Goal: Task Accomplishment & Management: Use online tool/utility

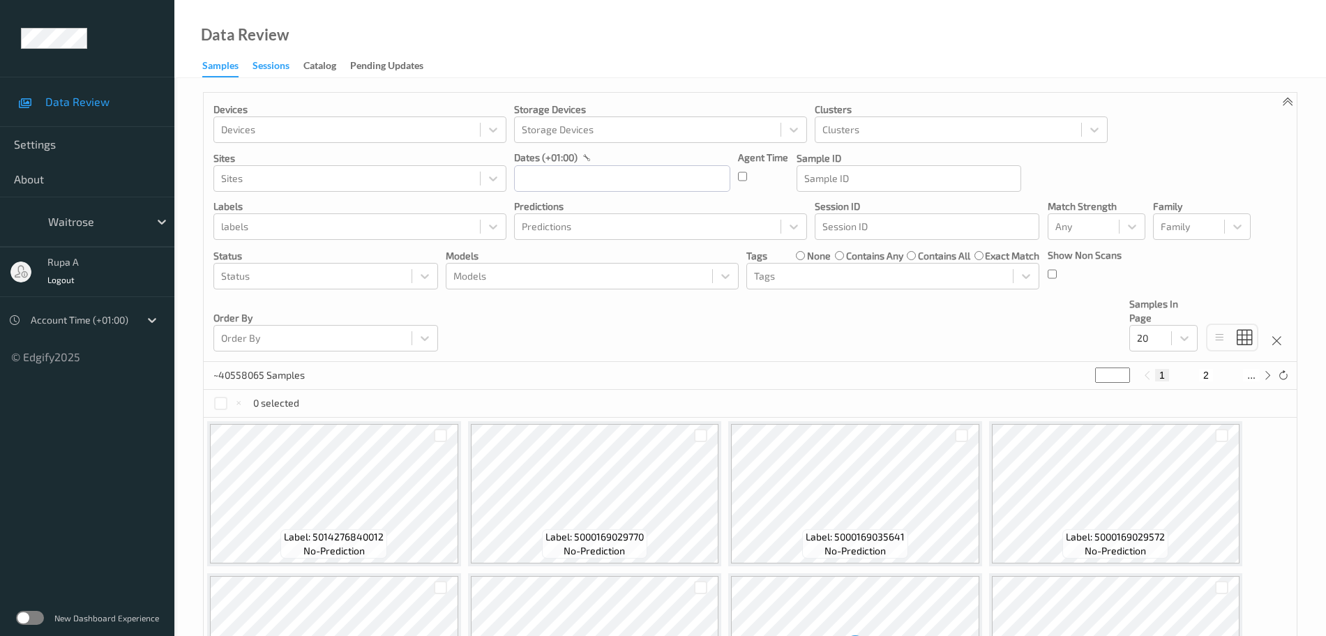
click at [275, 68] on div "Sessions" at bounding box center [270, 67] width 37 height 17
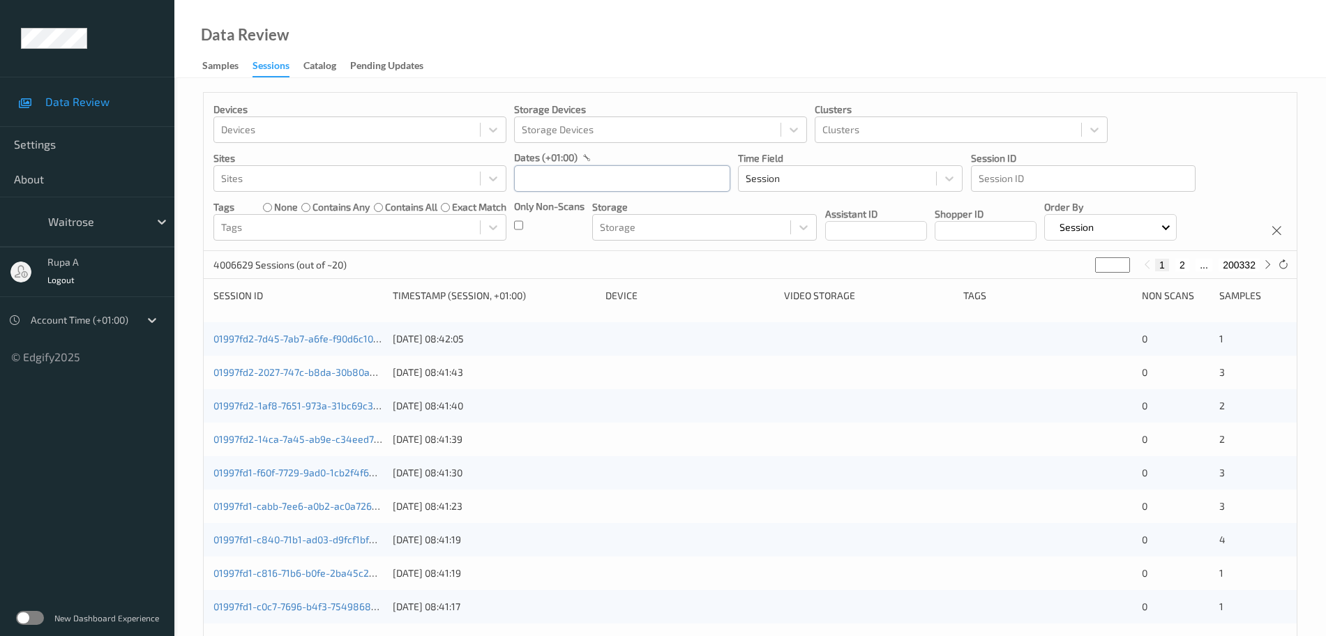
click at [554, 179] on input "text" at bounding box center [622, 178] width 216 height 27
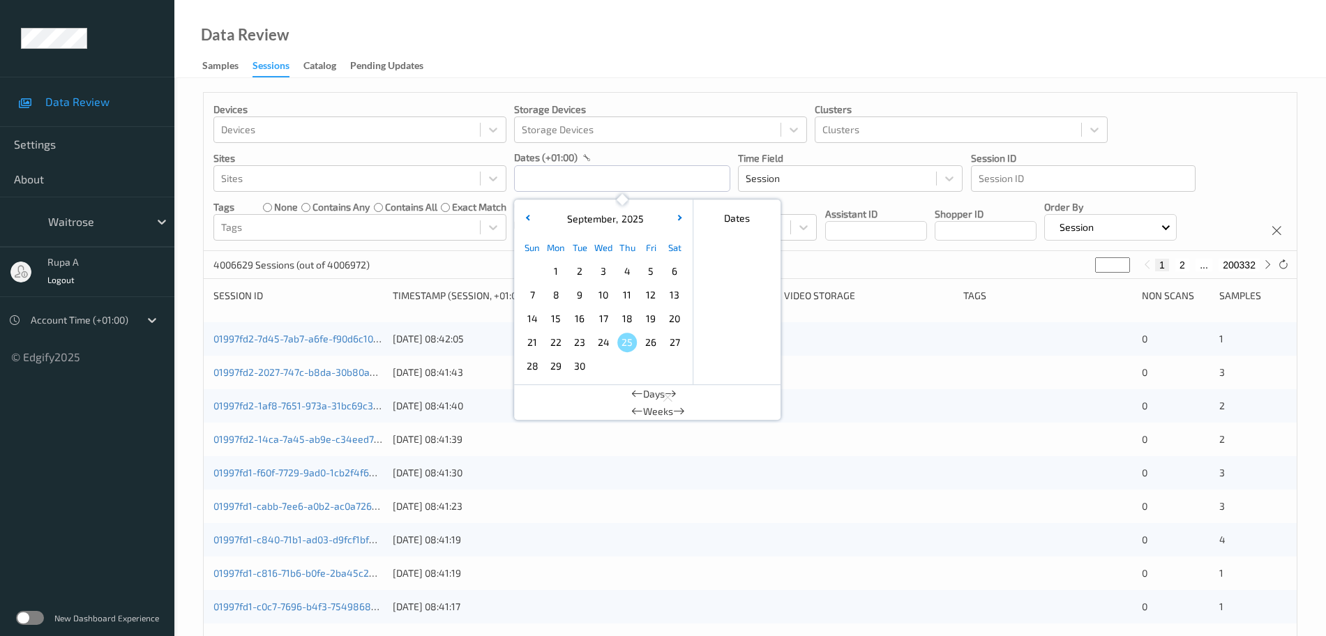
click at [610, 342] on span "24" at bounding box center [603, 343] width 20 height 20
click at [607, 342] on span "24" at bounding box center [603, 343] width 20 height 20
type input "24/09/2025 00:00 -> 24/09/2025 23:59"
click at [635, 59] on div "Data Review Samples Sessions Catalog Pending Updates" at bounding box center [749, 39] width 1151 height 78
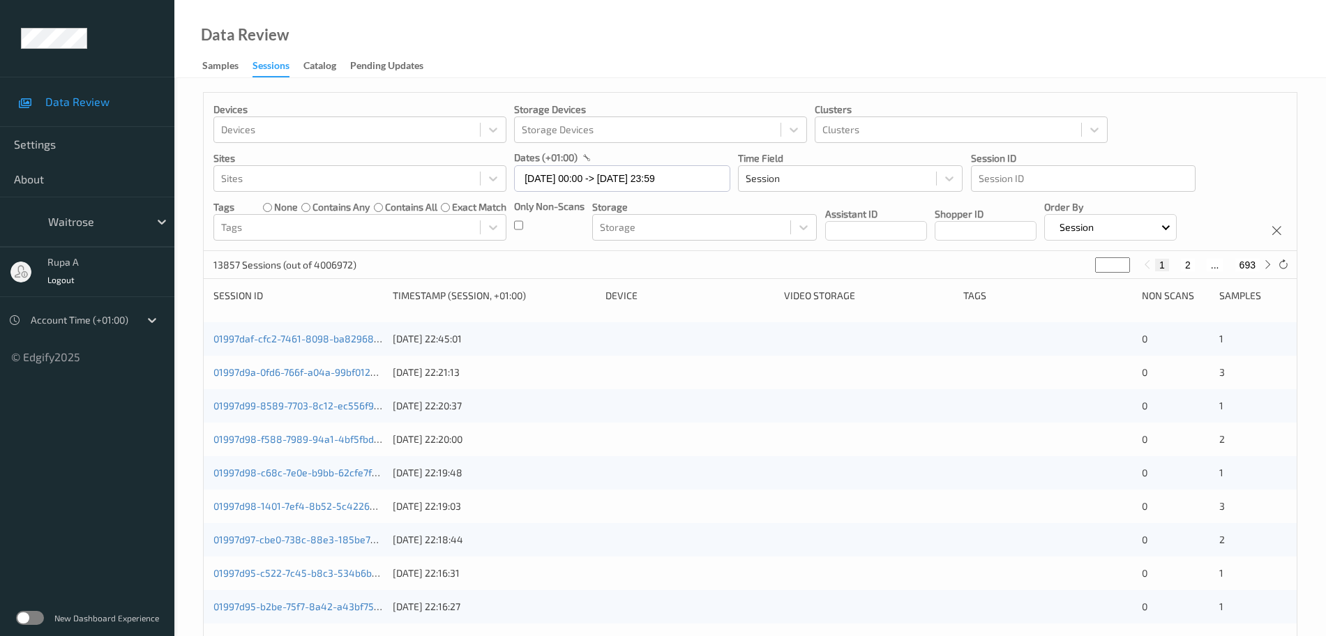
click at [34, 619] on label at bounding box center [30, 618] width 28 height 14
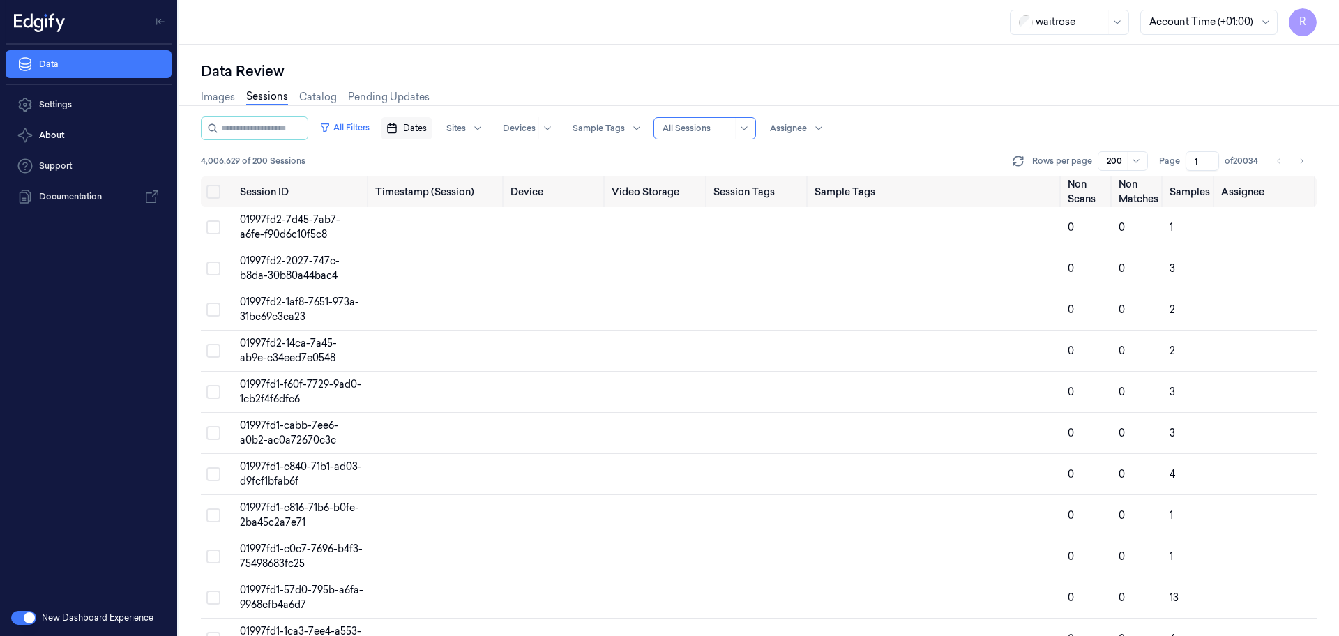
click at [427, 123] on span "Dates" at bounding box center [415, 128] width 24 height 13
click at [481, 297] on button "24" at bounding box center [482, 296] width 22 height 22
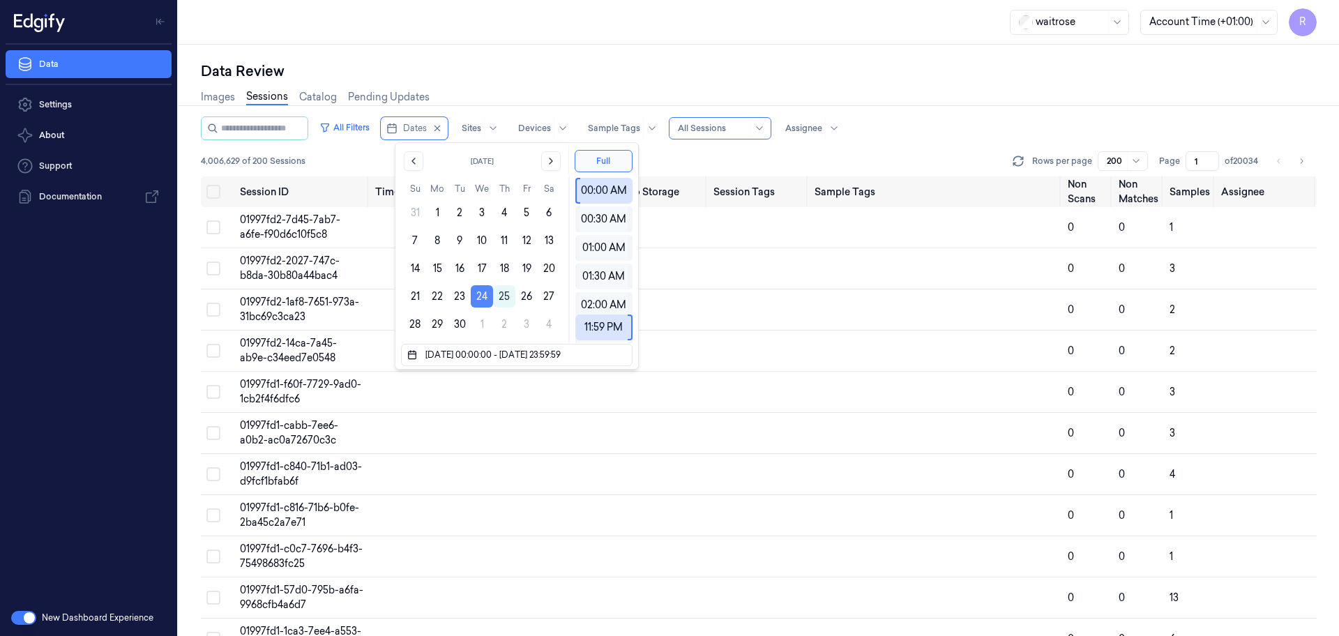
click at [477, 293] on button "24" at bounding box center [482, 296] width 22 height 22
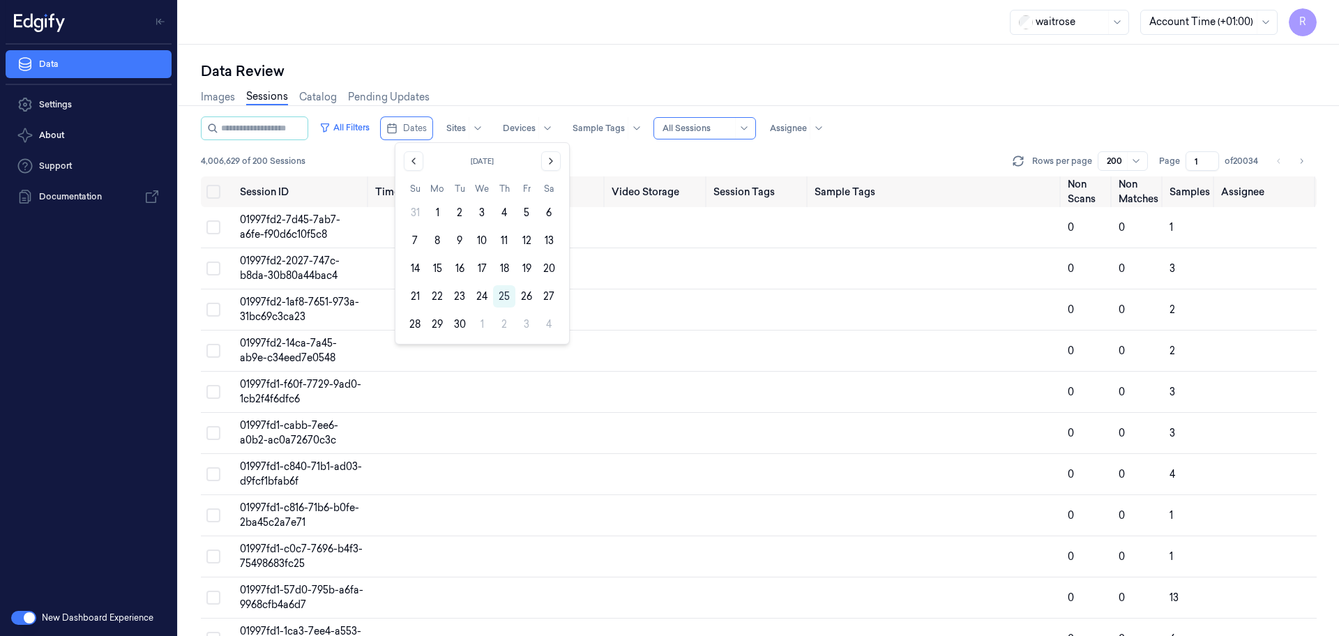
click at [530, 84] on div "Images Sessions Catalog Pending Updates" at bounding box center [759, 99] width 1116 height 36
click at [427, 130] on span "Dates" at bounding box center [415, 128] width 24 height 13
click at [478, 301] on button "24" at bounding box center [482, 296] width 22 height 22
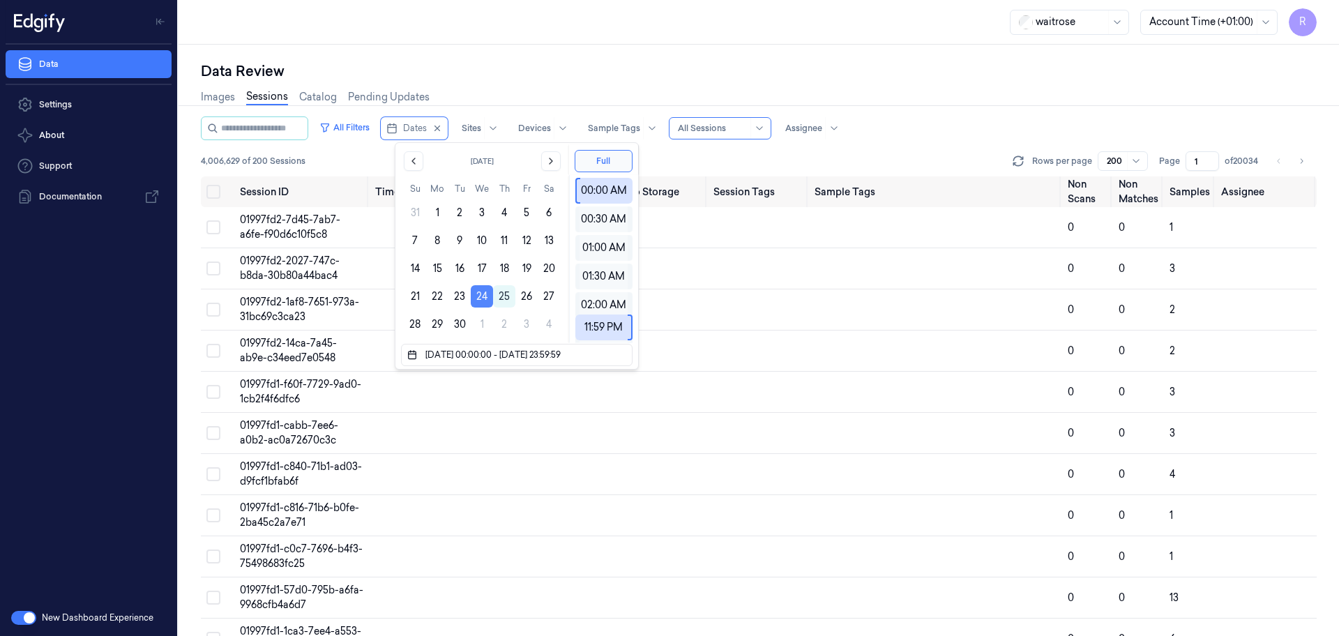
click at [485, 299] on button "24" at bounding box center [482, 296] width 22 height 22
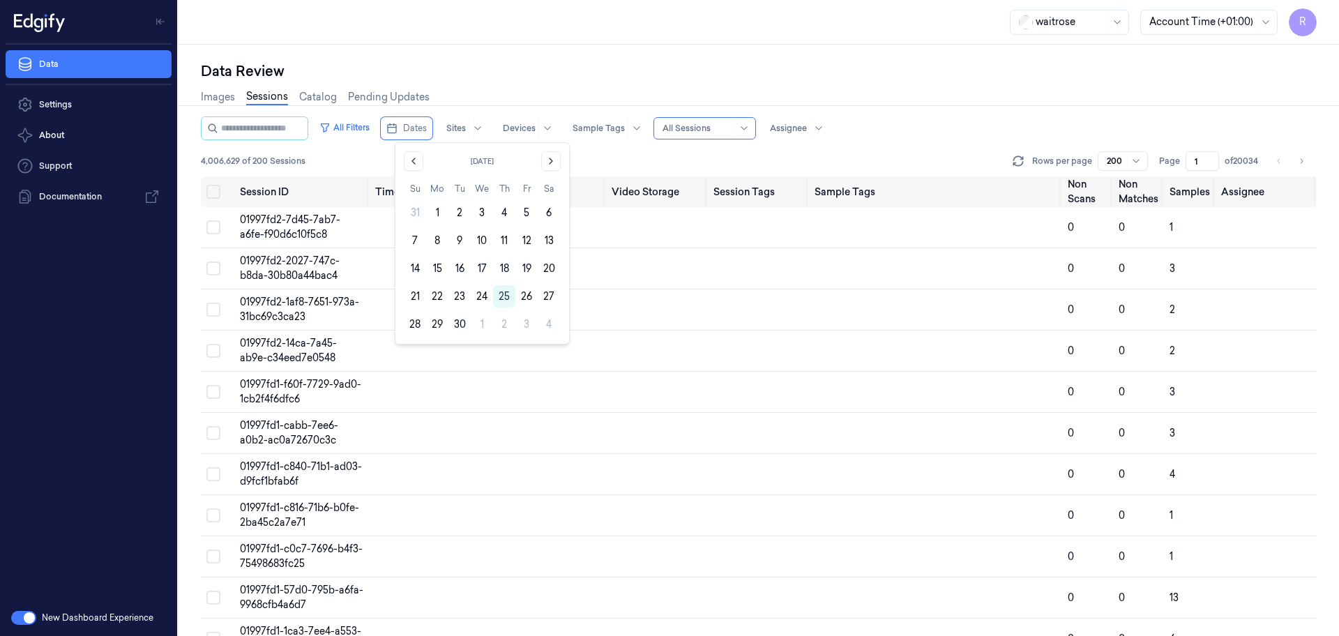
click at [518, 53] on div "Data Review Images Sessions Catalog Pending Updates All Filters Dates Sites Dev…" at bounding box center [759, 340] width 1160 height 591
click at [427, 123] on span "Dates" at bounding box center [415, 128] width 24 height 13
click at [483, 298] on button "24" at bounding box center [482, 296] width 22 height 22
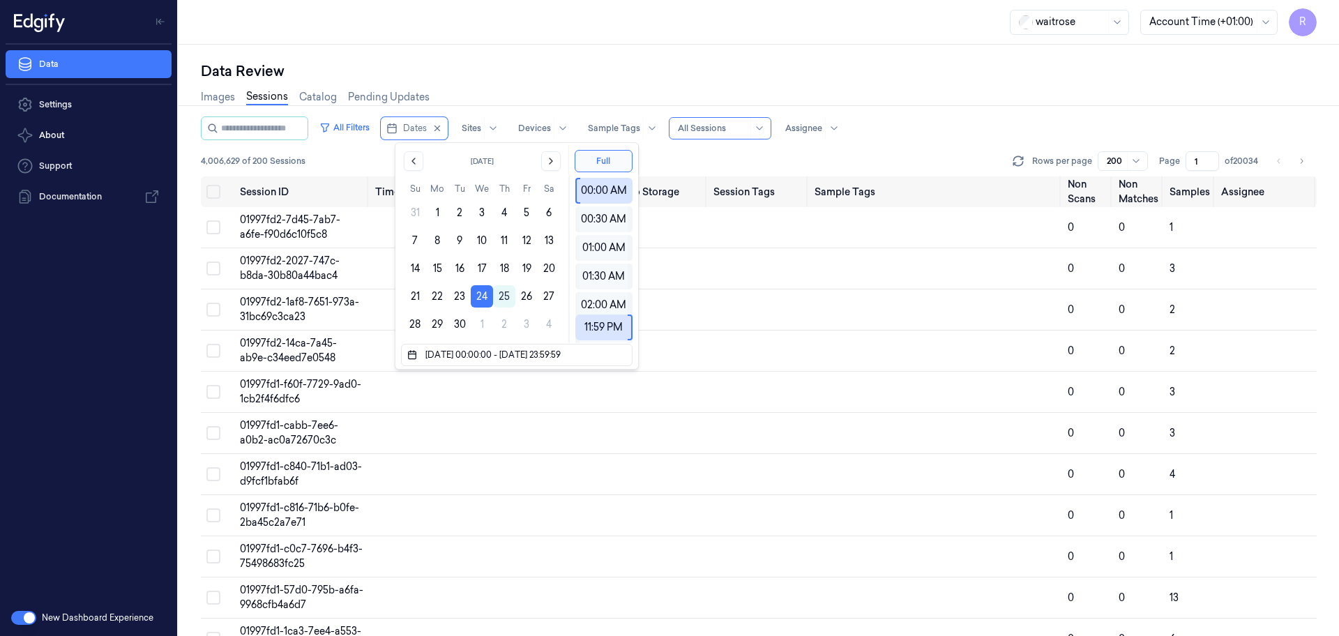
click at [505, 73] on div "Data Review" at bounding box center [759, 71] width 1116 height 20
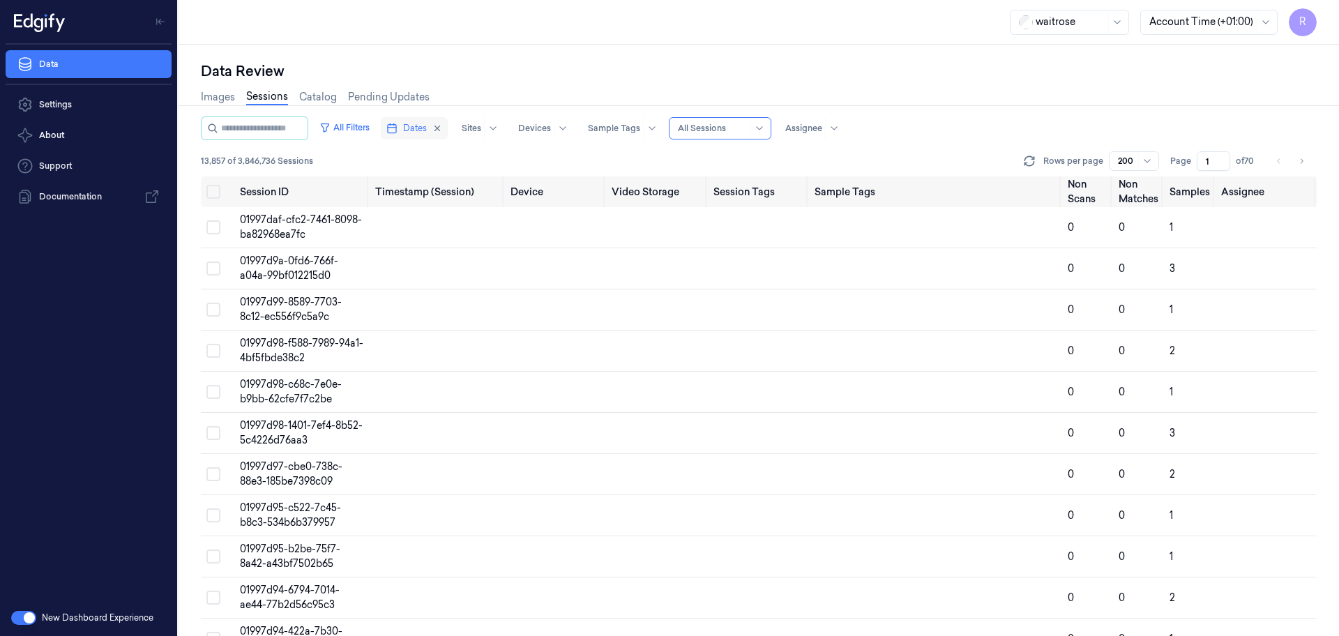
click at [420, 134] on span "Dates" at bounding box center [415, 128] width 24 height 13
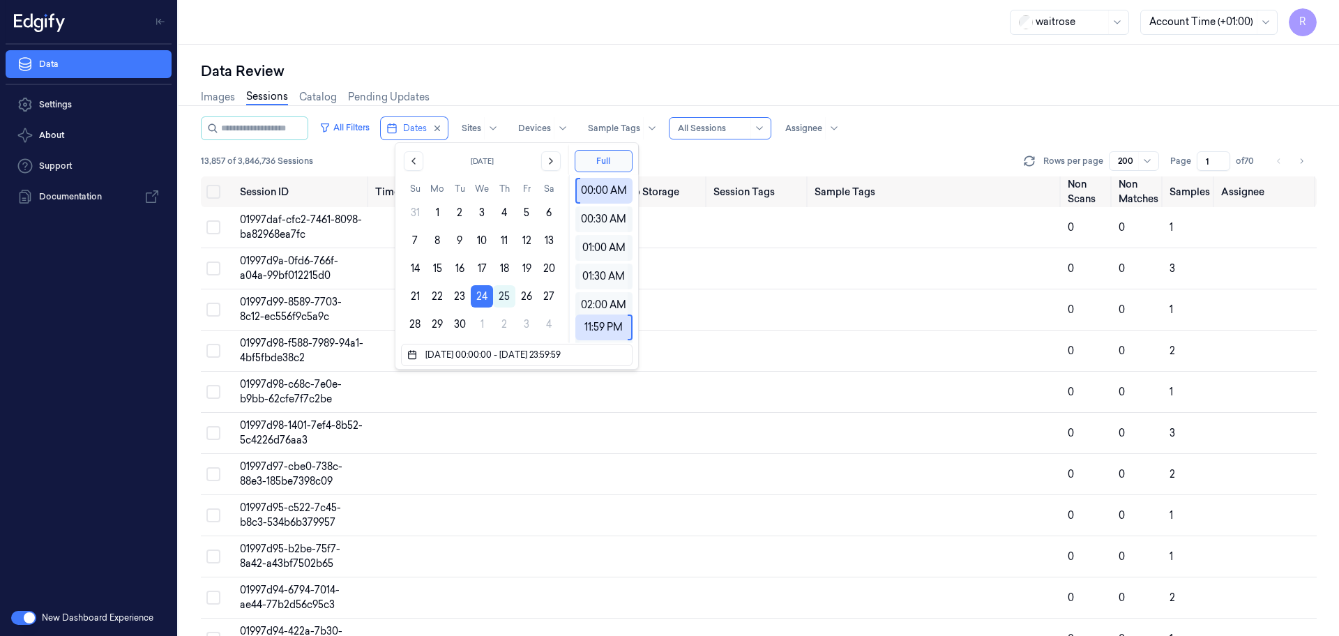
click at [552, 73] on div "Data Review" at bounding box center [759, 71] width 1116 height 20
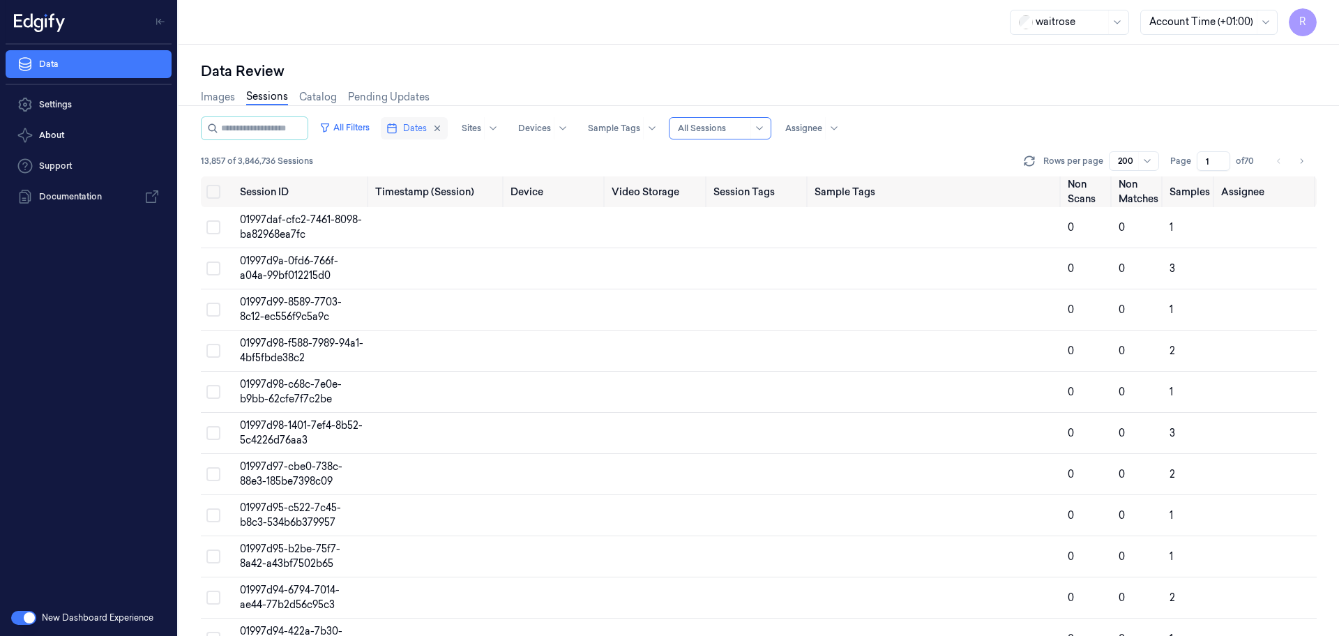
click at [427, 133] on span "Dates" at bounding box center [415, 128] width 24 height 13
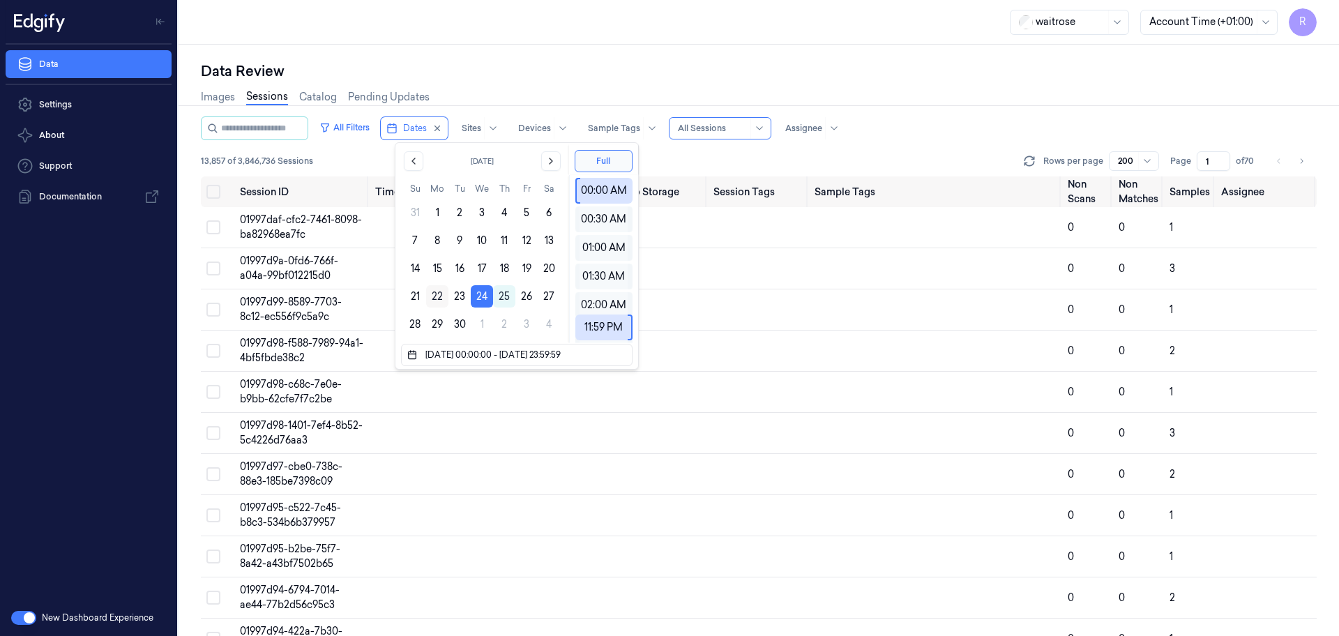
click at [439, 293] on button "22" at bounding box center [437, 296] width 22 height 22
click at [441, 293] on button "22" at bounding box center [437, 296] width 22 height 22
type input "22/09/2025 00:00:00 - 22/09/2025 23:59:59"
click at [442, 294] on button "22" at bounding box center [437, 296] width 22 height 22
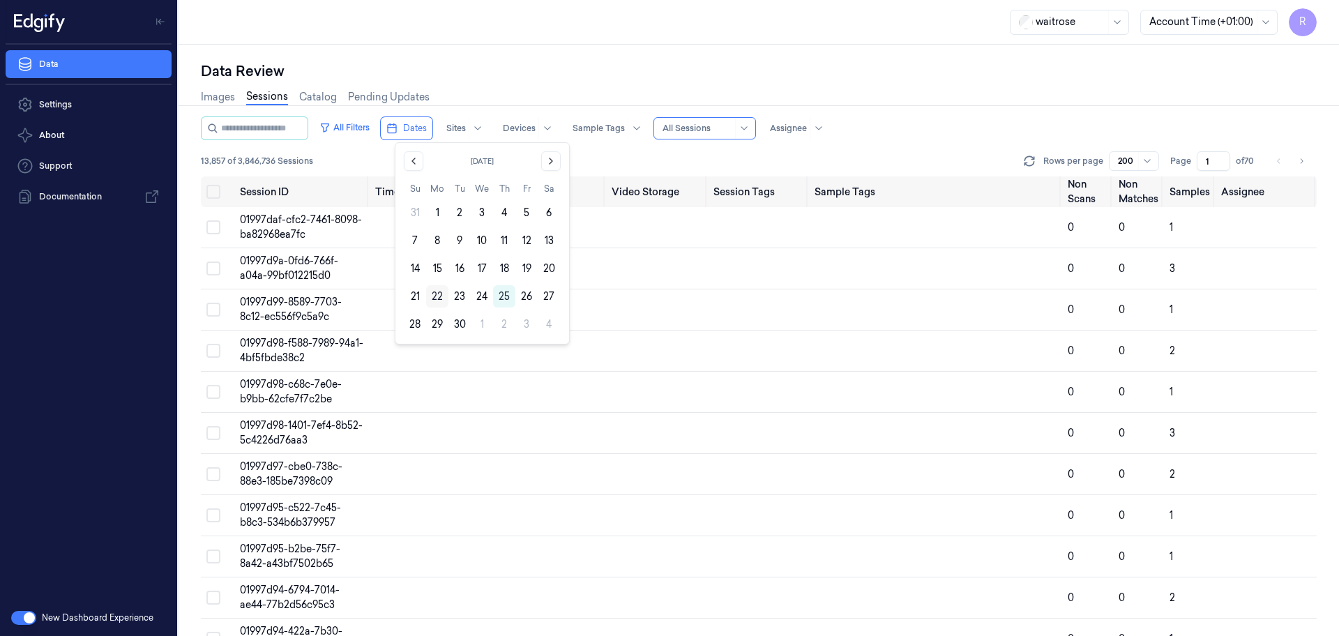
click at [437, 296] on button "22" at bounding box center [437, 296] width 22 height 22
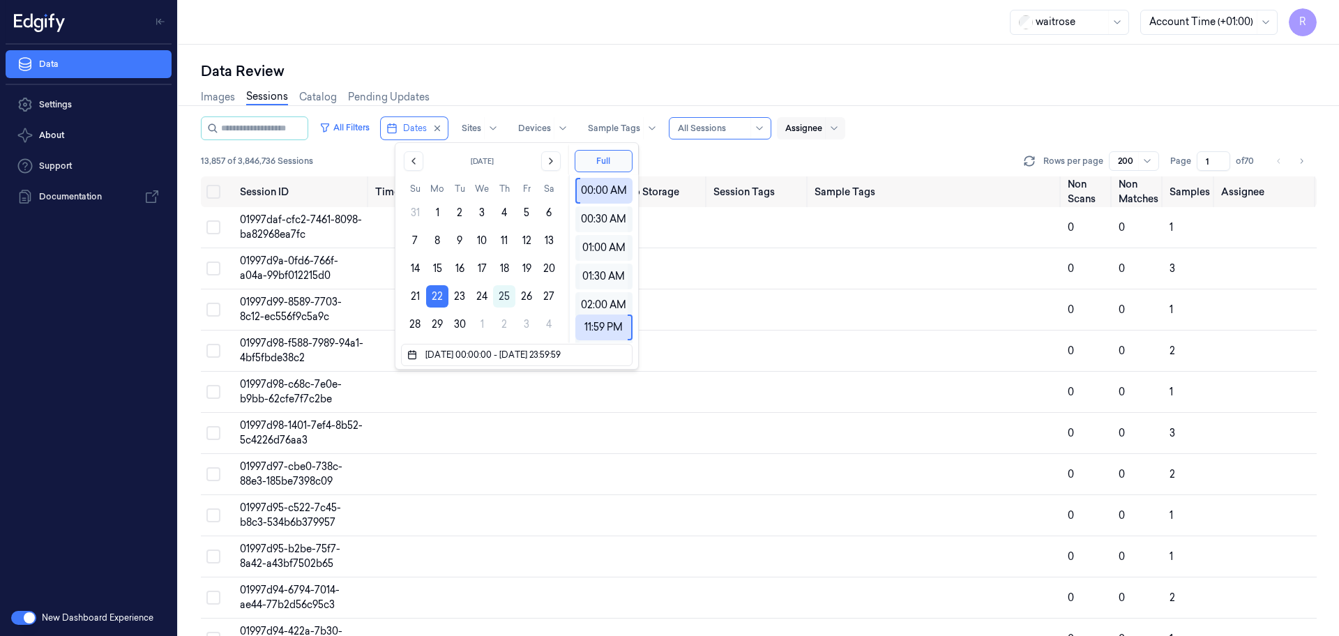
click at [821, 130] on div at bounding box center [803, 128] width 37 height 13
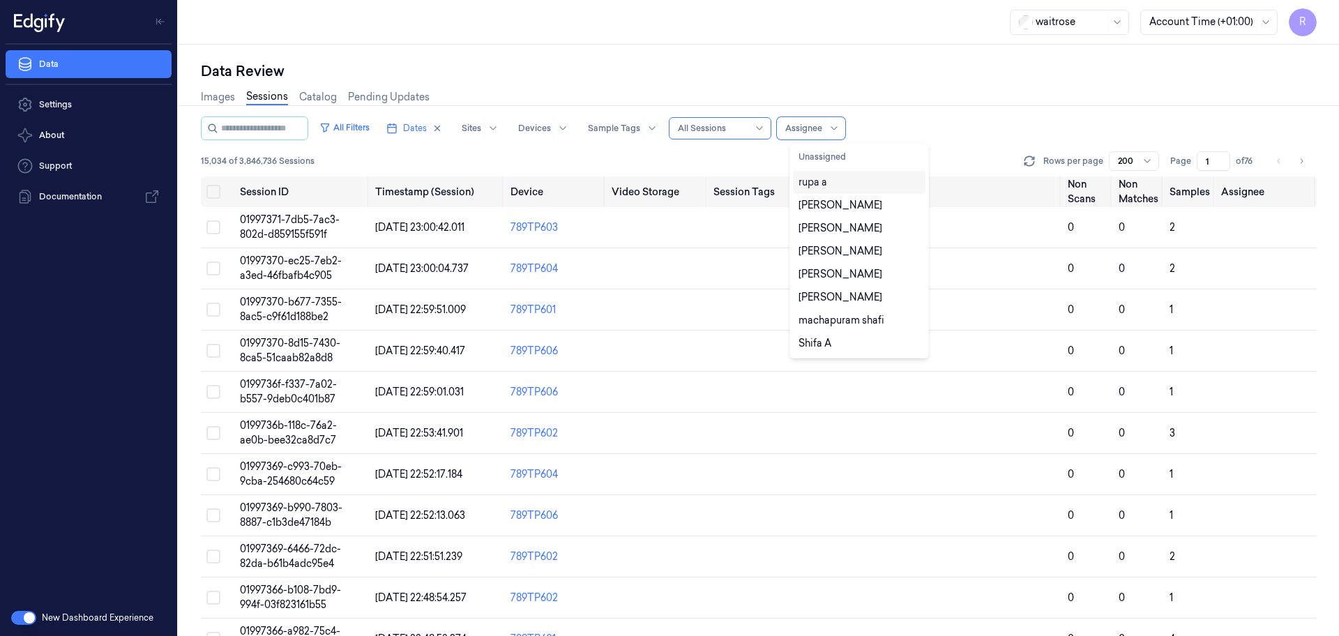
click at [831, 178] on div "rupa a" at bounding box center [859, 182] width 121 height 15
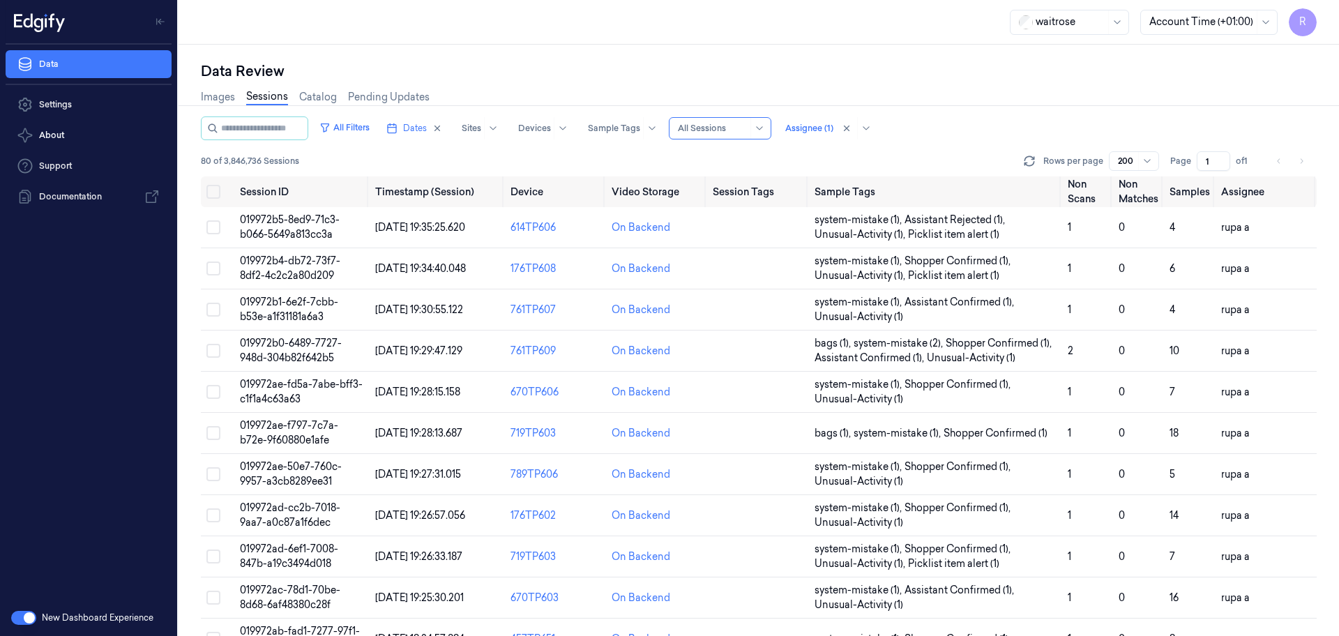
click at [946, 65] on div "Data Review" at bounding box center [759, 71] width 1116 height 20
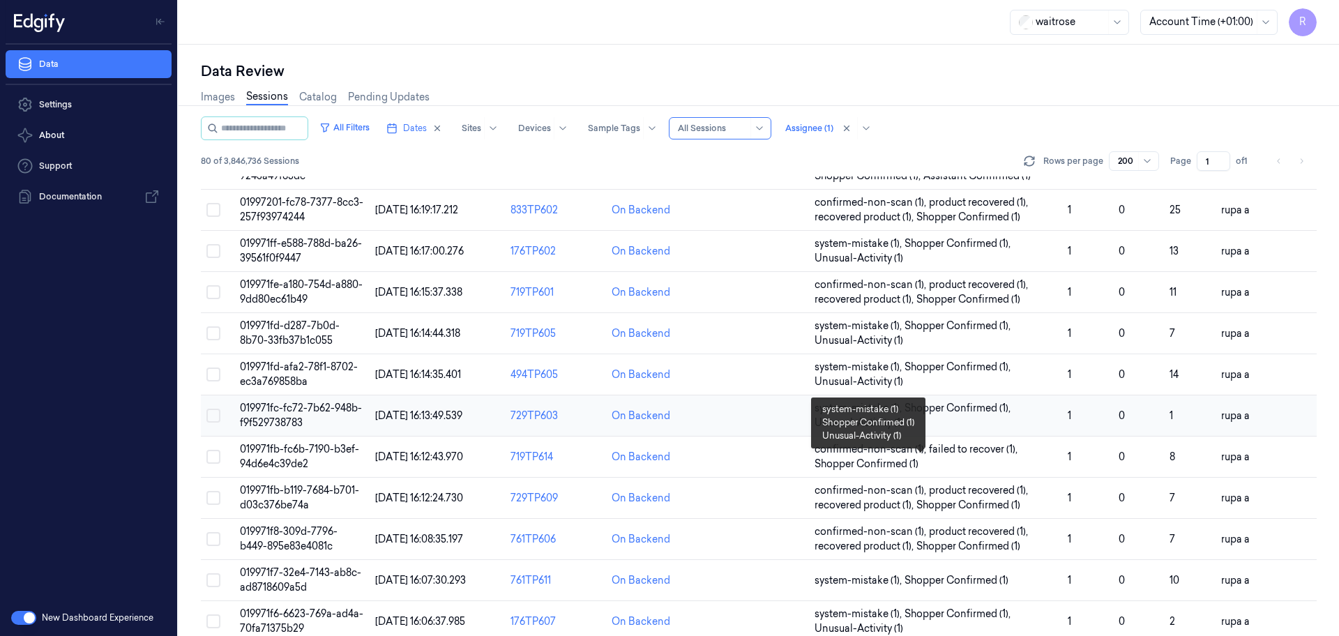
scroll to position [1046, 0]
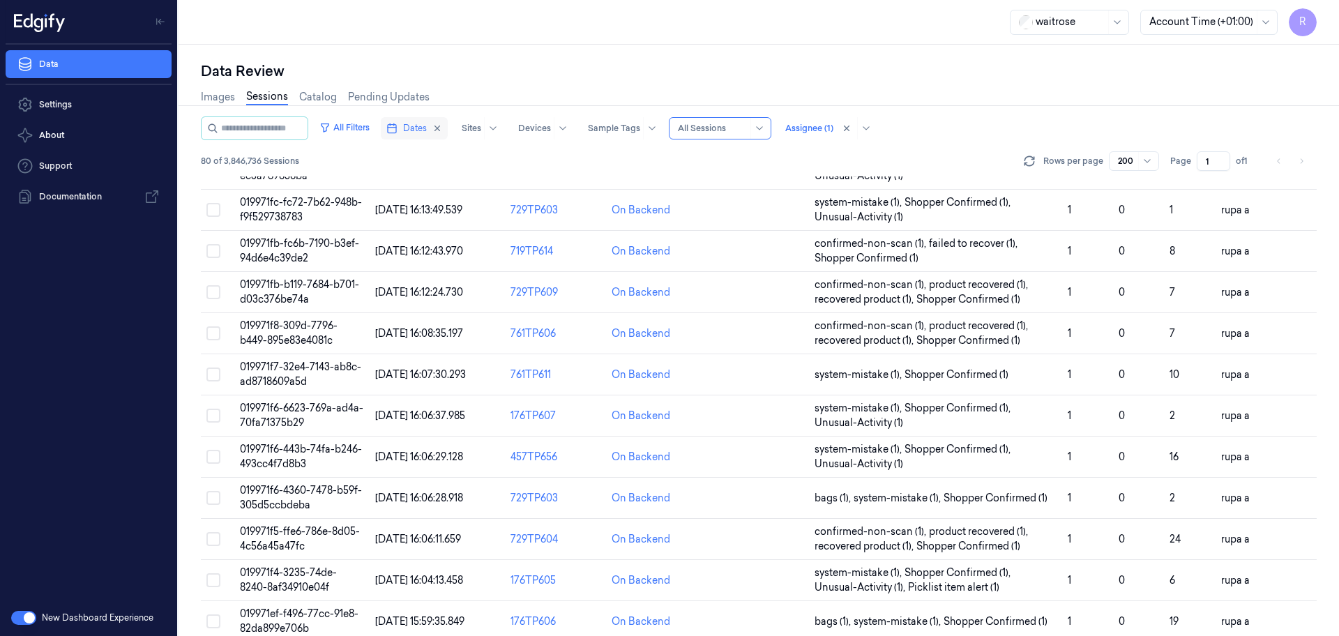
click at [398, 130] on icon "button" at bounding box center [391, 128] width 11 height 11
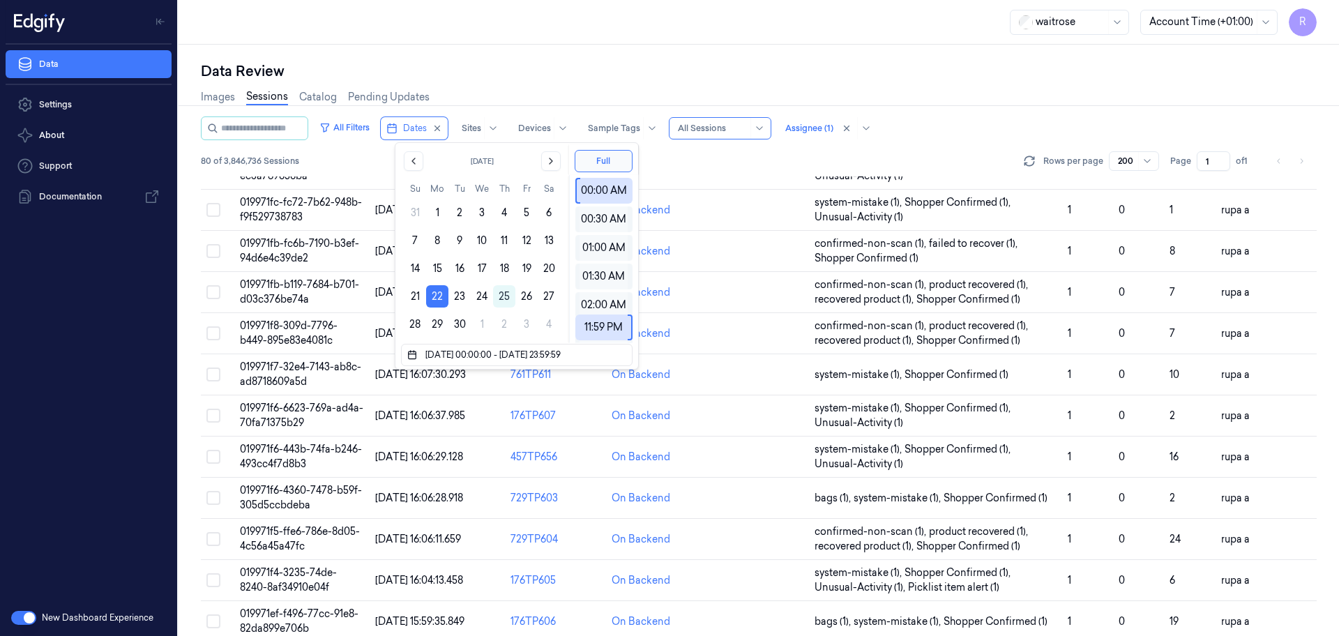
click at [563, 50] on div "Data Review Images Sessions Catalog Pending Updates All Filters Dates Sites Dev…" at bounding box center [759, 340] width 1160 height 591
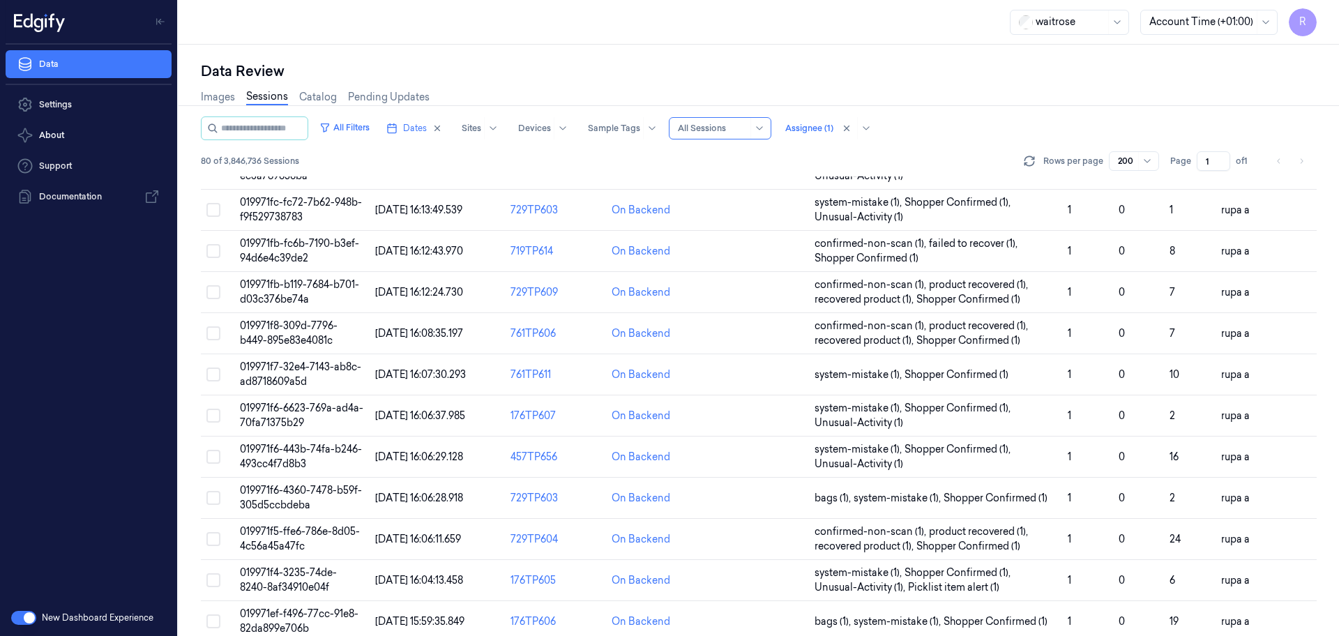
click at [1299, 165] on li "pagination" at bounding box center [1302, 161] width 20 height 20
click at [1299, 162] on li "pagination" at bounding box center [1302, 161] width 20 height 20
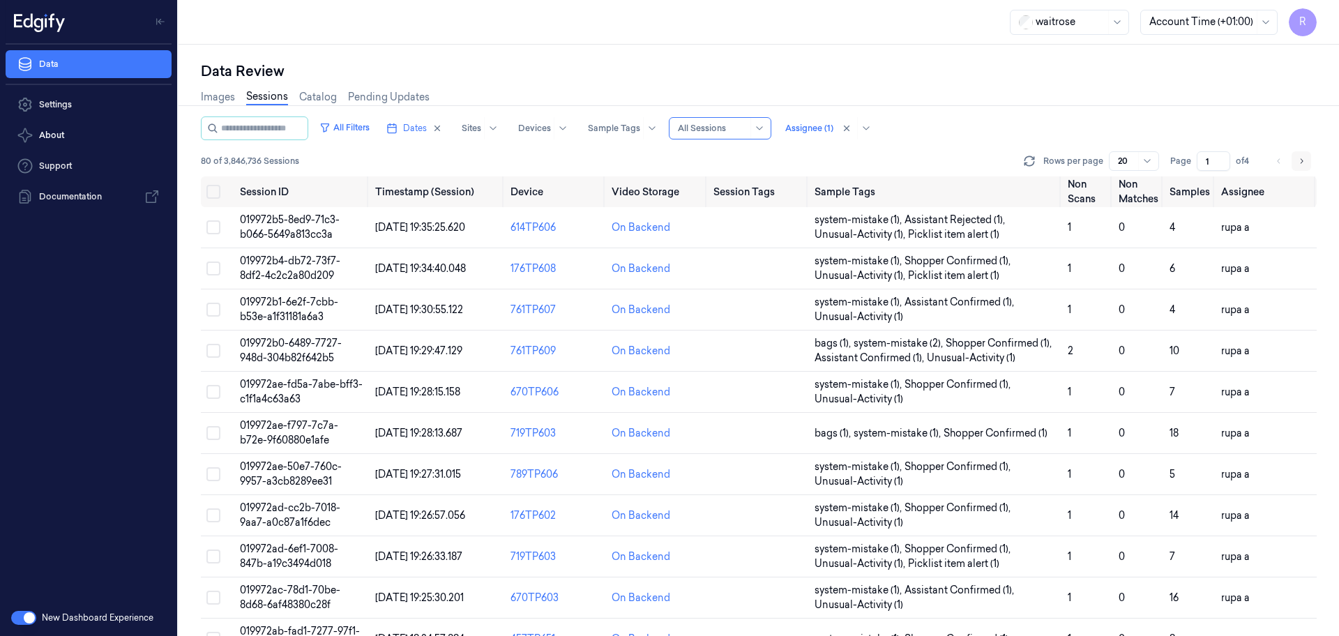
click at [1299, 156] on icon "Go to next page" at bounding box center [1301, 161] width 8 height 11
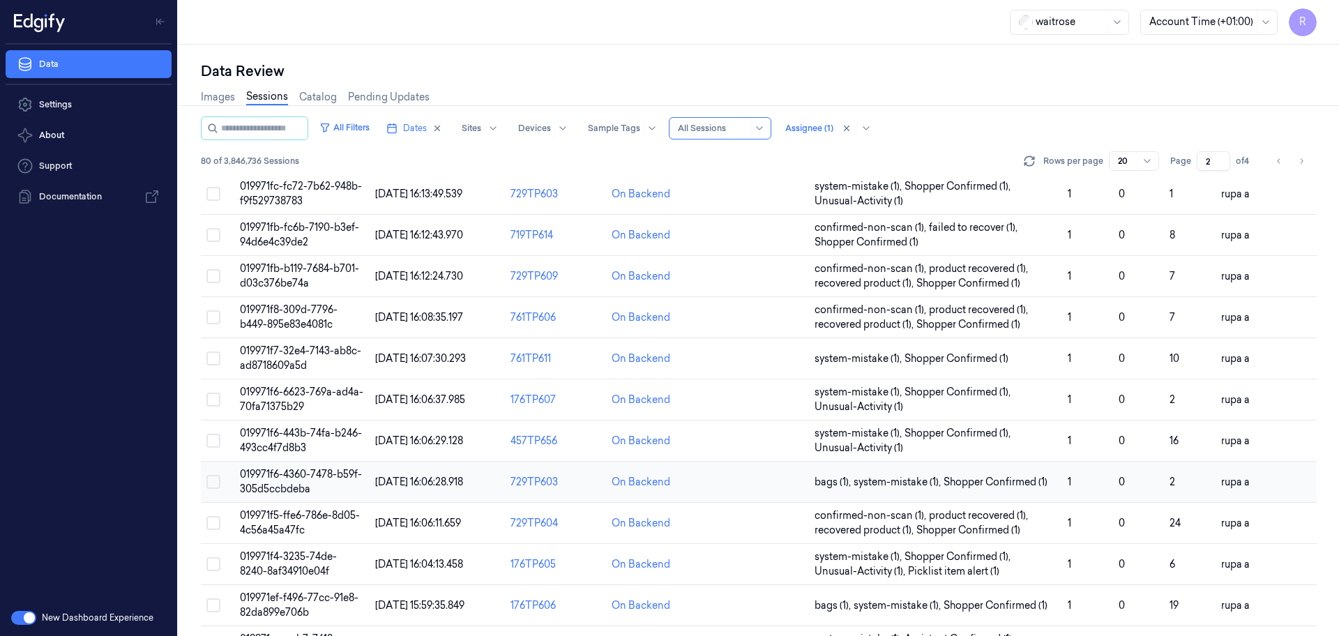
scroll to position [404, 0]
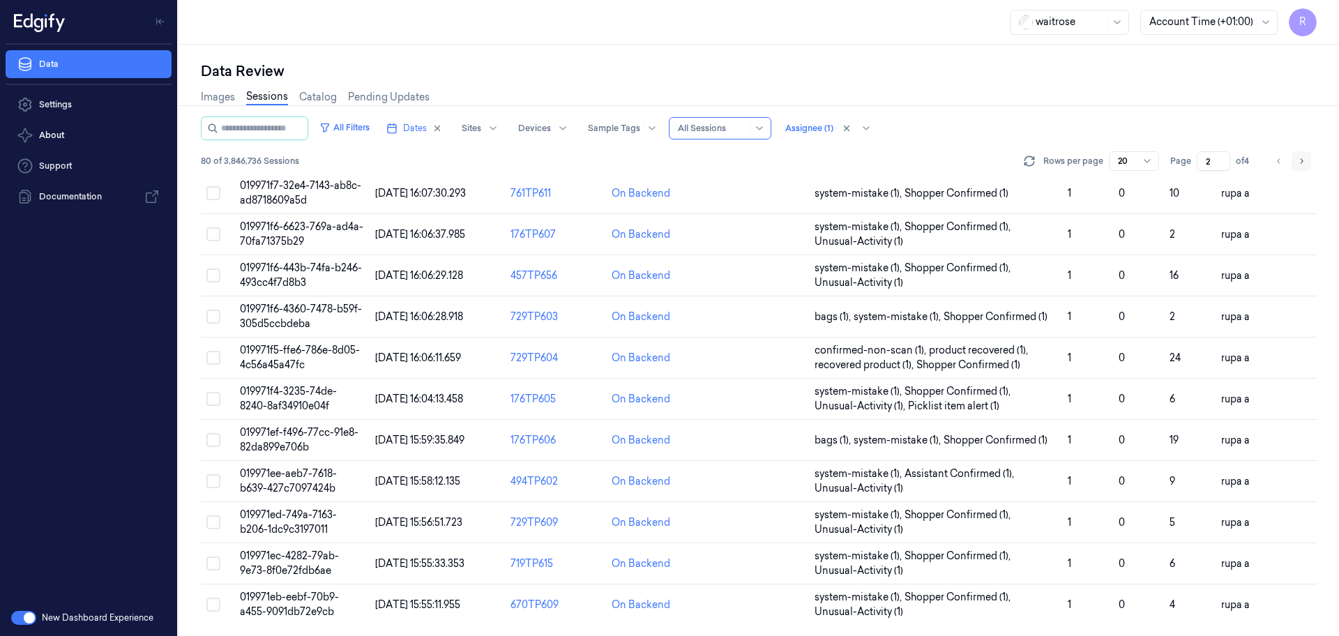
click at [1303, 163] on icon "Go to next page" at bounding box center [1301, 161] width 8 height 11
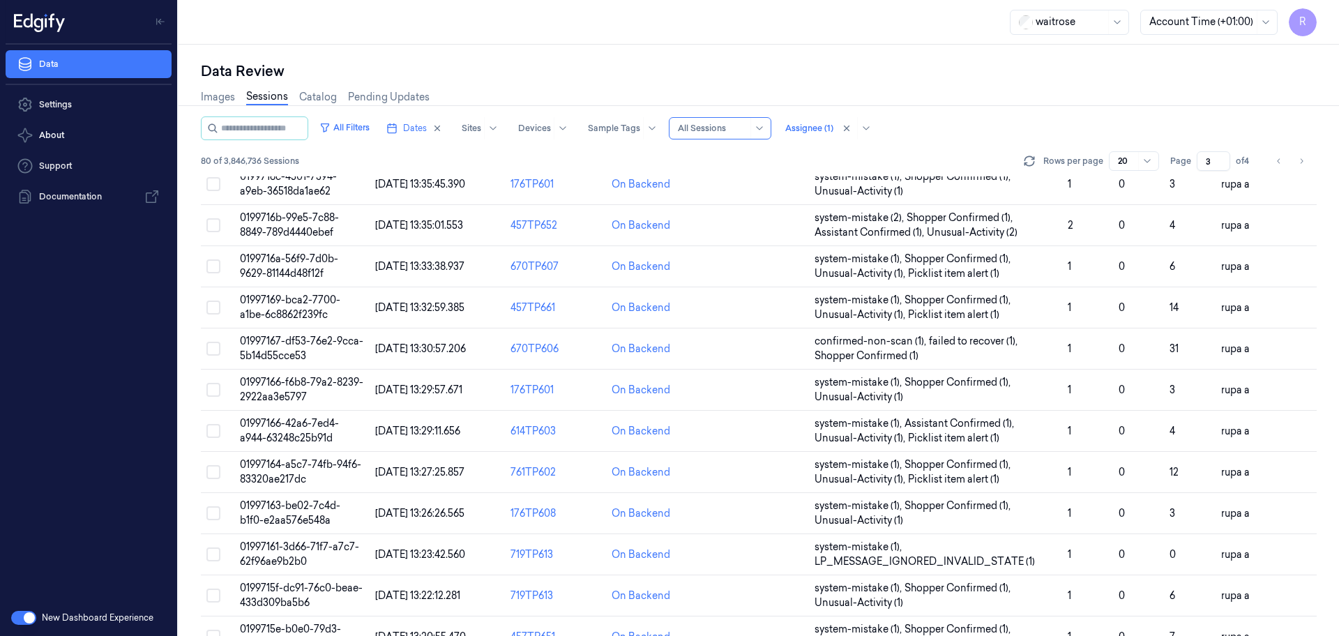
scroll to position [448, 0]
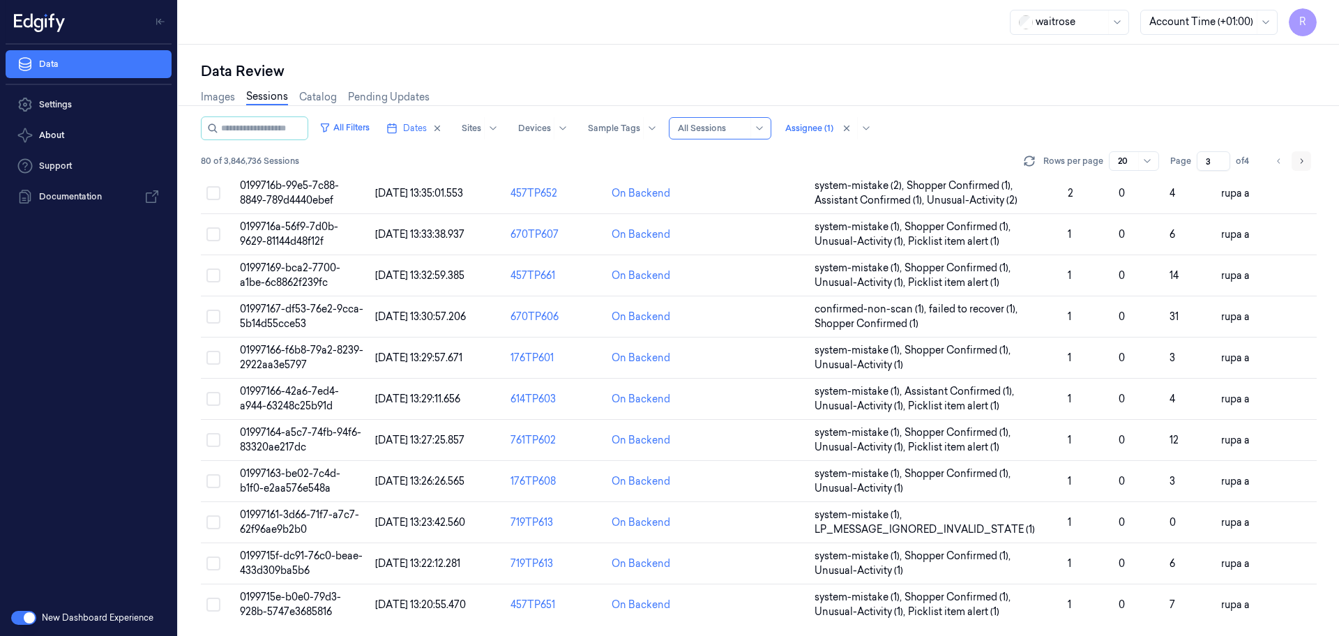
click at [1301, 165] on icon "Go to next page" at bounding box center [1301, 161] width 8 height 11
type input "4"
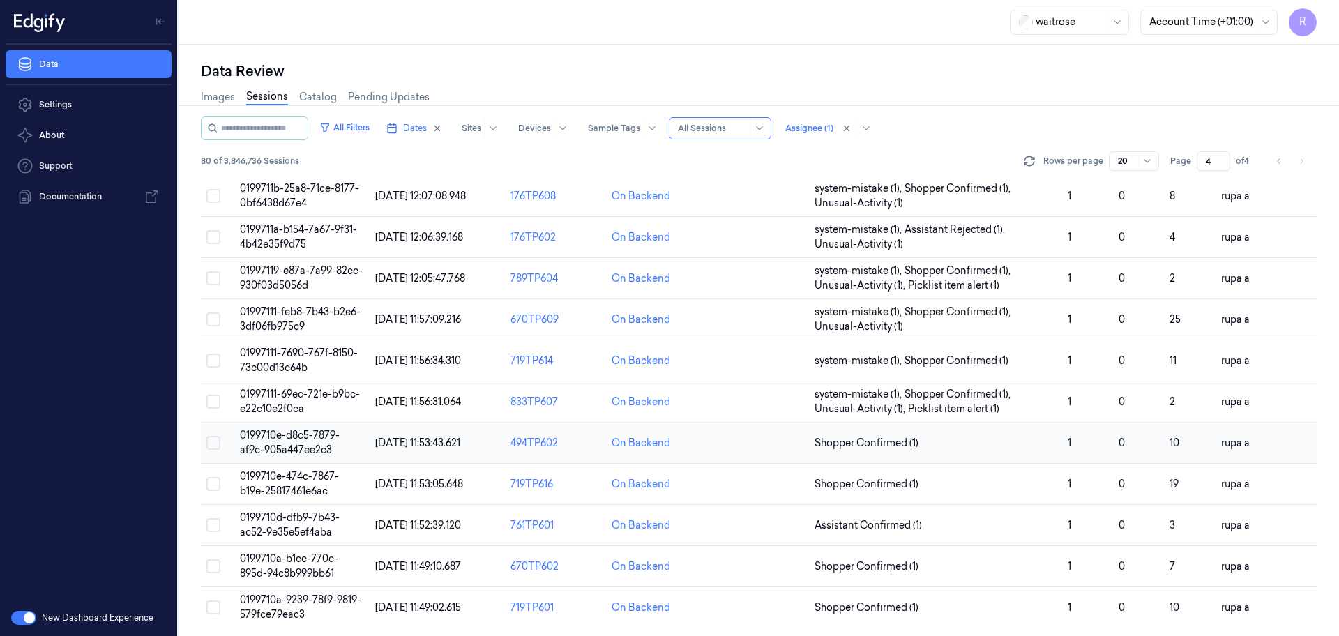
scroll to position [448, 0]
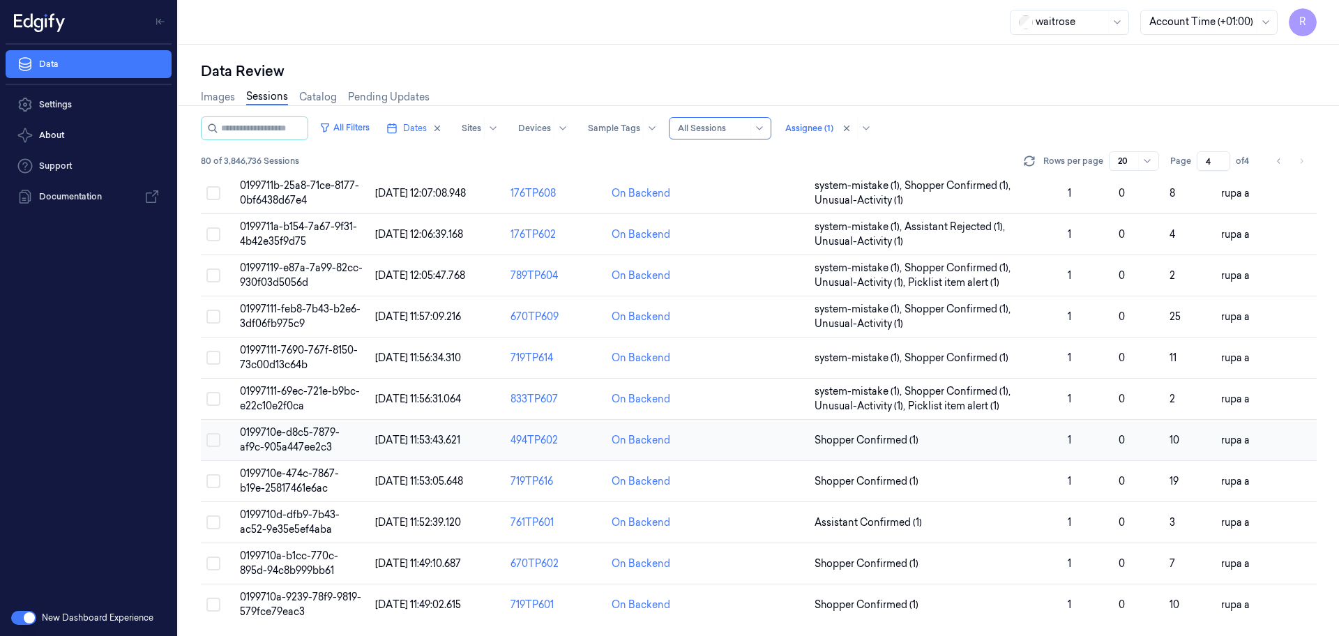
click at [322, 444] on span "0199710e-d8c5-7879-af9c-905a447ee2c3" at bounding box center [290, 439] width 100 height 27
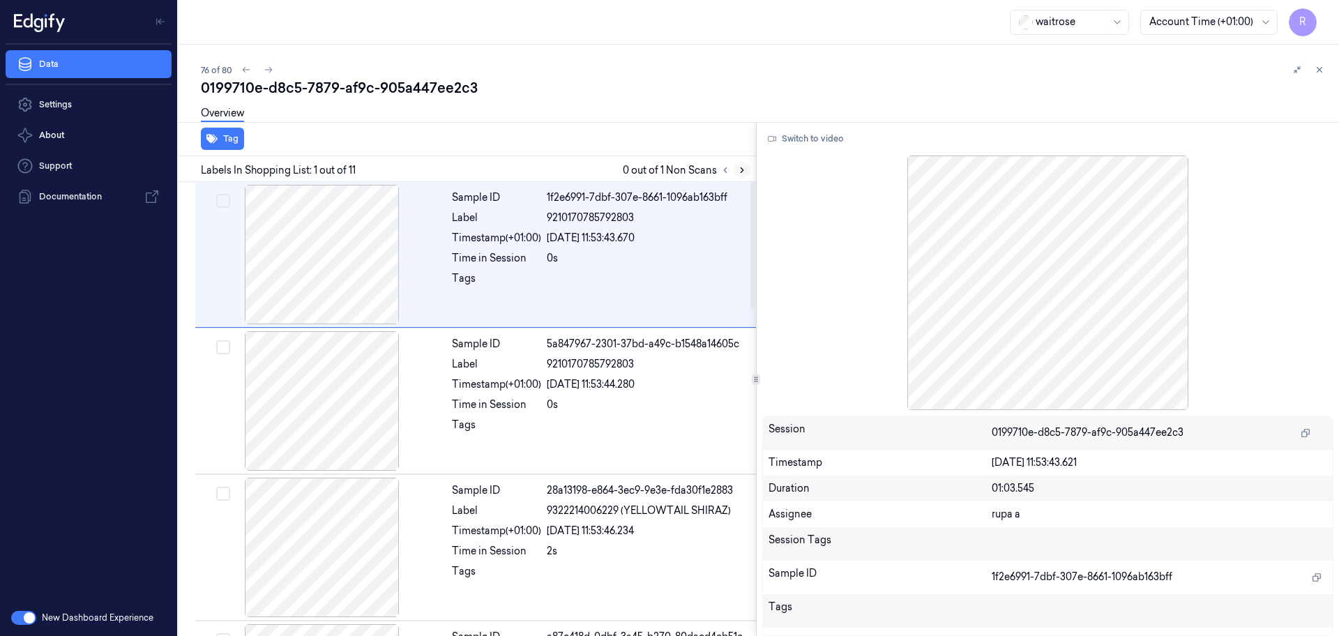
click at [741, 169] on icon at bounding box center [742, 170] width 10 height 10
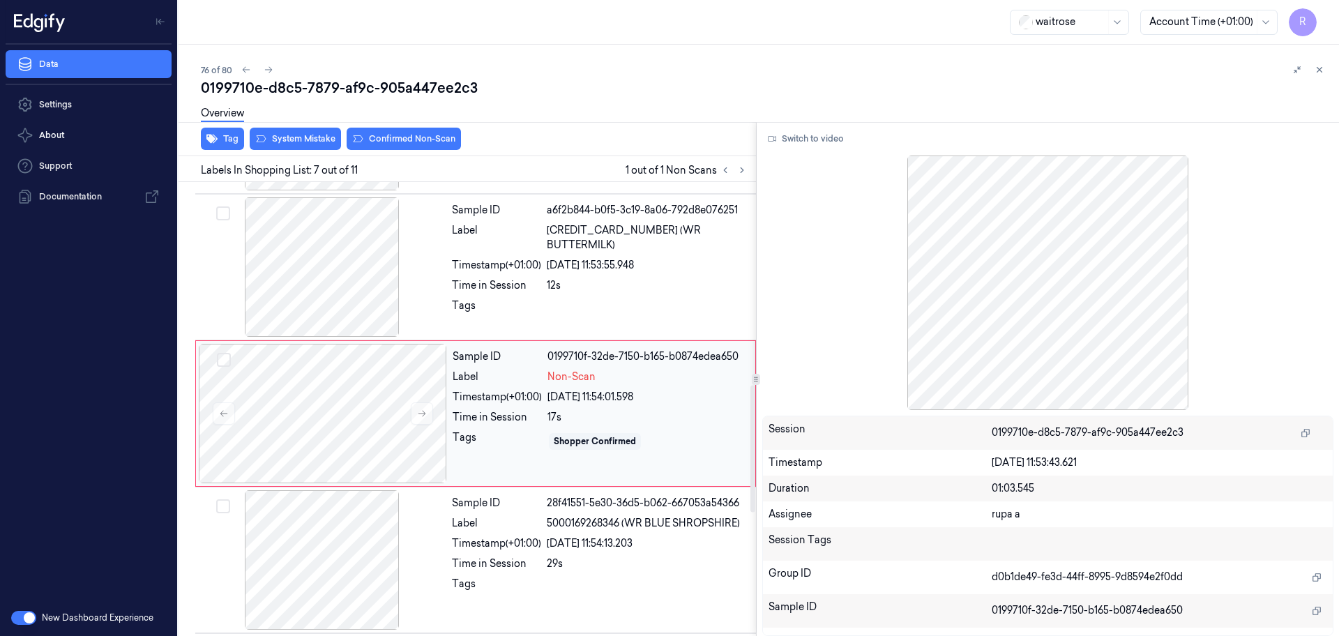
scroll to position [725, 0]
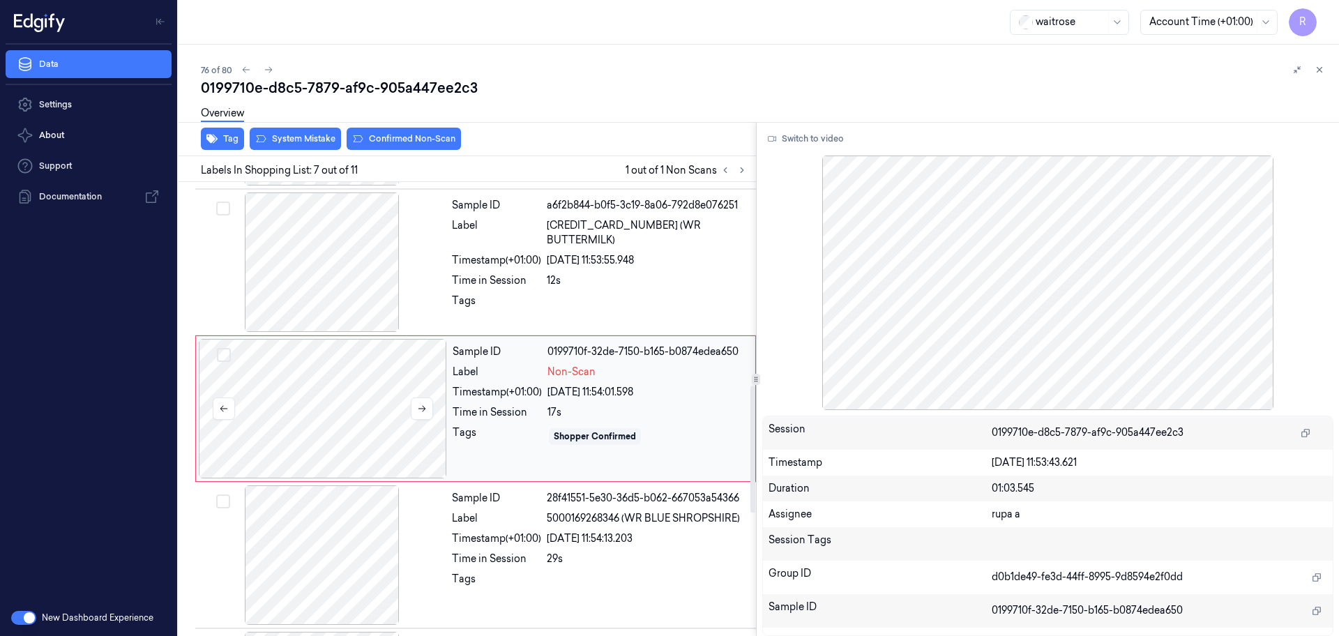
click at [324, 425] on div at bounding box center [323, 408] width 248 height 139
click at [339, 295] on div at bounding box center [322, 261] width 248 height 139
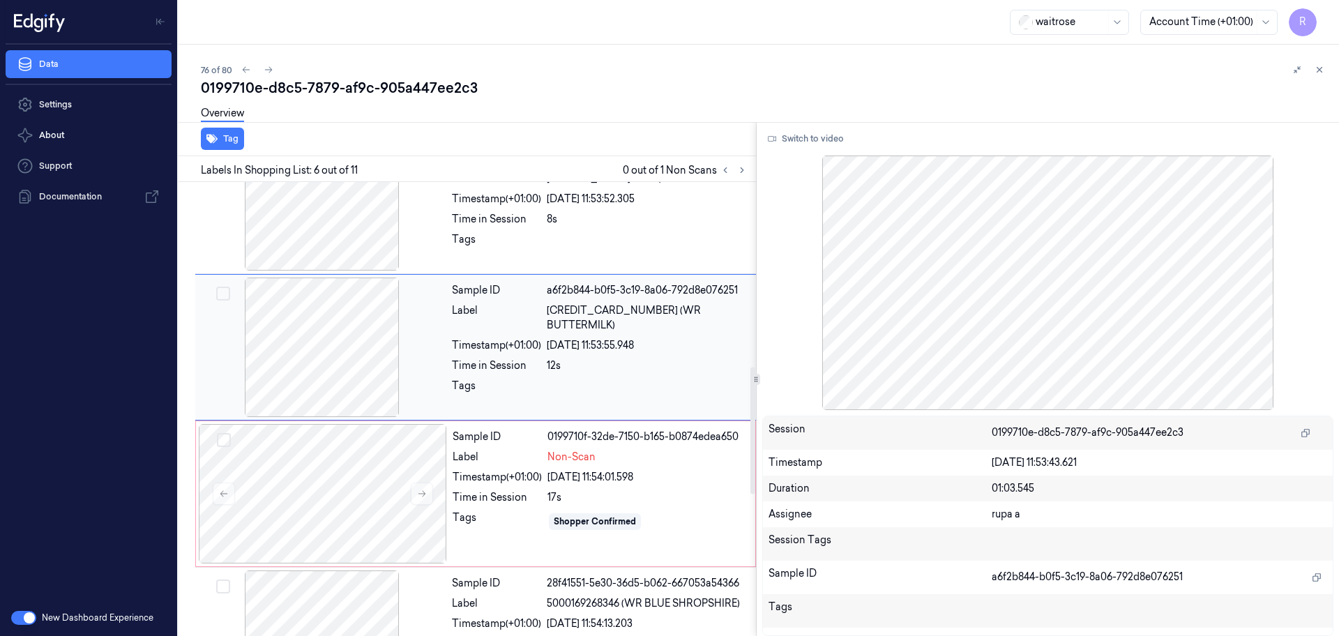
scroll to position [665, 0]
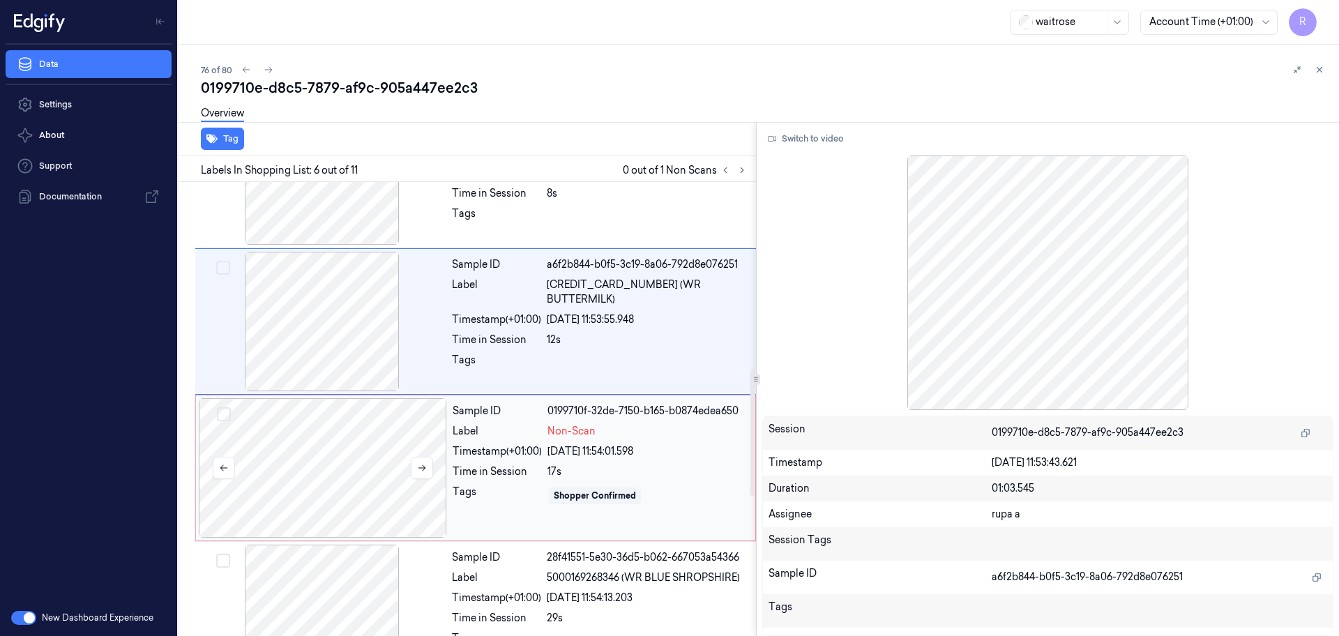
click at [351, 470] on div at bounding box center [323, 467] width 248 height 139
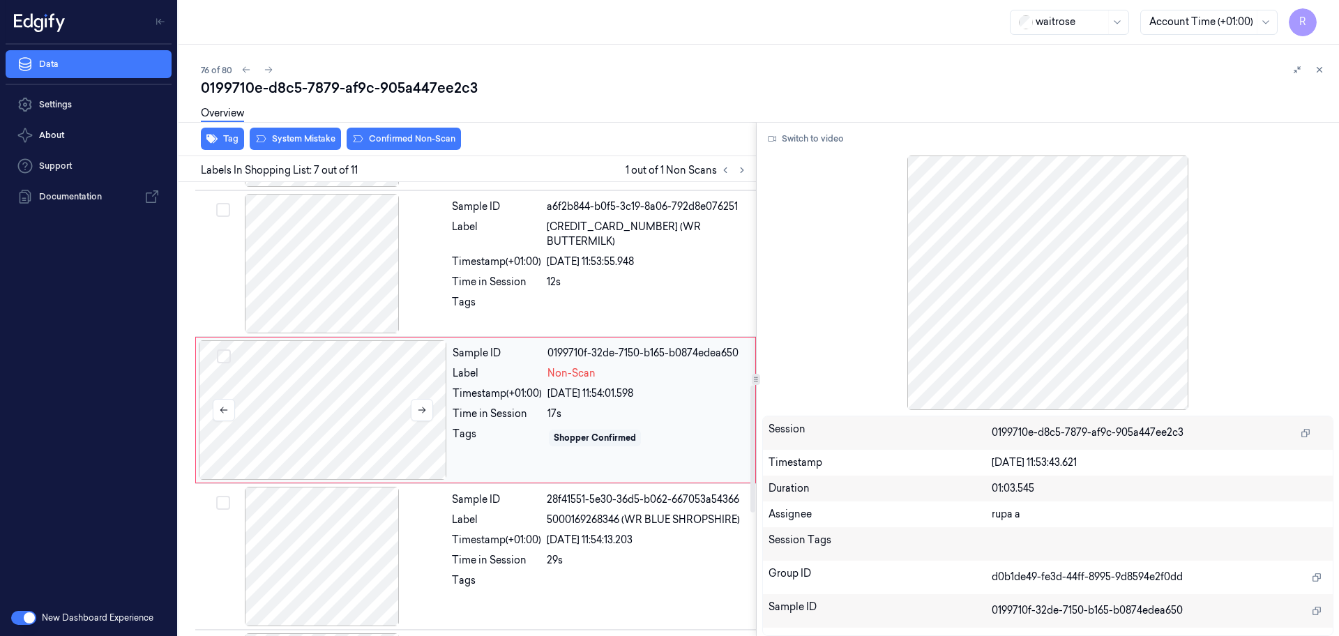
scroll to position [725, 0]
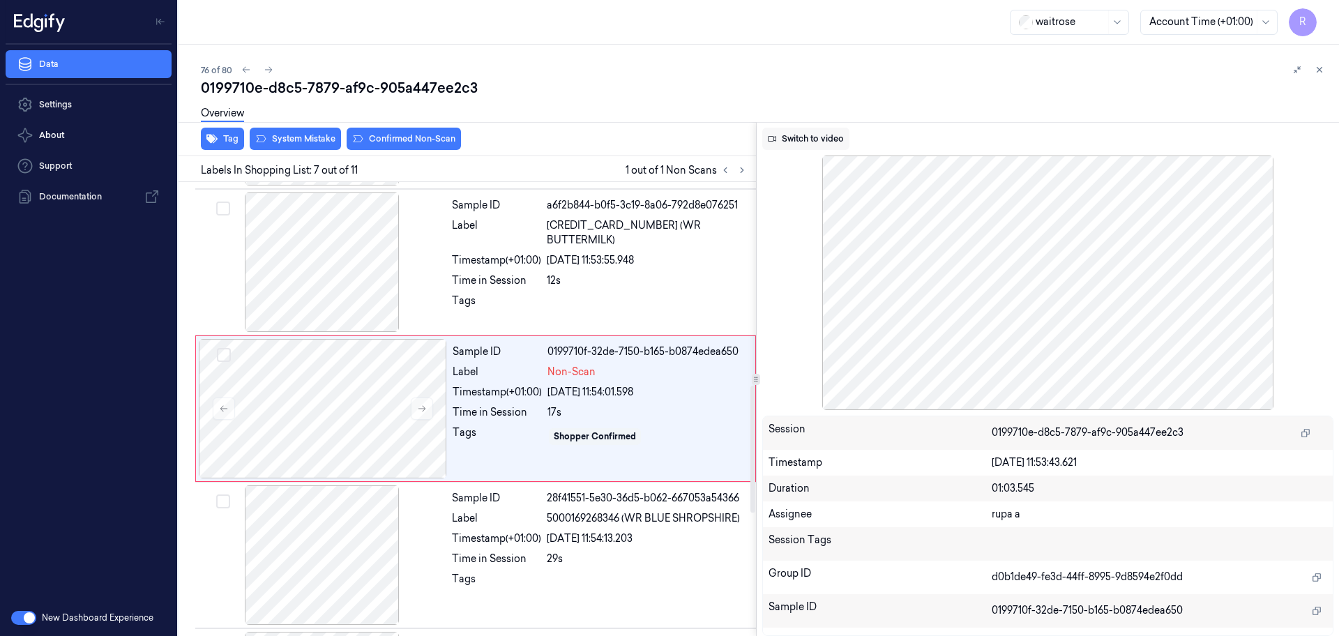
click at [782, 143] on button "Switch to video" at bounding box center [805, 139] width 87 height 22
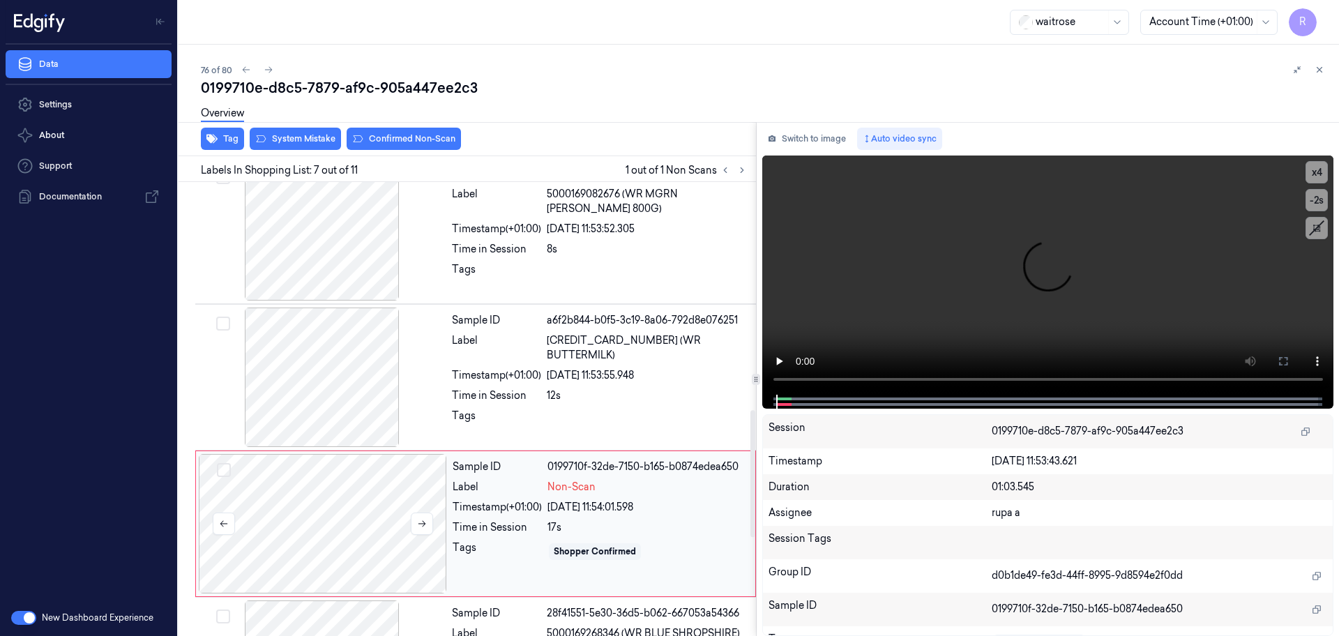
scroll to position [812, 0]
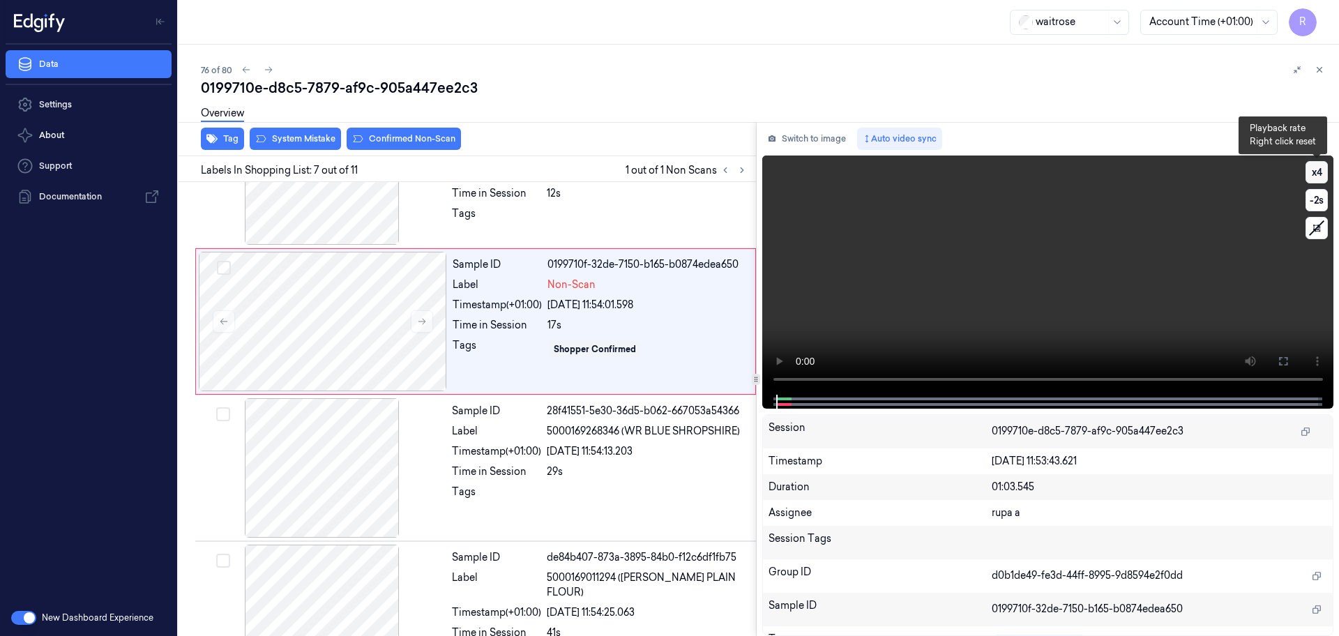
click at [1322, 171] on button "x 4" at bounding box center [1317, 172] width 22 height 22
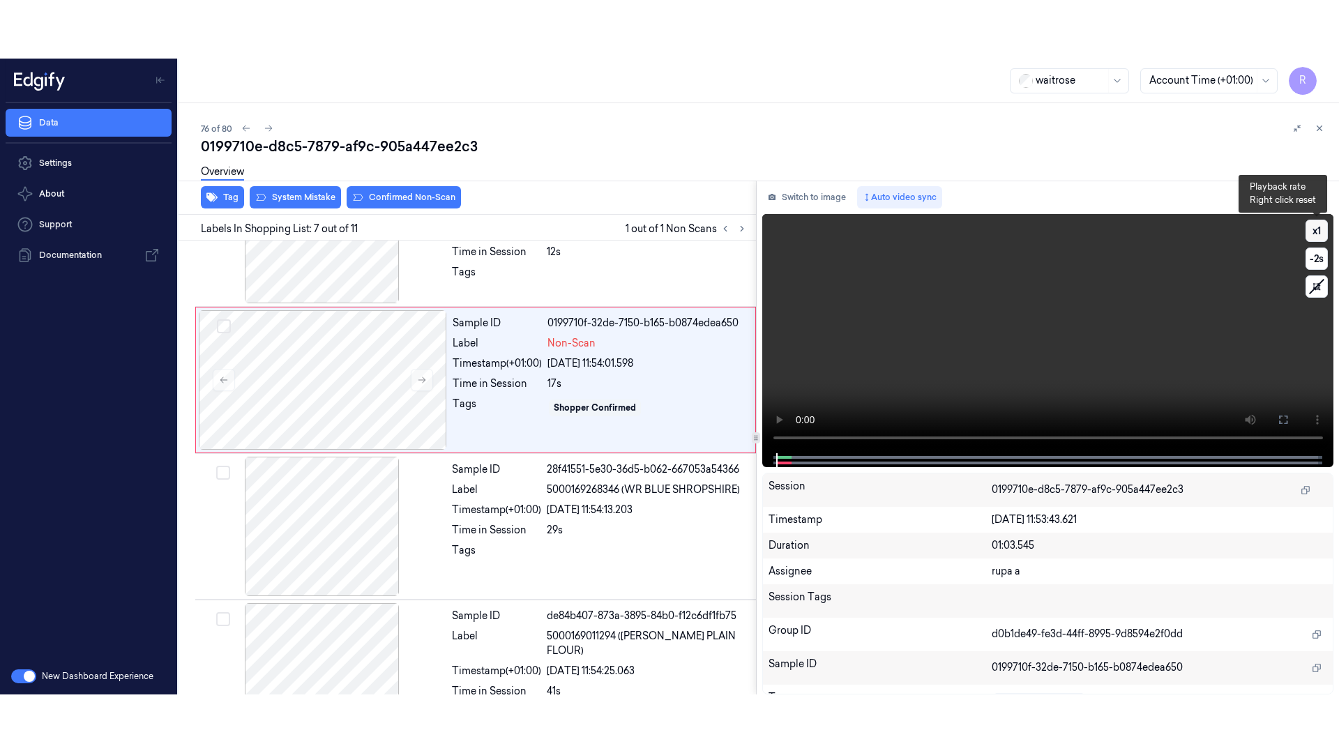
scroll to position [725, 0]
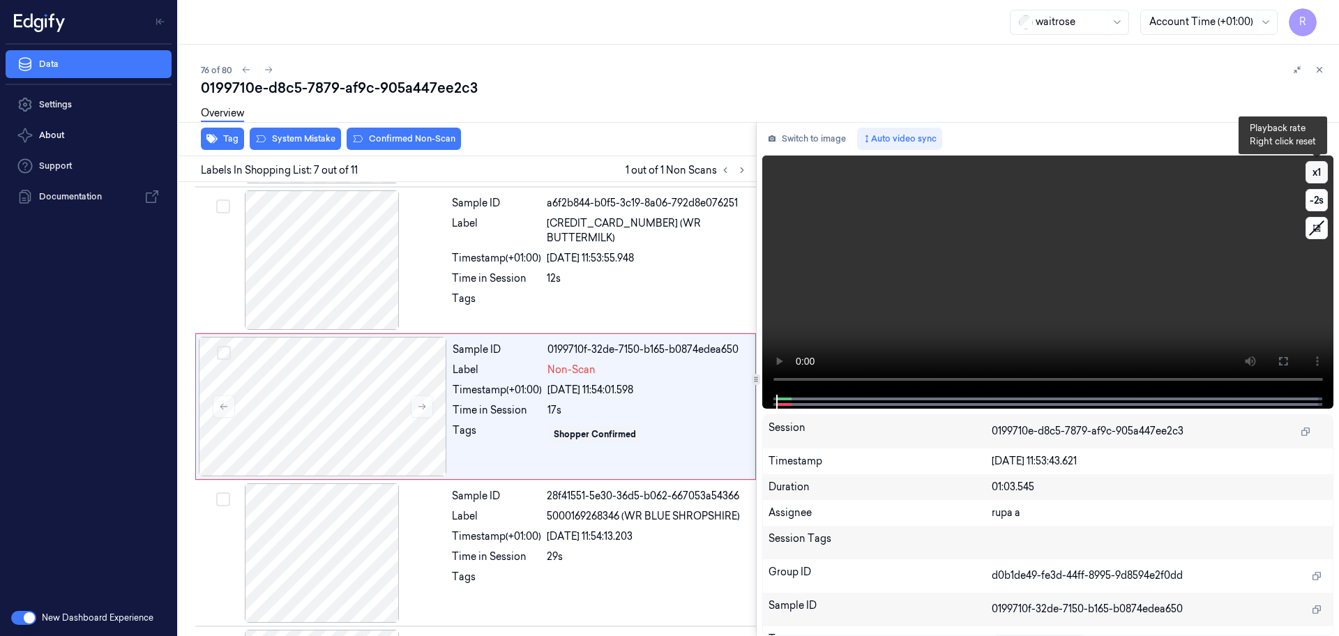
click at [1322, 171] on button "x 1" at bounding box center [1317, 172] width 22 height 22
click at [924, 319] on video at bounding box center [1048, 275] width 572 height 239
click at [1283, 356] on icon at bounding box center [1283, 361] width 11 height 11
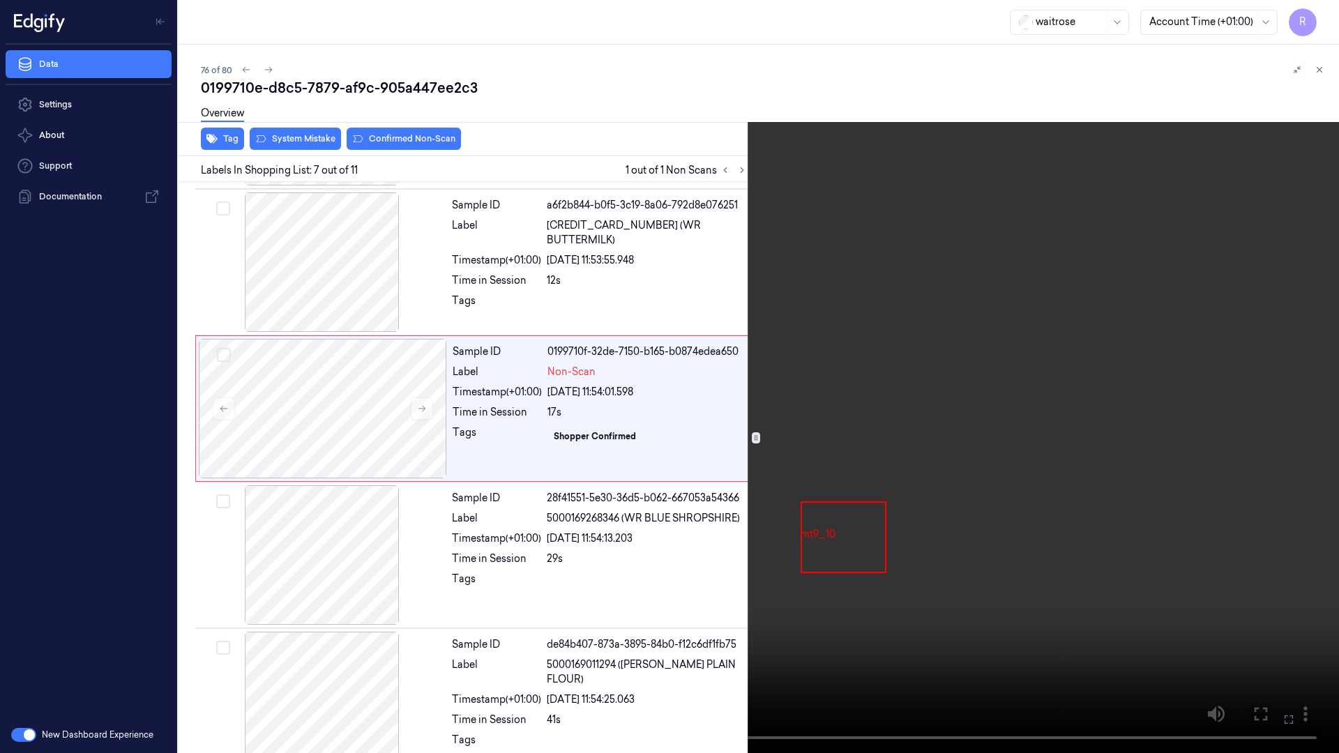
click at [398, 606] on video at bounding box center [669, 376] width 1339 height 753
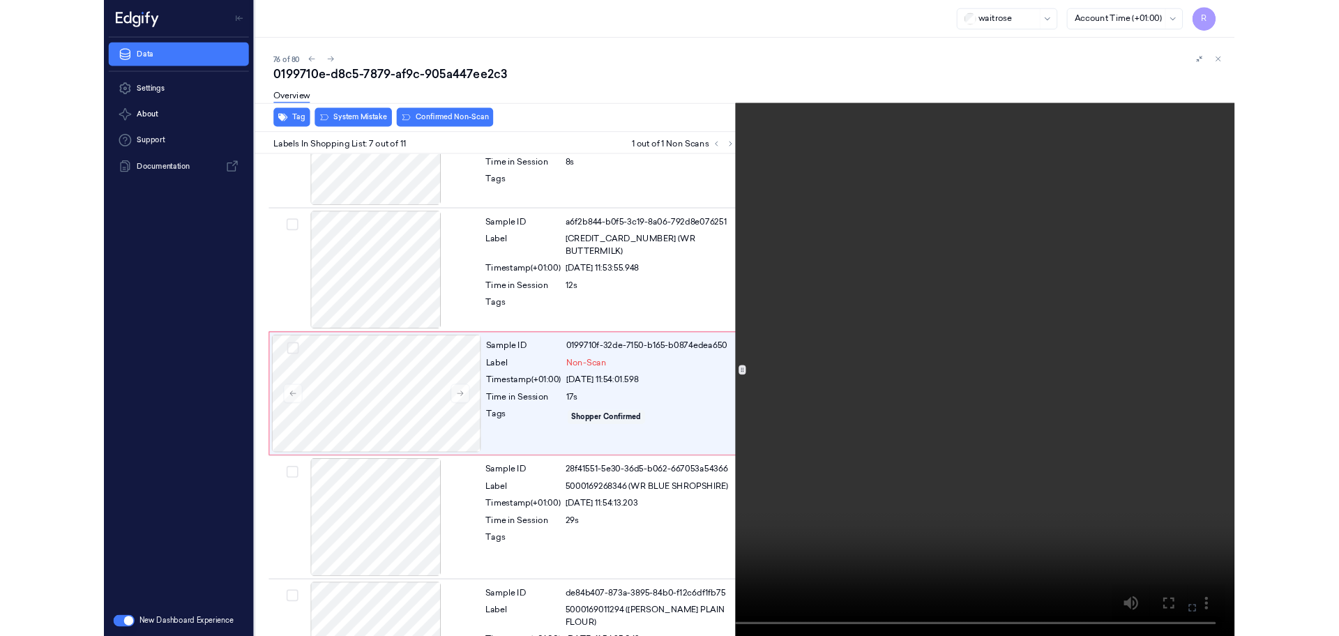
scroll to position [666, 0]
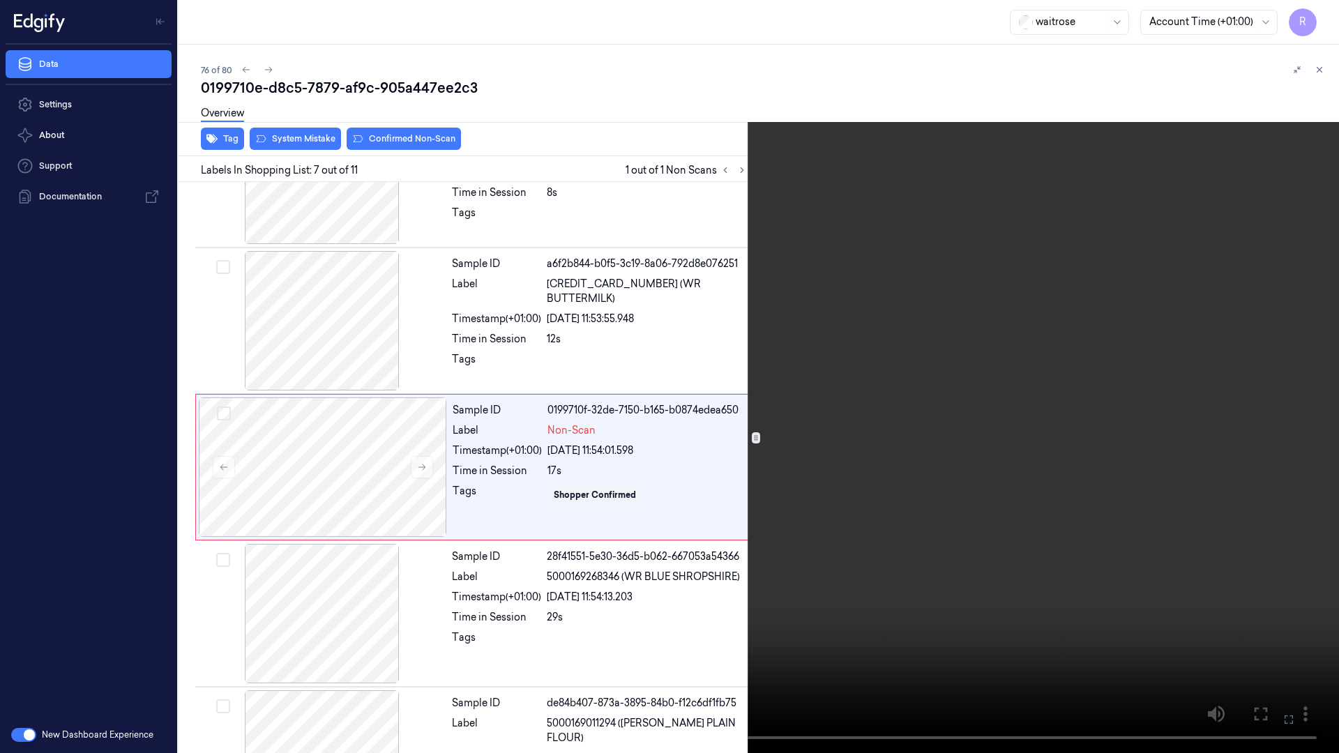
click at [805, 316] on video at bounding box center [669, 376] width 1339 height 753
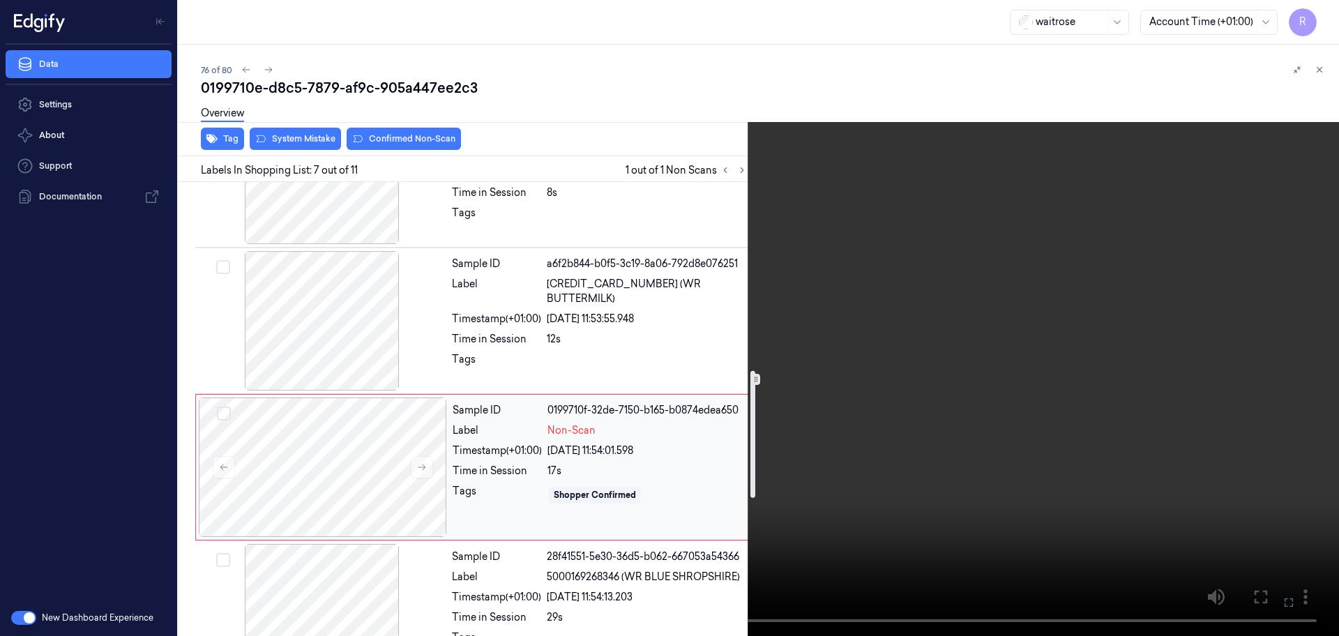
scroll to position [753, 0]
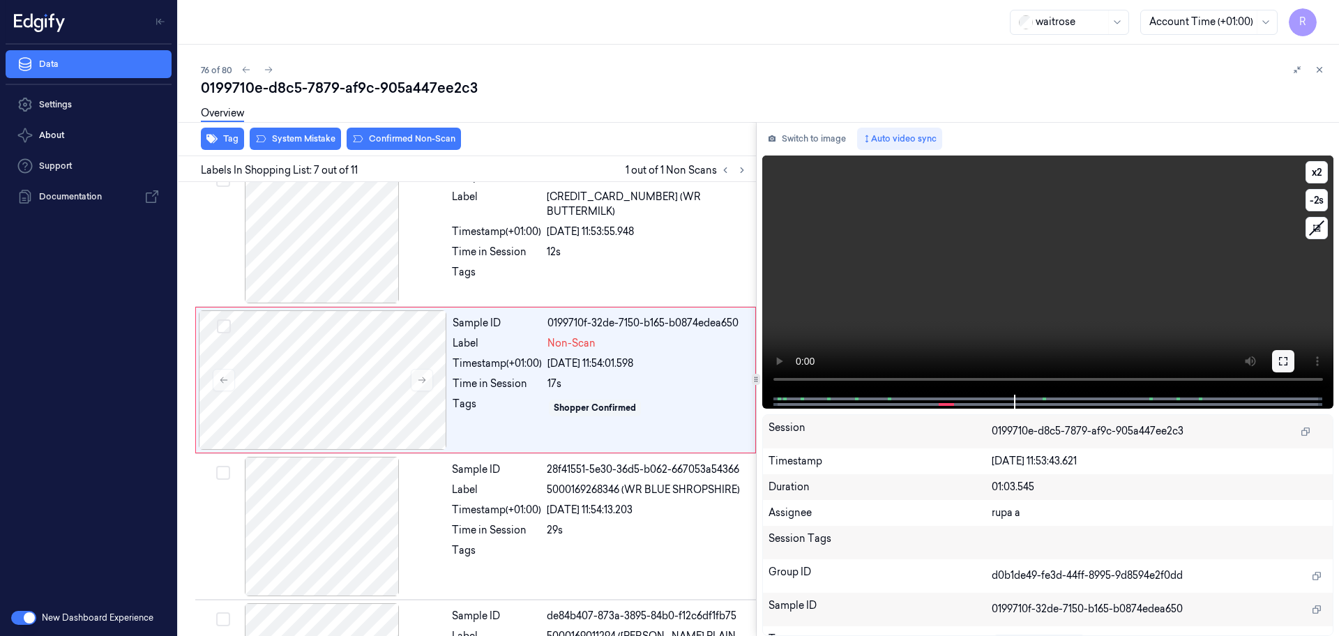
click at [1286, 359] on icon at bounding box center [1283, 361] width 11 height 11
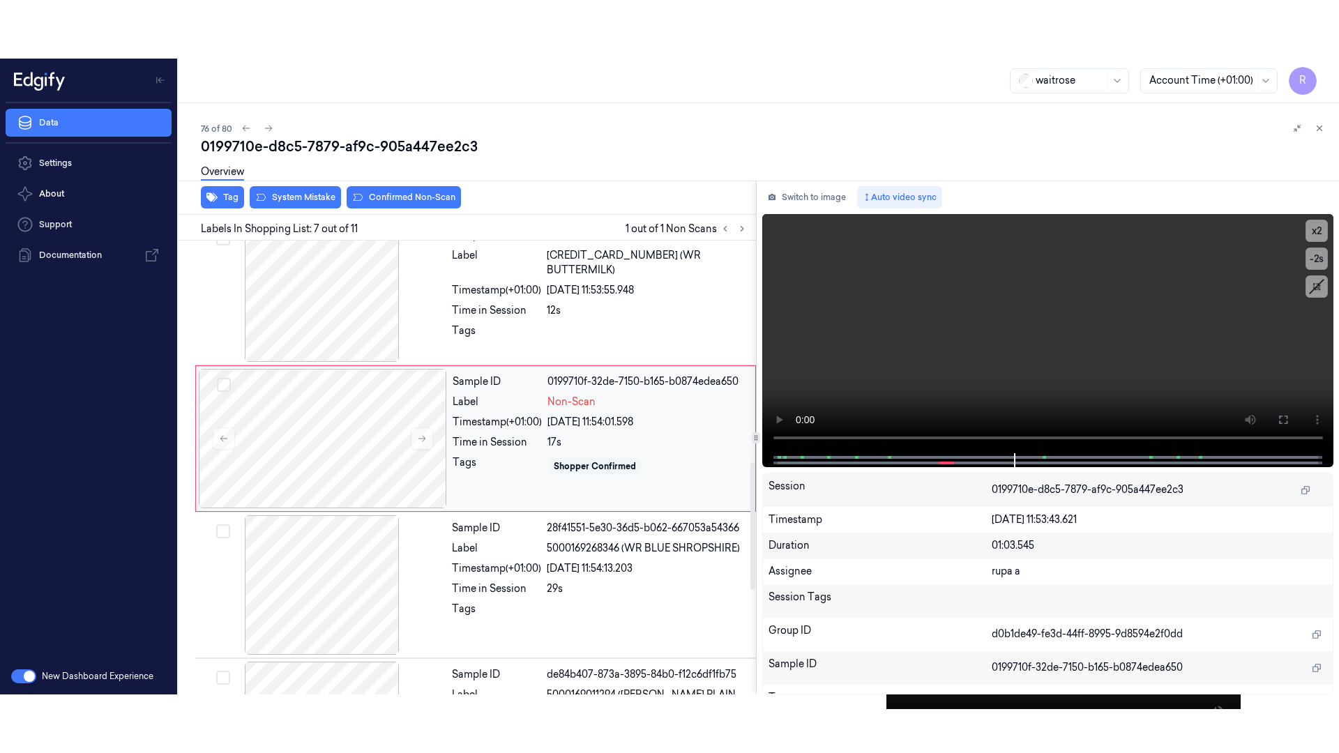
scroll to position [840, 0]
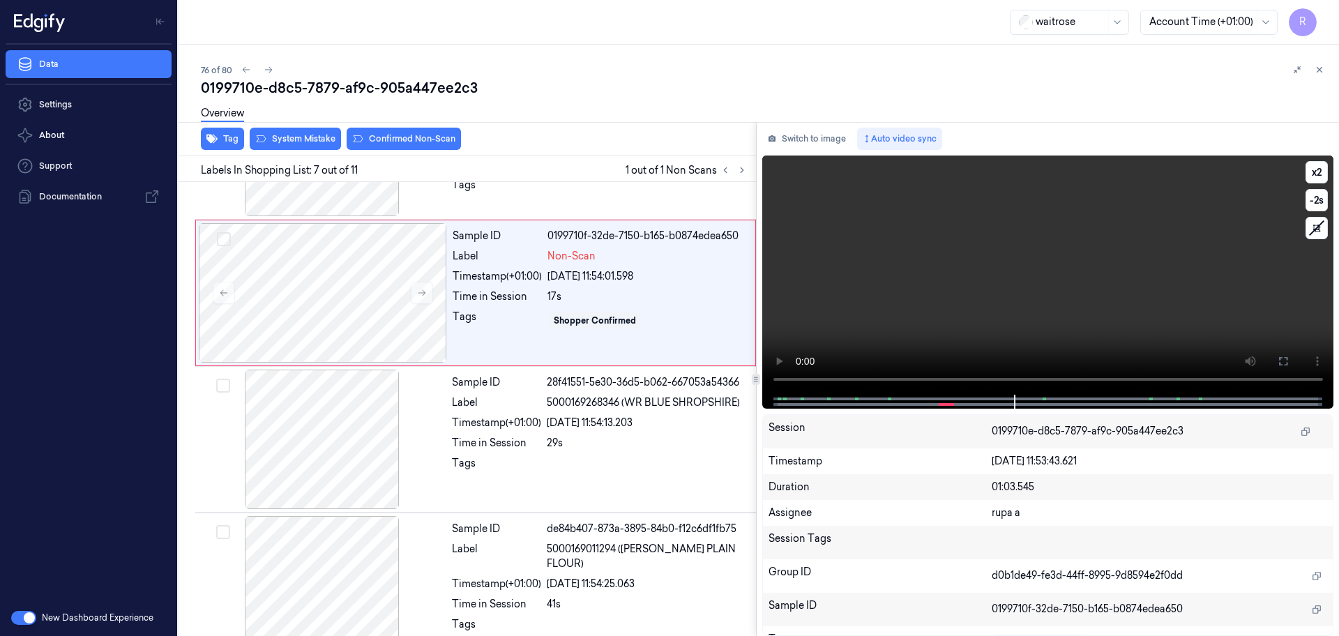
click at [1289, 356] on button at bounding box center [1283, 361] width 22 height 22
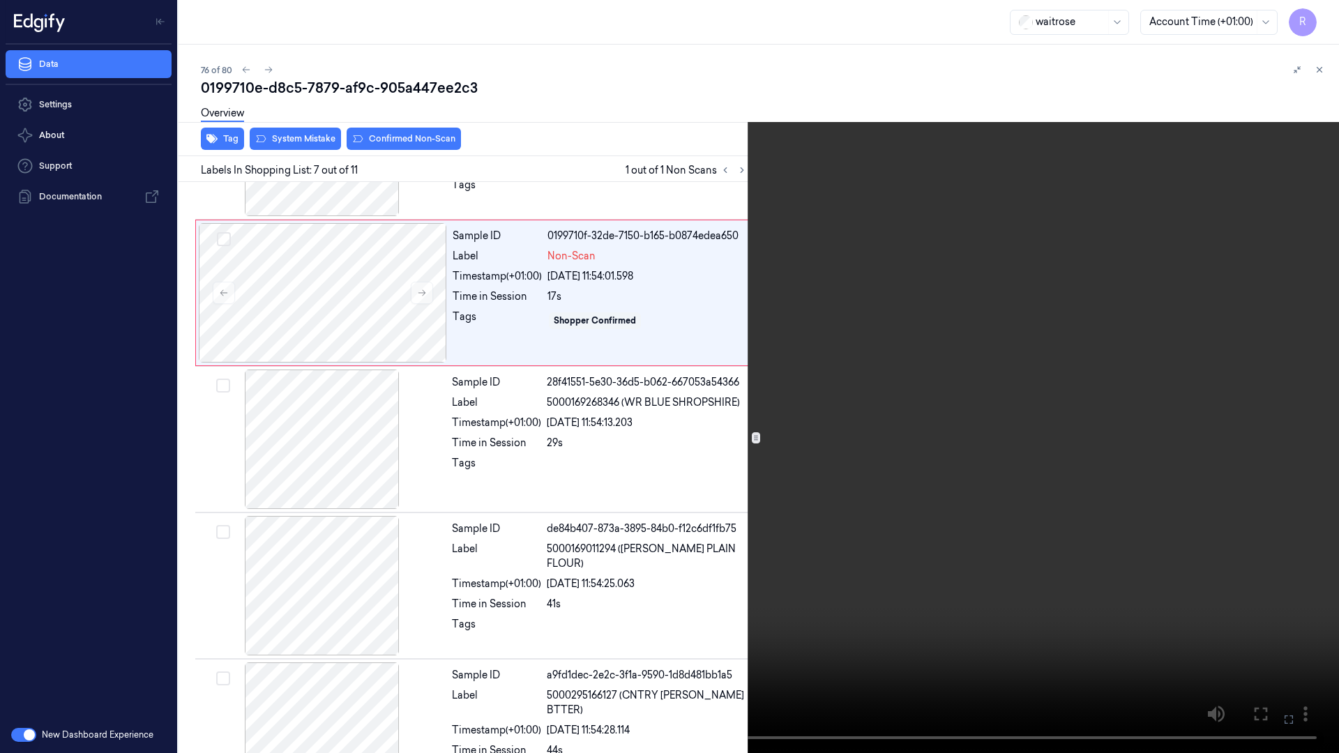
click at [1280, 428] on video at bounding box center [669, 376] width 1339 height 753
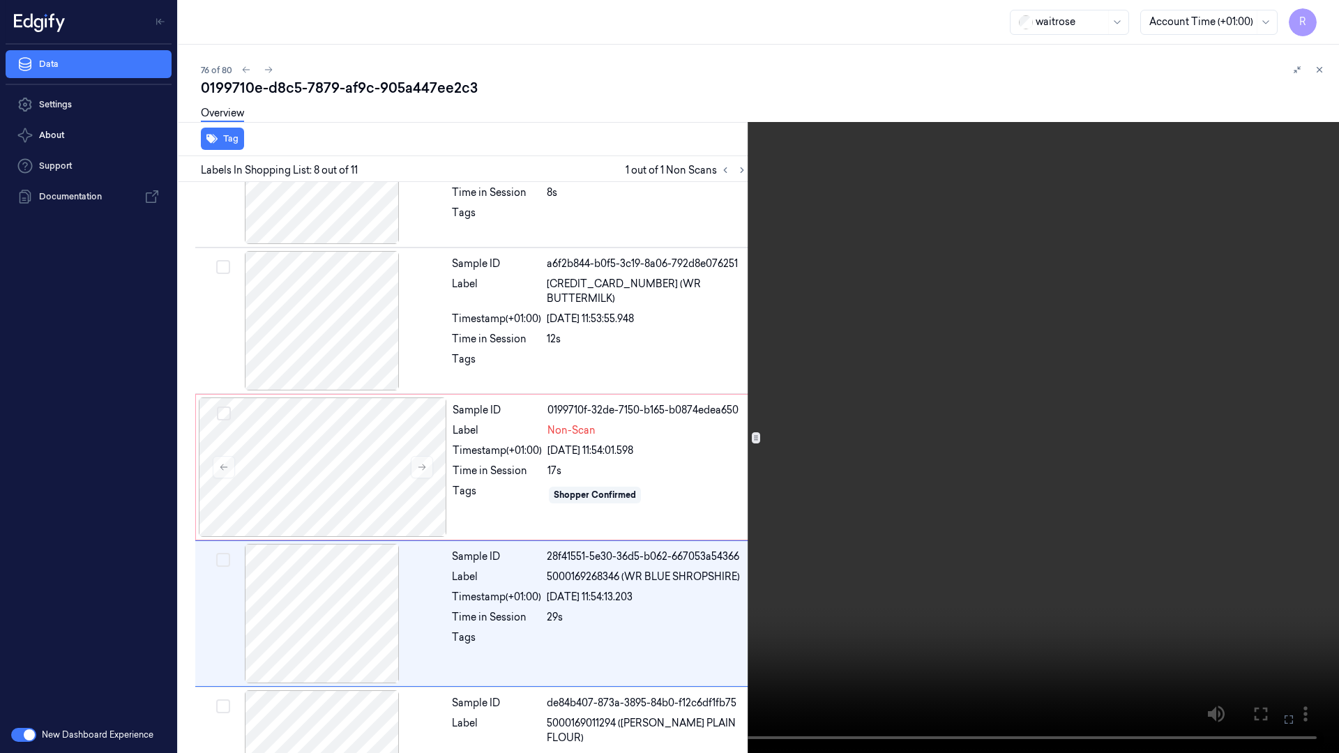
scroll to position [812, 0]
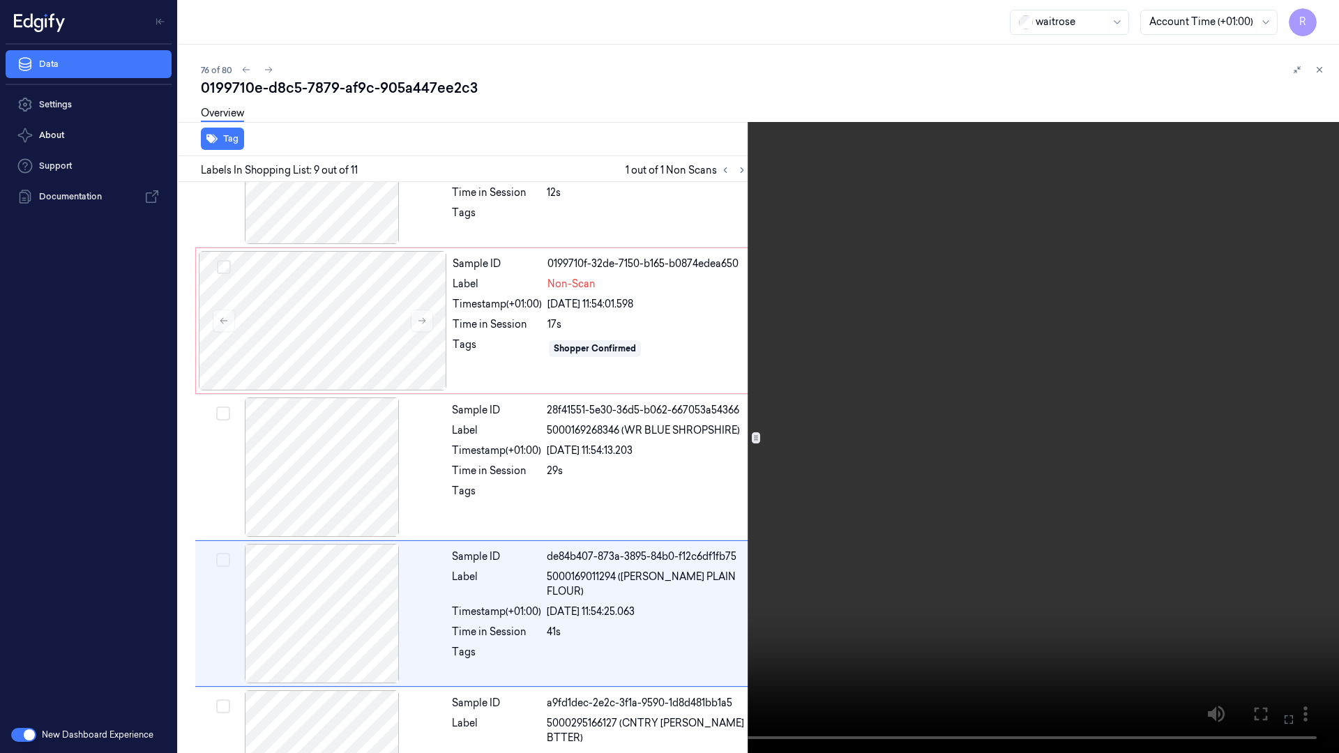
click at [1317, 440] on video at bounding box center [669, 376] width 1339 height 753
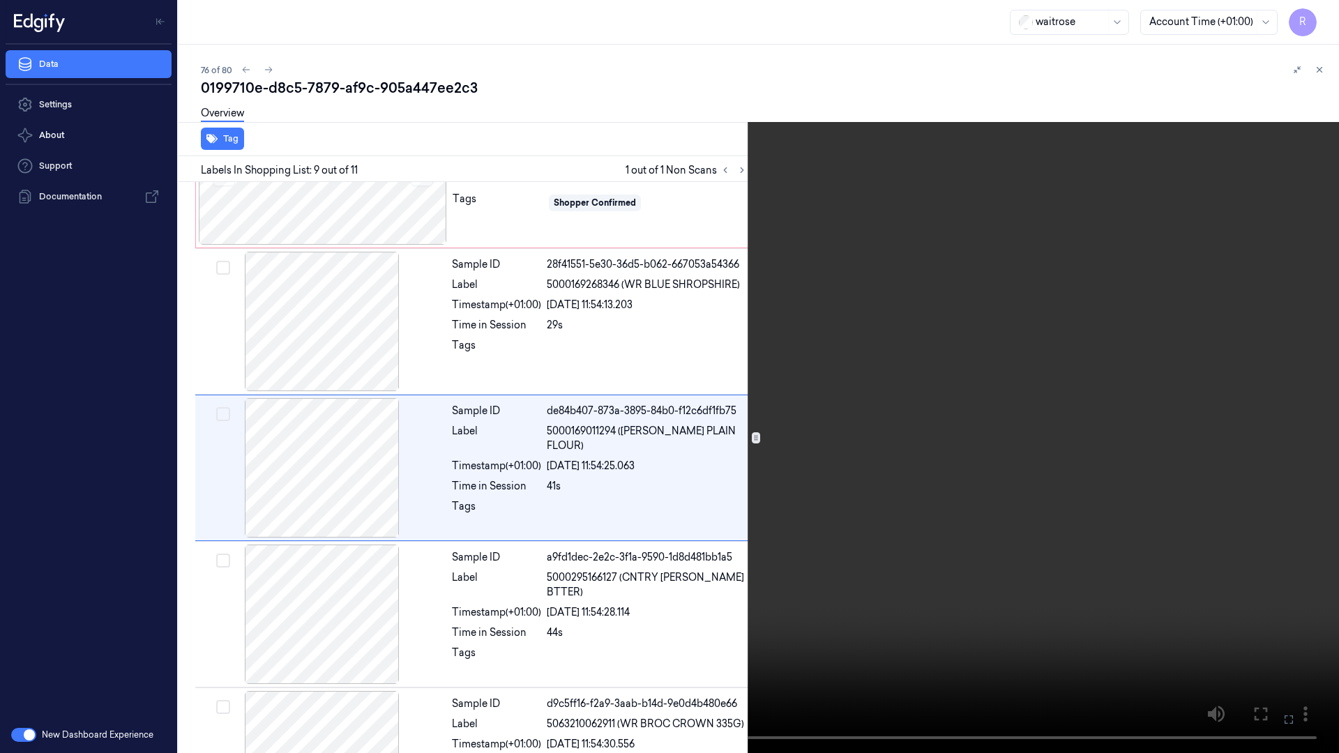
scroll to position [959, 0]
click at [1317, 440] on video at bounding box center [669, 376] width 1339 height 753
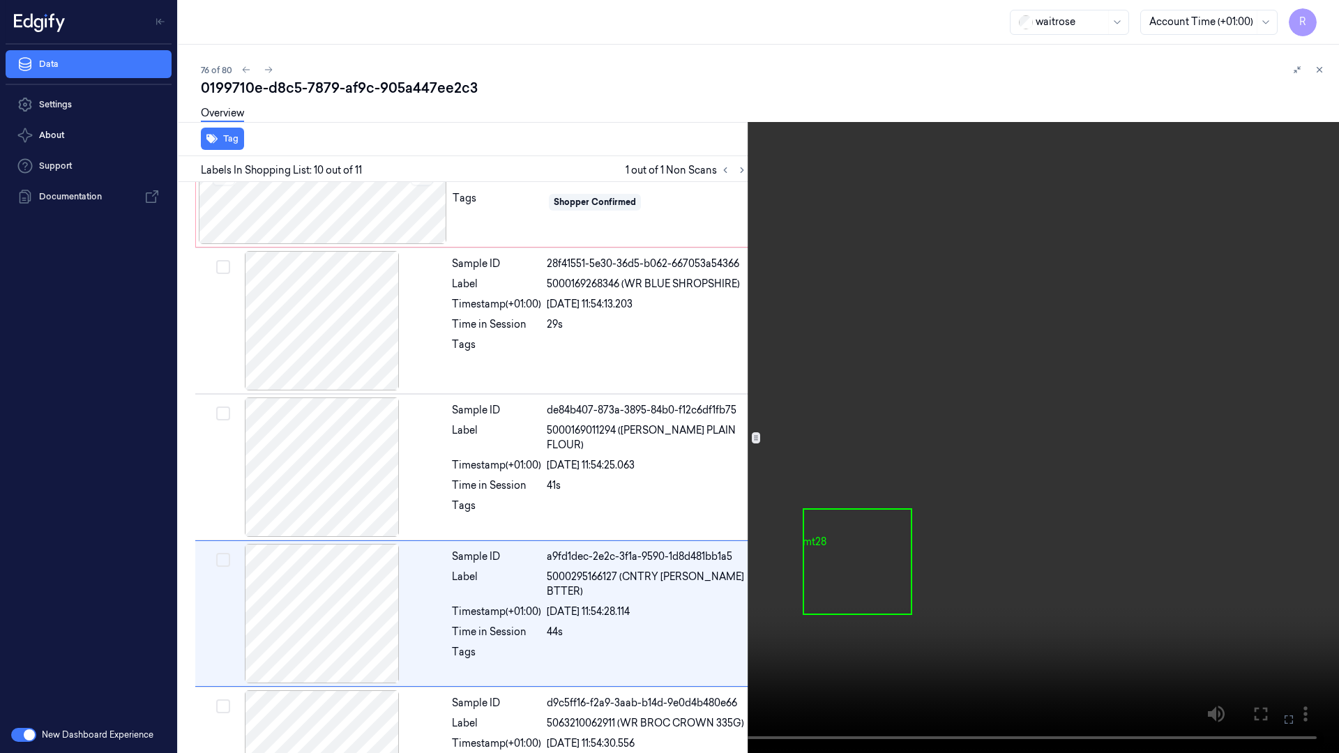
scroll to position [1044, 0]
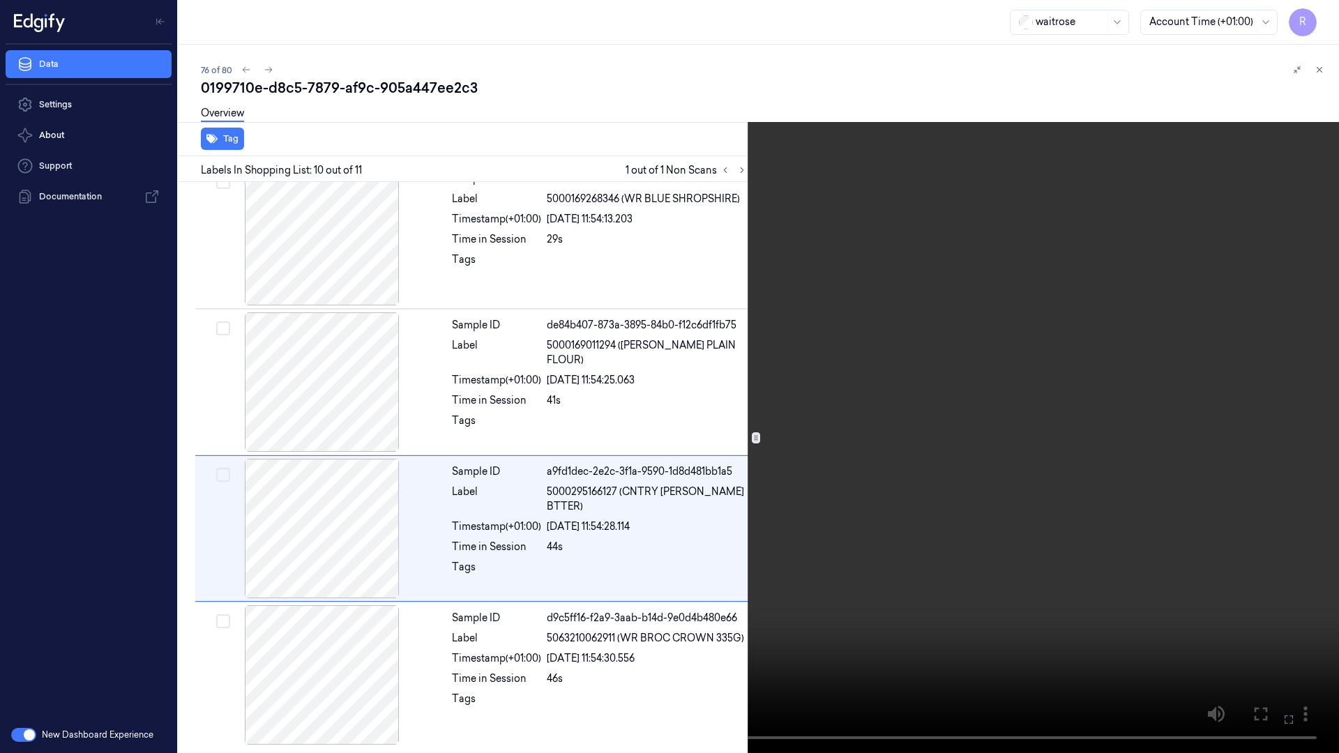
click at [1254, 478] on video at bounding box center [669, 376] width 1339 height 753
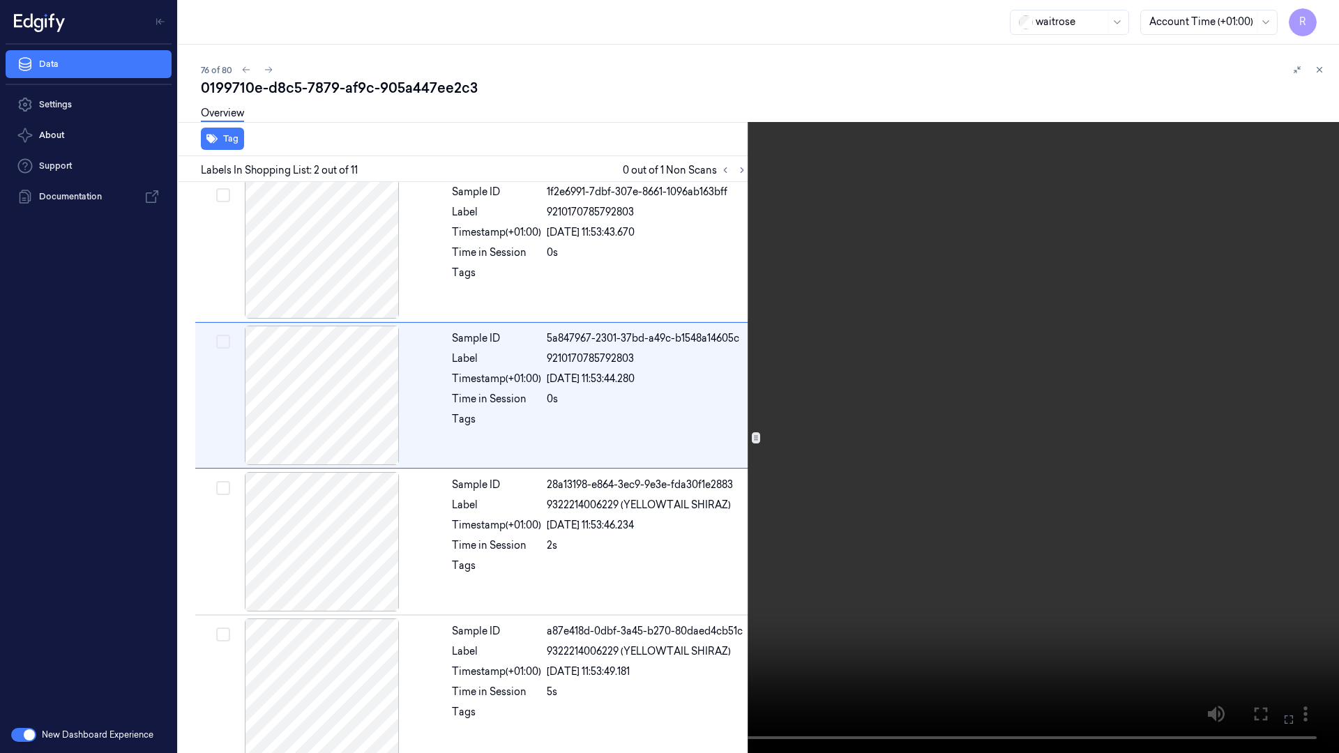
scroll to position [0, 0]
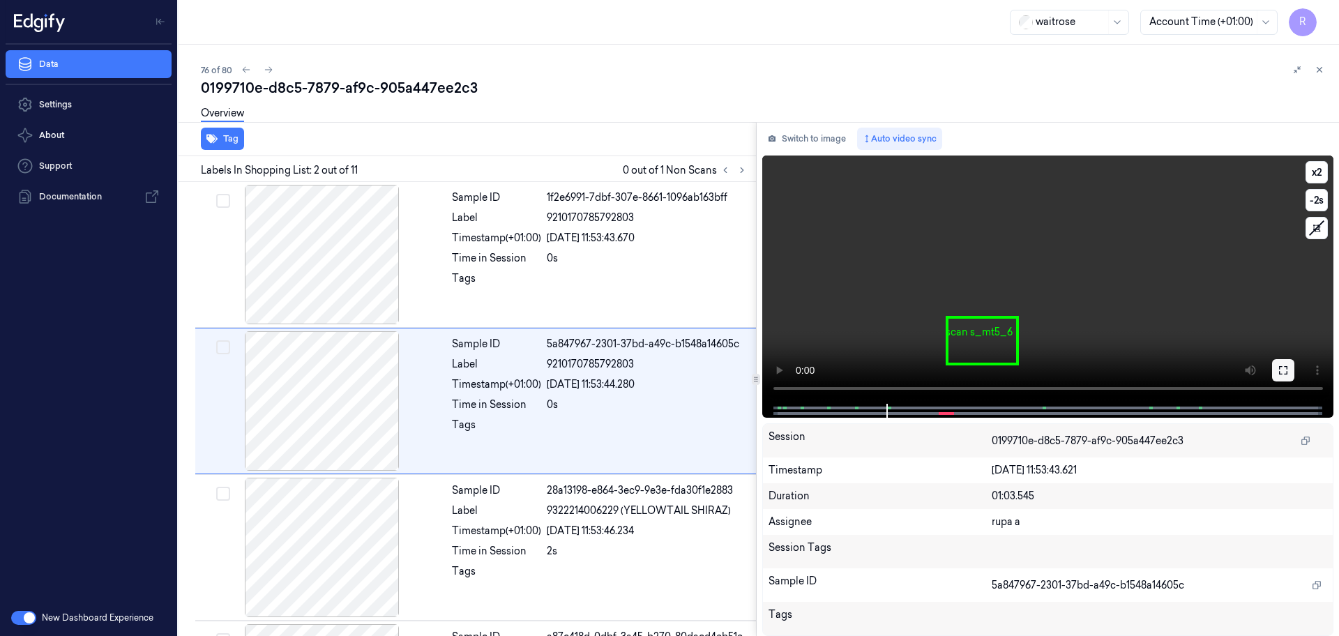
click at [1280, 372] on icon at bounding box center [1283, 370] width 8 height 8
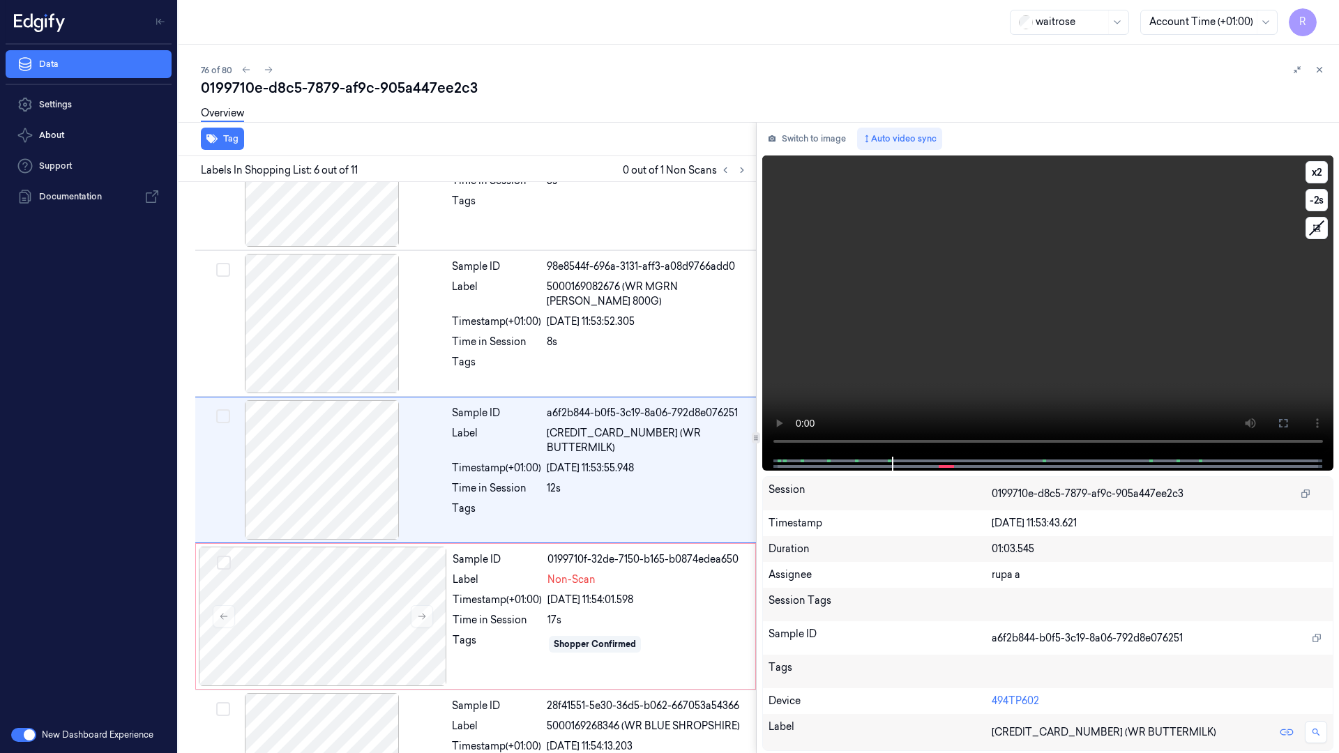
scroll to position [520, 0]
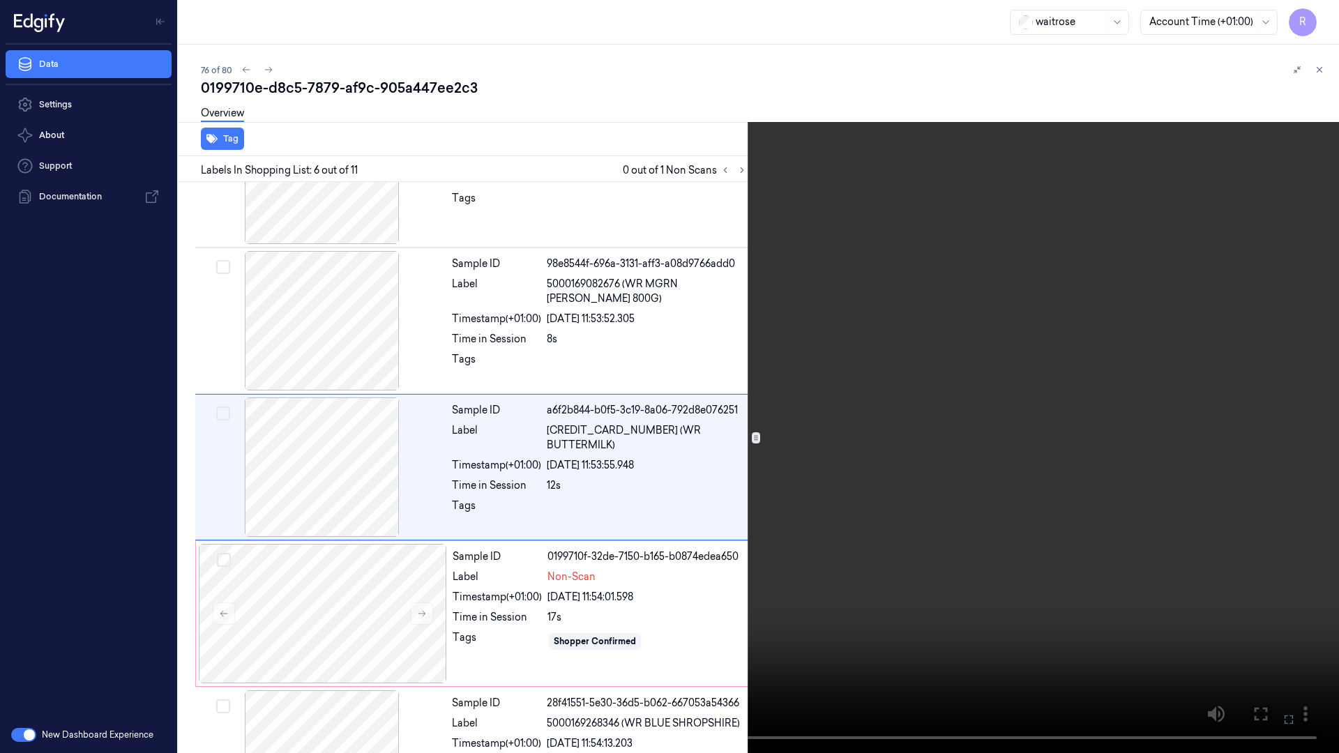
click at [1258, 444] on video at bounding box center [669, 376] width 1339 height 753
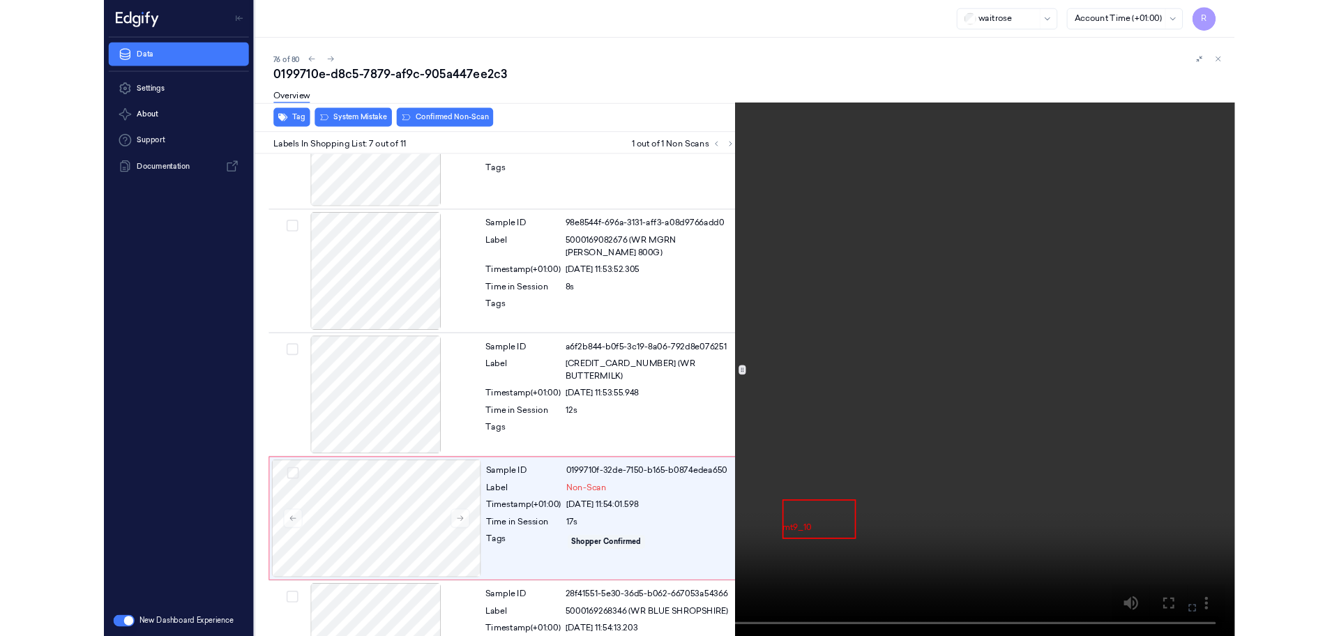
scroll to position [666, 0]
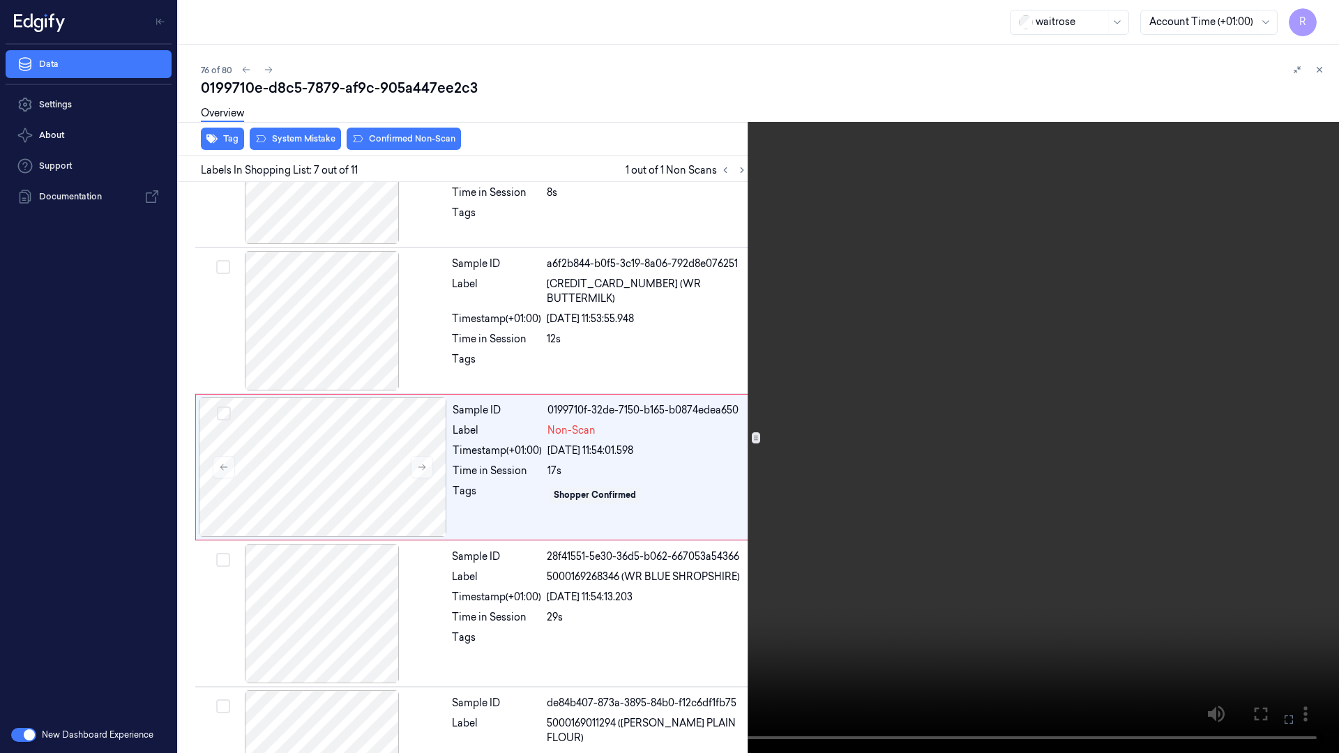
click at [1242, 442] on video at bounding box center [669, 376] width 1339 height 753
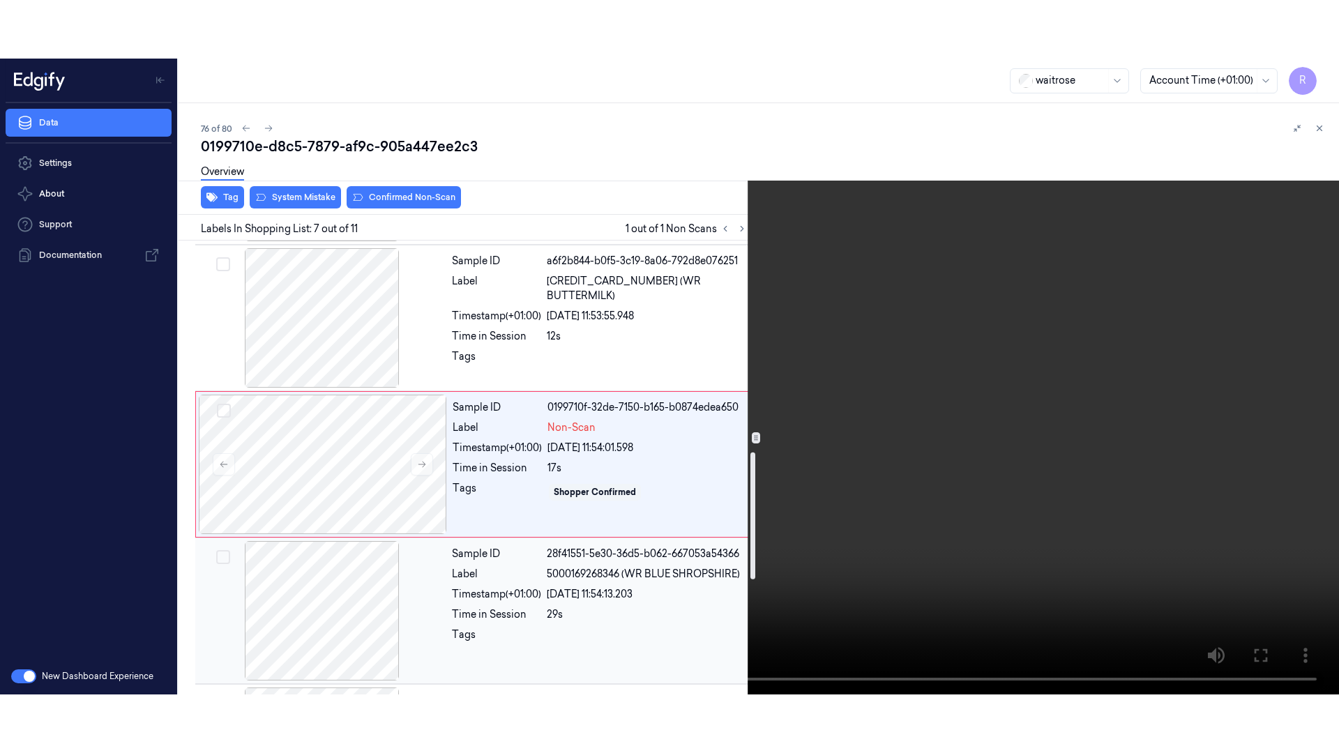
scroll to position [753, 0]
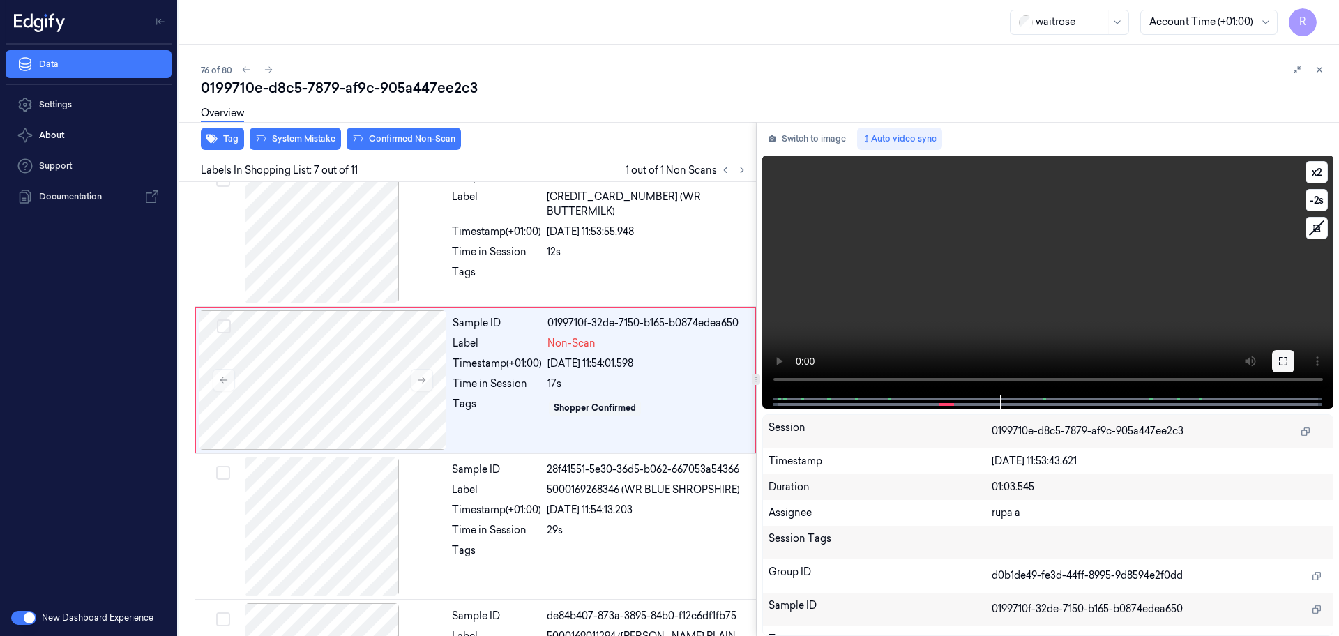
click at [1277, 358] on button at bounding box center [1283, 361] width 22 height 22
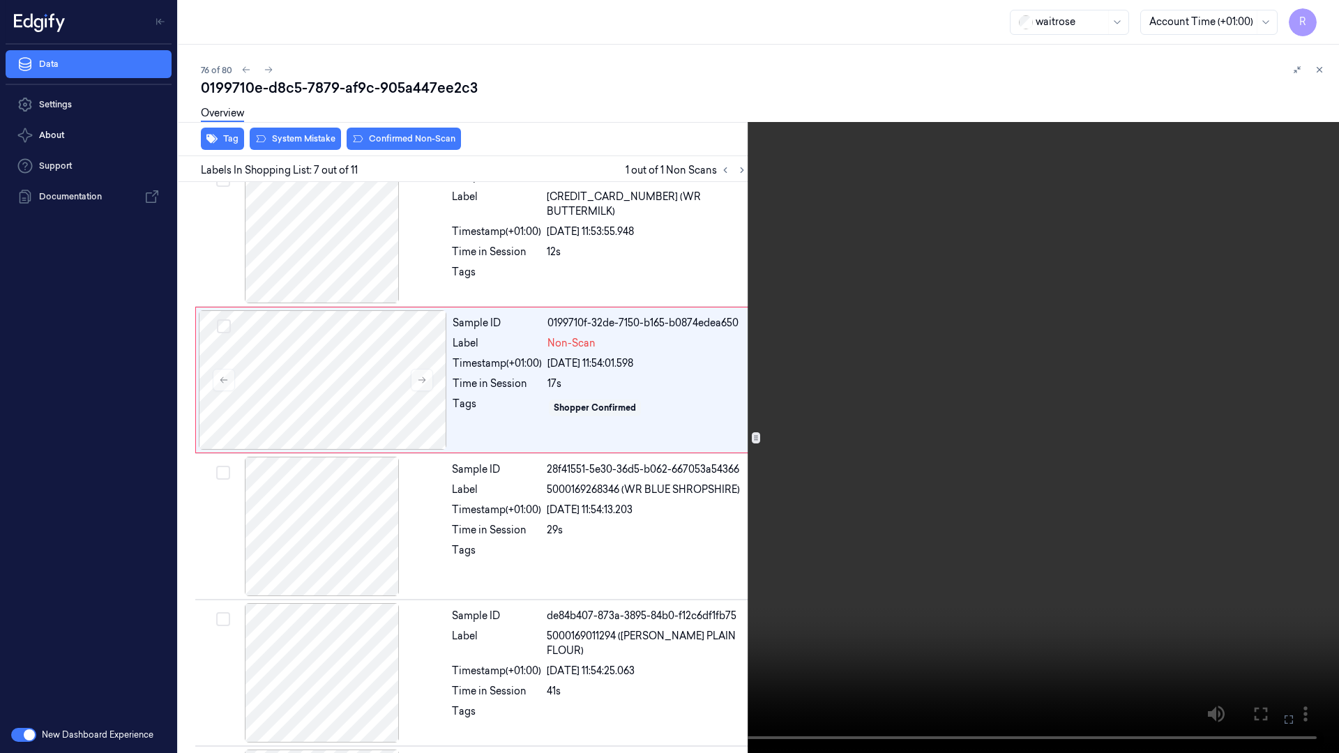
click at [1255, 415] on video at bounding box center [669, 376] width 1339 height 753
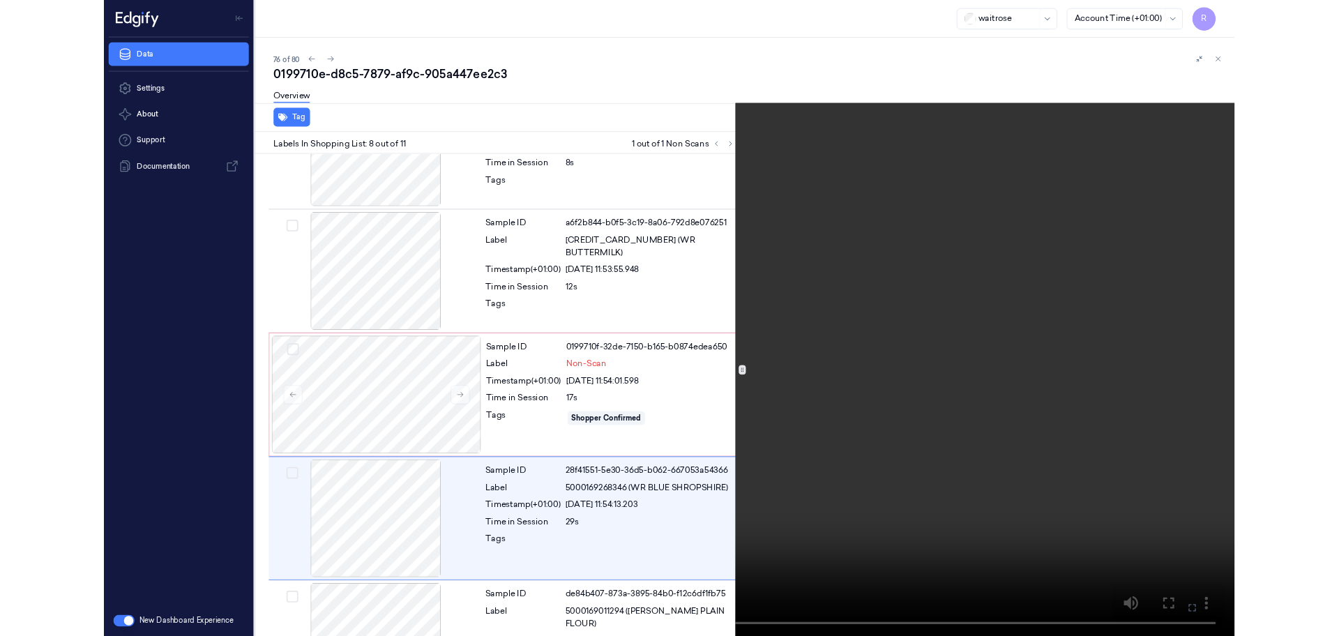
scroll to position [812, 0]
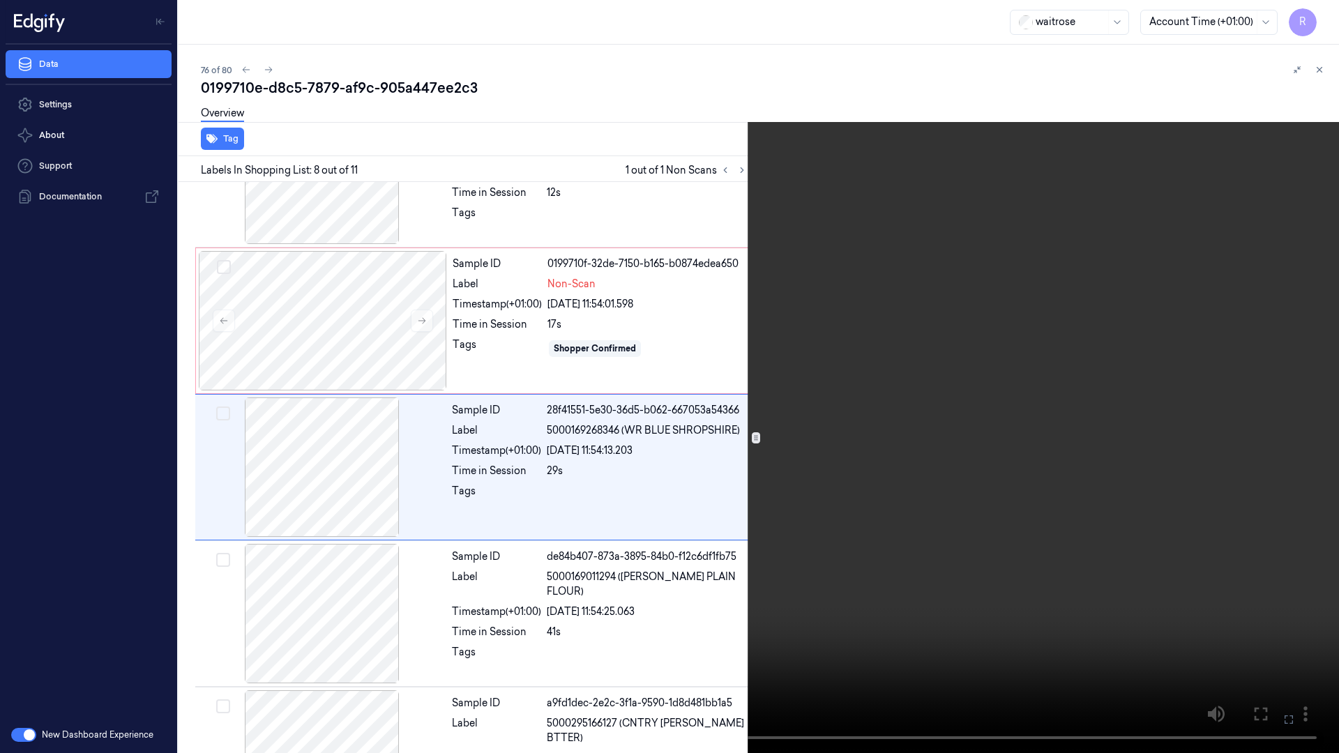
click at [1255, 415] on video at bounding box center [669, 376] width 1339 height 753
click at [719, 537] on video at bounding box center [669, 376] width 1339 height 753
click at [720, 536] on video at bounding box center [669, 376] width 1339 height 753
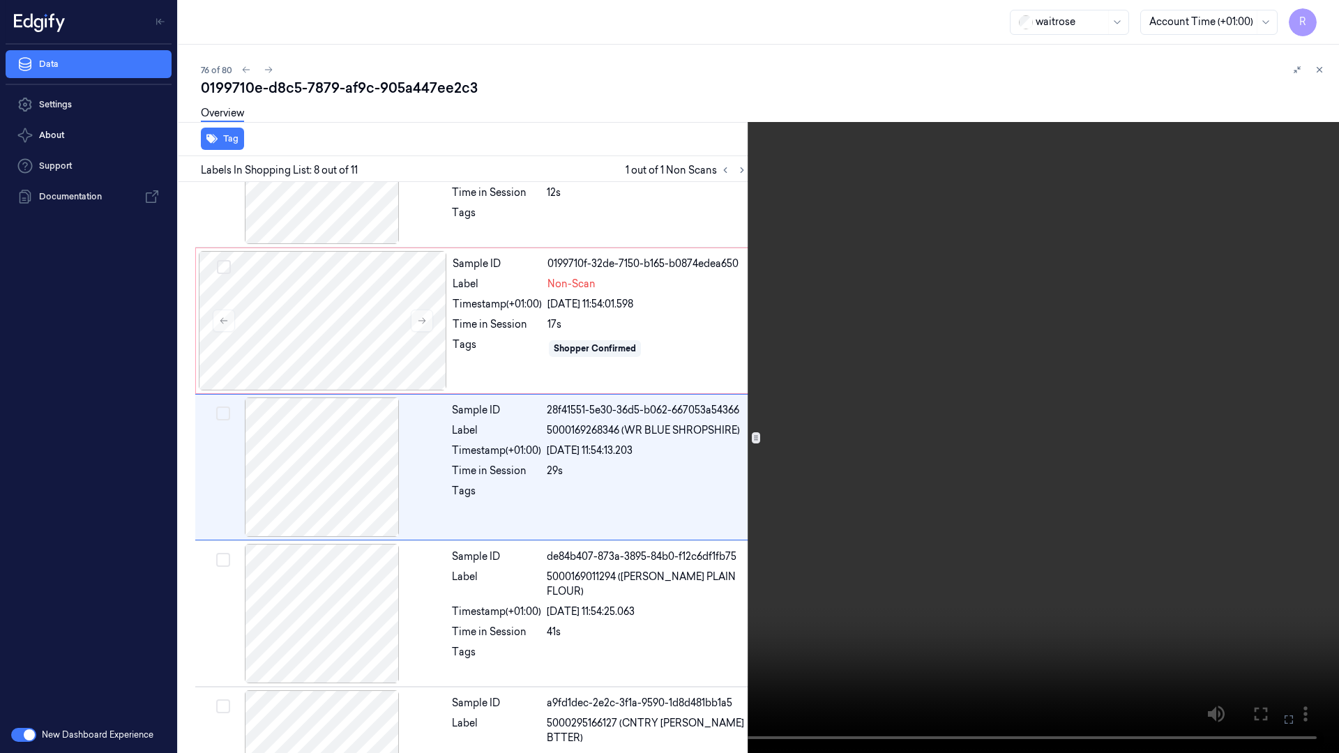
click at [779, 579] on video at bounding box center [669, 376] width 1339 height 753
click at [778, 630] on video at bounding box center [669, 376] width 1339 height 753
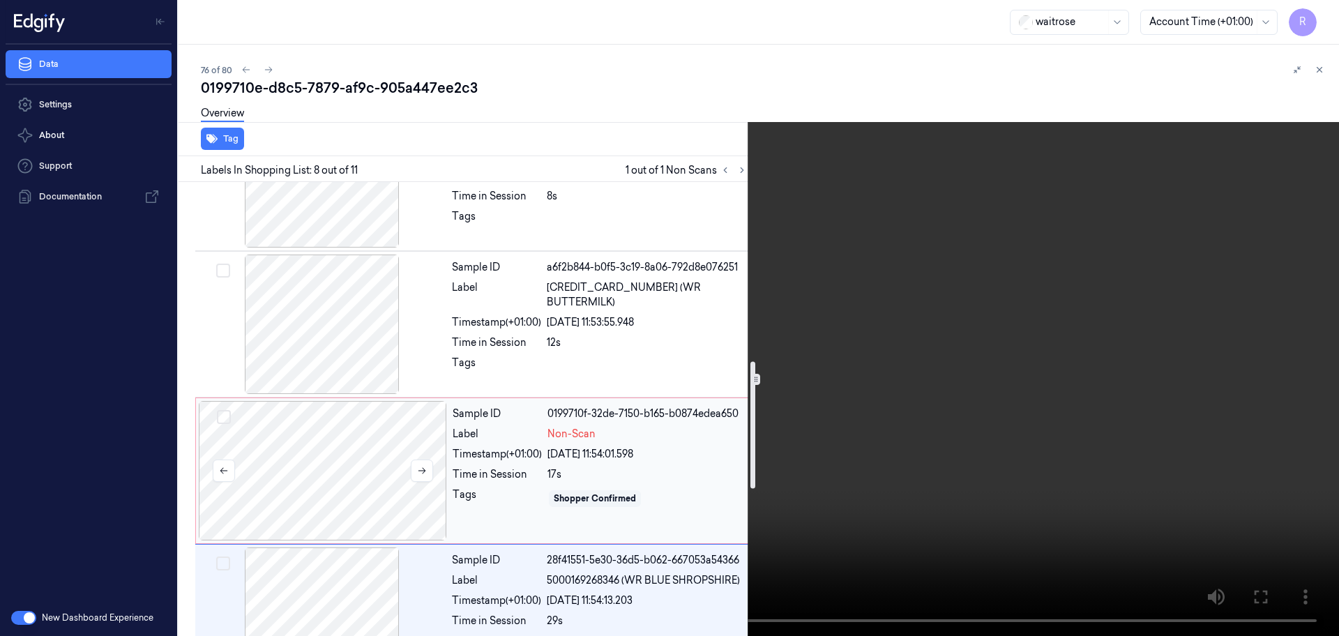
scroll to position [638, 0]
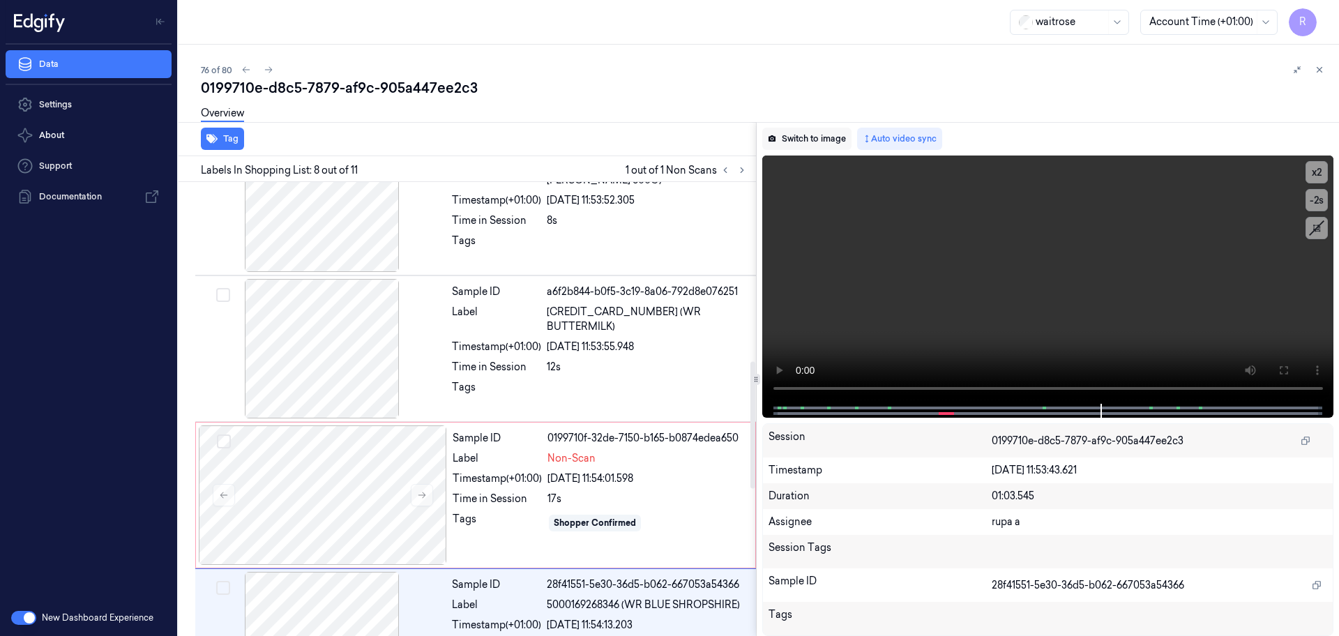
click at [805, 139] on button "Switch to image" at bounding box center [806, 139] width 89 height 22
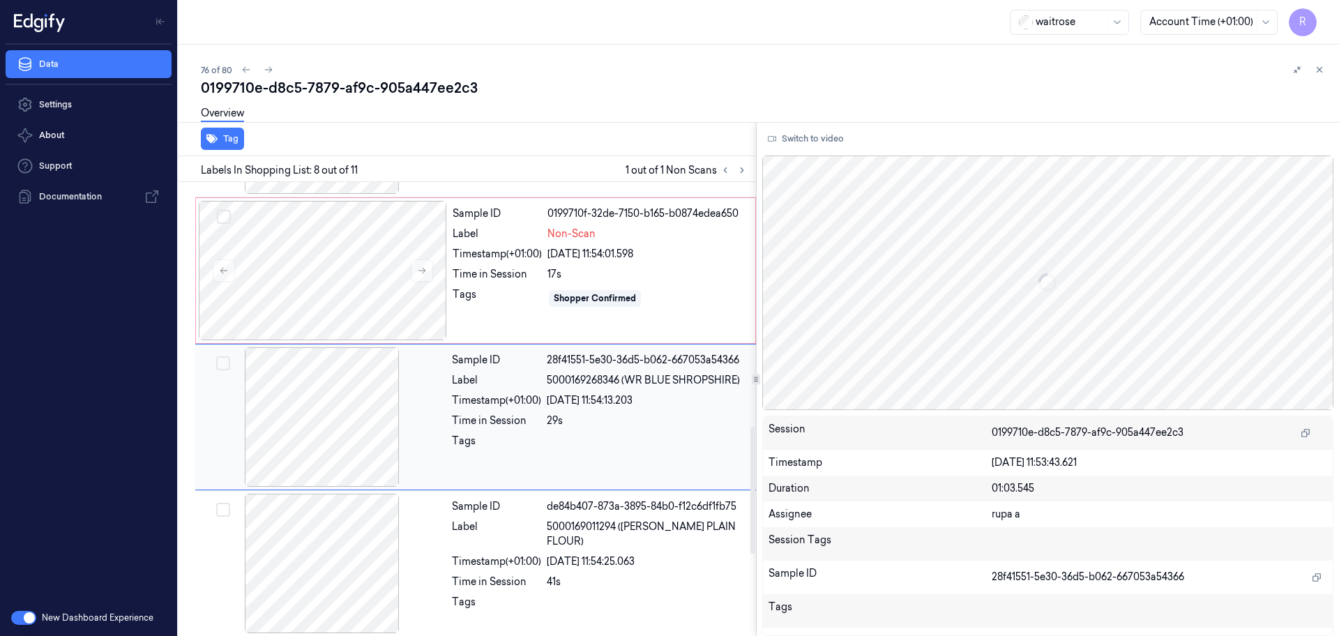
scroll to position [871, 0]
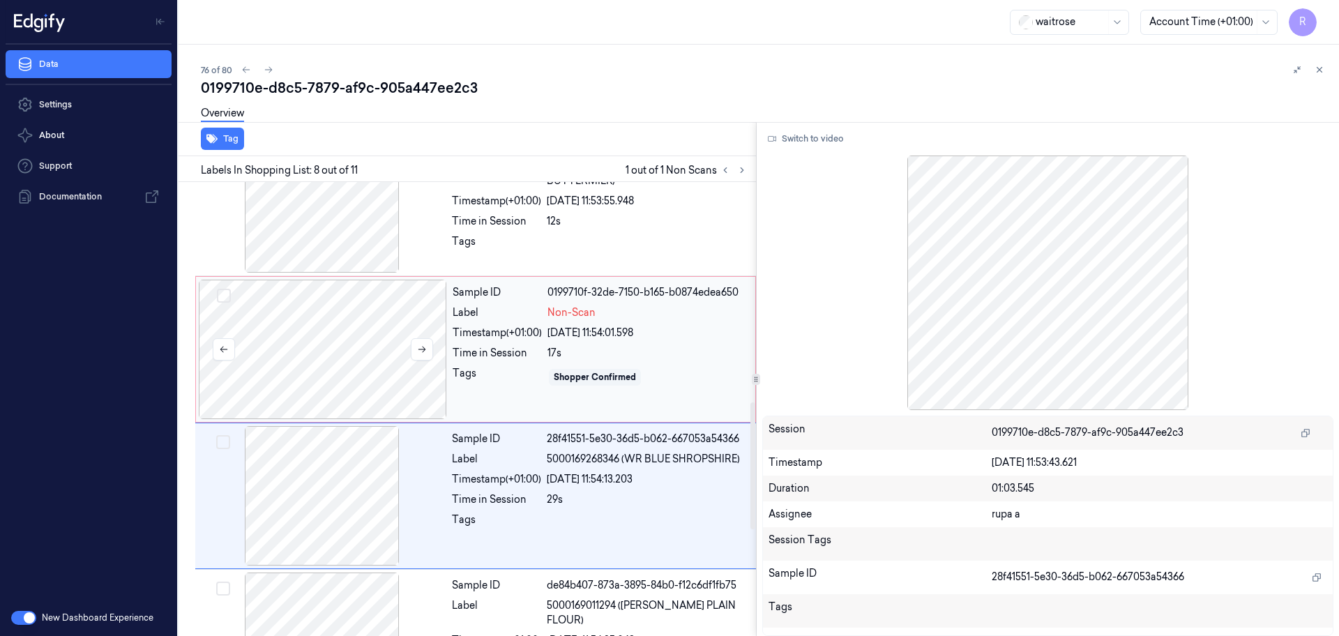
click at [354, 362] on div at bounding box center [323, 349] width 248 height 139
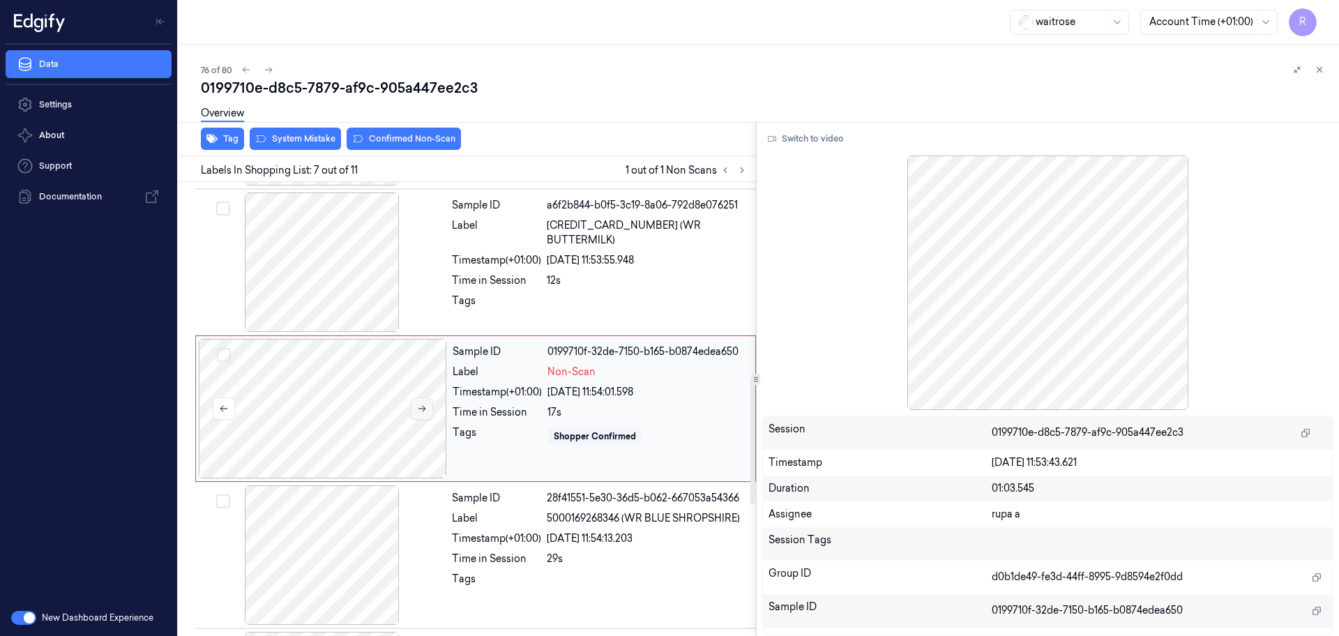
scroll to position [637, 0]
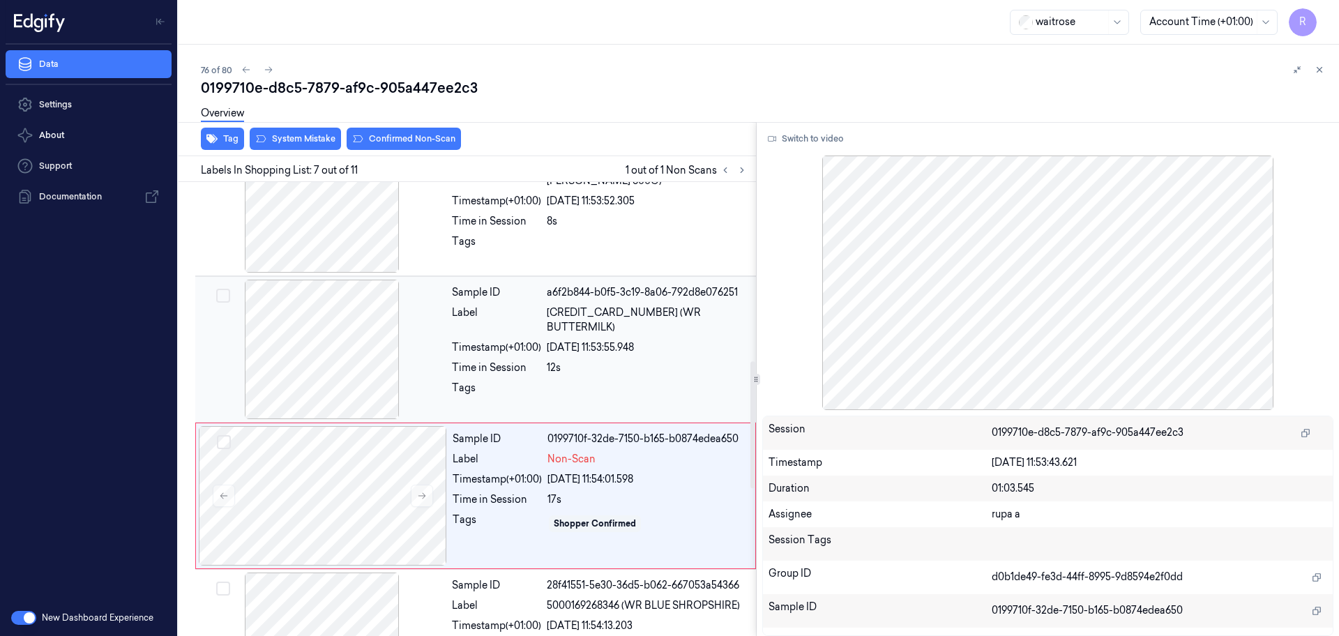
click at [333, 345] on div at bounding box center [322, 349] width 248 height 139
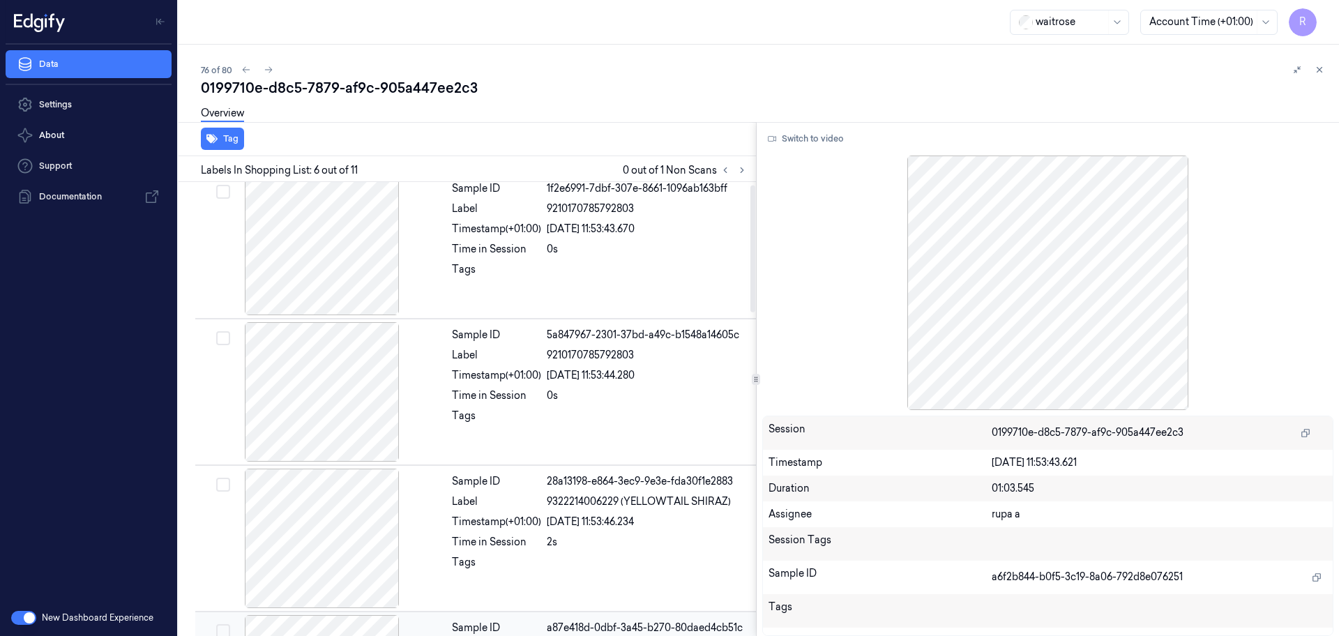
scroll to position [0, 0]
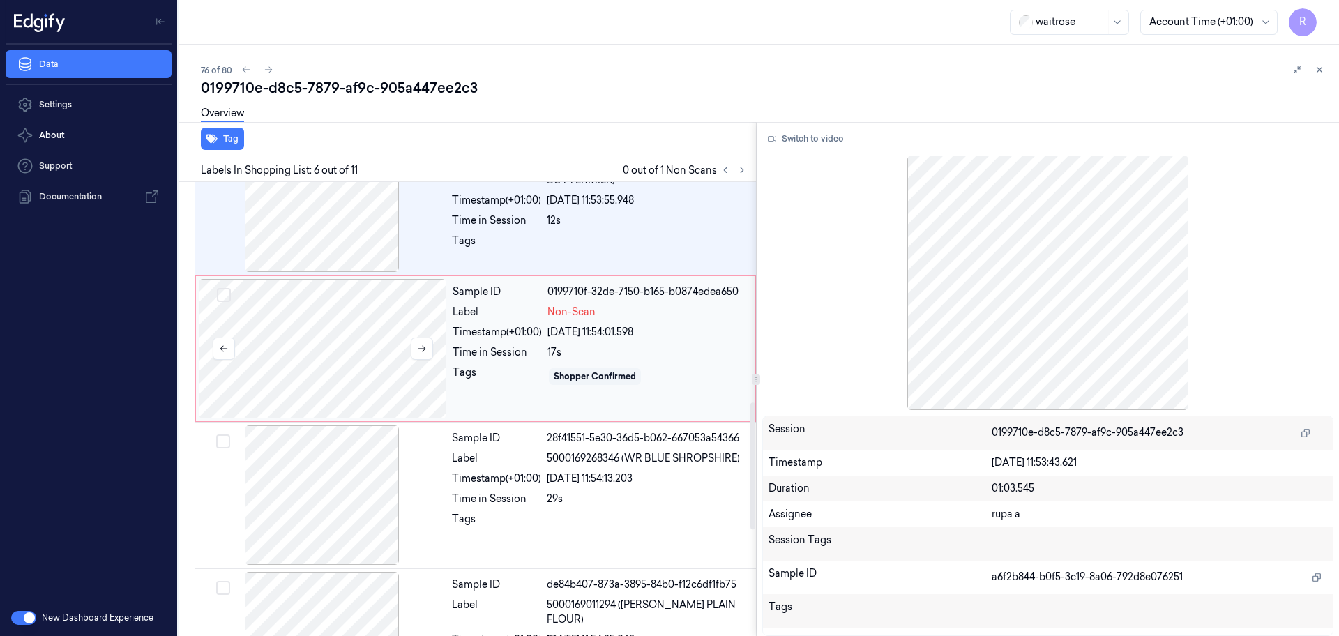
click at [358, 344] on div at bounding box center [323, 348] width 248 height 139
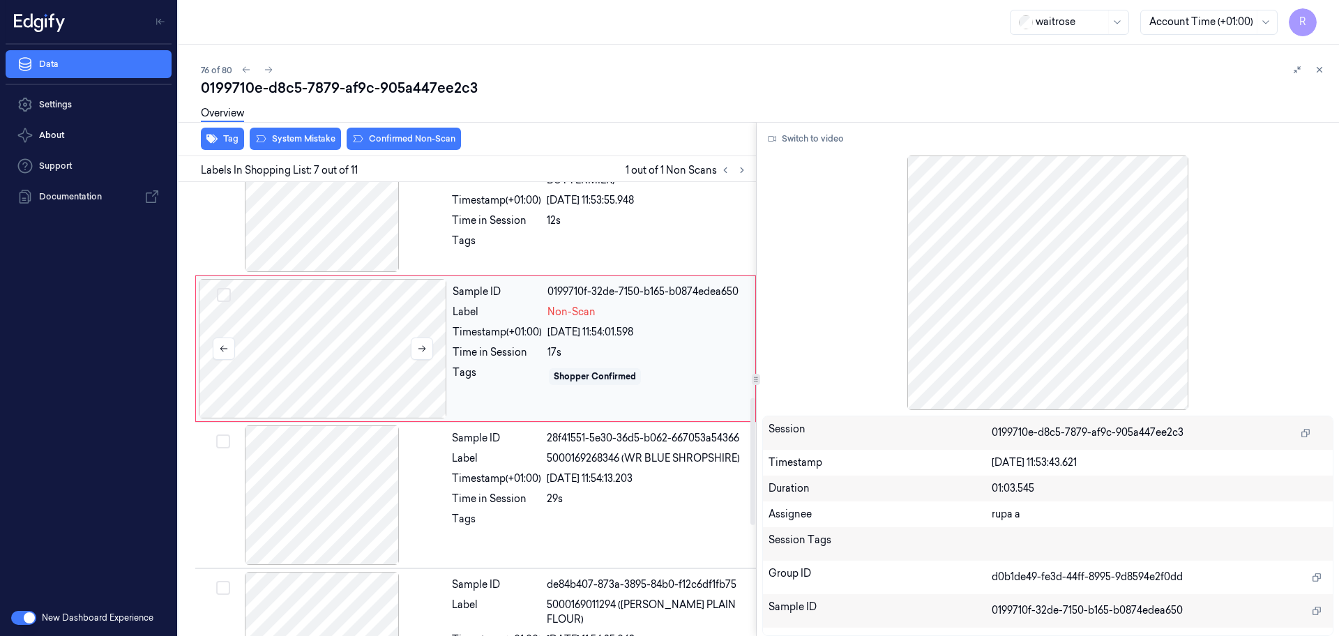
scroll to position [725, 0]
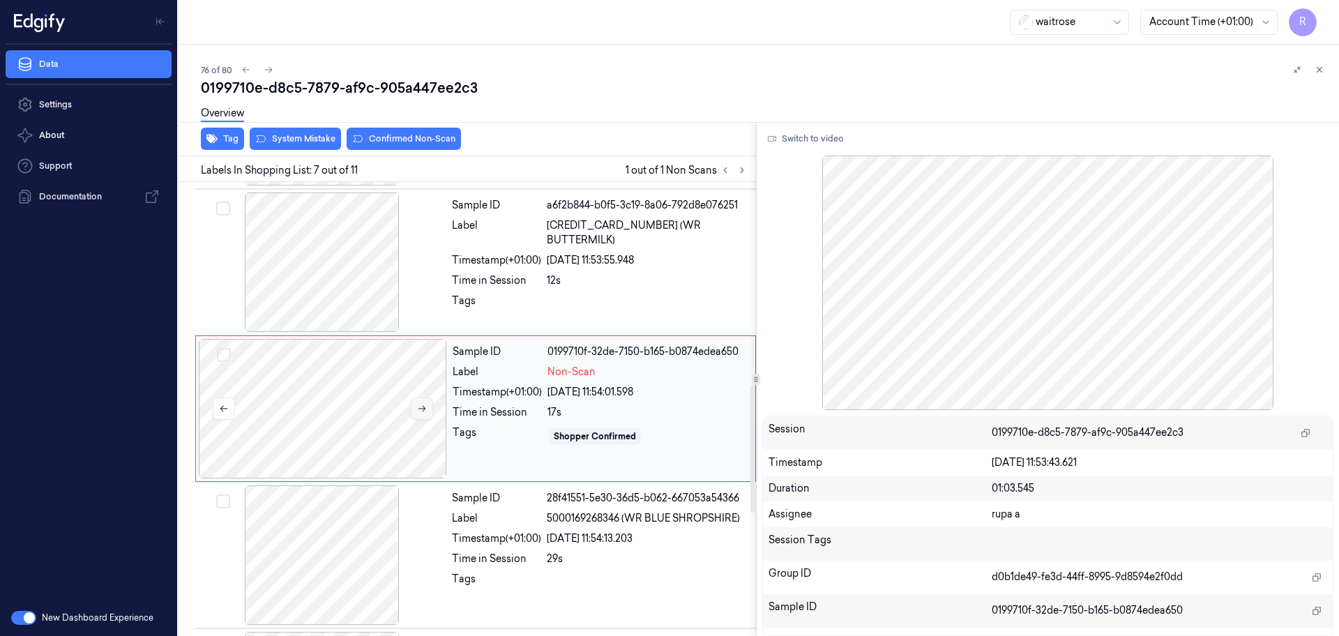
click at [421, 412] on icon at bounding box center [422, 409] width 10 height 10
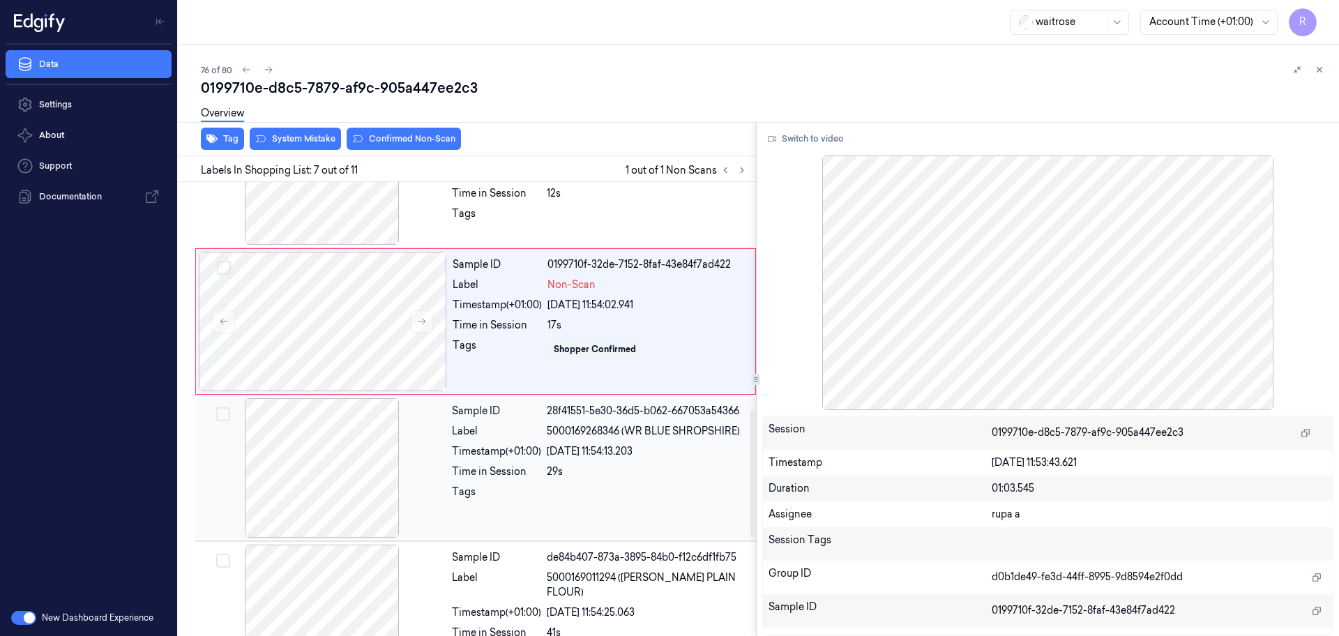
click at [360, 496] on div at bounding box center [322, 467] width 248 height 139
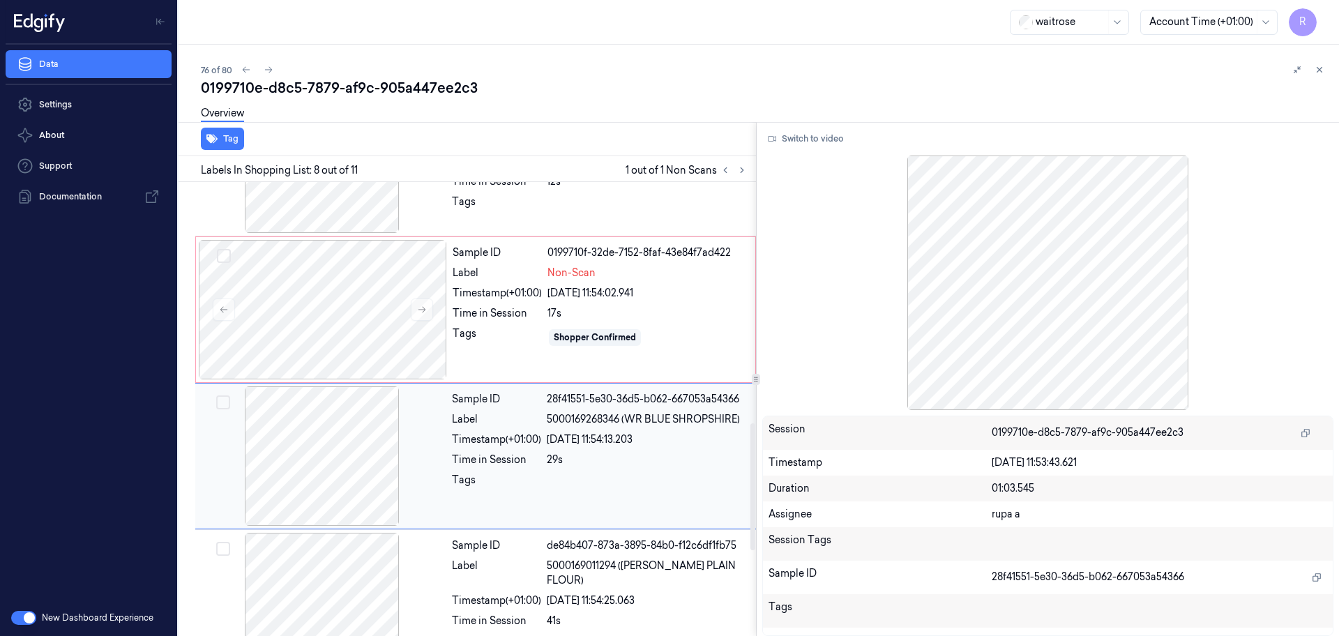
scroll to position [784, 0]
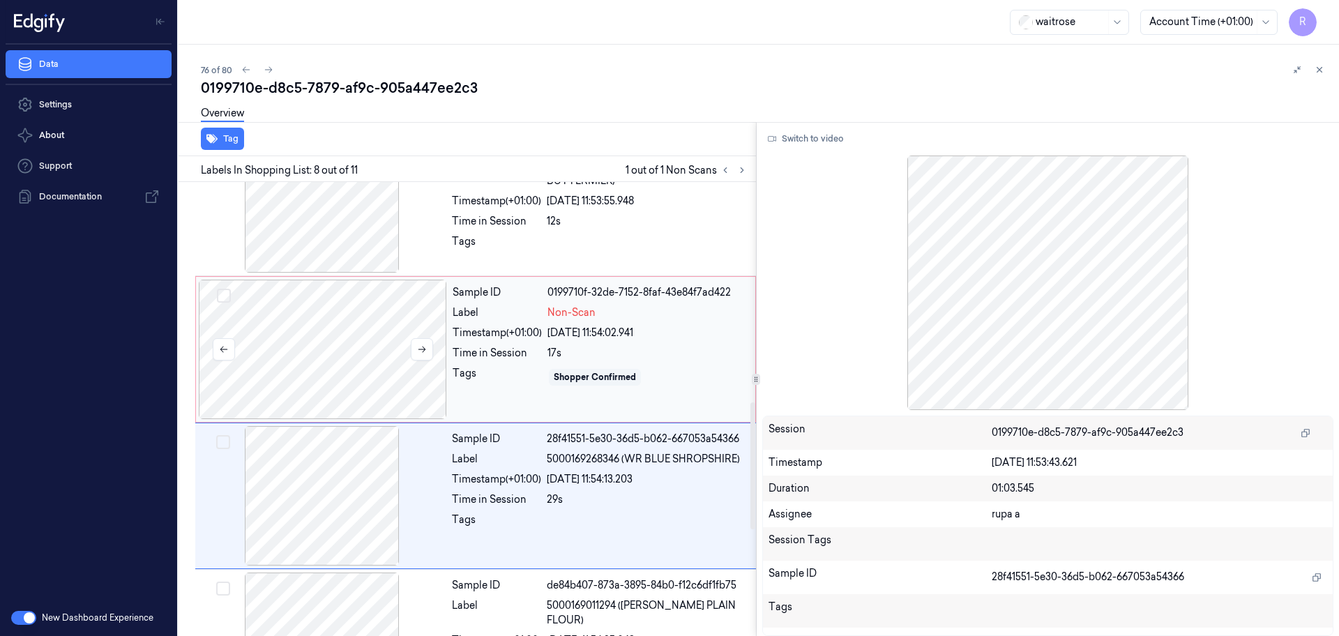
click at [369, 375] on div at bounding box center [323, 349] width 248 height 139
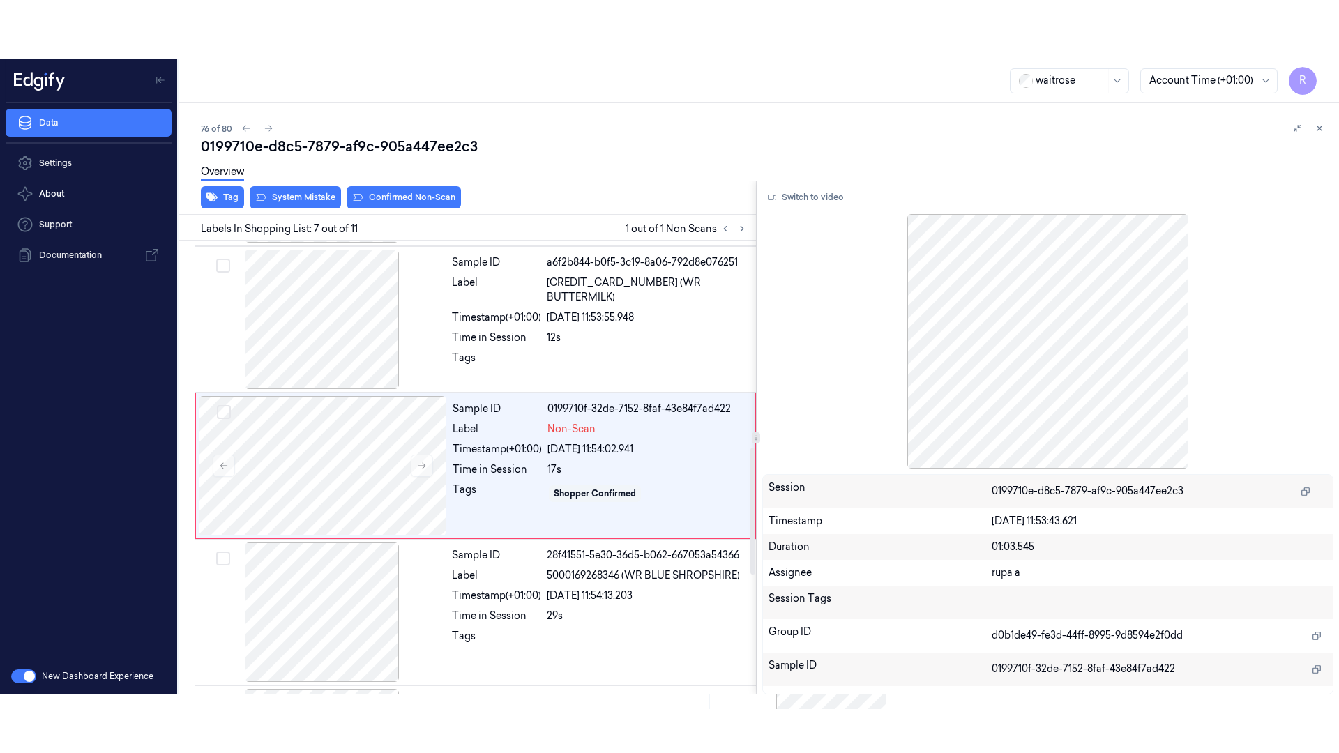
scroll to position [725, 0]
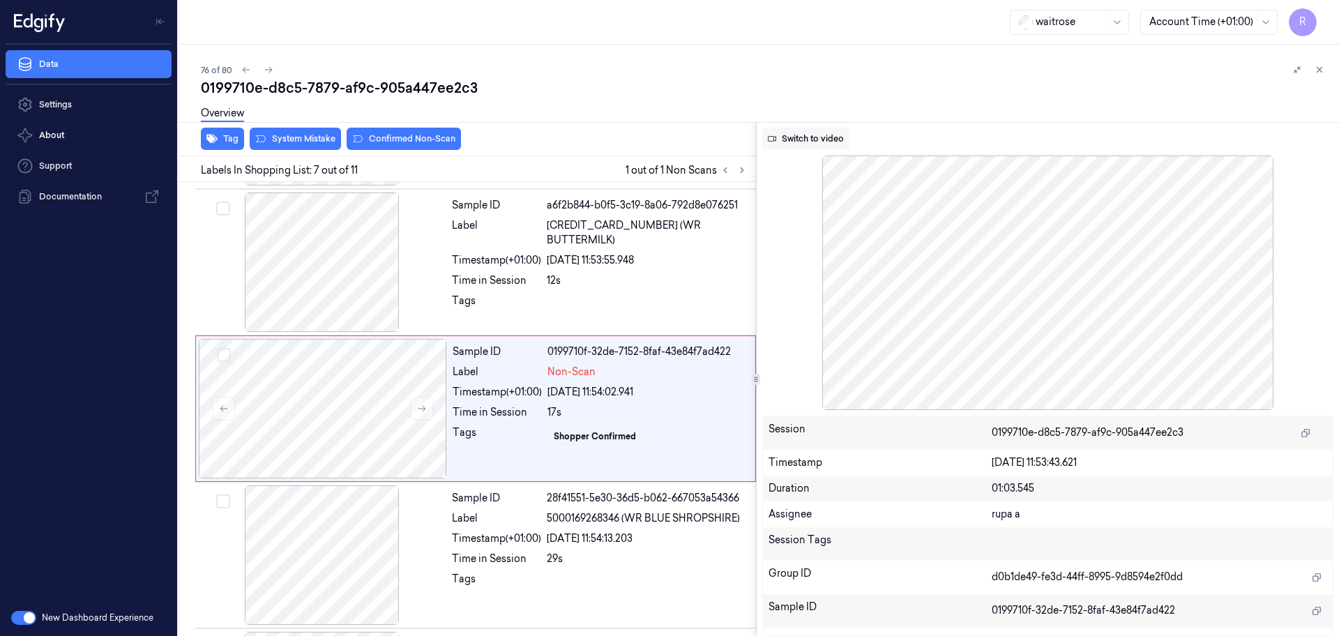
click at [813, 139] on button "Switch to video" at bounding box center [805, 139] width 87 height 22
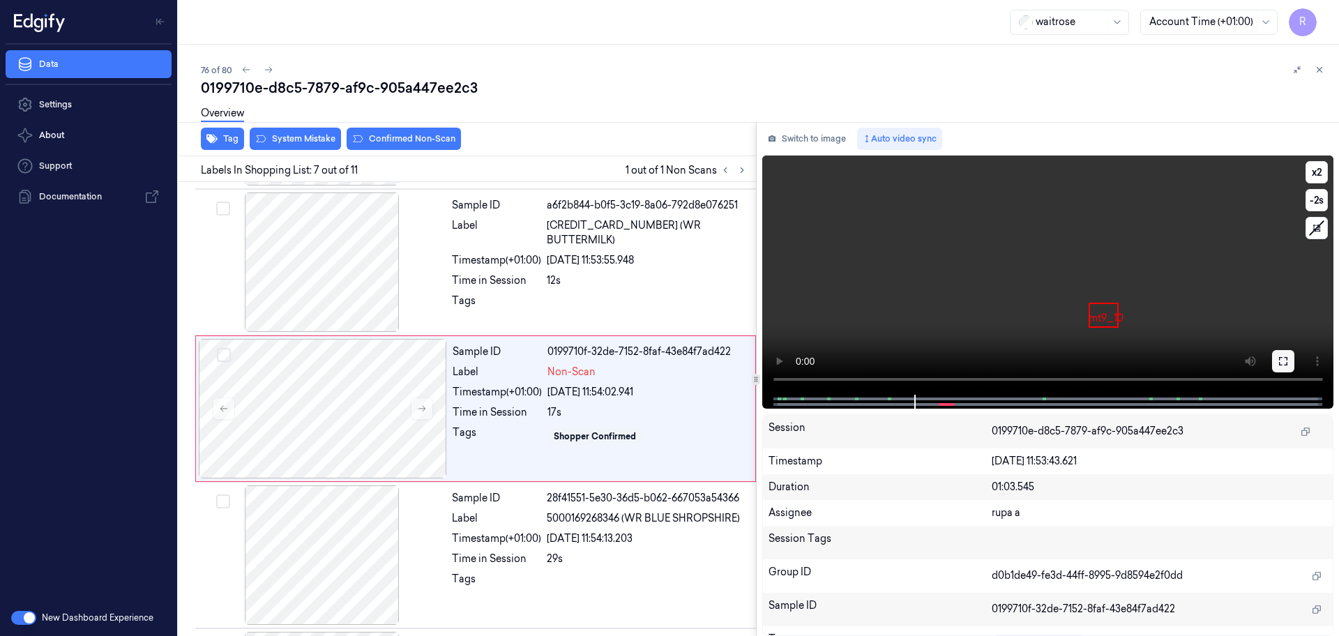
click at [1273, 357] on button at bounding box center [1283, 361] width 22 height 22
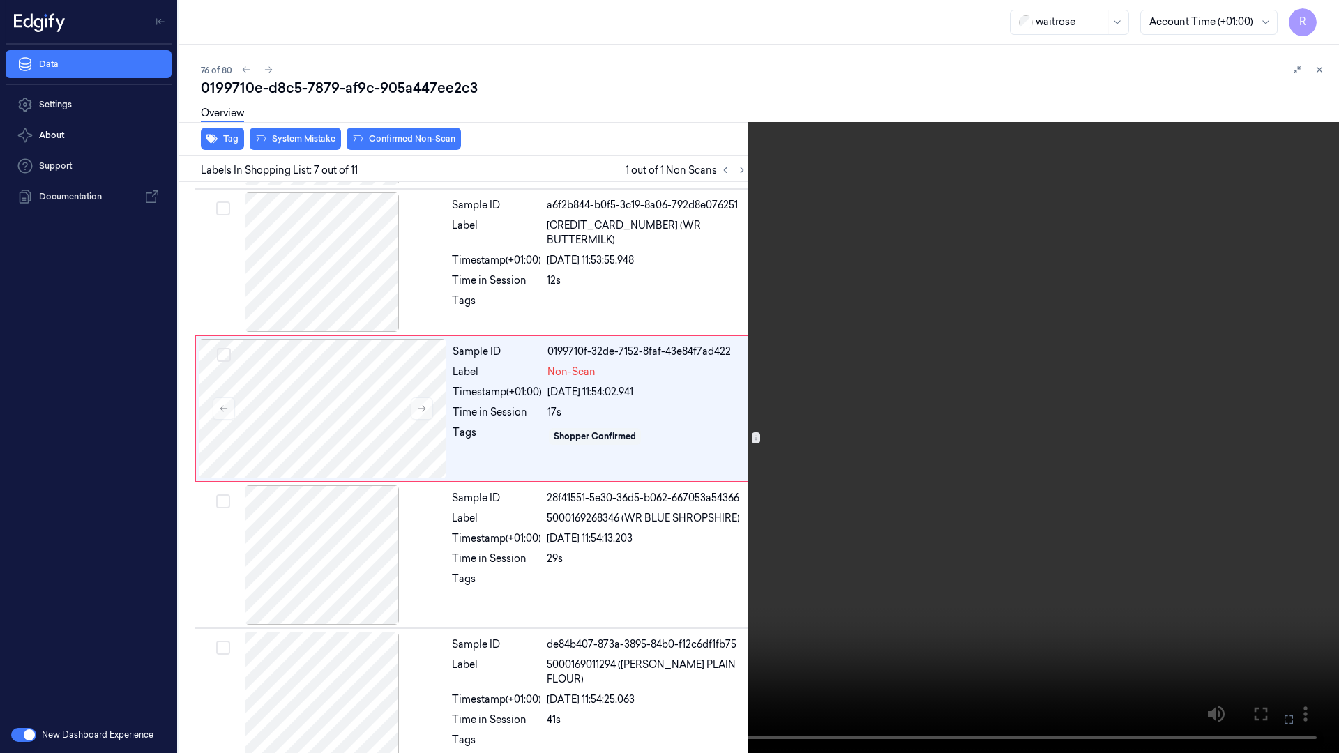
click at [340, 619] on video at bounding box center [669, 376] width 1339 height 753
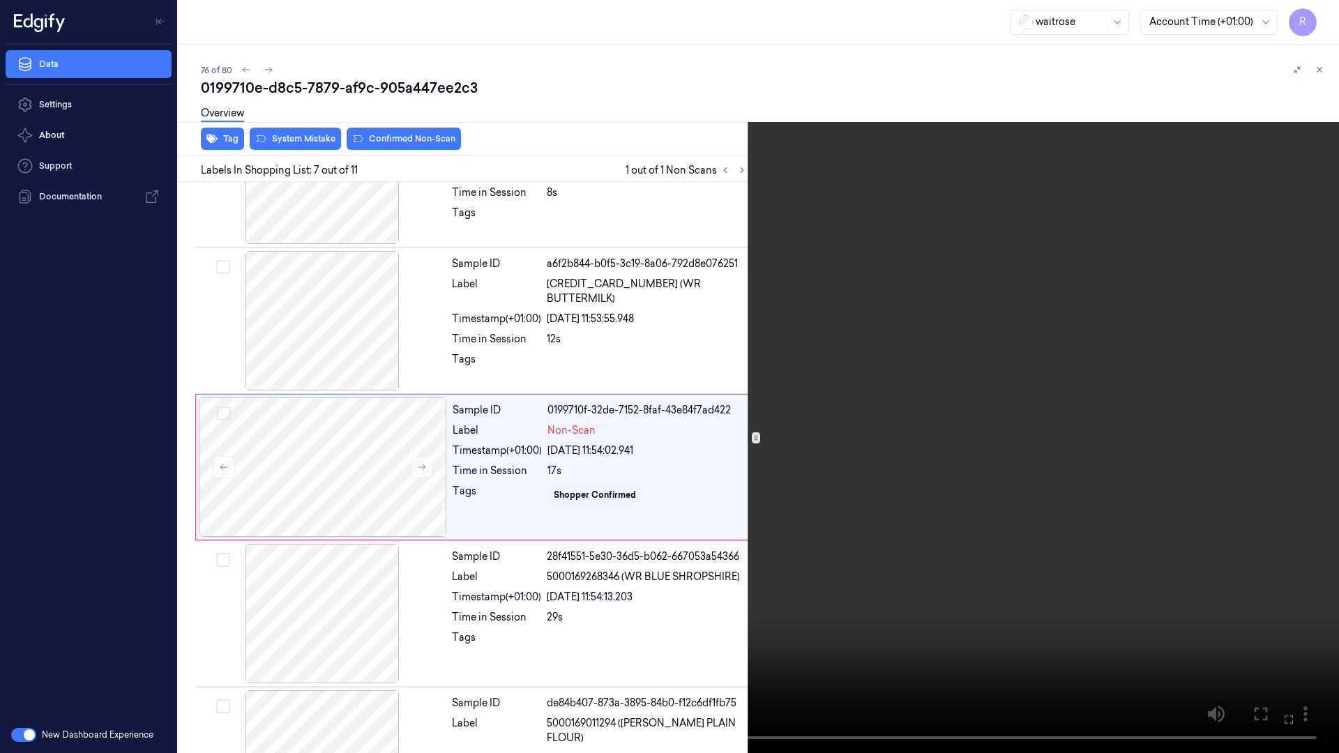
click at [351, 592] on video at bounding box center [669, 376] width 1339 height 753
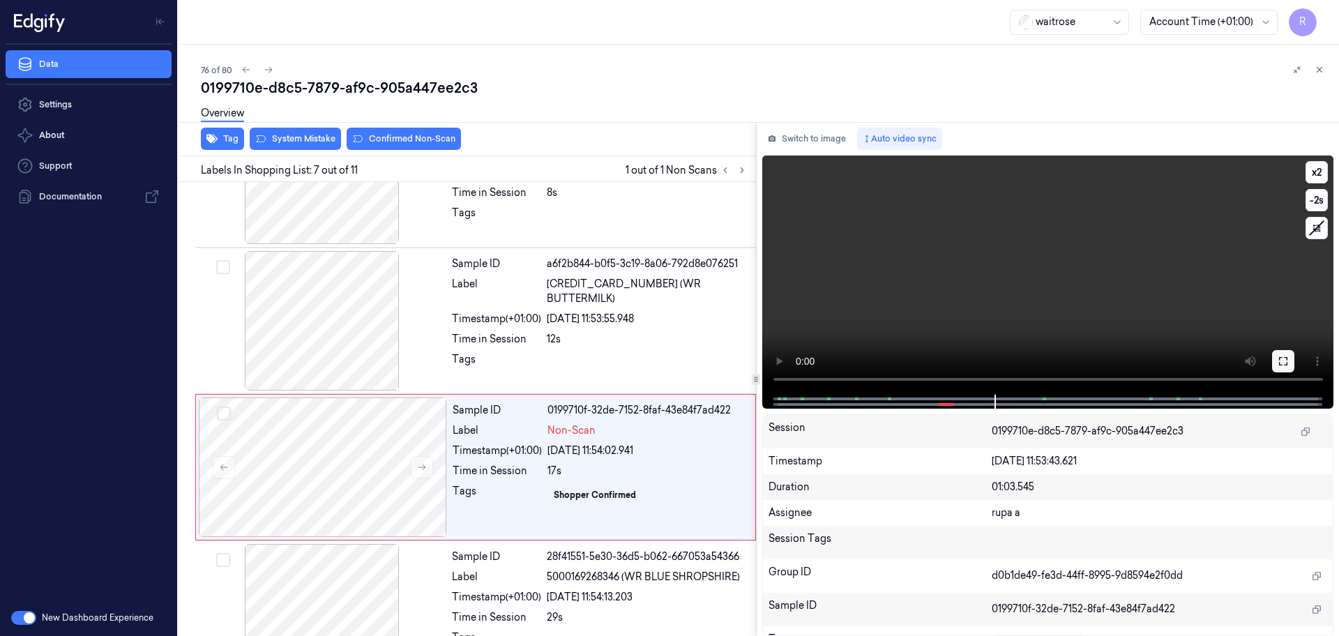
click at [1292, 364] on button at bounding box center [1283, 361] width 22 height 22
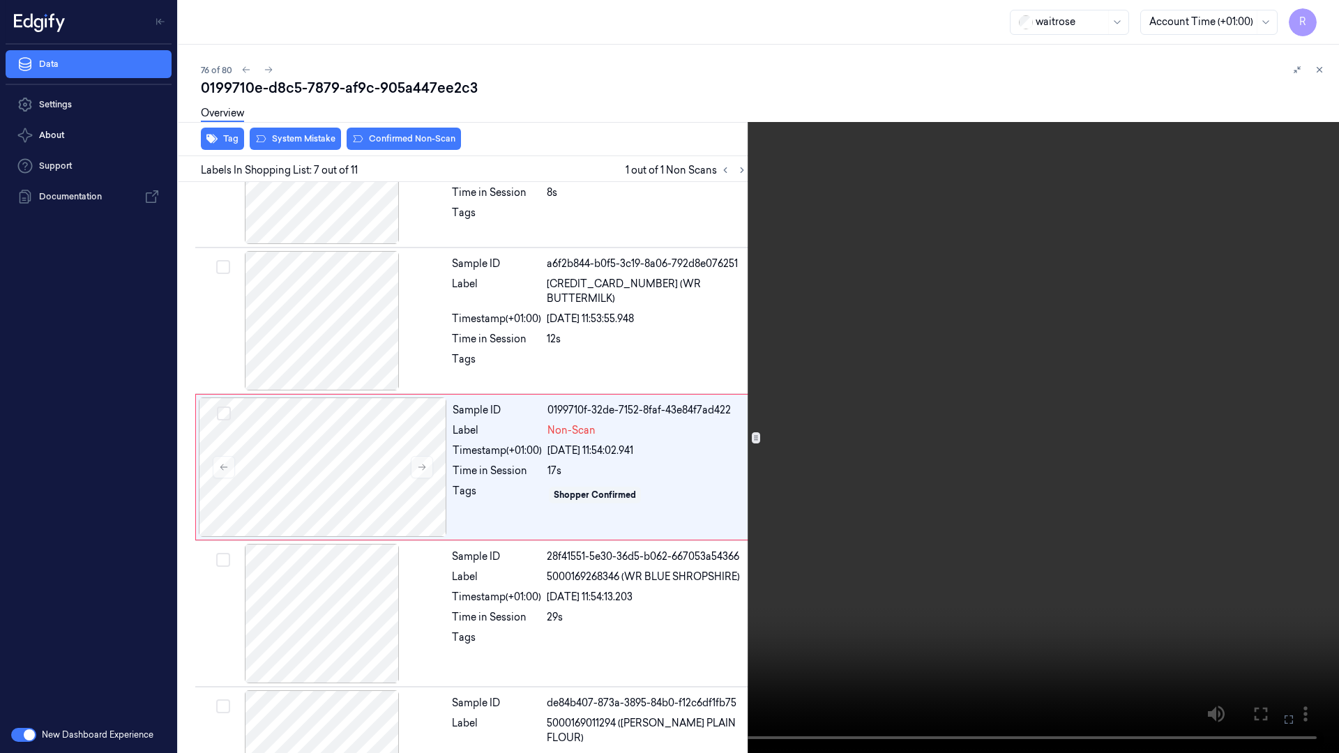
click at [1250, 428] on video at bounding box center [669, 376] width 1339 height 753
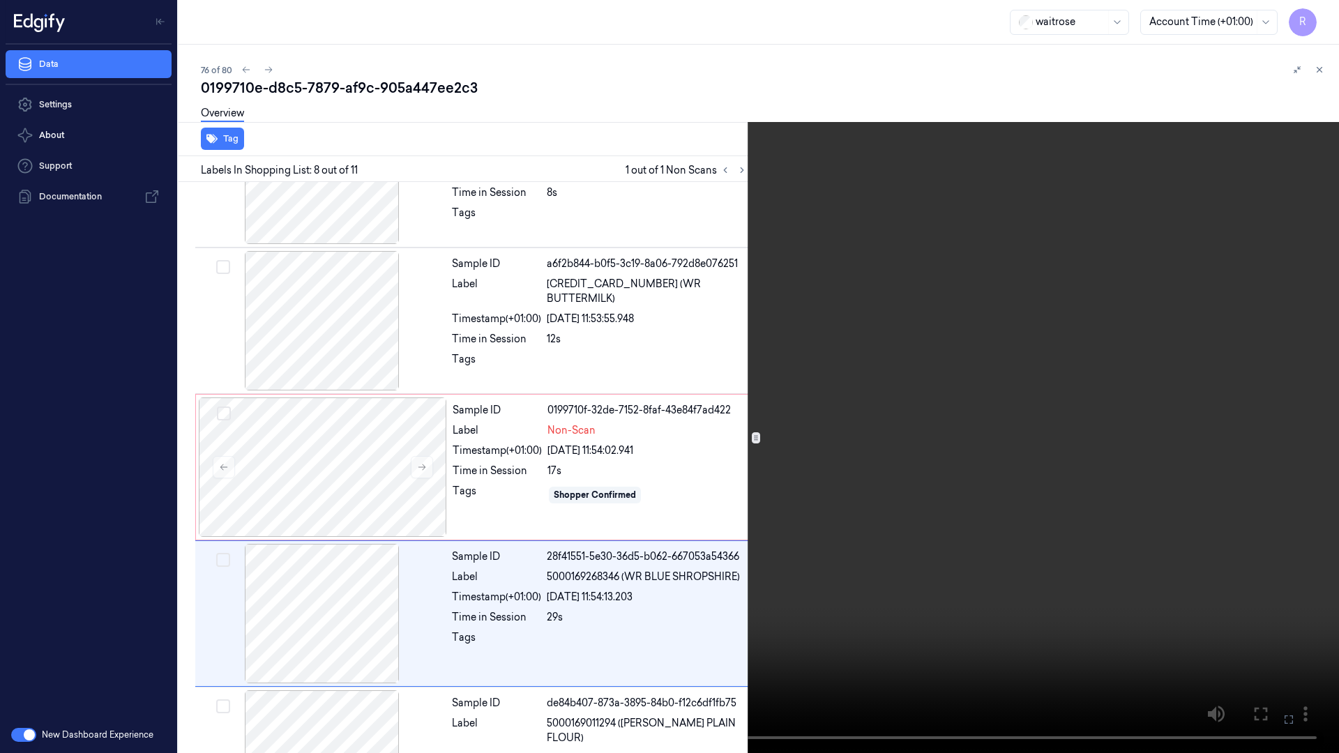
scroll to position [812, 0]
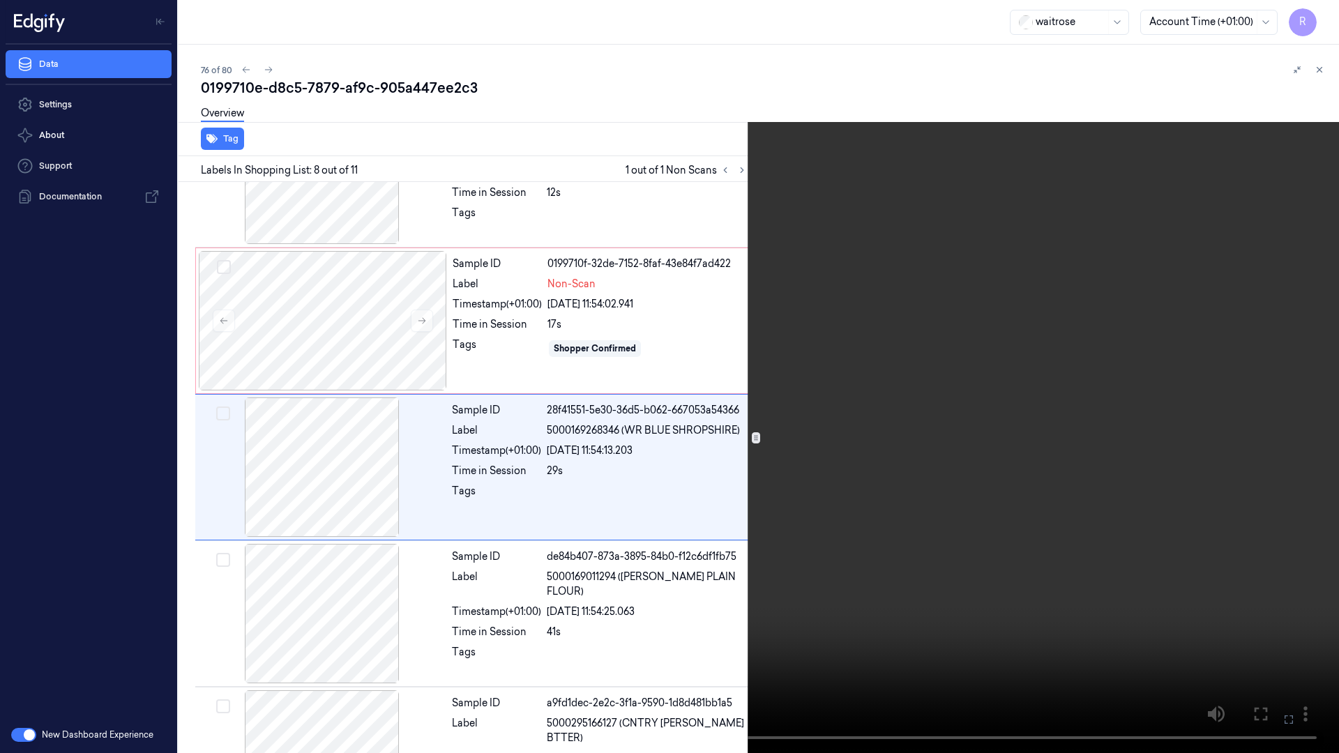
click at [829, 363] on video at bounding box center [669, 376] width 1339 height 753
click at [829, 360] on video at bounding box center [669, 376] width 1339 height 753
click at [629, 457] on video at bounding box center [669, 376] width 1339 height 753
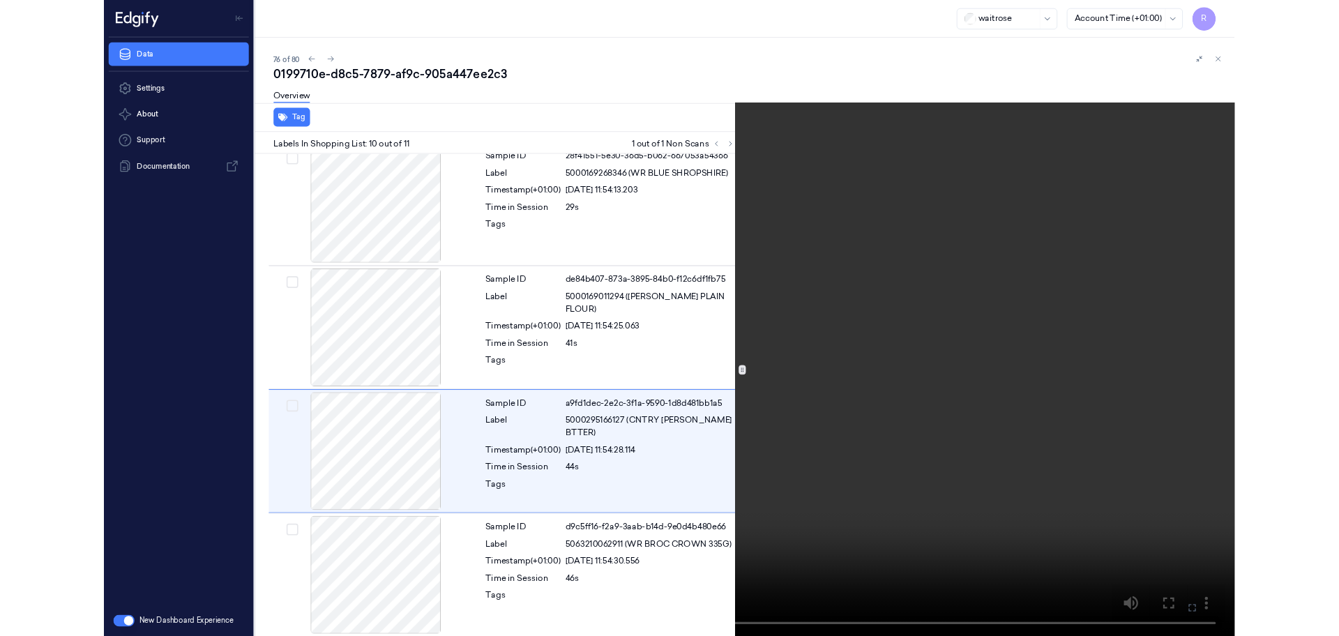
scroll to position [1044, 0]
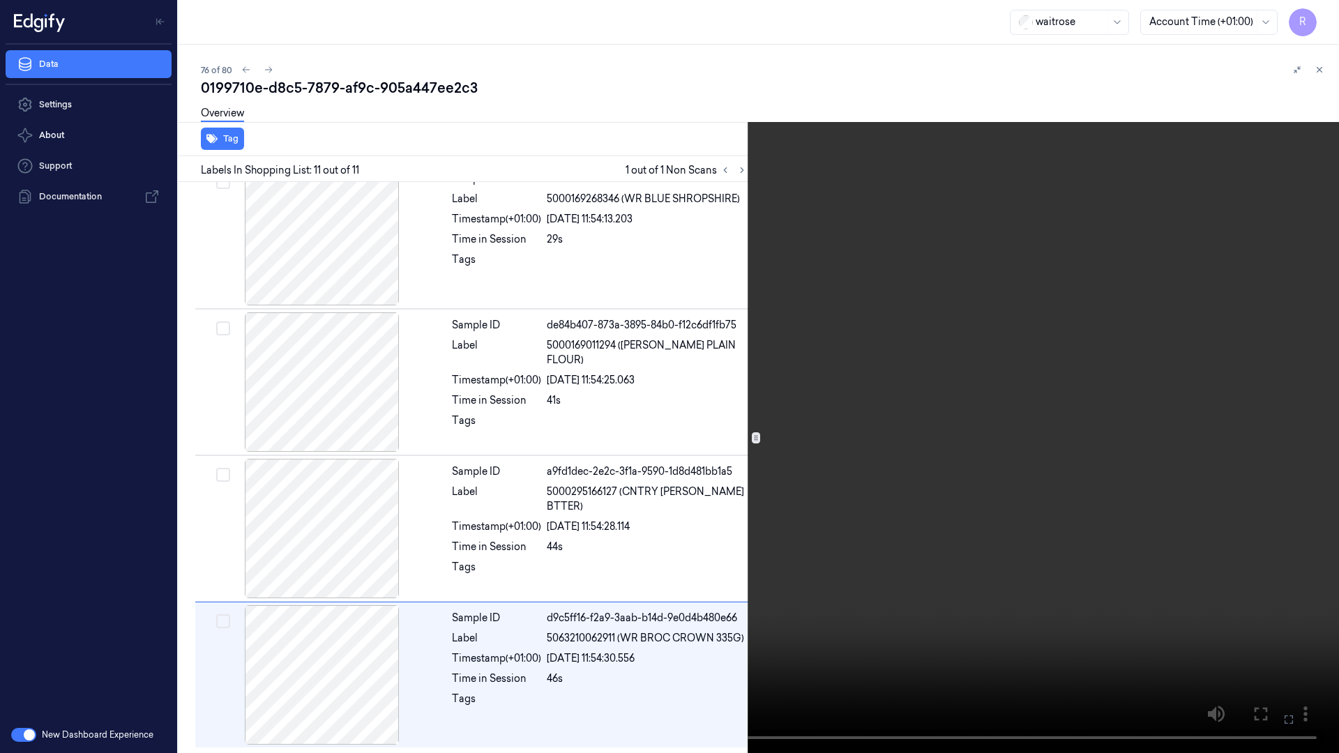
click at [924, 477] on video at bounding box center [669, 376] width 1339 height 753
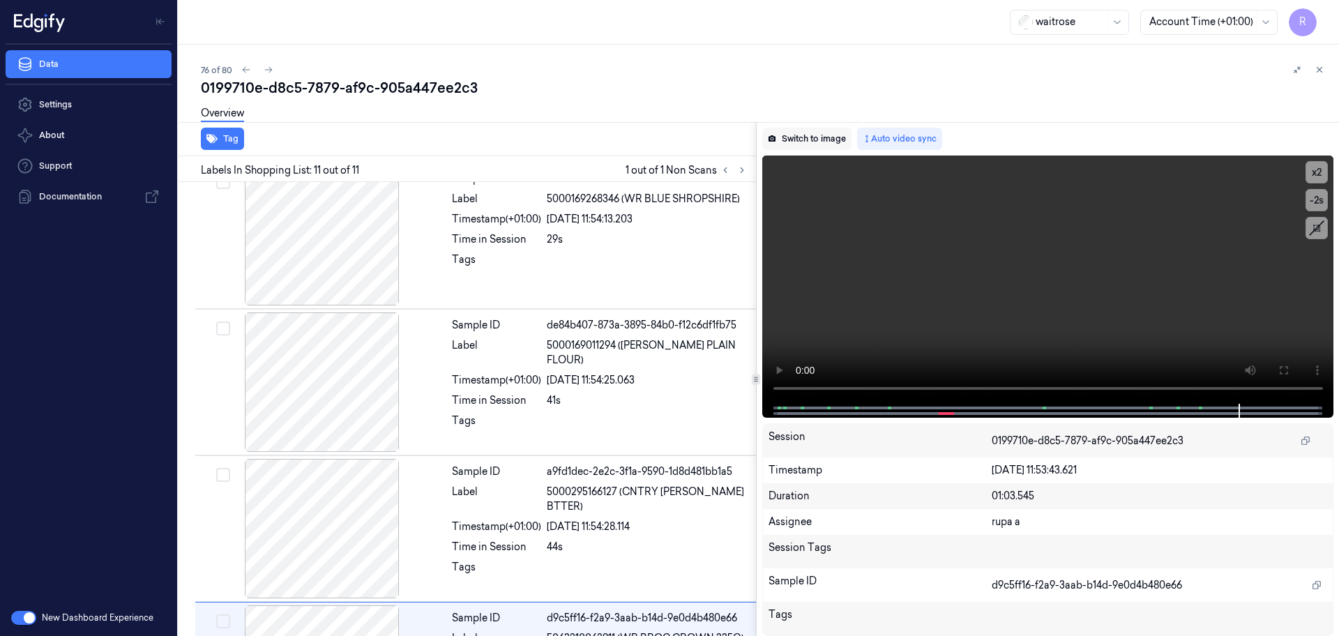
click at [807, 135] on button "Switch to image" at bounding box center [806, 139] width 89 height 22
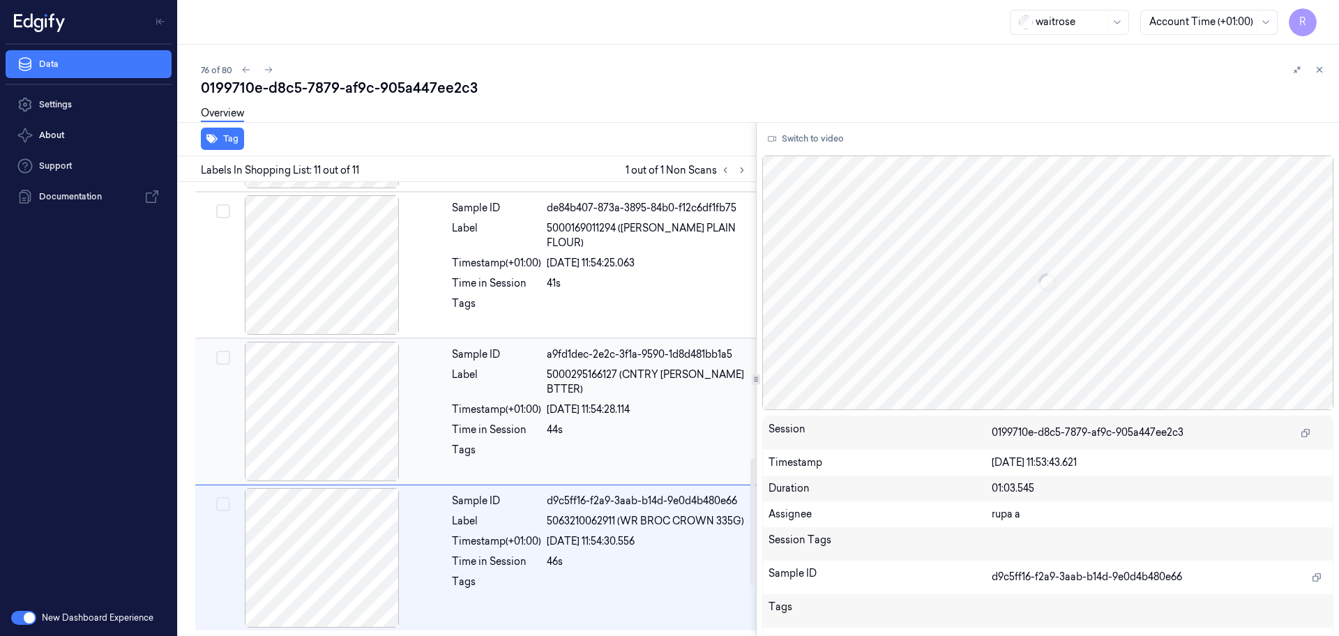
scroll to position [812, 0]
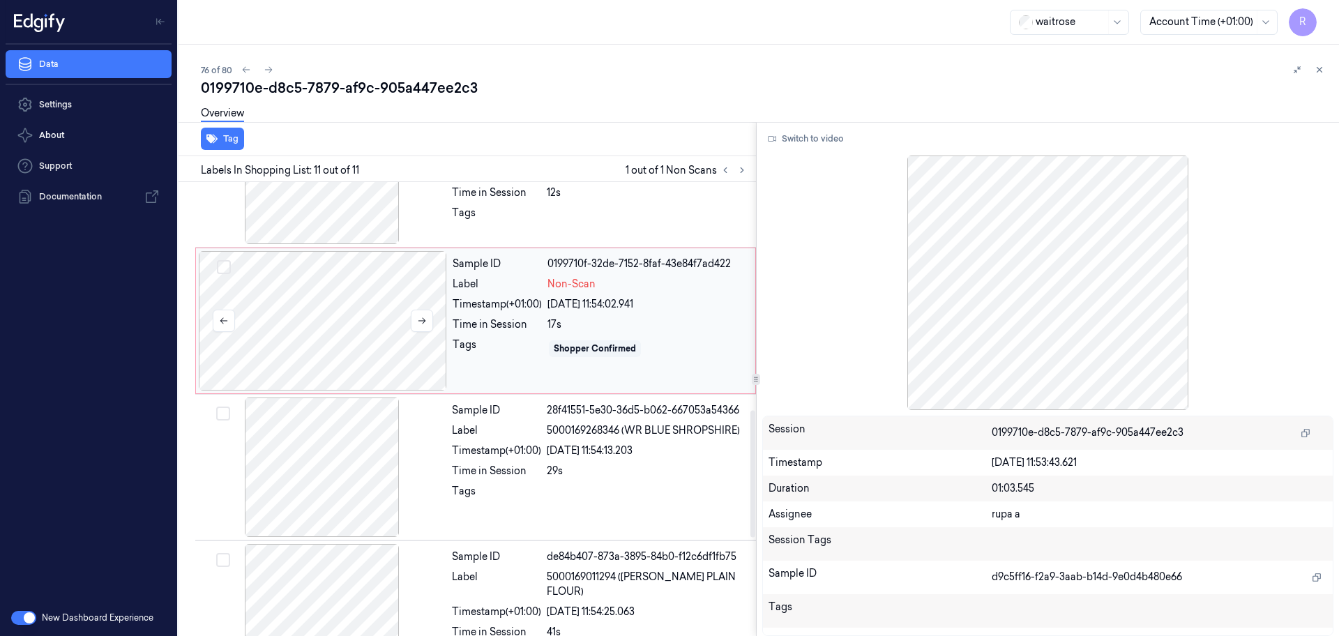
click at [253, 291] on div at bounding box center [323, 320] width 248 height 139
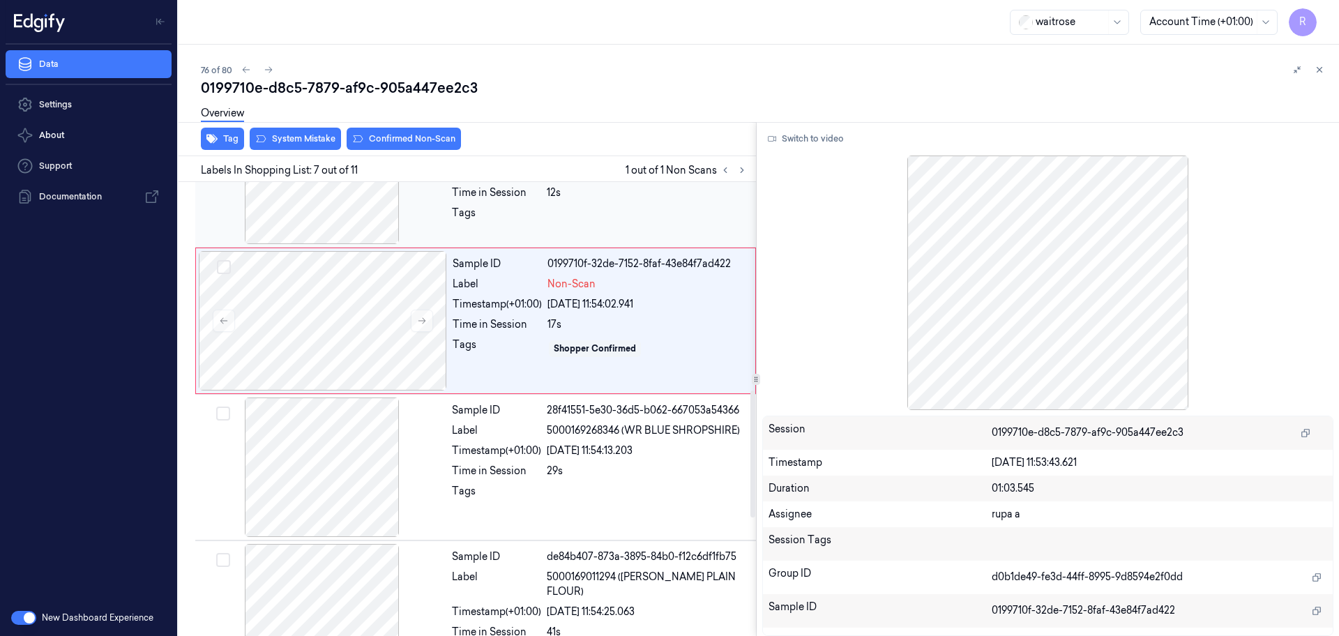
scroll to position [725, 0]
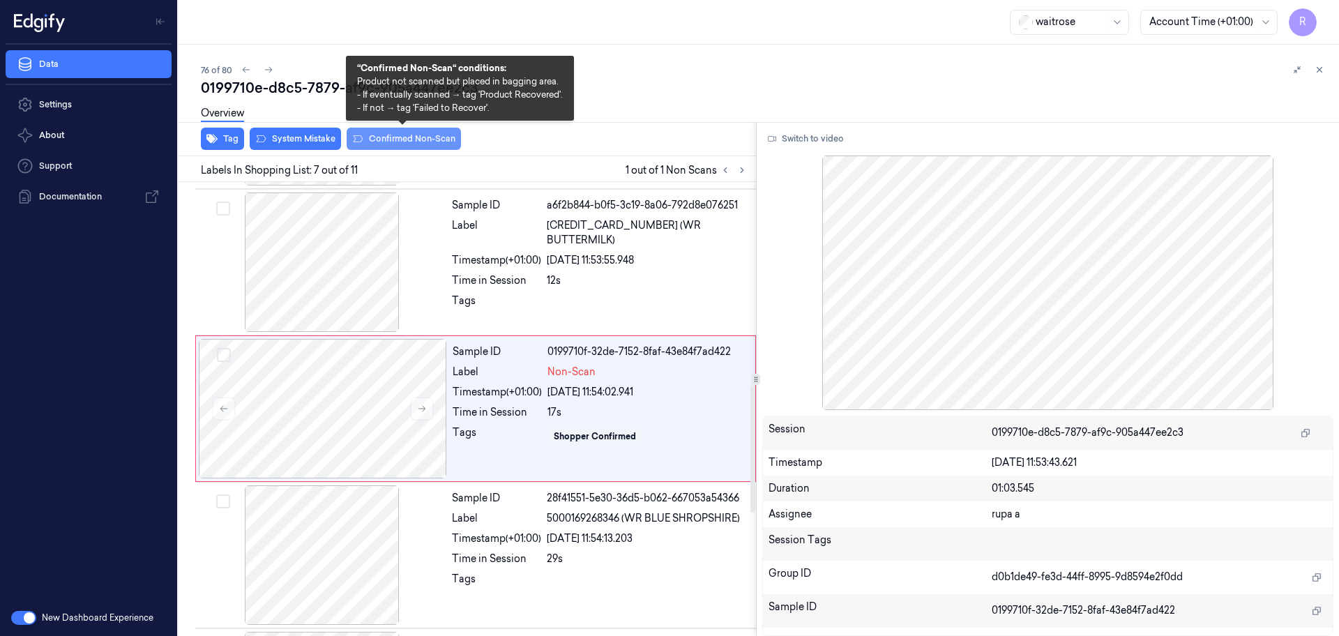
click at [417, 145] on button "Confirmed Non-Scan" at bounding box center [404, 139] width 114 height 22
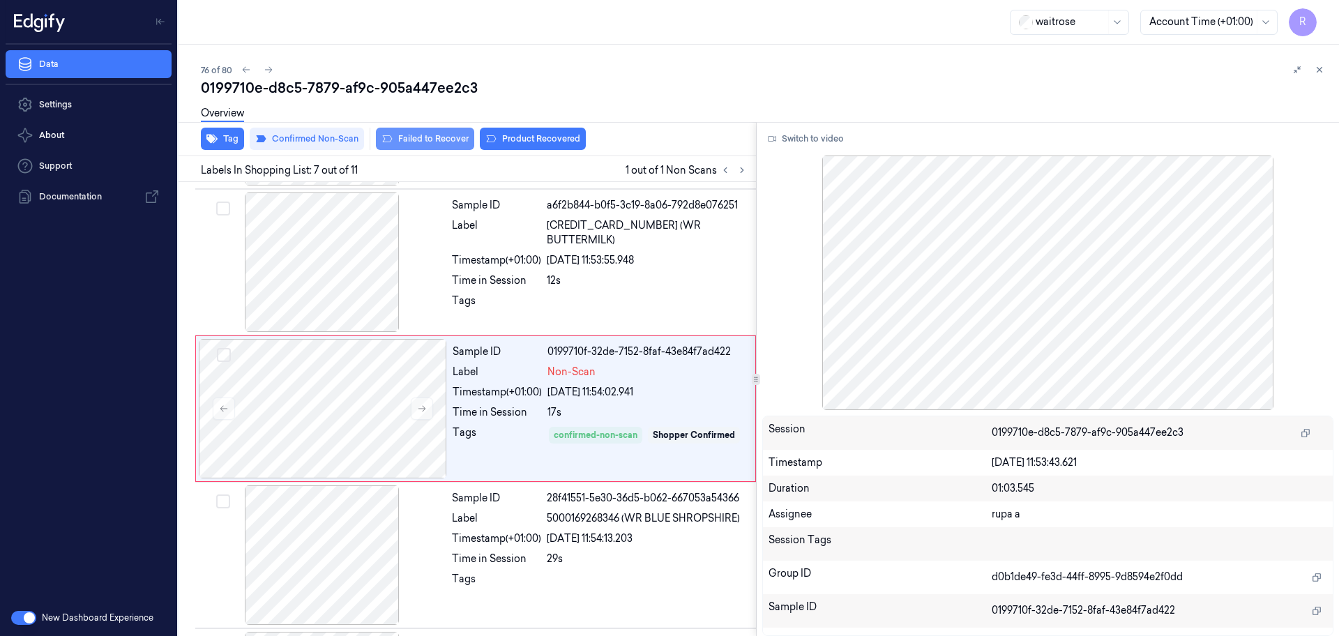
click at [450, 140] on button "Failed to Recover" at bounding box center [425, 139] width 98 height 22
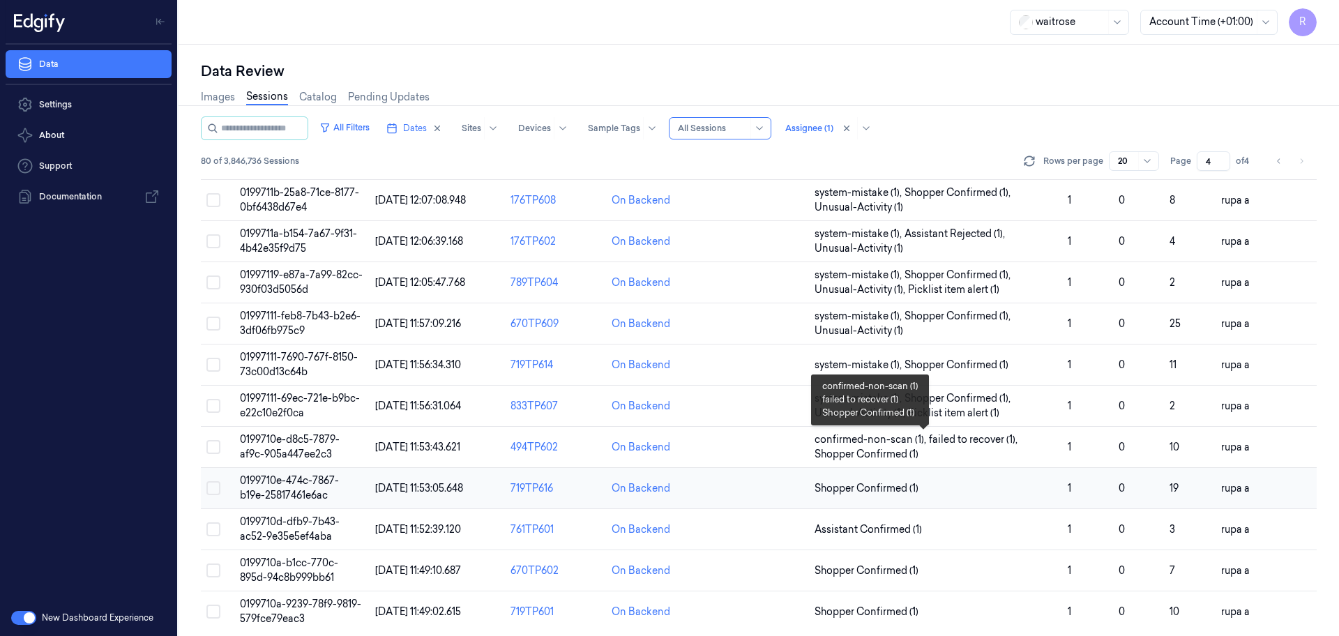
scroll to position [448, 0]
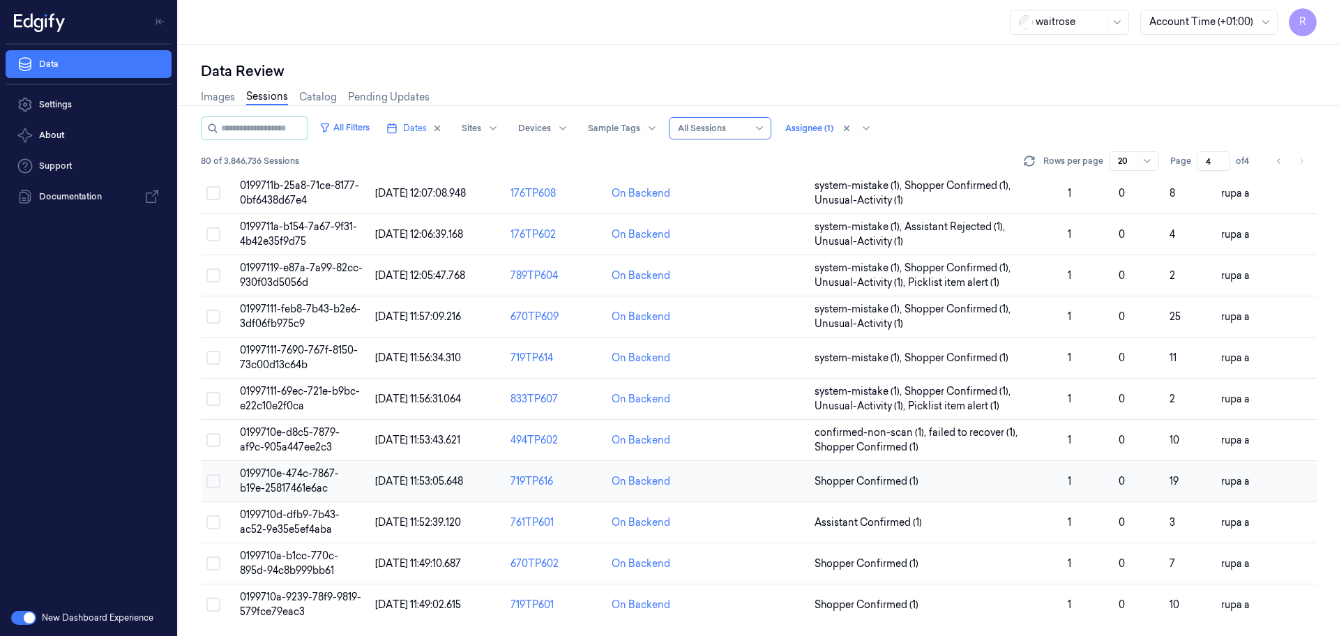
click at [282, 483] on span "0199710e-474c-7867-b19e-25817461e6ac" at bounding box center [289, 480] width 99 height 27
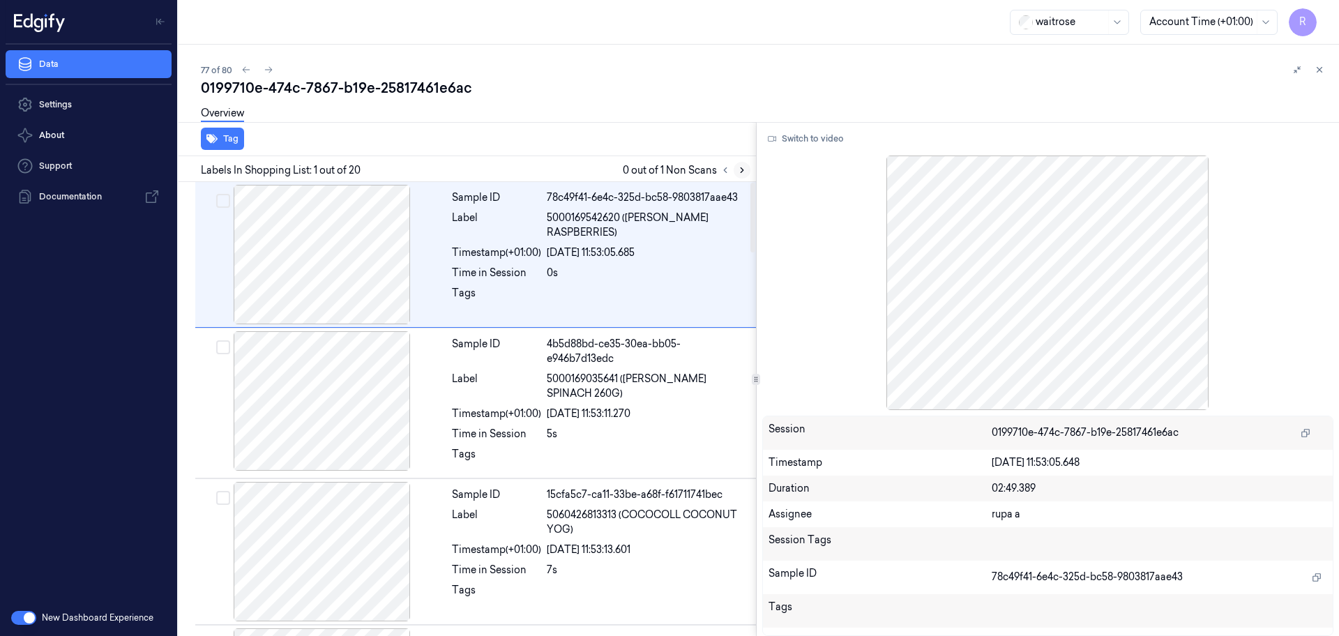
click at [748, 169] on button at bounding box center [742, 170] width 17 height 17
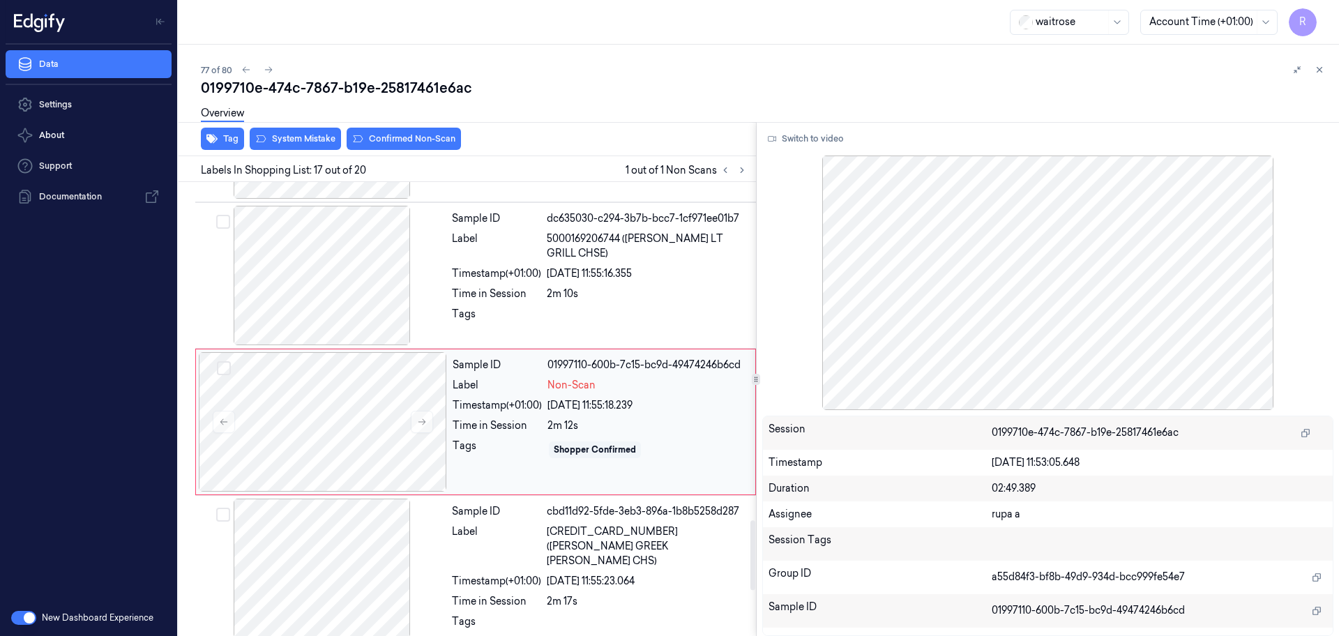
scroll to position [2189, 0]
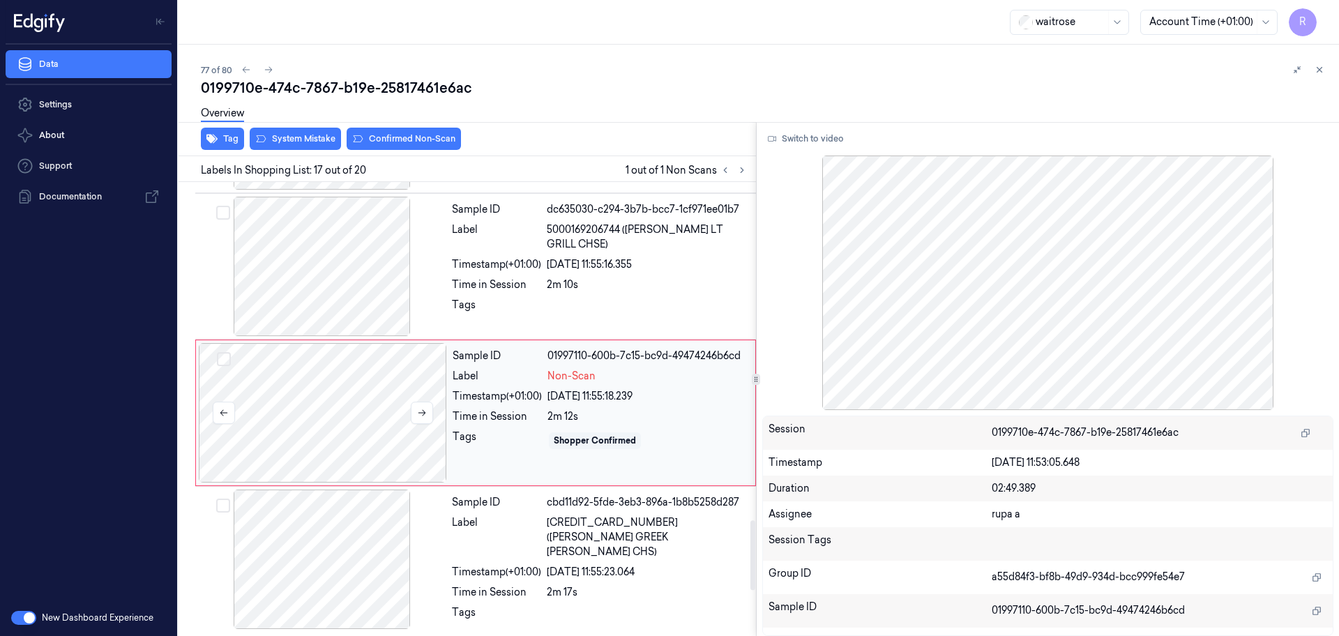
click at [372, 409] on div at bounding box center [323, 412] width 248 height 139
click at [368, 288] on div at bounding box center [322, 266] width 248 height 139
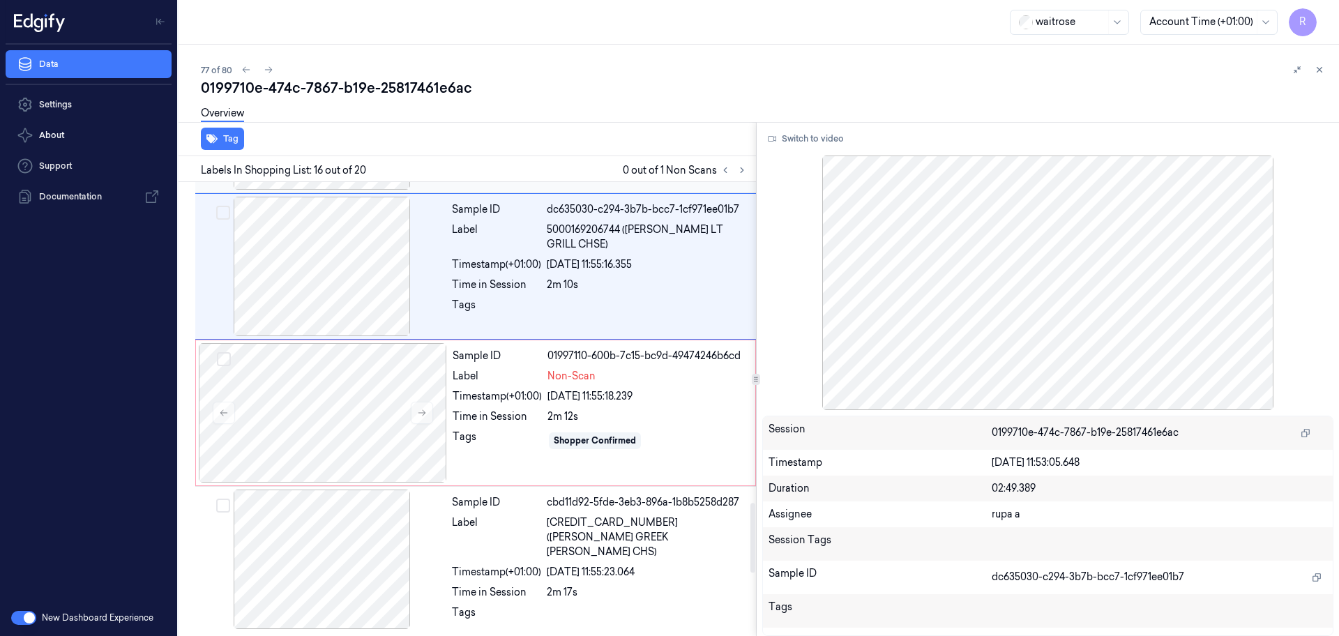
scroll to position [2043, 0]
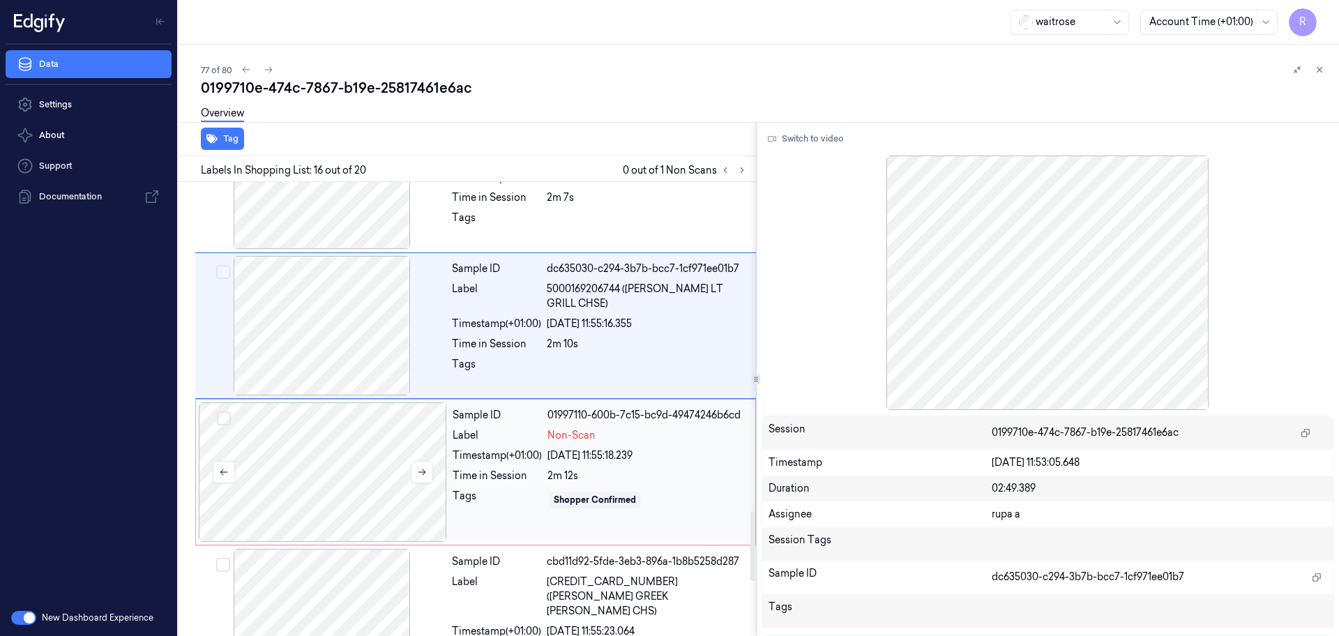
click at [385, 485] on div at bounding box center [323, 471] width 248 height 139
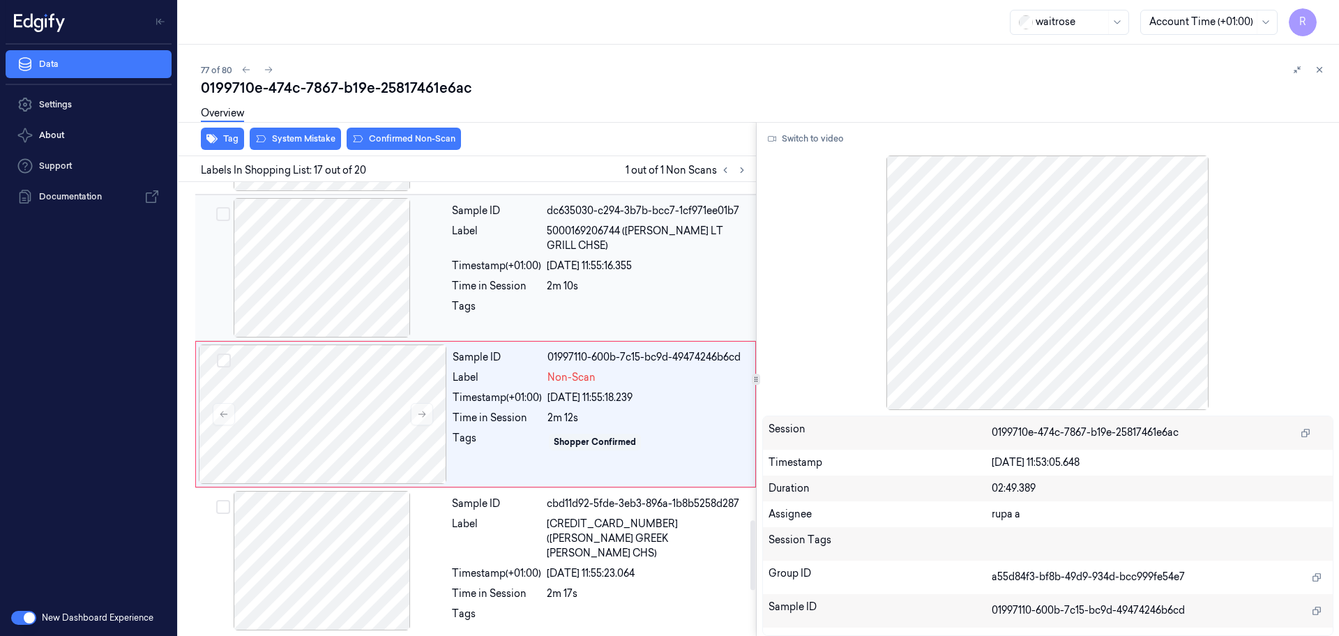
scroll to position [2189, 0]
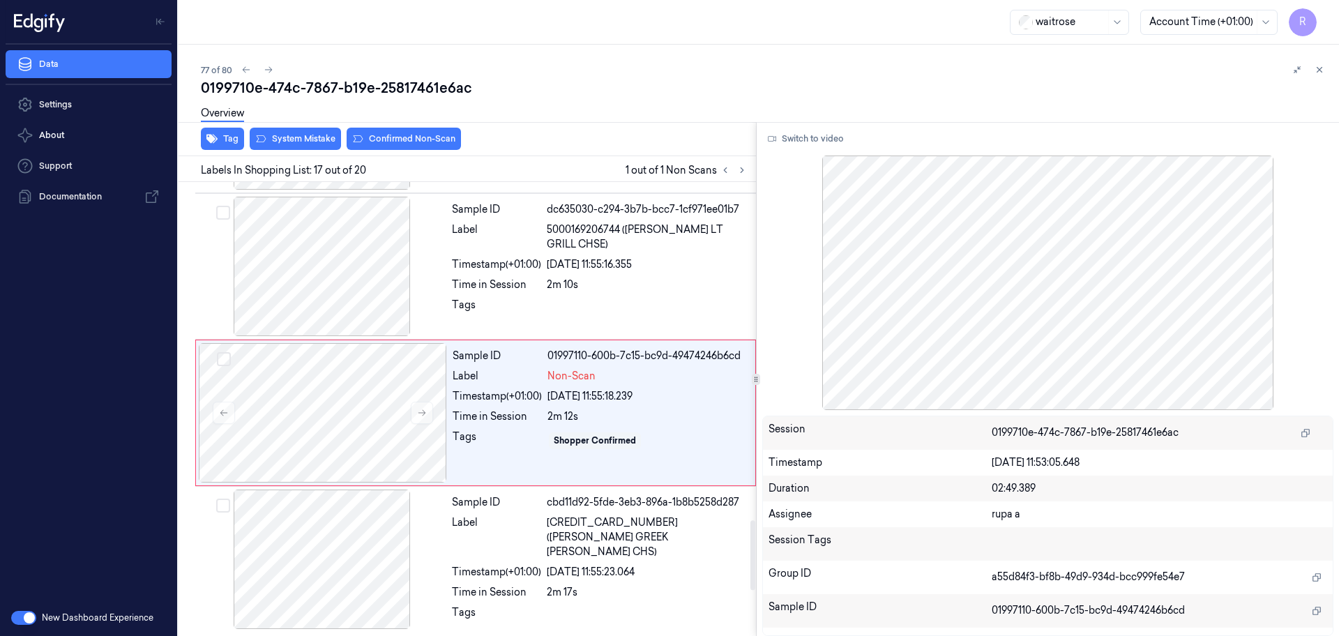
click at [789, 126] on div "Switch to video Session 0199710e-474c-7867-b19e-25817461e6ac Timestamp [DATE] 1…" at bounding box center [1048, 379] width 583 height 514
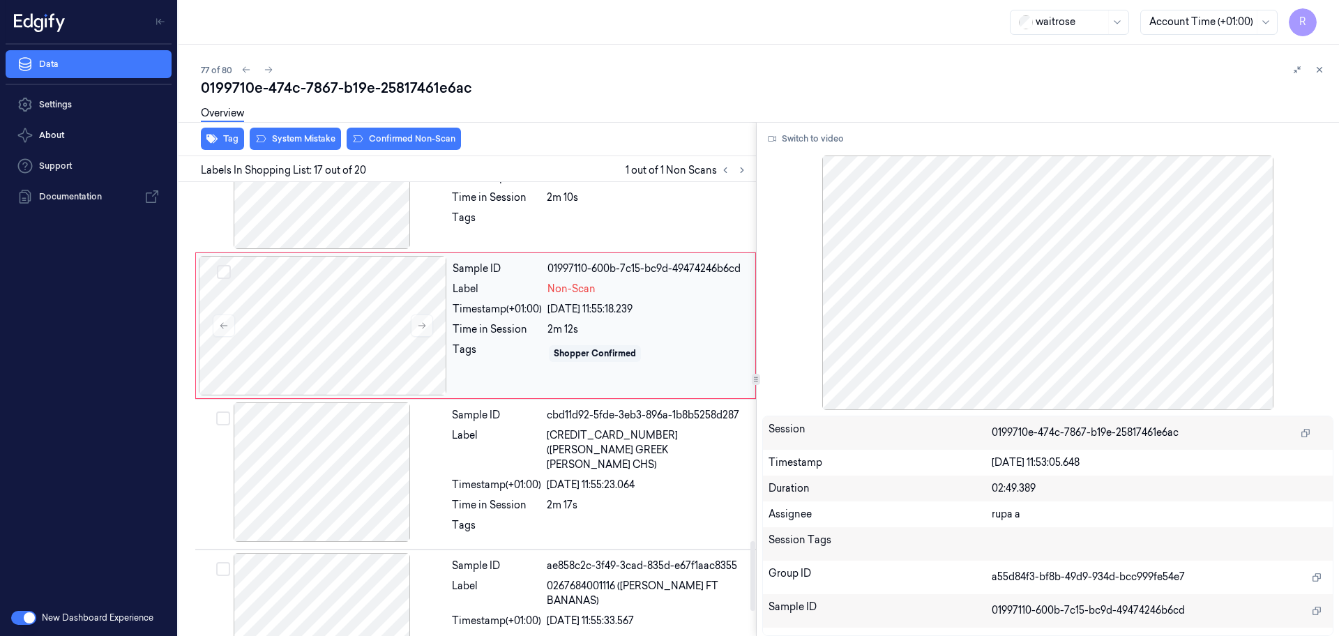
scroll to position [2363, 0]
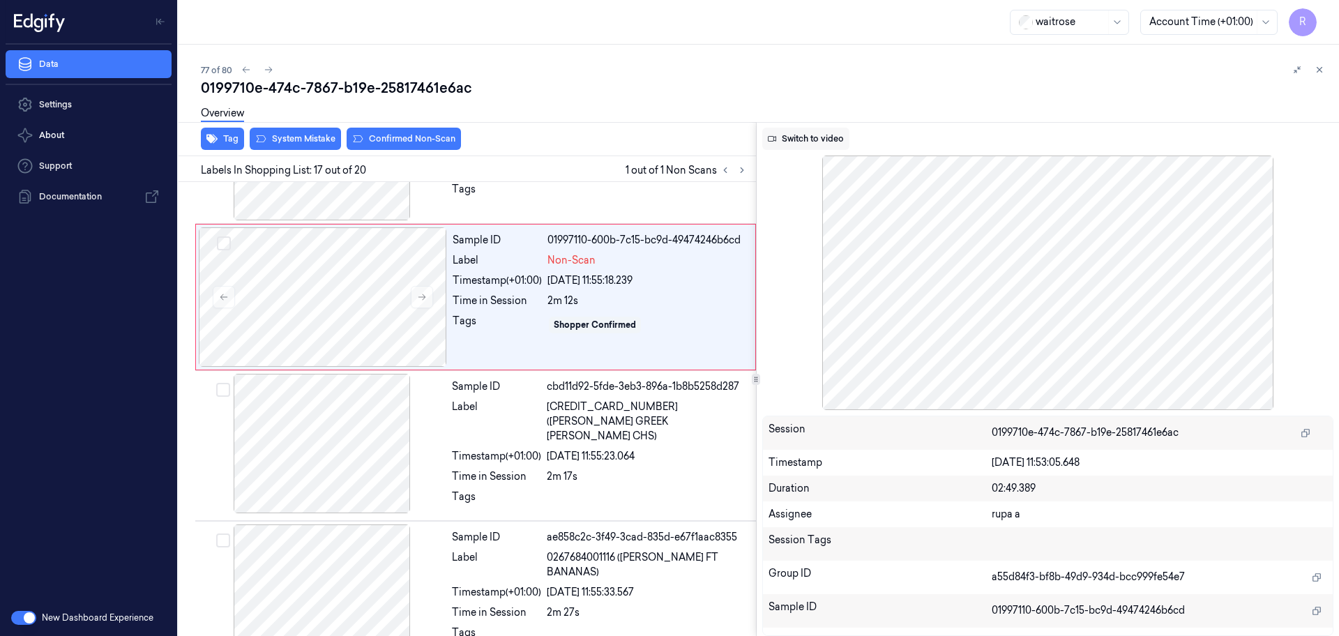
click at [842, 138] on button "Switch to video" at bounding box center [805, 139] width 87 height 22
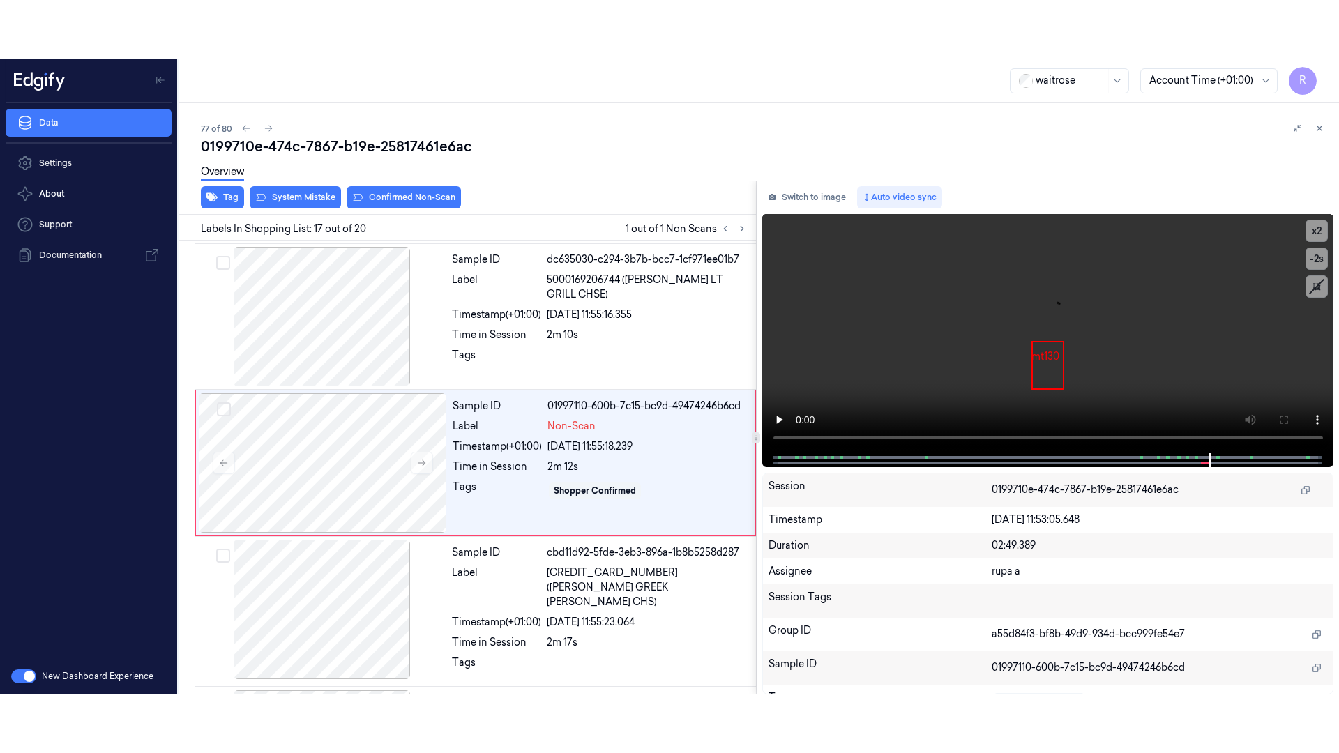
scroll to position [2189, 0]
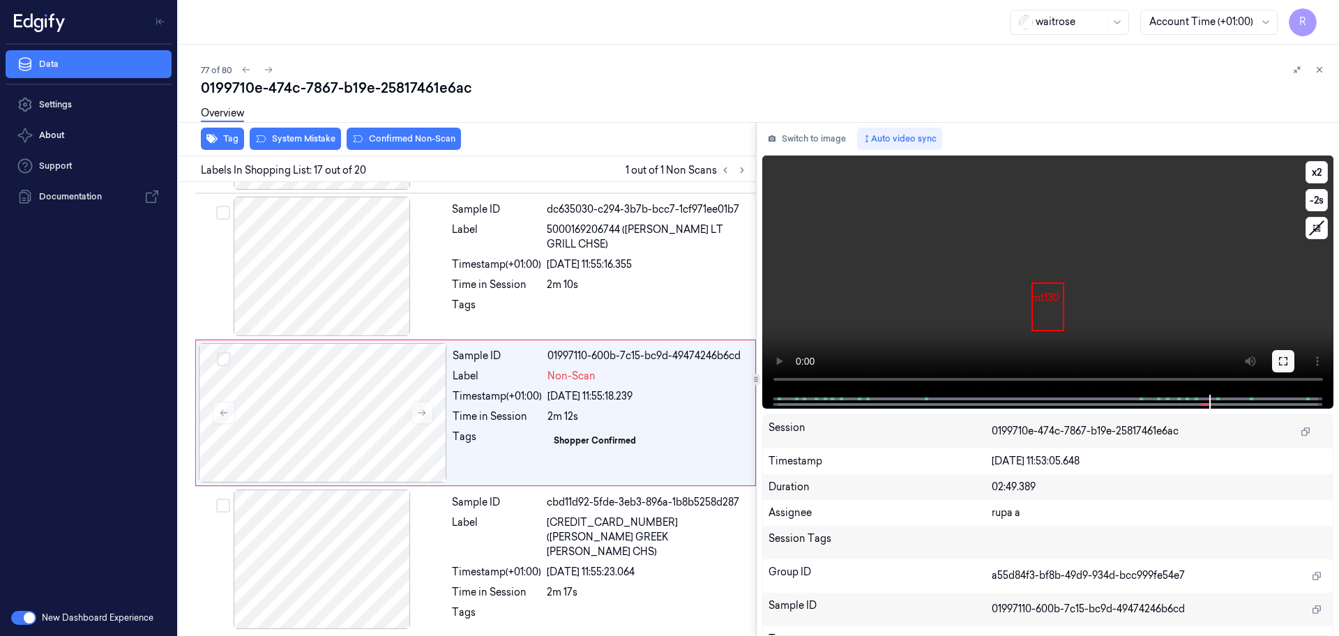
click at [1285, 356] on icon at bounding box center [1283, 361] width 11 height 11
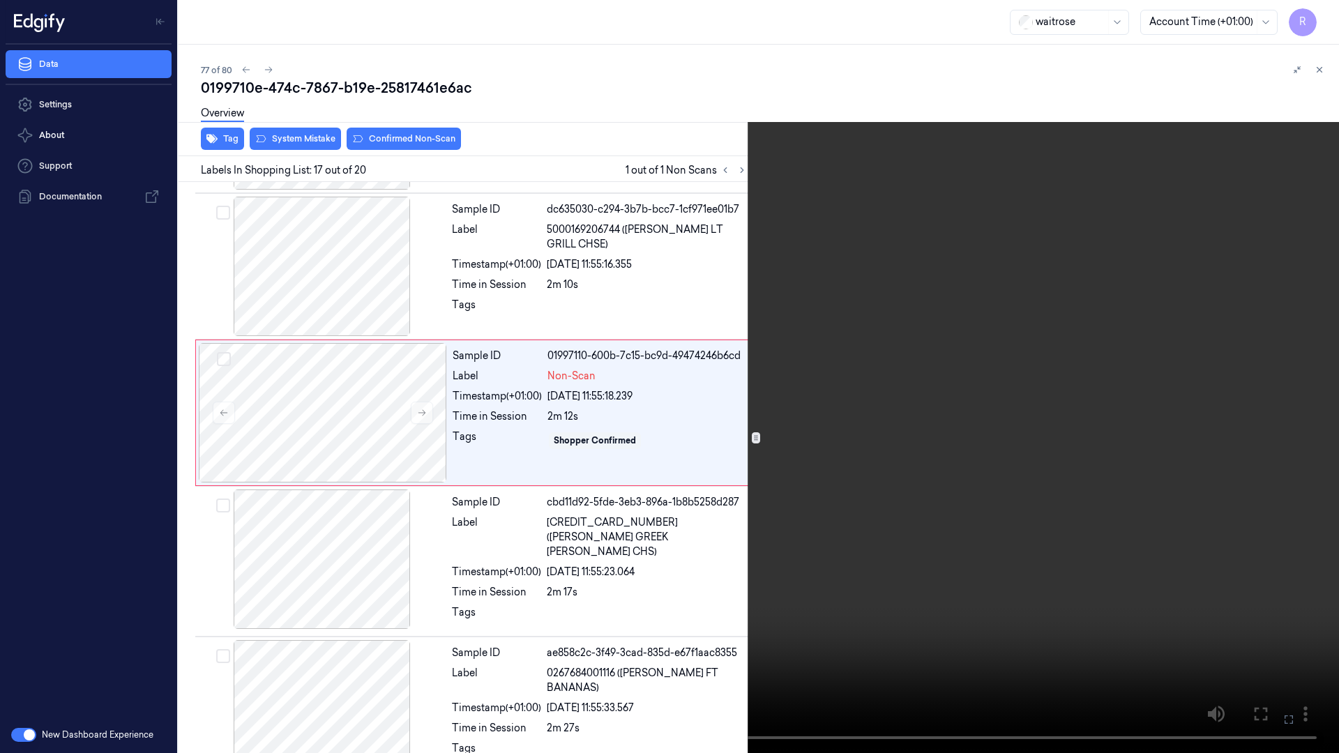
click at [1285, 432] on video at bounding box center [669, 376] width 1339 height 753
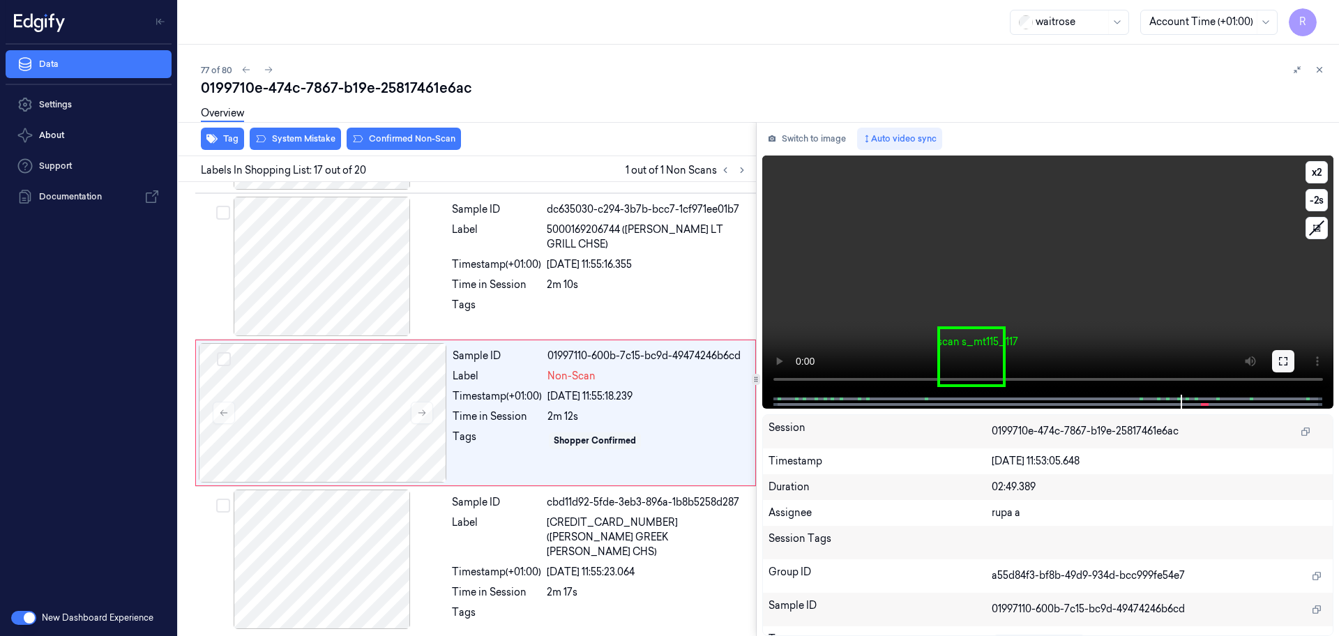
click at [1294, 354] on button at bounding box center [1283, 361] width 22 height 22
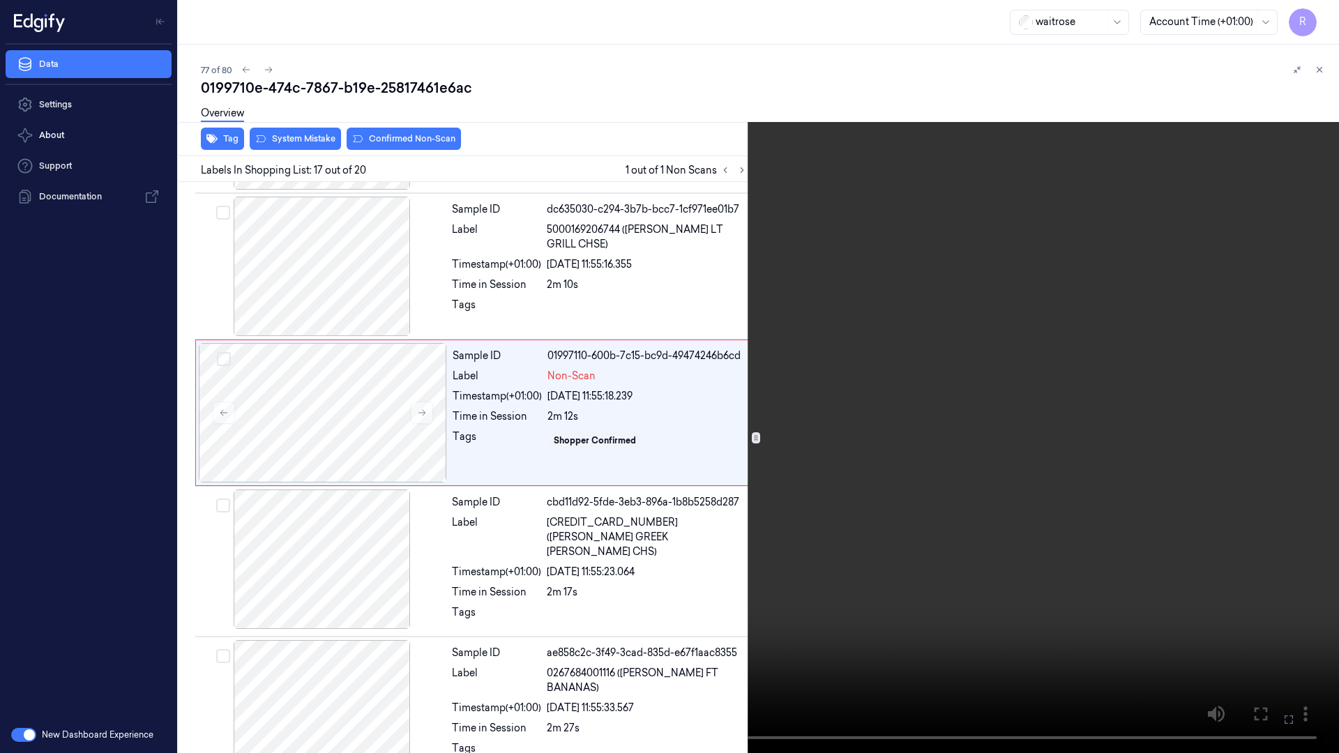
click at [1290, 430] on video at bounding box center [669, 376] width 1339 height 753
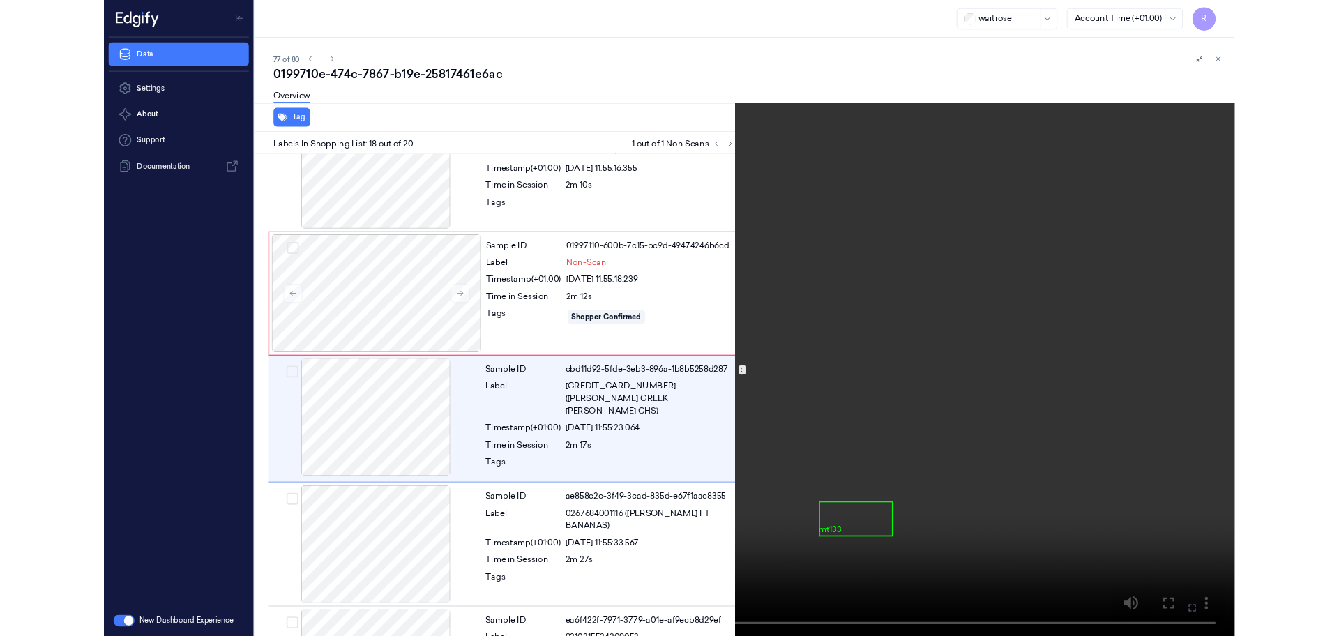
scroll to position [2277, 0]
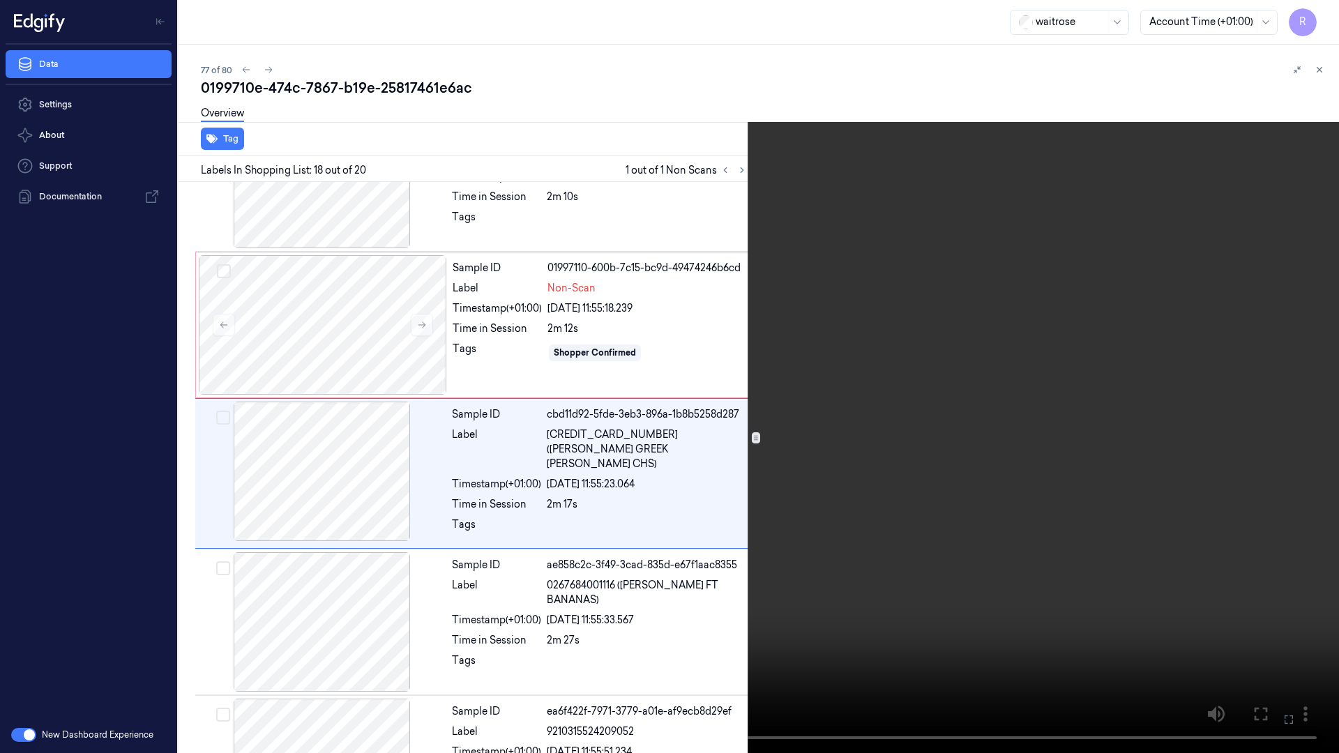
click at [965, 465] on video at bounding box center [669, 376] width 1339 height 753
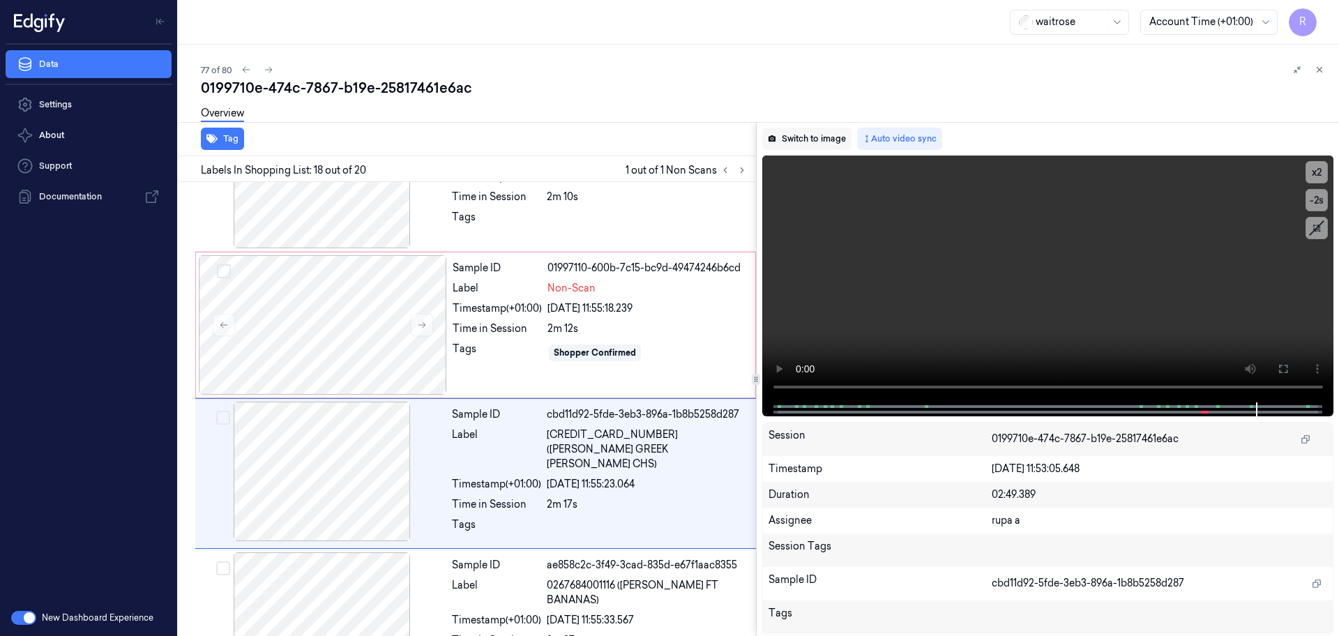
click at [787, 135] on button "Switch to image" at bounding box center [806, 139] width 89 height 22
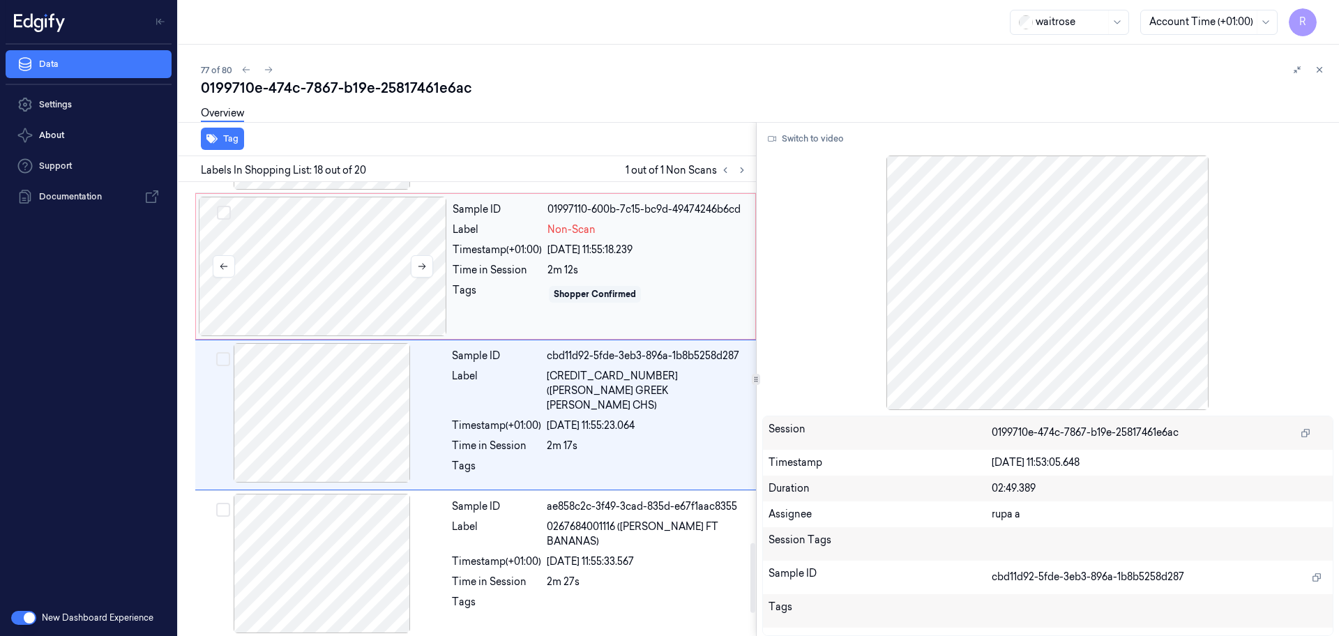
click at [378, 278] on div at bounding box center [323, 266] width 248 height 139
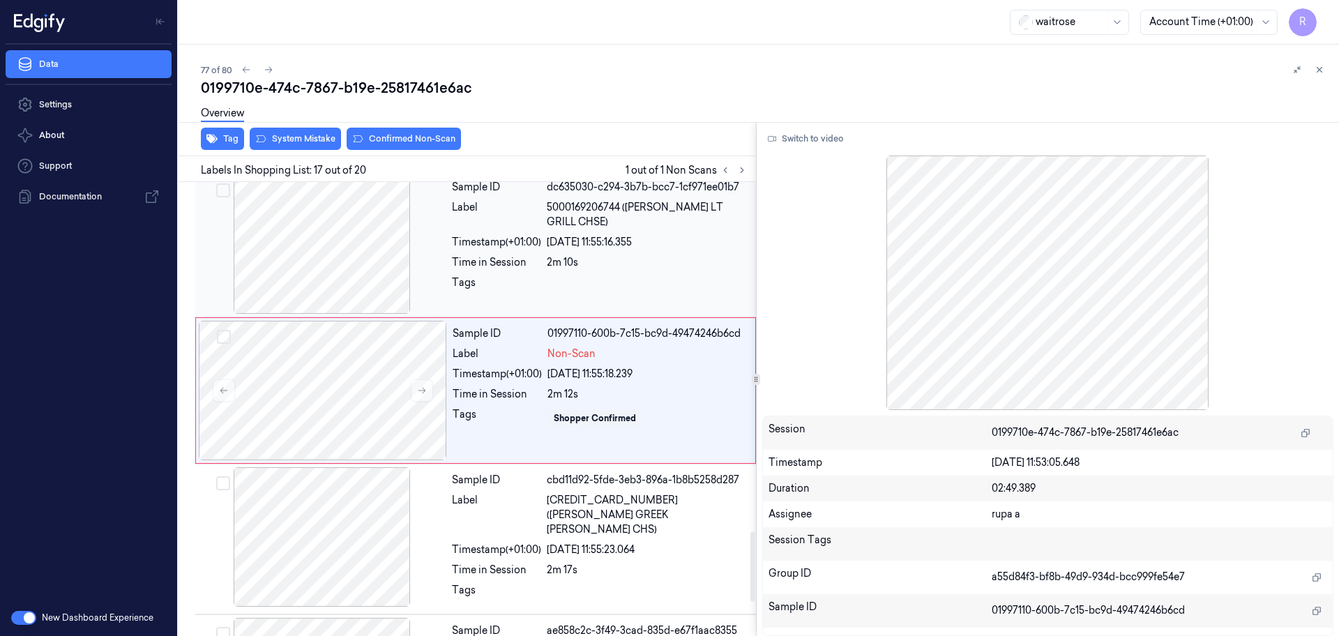
scroll to position [2189, 0]
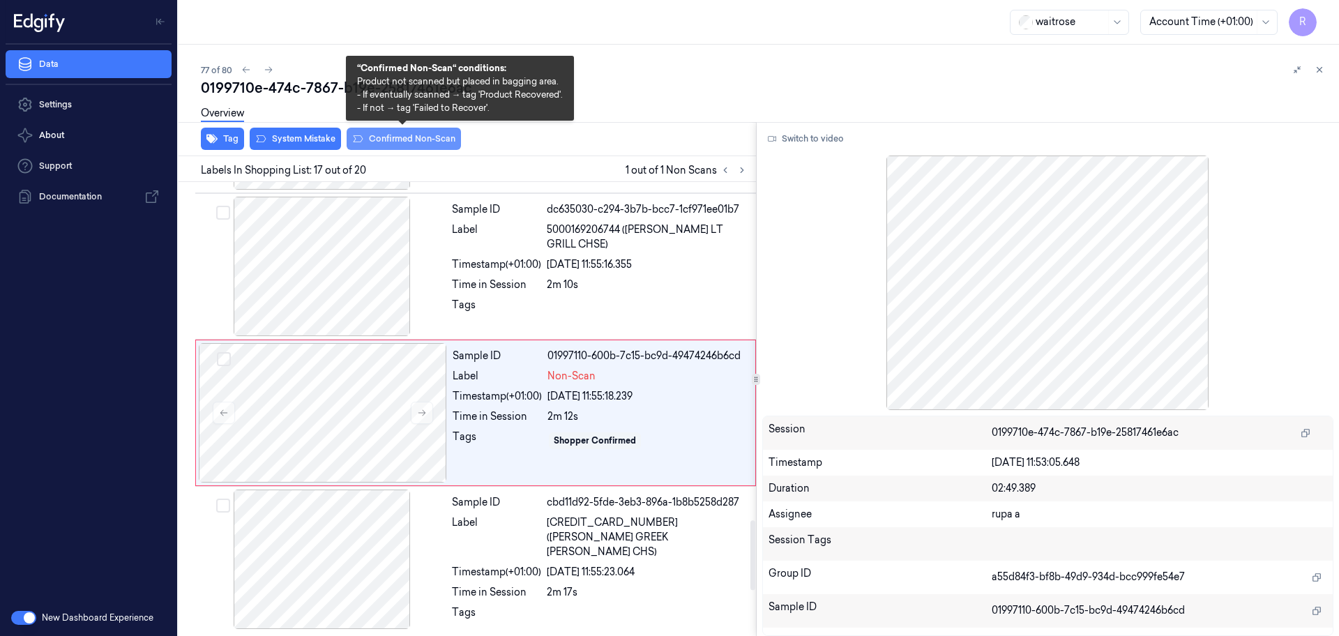
click at [399, 143] on button "Confirmed Non-Scan" at bounding box center [404, 139] width 114 height 22
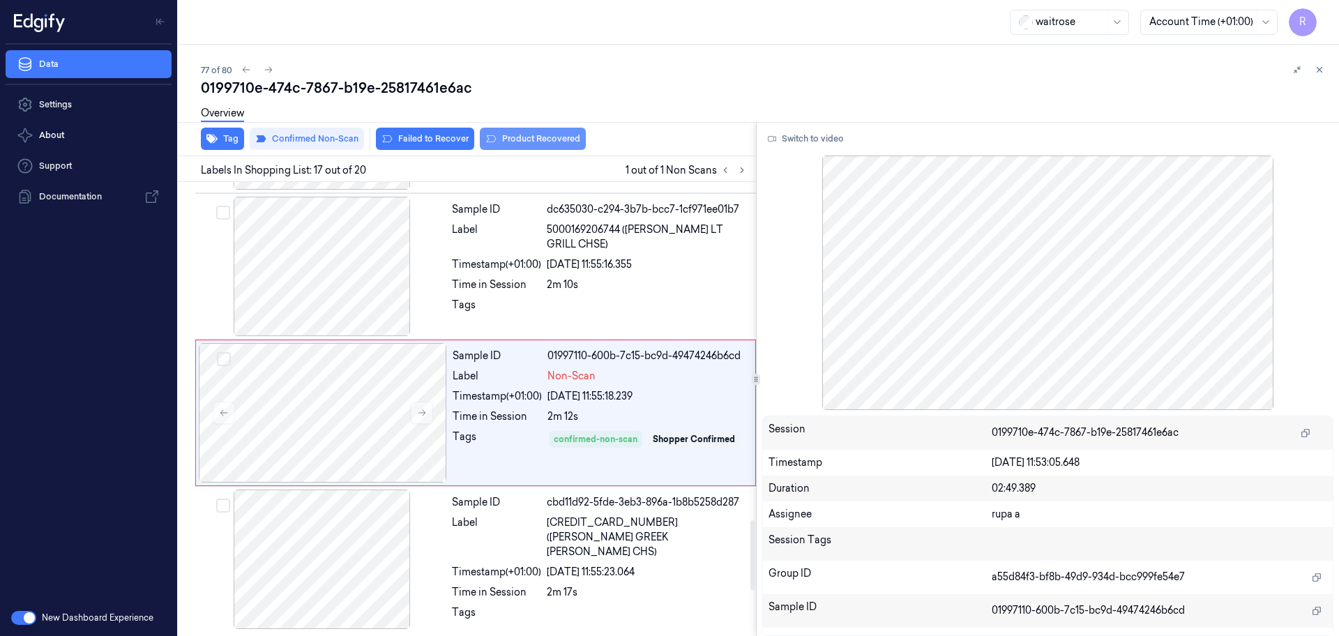
click at [543, 142] on button "Product Recovered" at bounding box center [533, 139] width 106 height 22
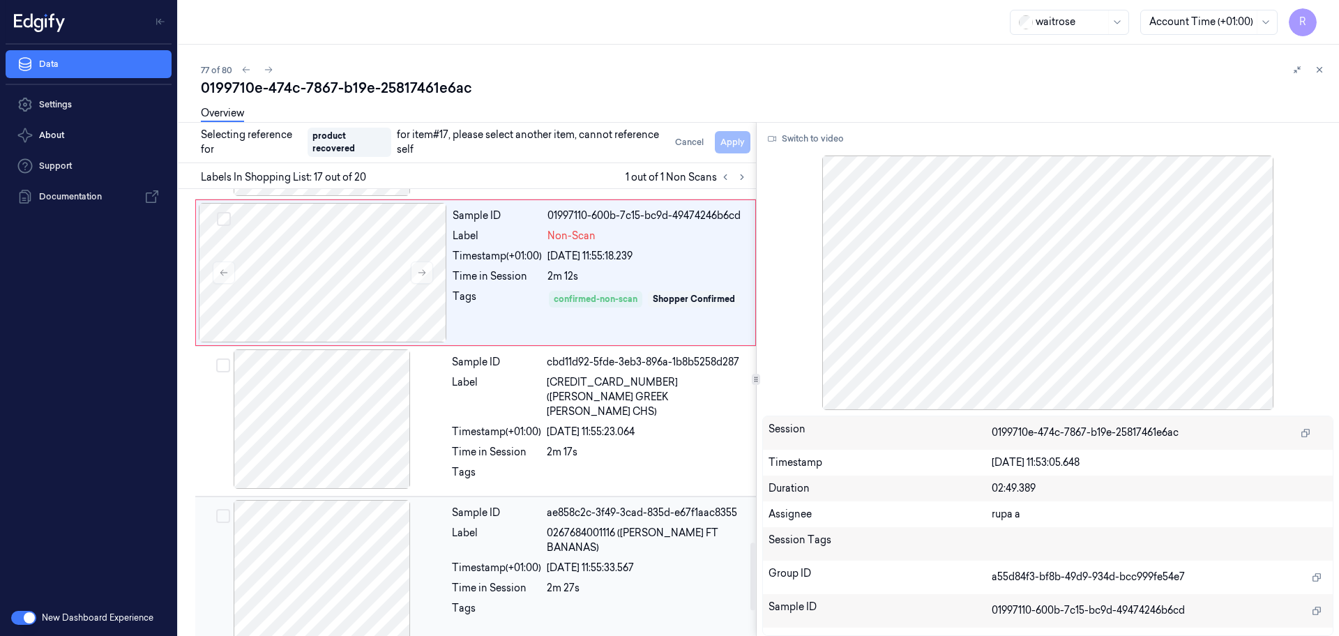
scroll to position [2363, 0]
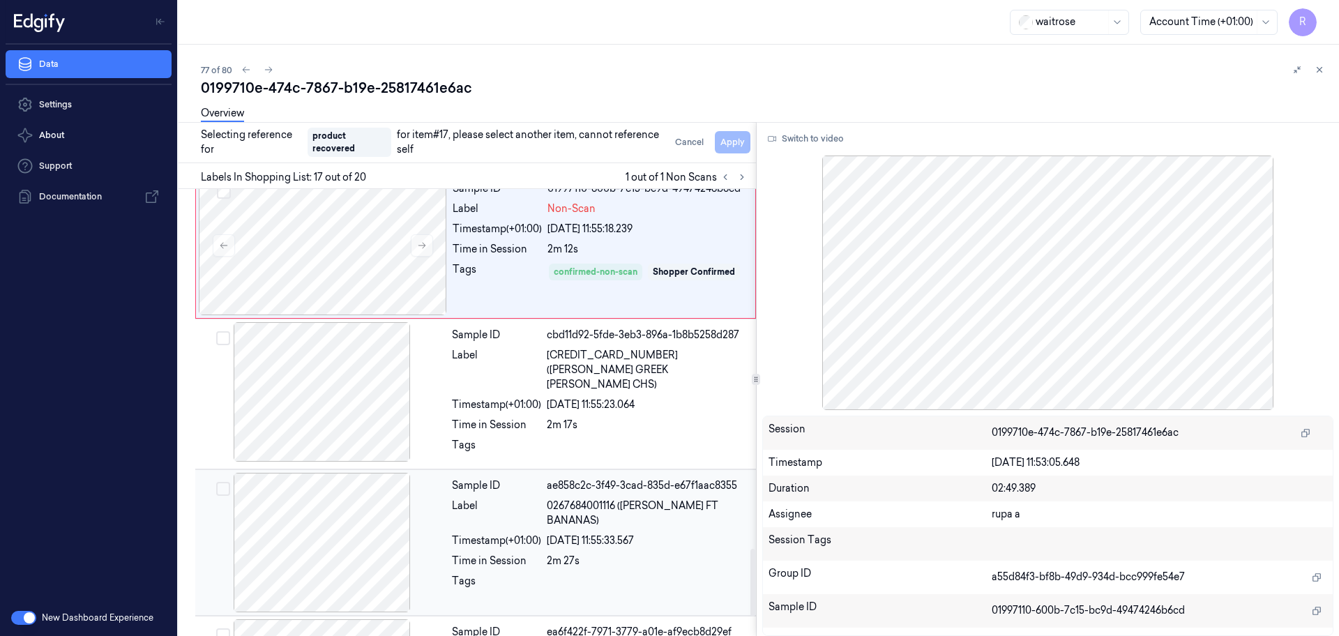
click at [360, 538] on div at bounding box center [322, 542] width 248 height 139
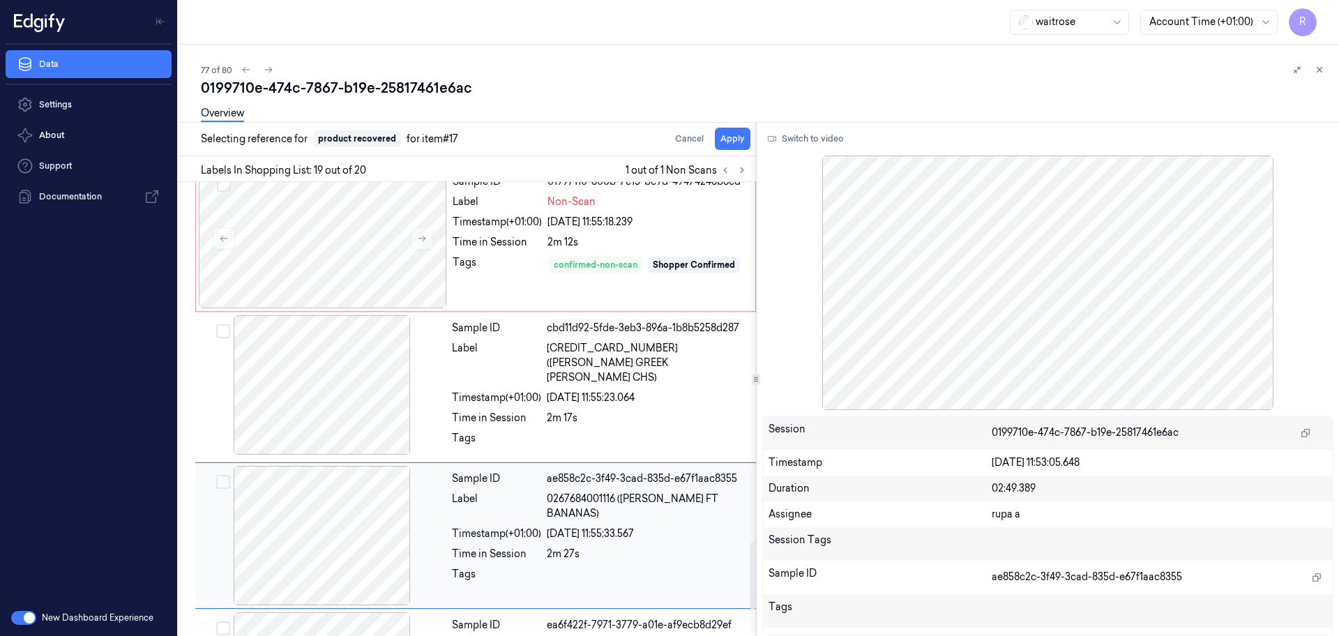
scroll to position [2479, 0]
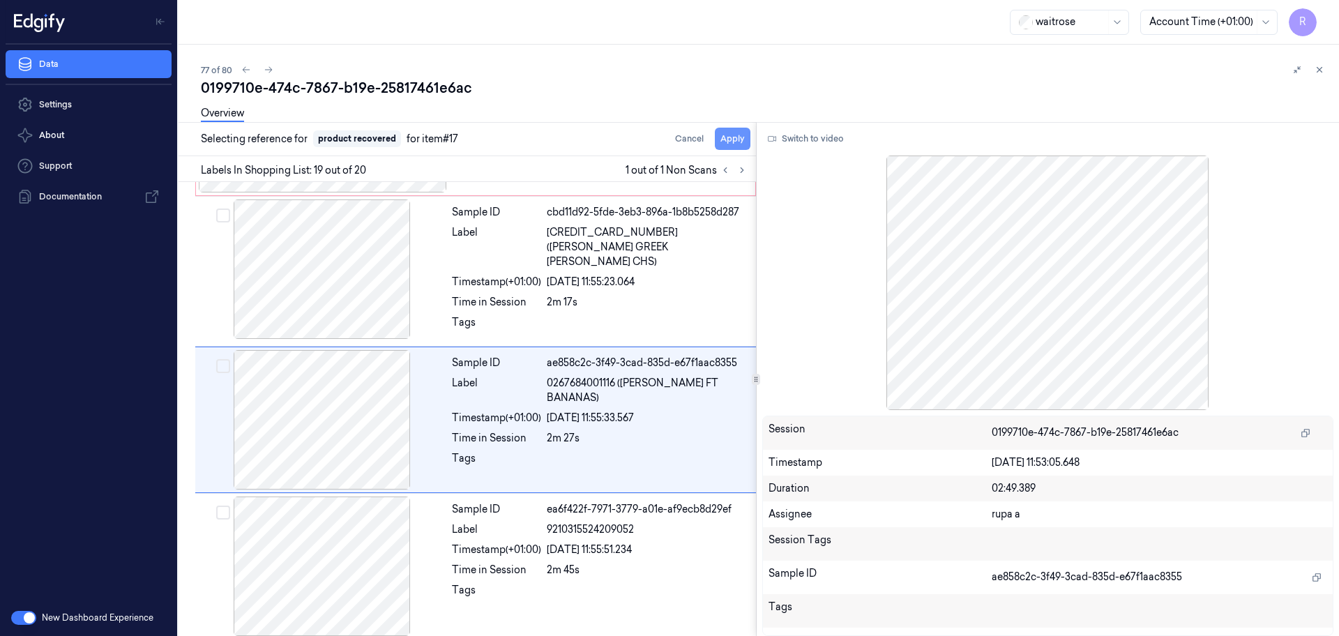
click at [729, 144] on button "Apply" at bounding box center [733, 139] width 36 height 22
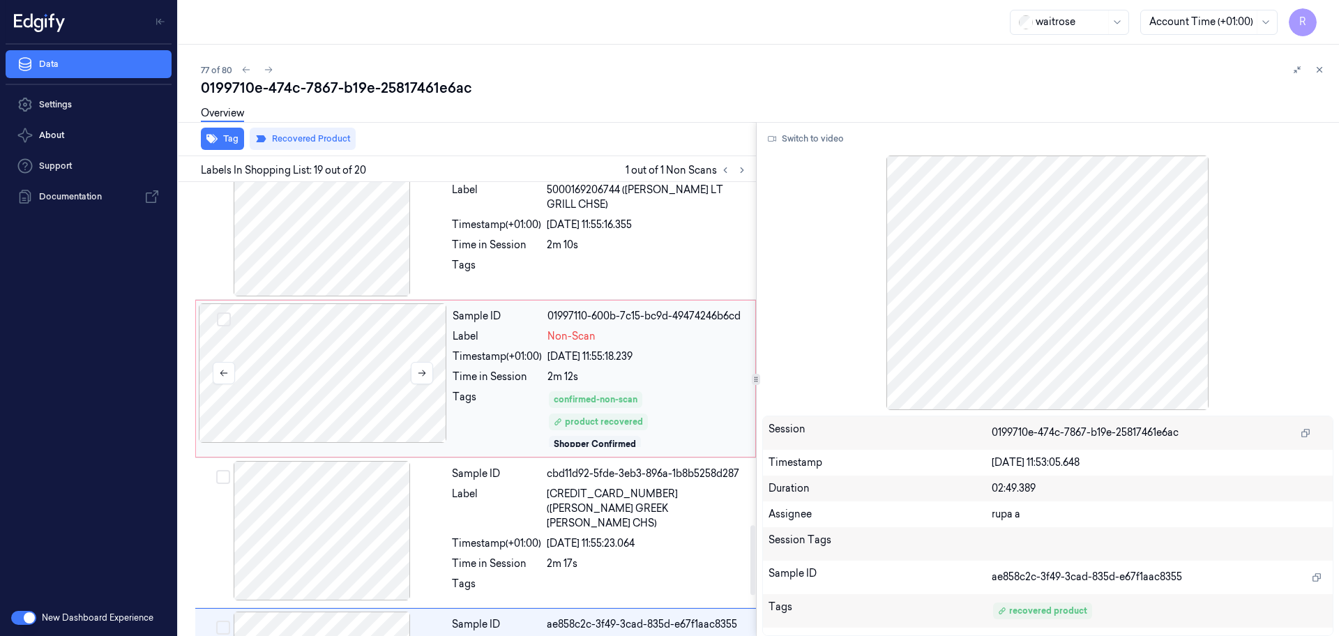
click at [342, 384] on div at bounding box center [323, 372] width 248 height 139
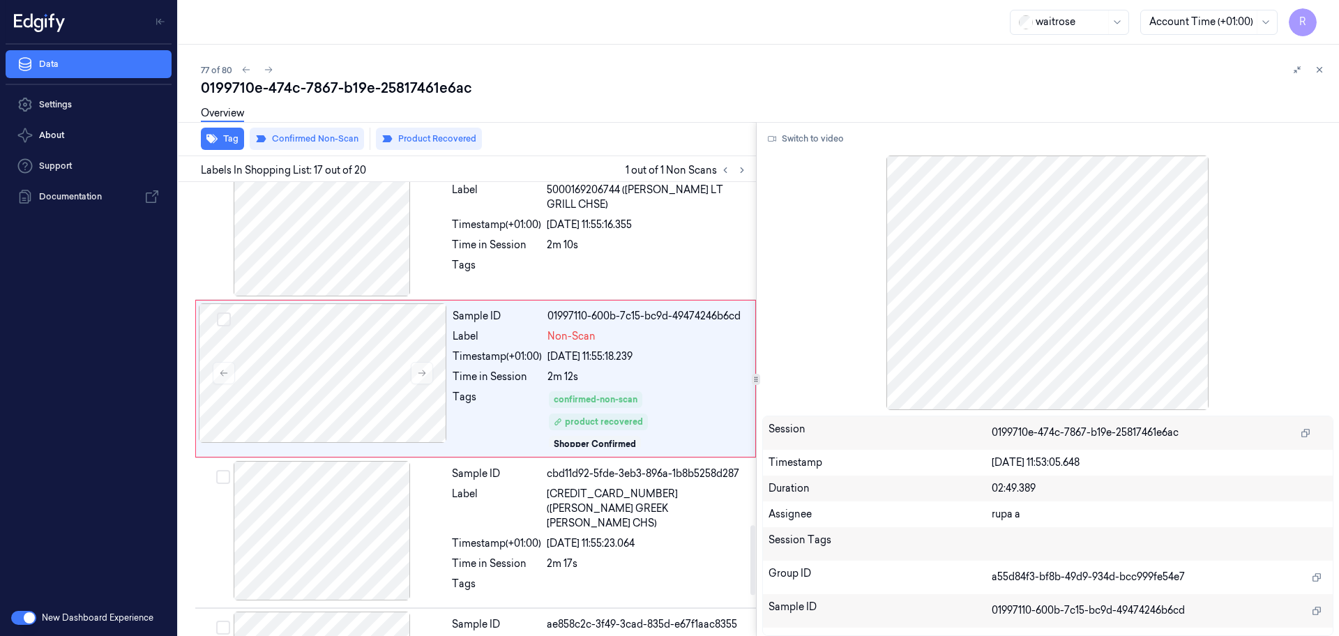
scroll to position [2195, 0]
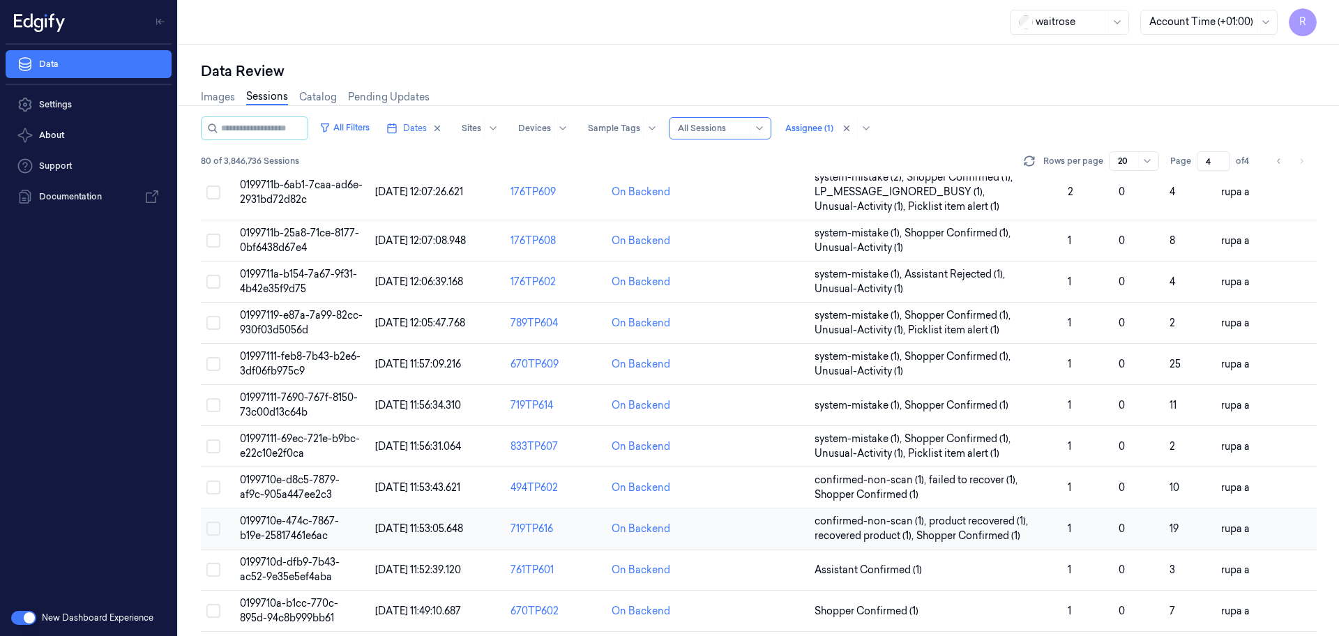
scroll to position [448, 0]
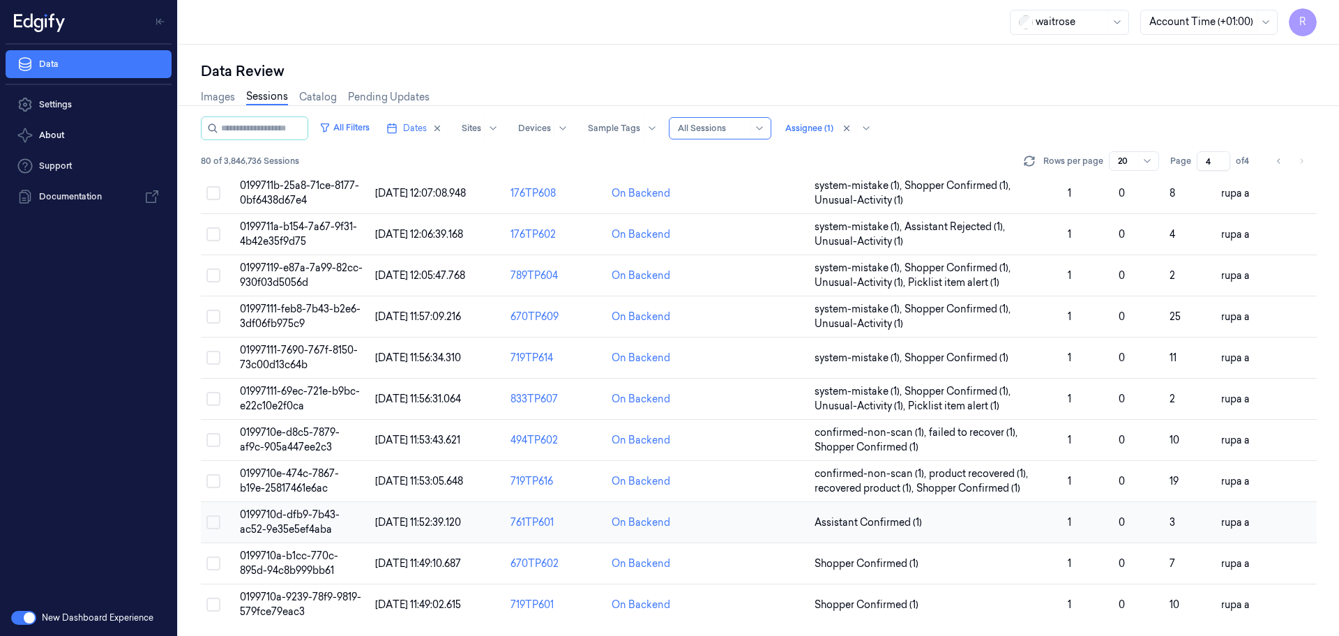
click at [270, 522] on span "0199710d-dfb9-7b43-ac52-9e35e5ef4aba" at bounding box center [290, 521] width 100 height 27
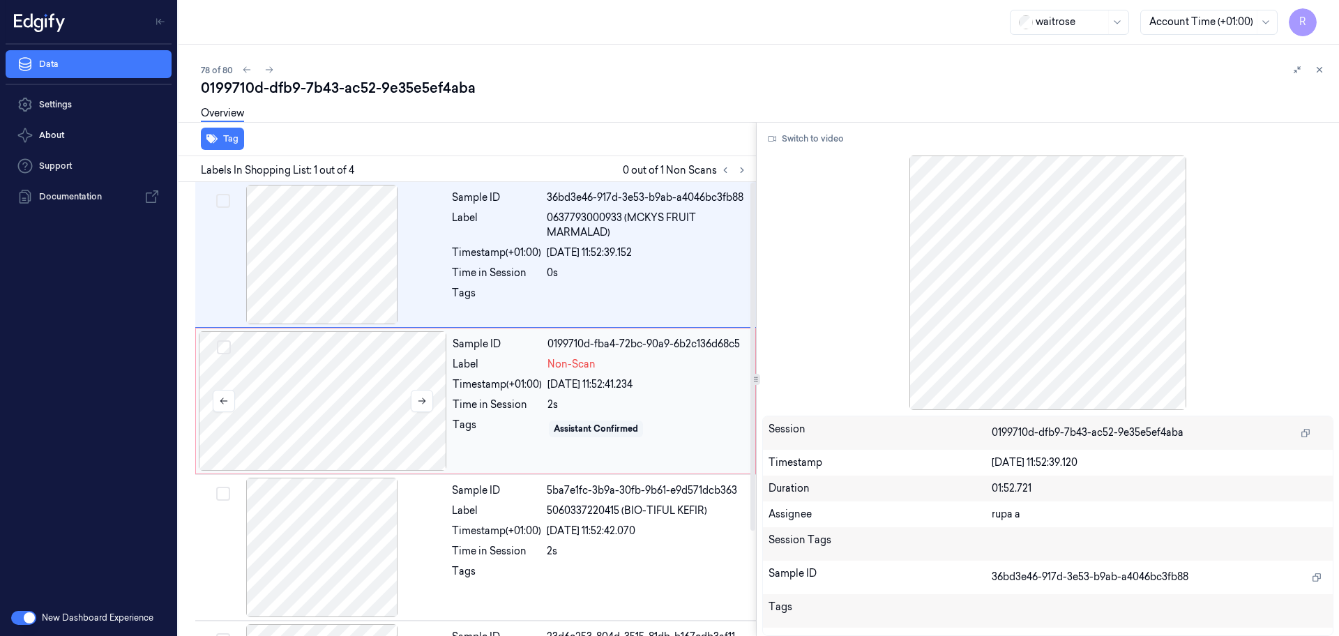
click at [287, 381] on div at bounding box center [323, 400] width 248 height 139
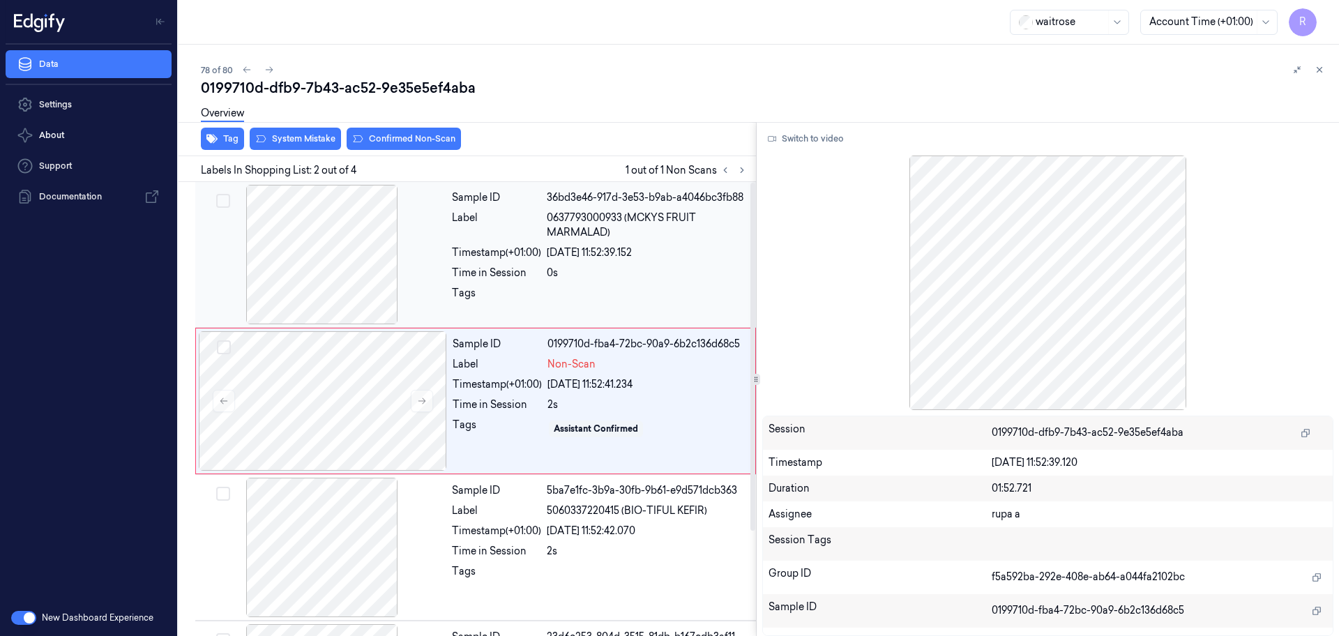
click at [330, 252] on div at bounding box center [322, 254] width 248 height 139
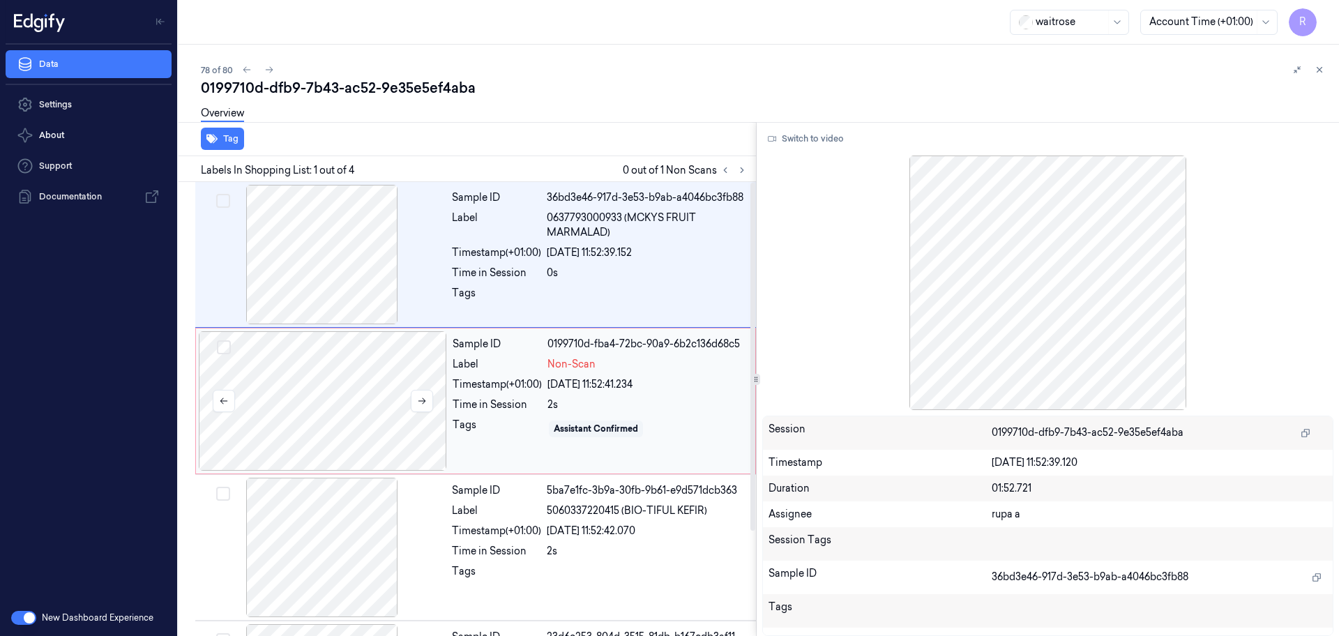
click at [348, 400] on div at bounding box center [323, 400] width 248 height 139
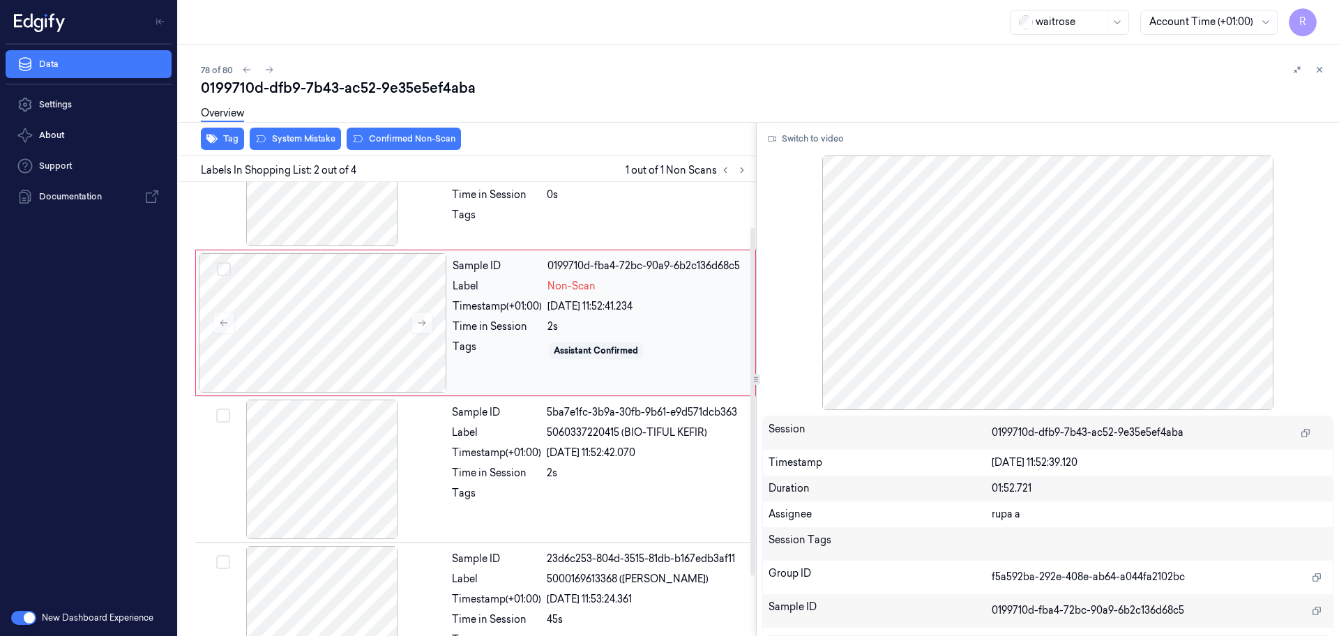
scroll to position [49, 0]
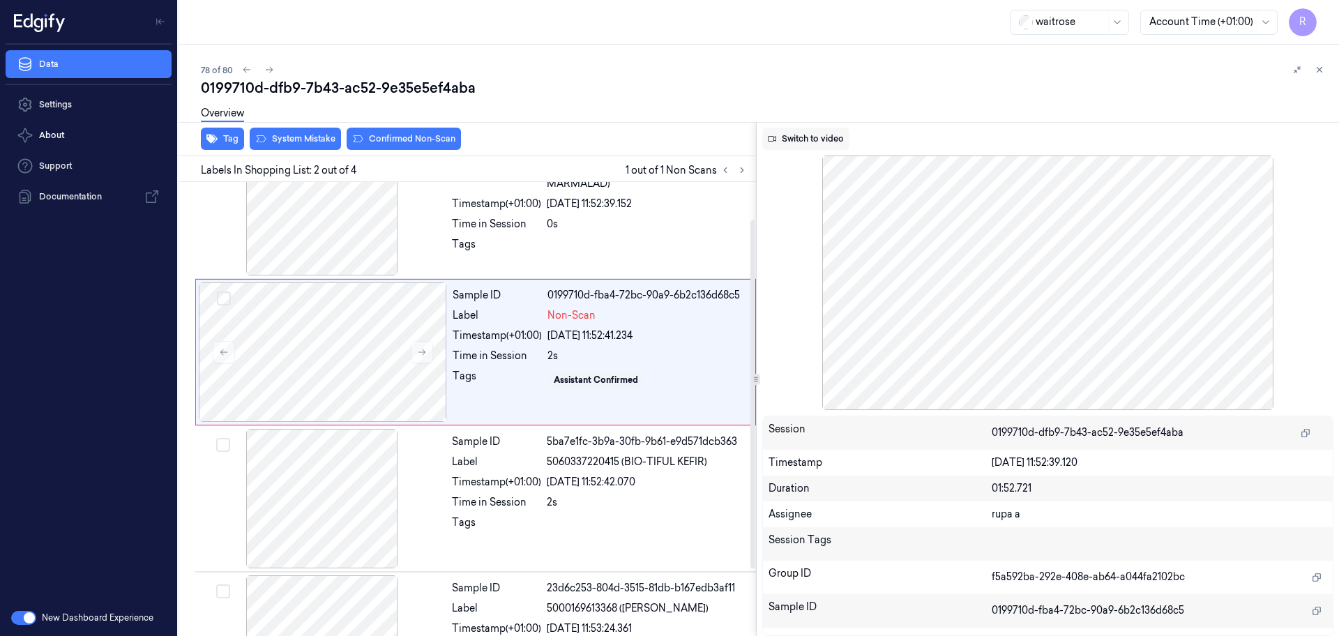
click at [817, 134] on button "Switch to video" at bounding box center [805, 139] width 87 height 22
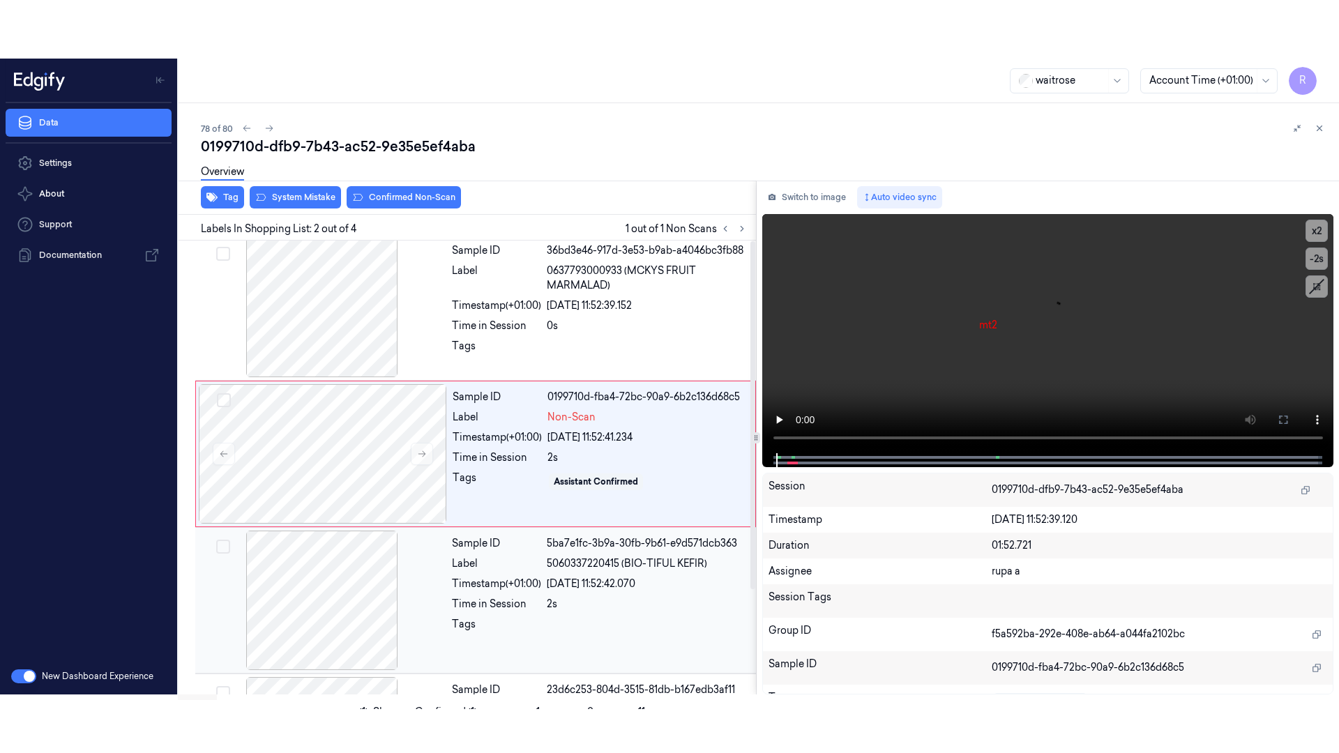
scroll to position [0, 0]
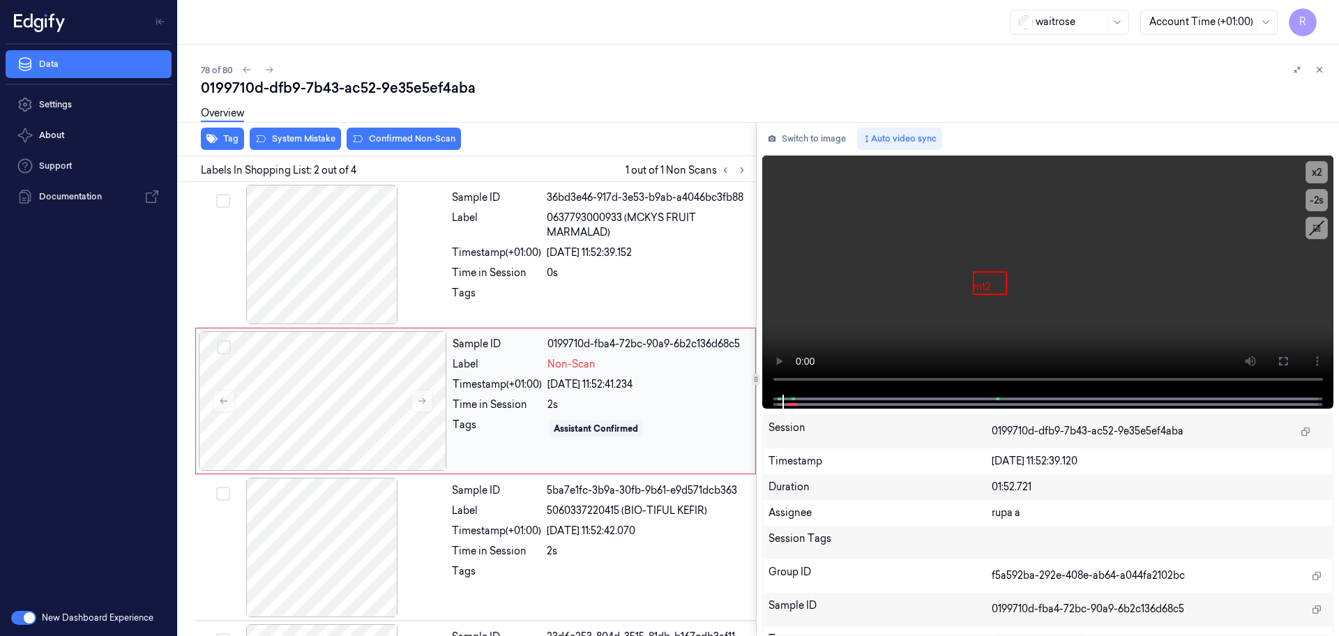
drag, startPoint x: 719, startPoint y: 402, endPoint x: 704, endPoint y: 404, distance: 14.7
click at [704, 404] on div "2s" at bounding box center [646, 405] width 199 height 15
click at [1315, 181] on button "x 2" at bounding box center [1317, 172] width 22 height 22
click at [1315, 181] on button "x 4" at bounding box center [1317, 172] width 22 height 22
click at [1315, 181] on button "x 1" at bounding box center [1317, 172] width 22 height 22
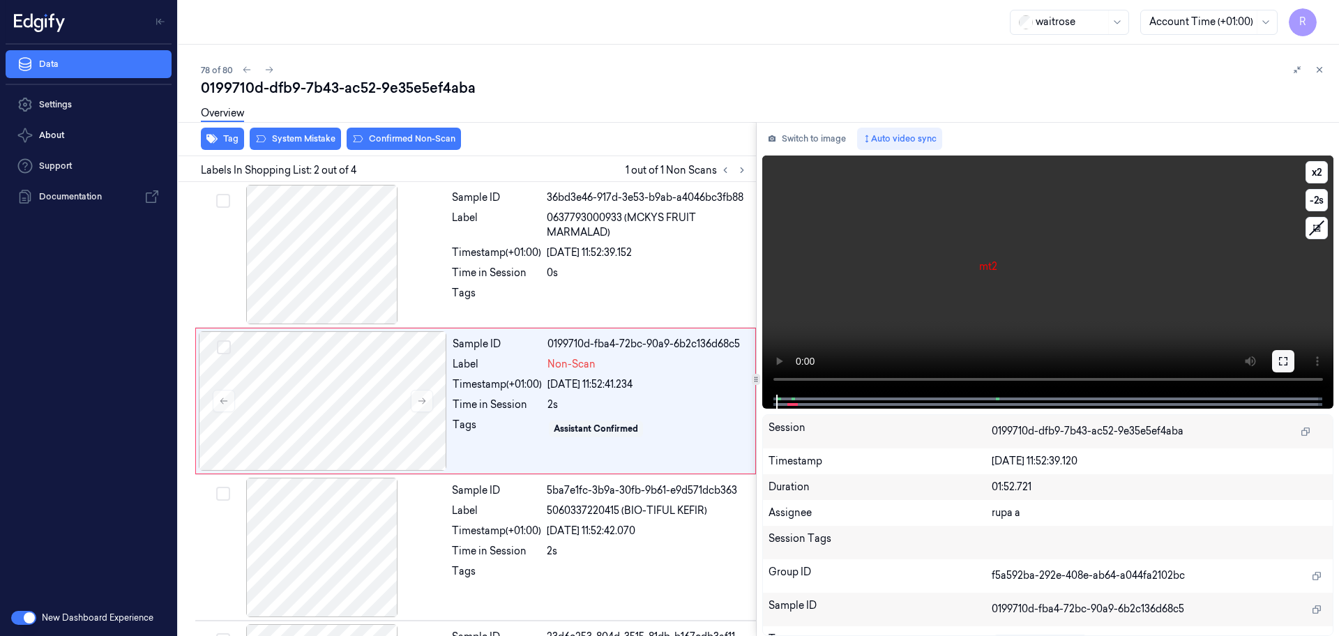
click at [1285, 351] on button at bounding box center [1283, 361] width 22 height 22
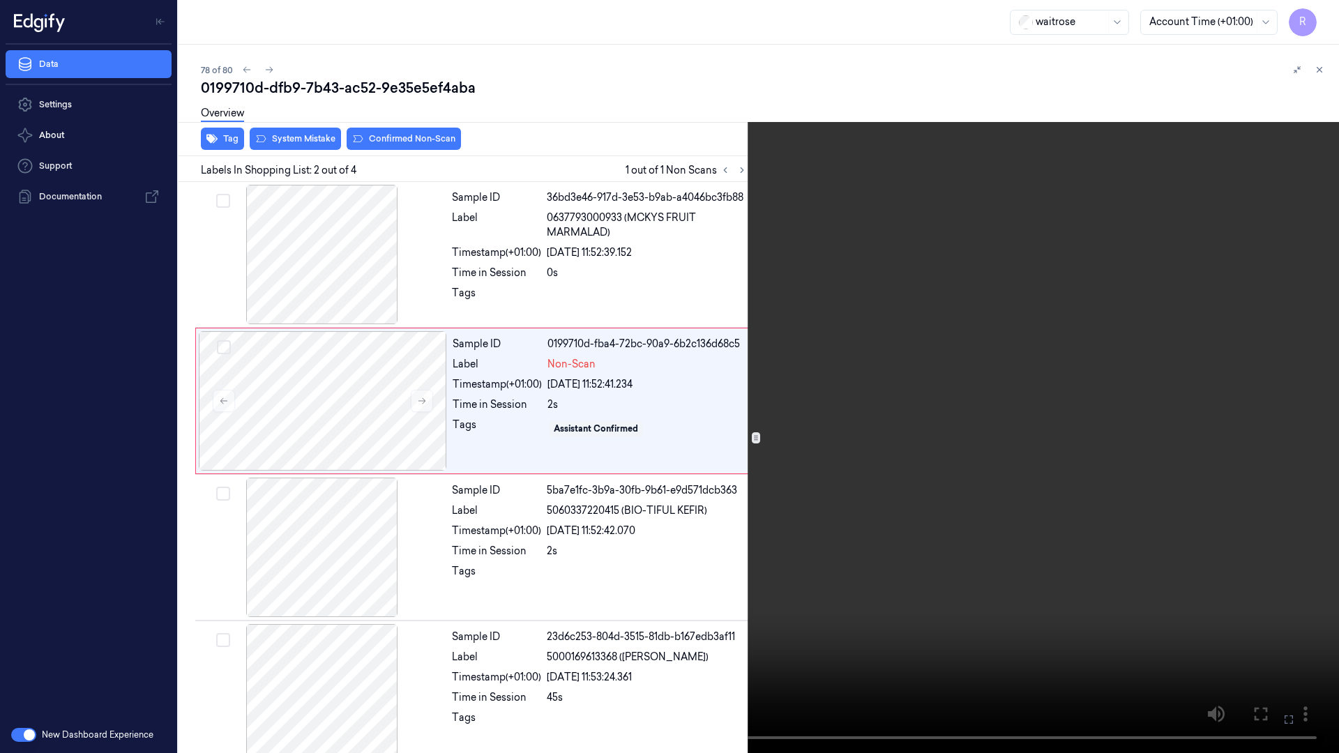
click at [116, 486] on video at bounding box center [669, 376] width 1339 height 753
click at [128, 544] on video at bounding box center [669, 376] width 1339 height 753
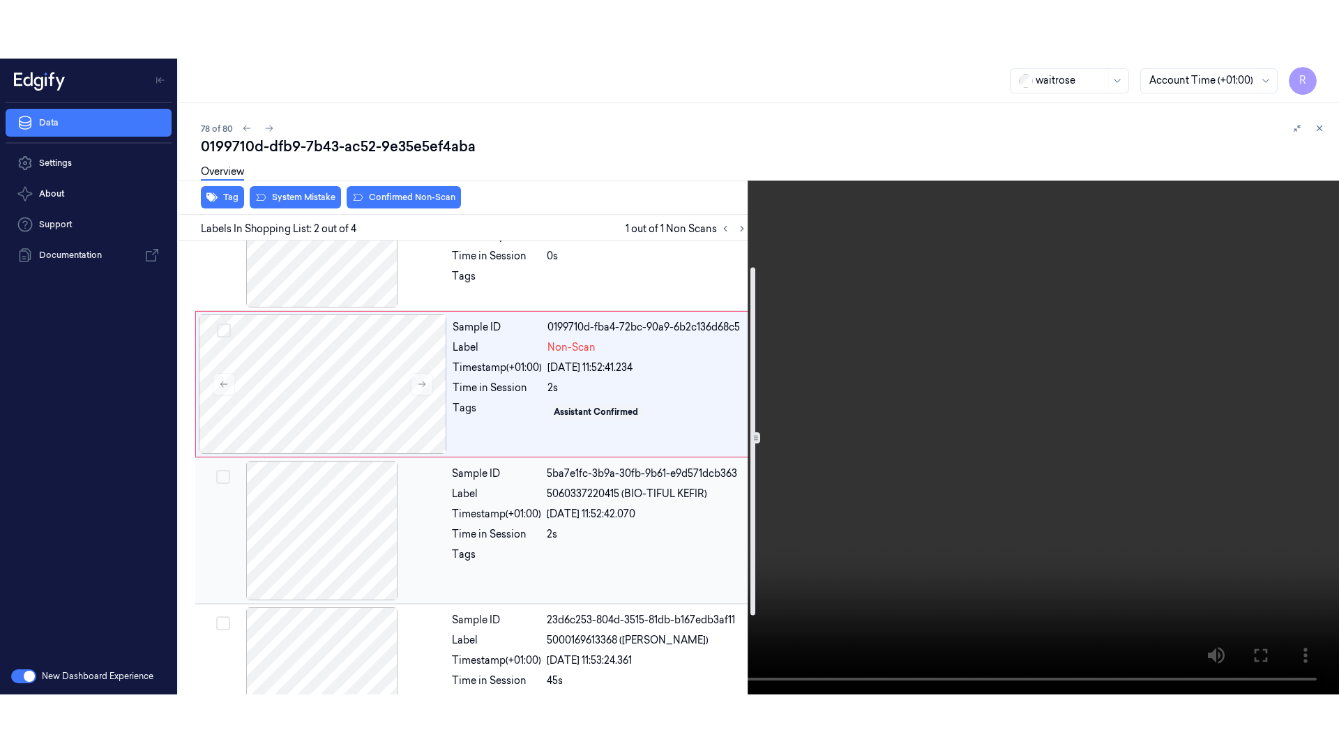
scroll to position [106, 0]
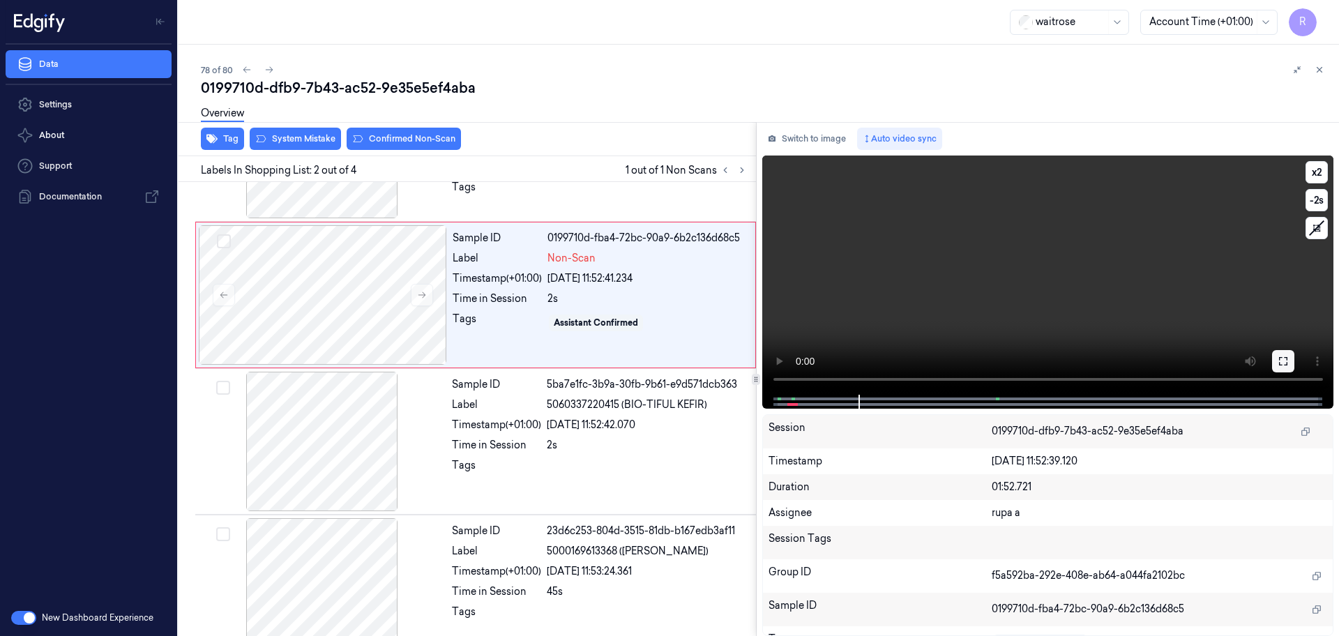
click at [1274, 355] on button at bounding box center [1283, 361] width 22 height 22
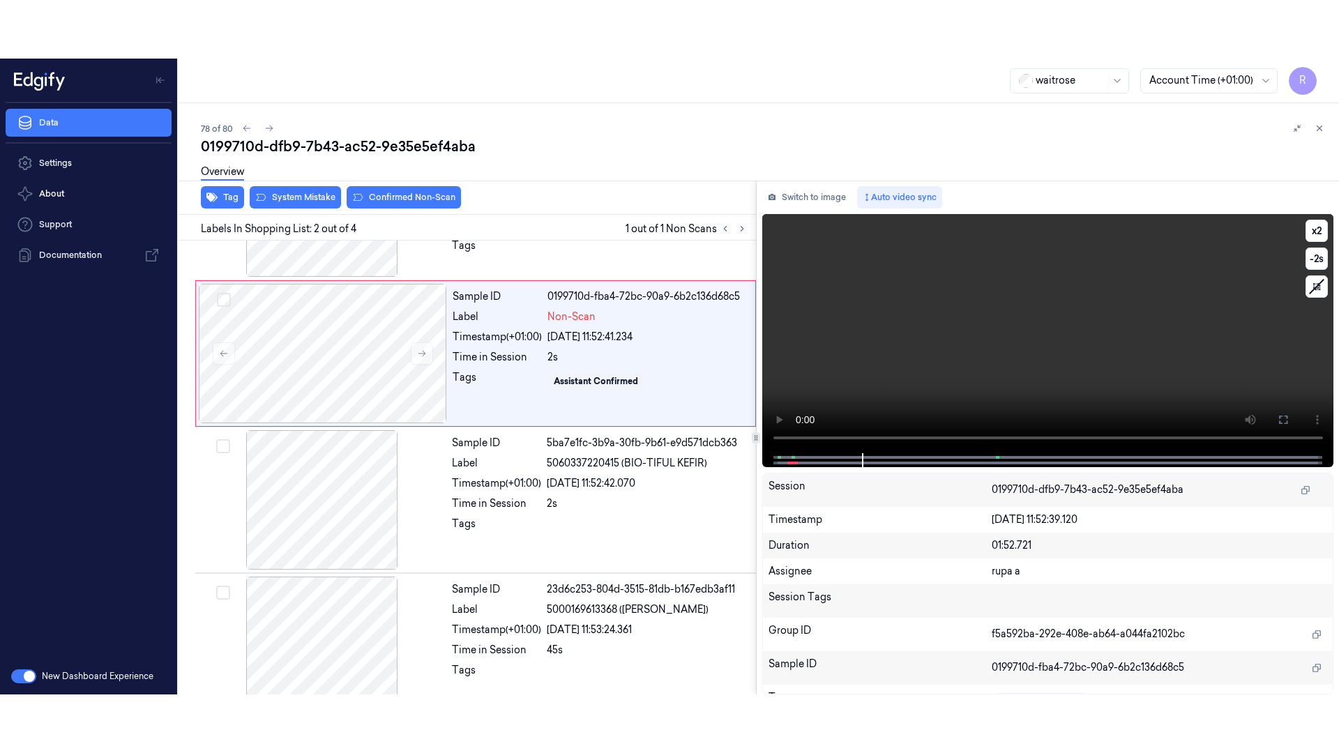
scroll to position [19, 0]
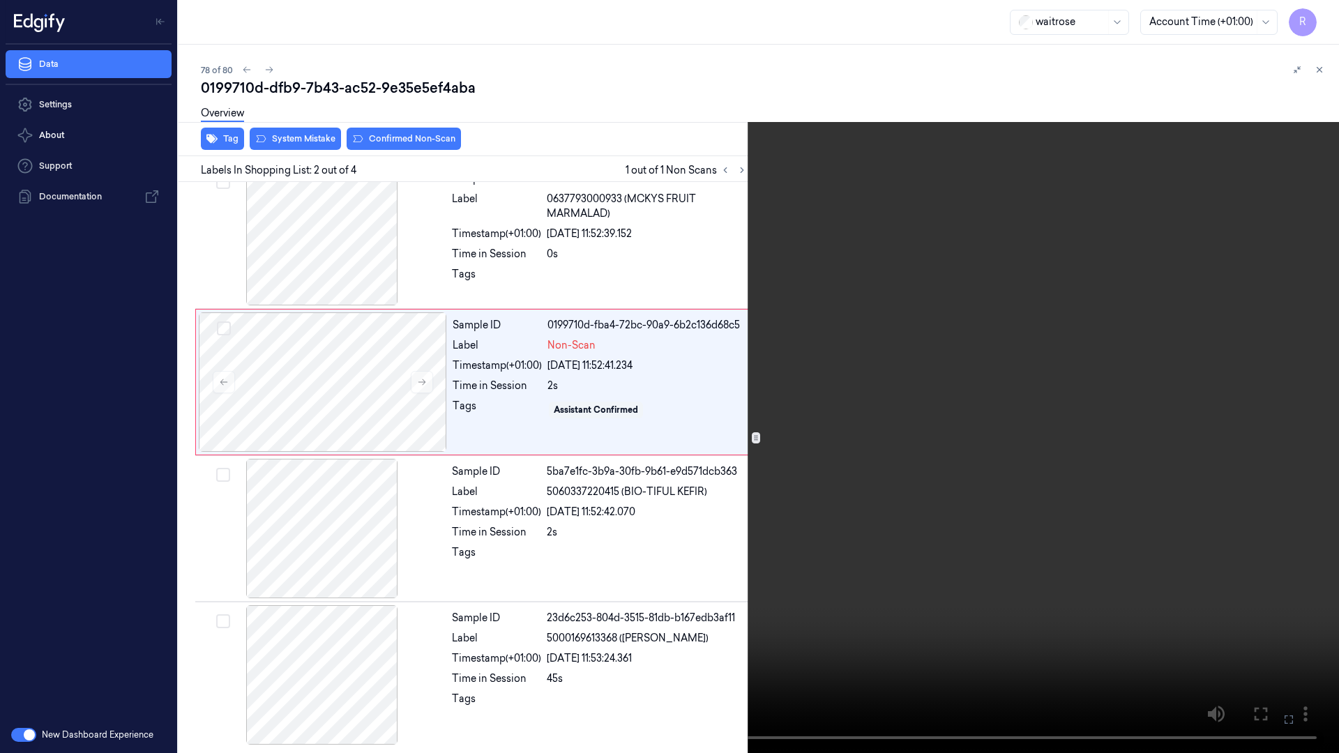
click at [1274, 431] on video at bounding box center [669, 376] width 1339 height 753
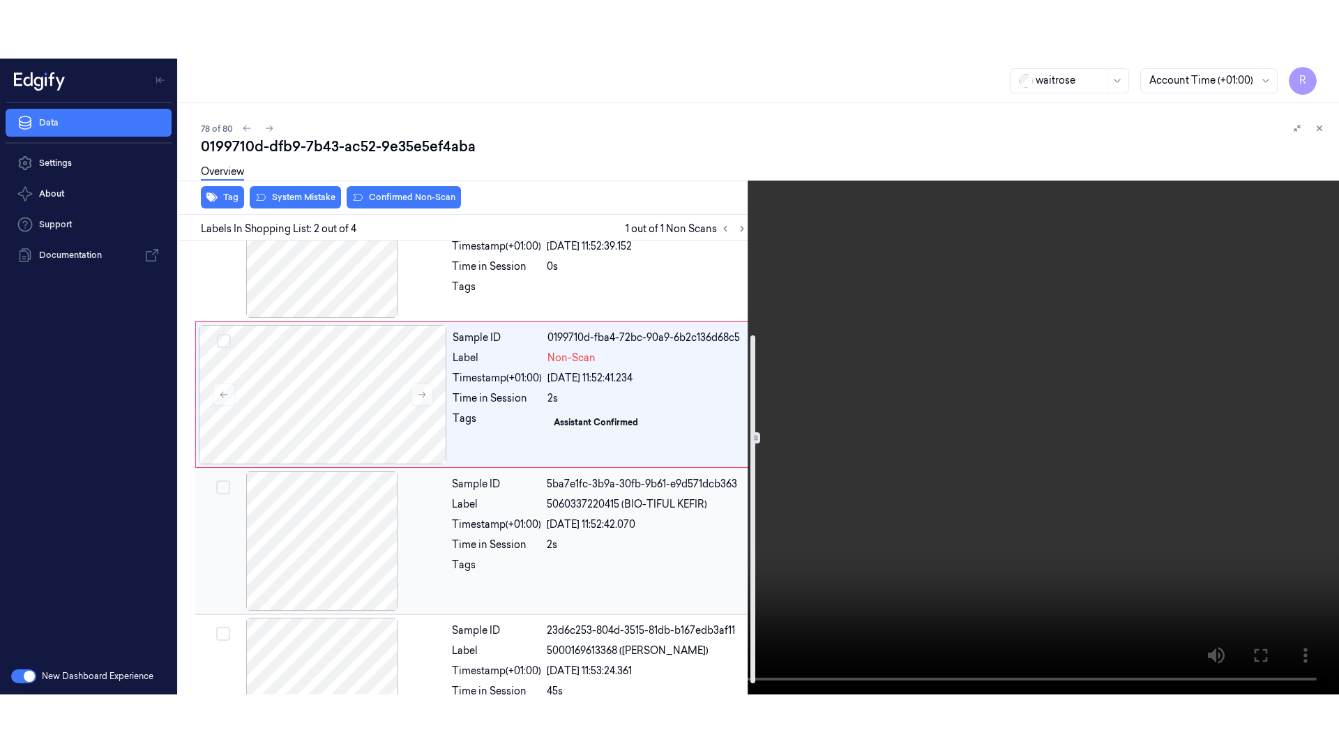
scroll to position [136, 0]
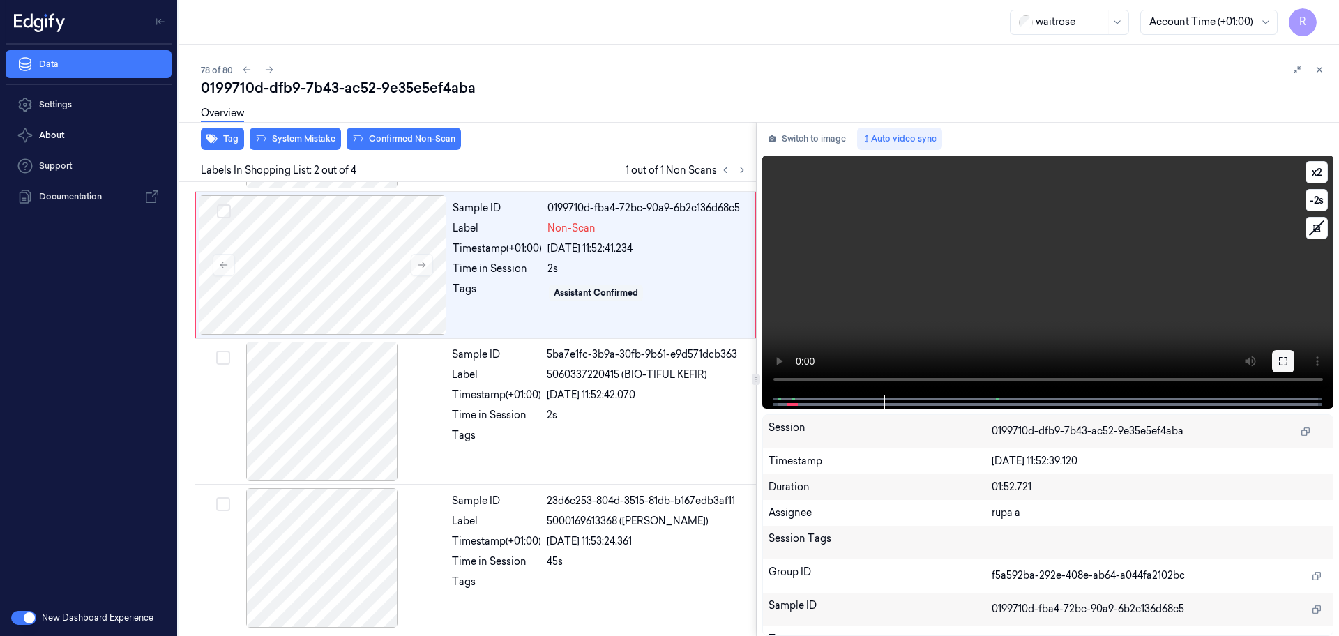
click at [1283, 354] on button at bounding box center [1283, 361] width 22 height 22
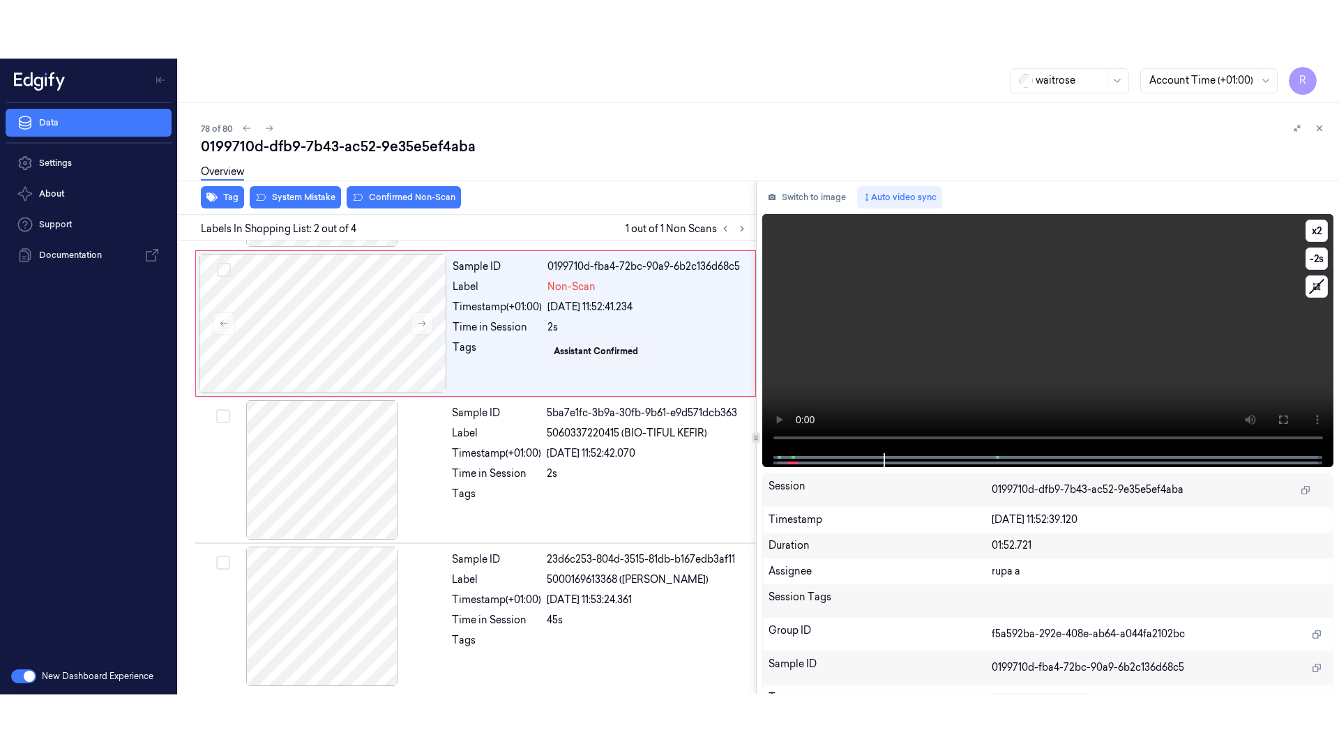
scroll to position [19, 0]
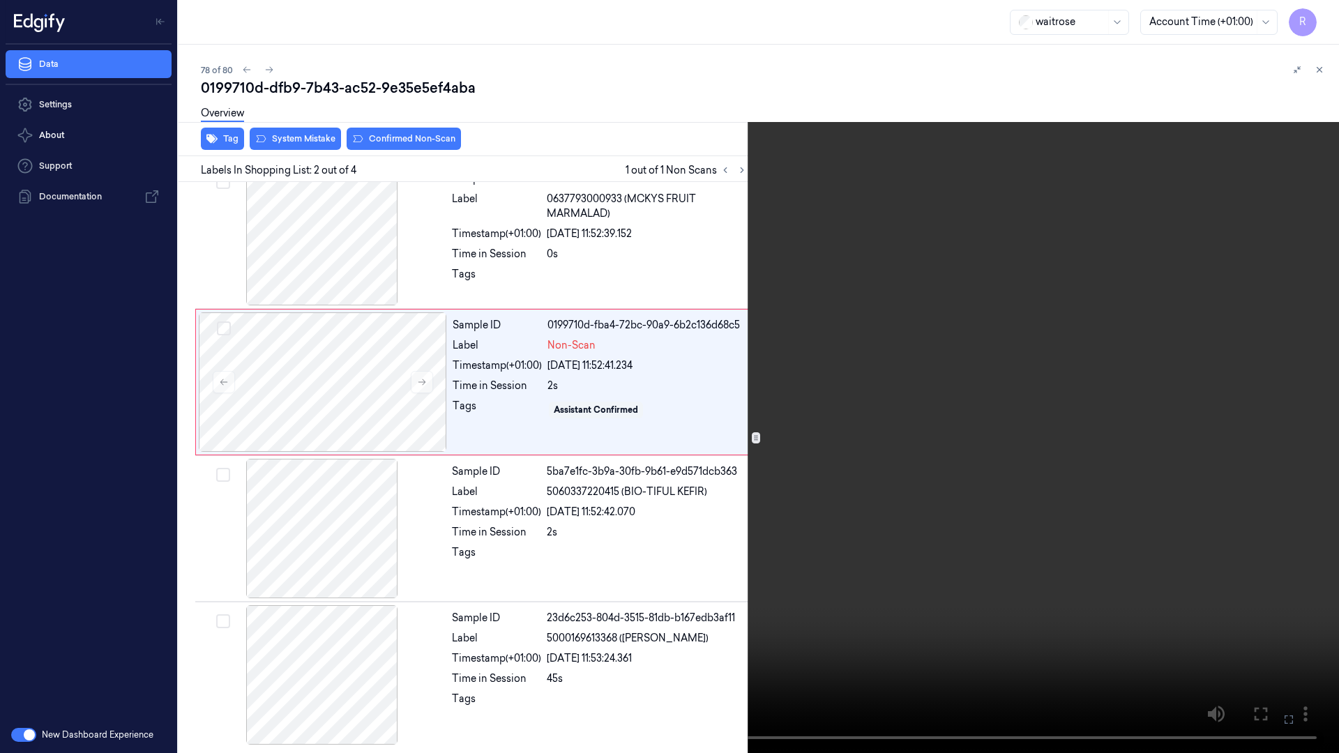
click at [1283, 430] on video at bounding box center [669, 376] width 1339 height 753
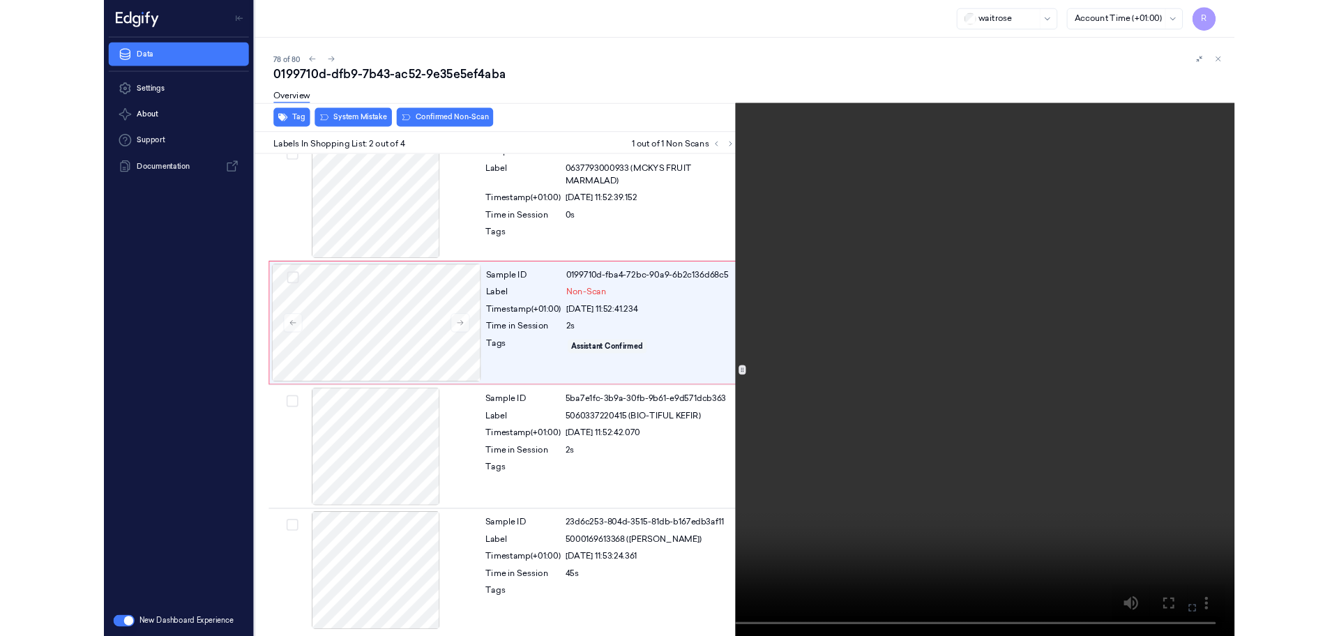
scroll to position [0, 0]
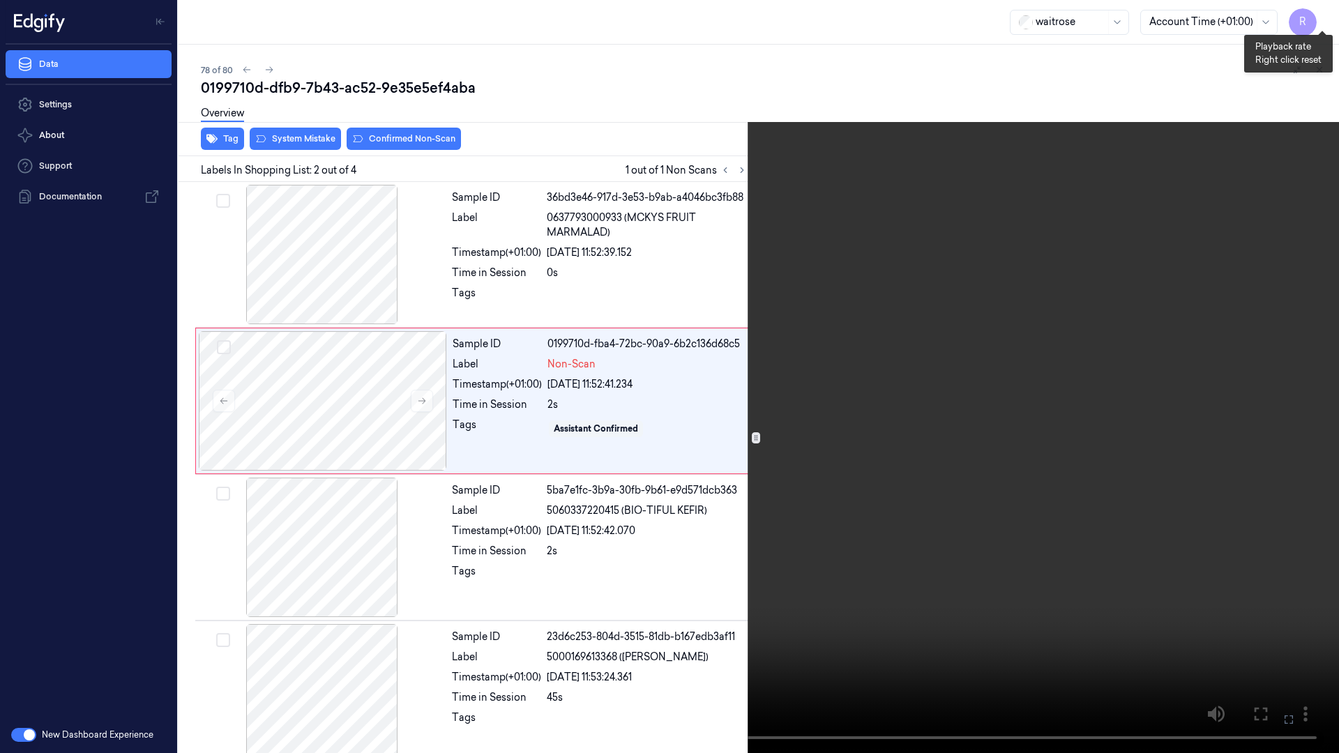
click at [1326, 20] on button "x 2" at bounding box center [1322, 17] width 22 height 22
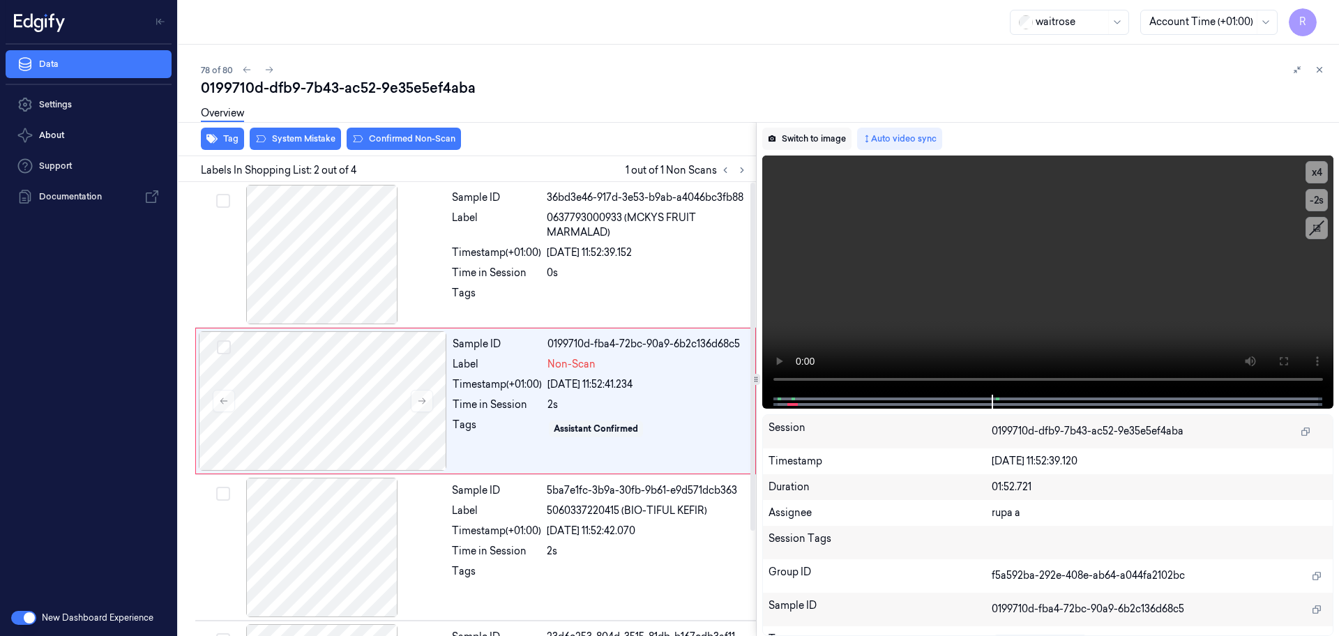
click at [838, 142] on button "Switch to image" at bounding box center [806, 139] width 89 height 22
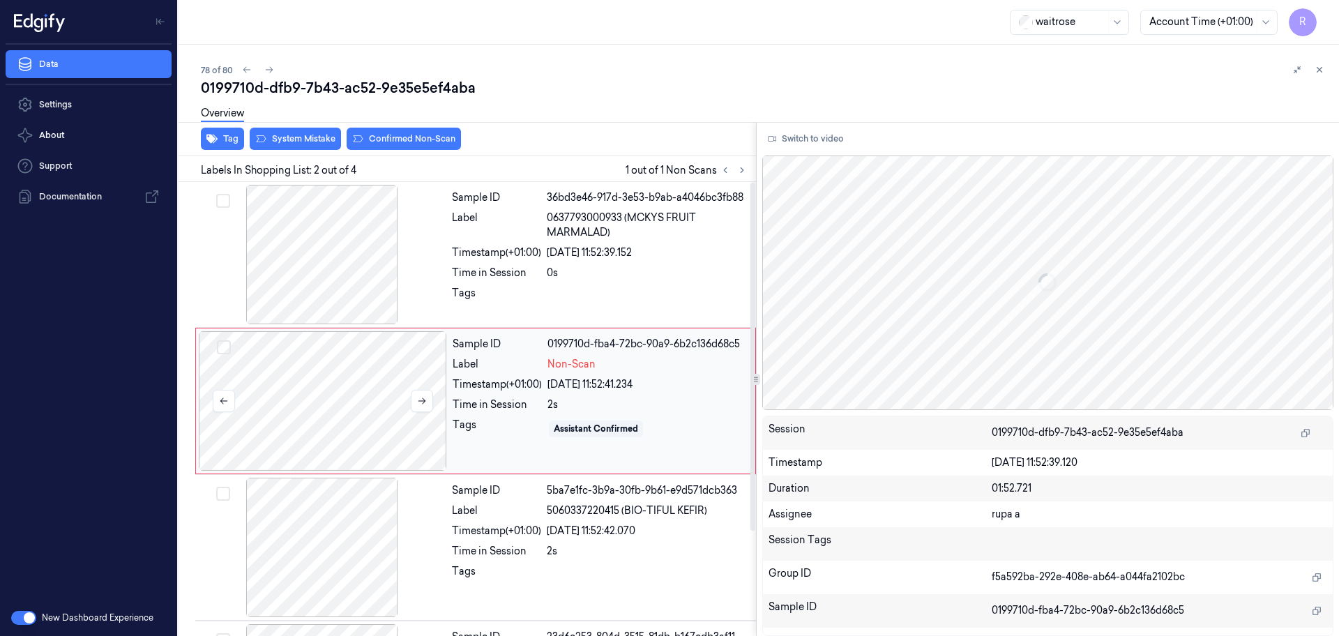
click at [369, 404] on div at bounding box center [323, 400] width 248 height 139
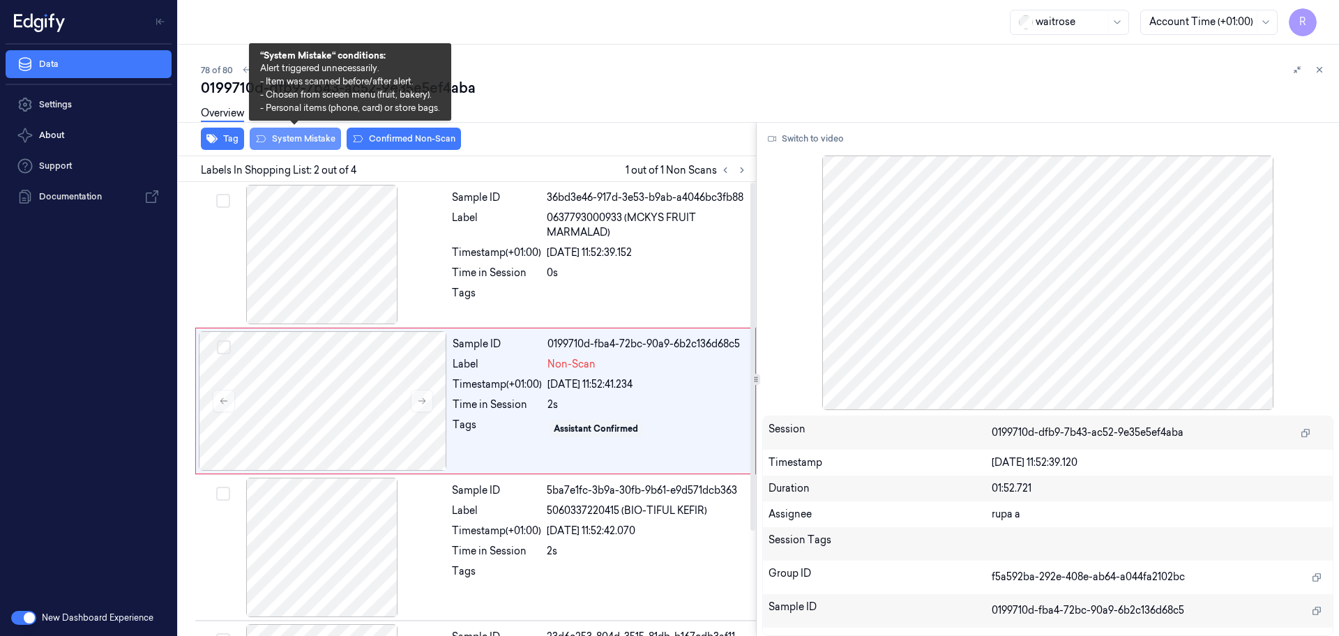
click at [313, 145] on button "System Mistake" at bounding box center [295, 139] width 91 height 22
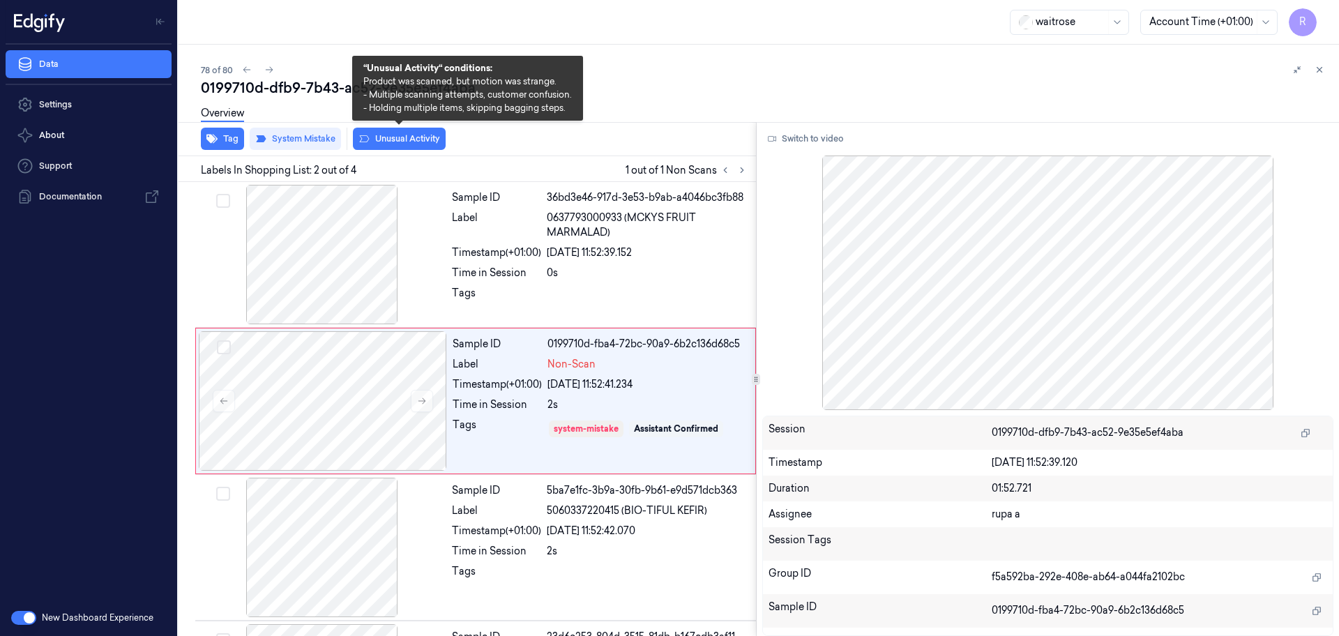
drag, startPoint x: 395, startPoint y: 142, endPoint x: 434, endPoint y: 67, distance: 85.2
click at [395, 145] on button "Unusual Activity" at bounding box center [399, 139] width 93 height 22
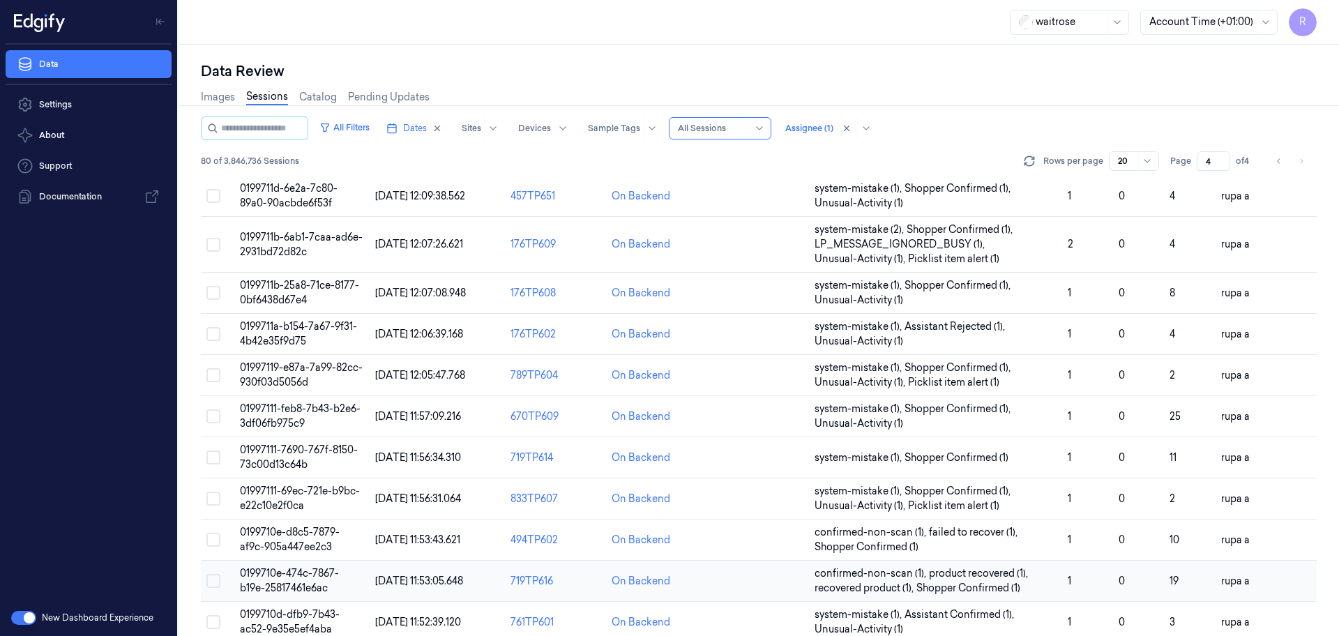
scroll to position [448, 0]
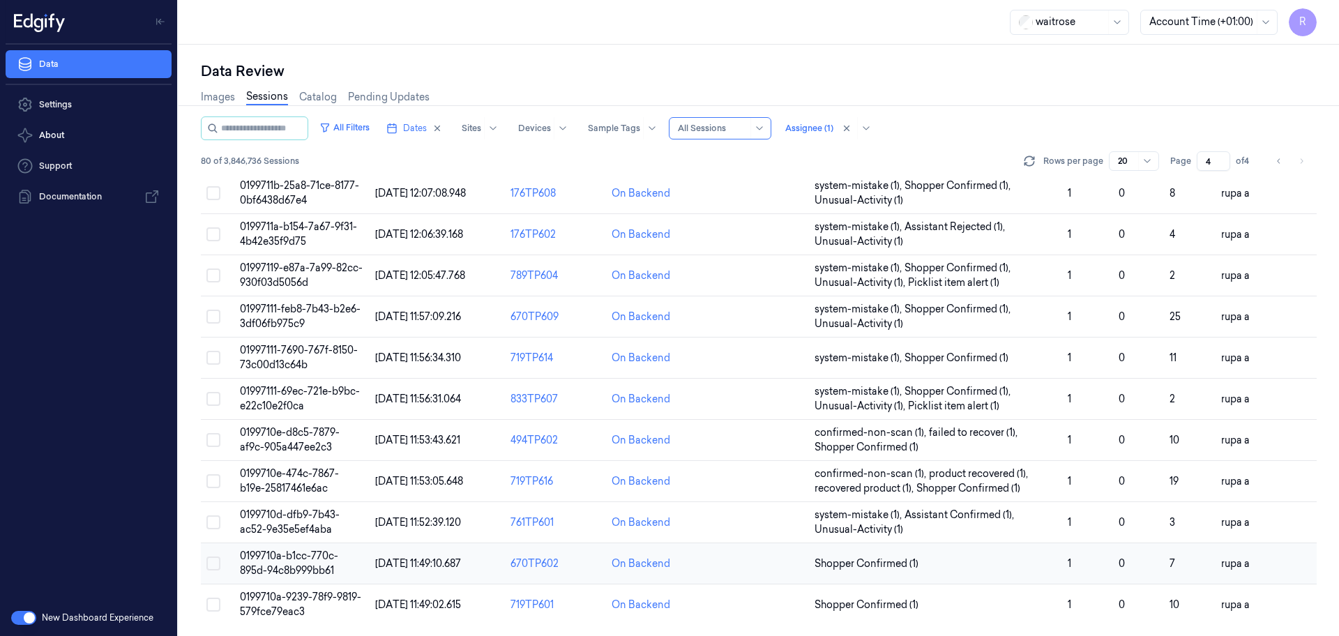
click at [303, 558] on span "0199710a-b1cc-770c-895d-94c8b999bb61" at bounding box center [289, 563] width 98 height 27
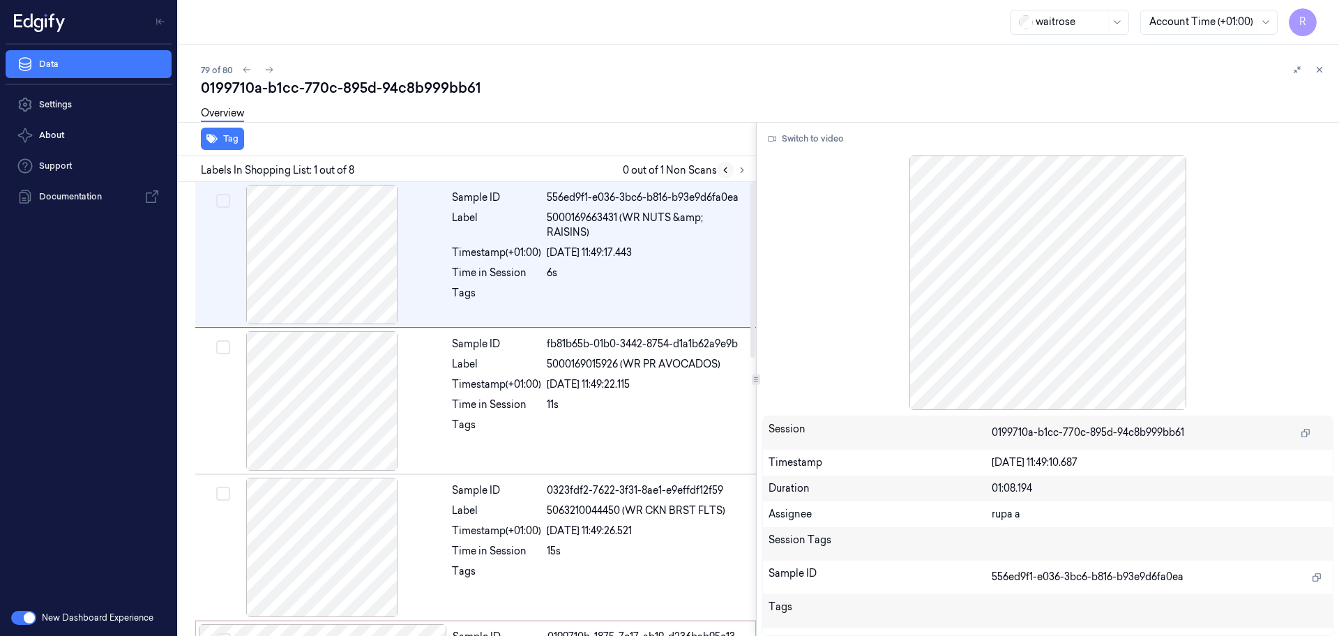
click at [732, 171] on button at bounding box center [725, 170] width 17 height 17
click at [737, 165] on icon at bounding box center [742, 170] width 10 height 10
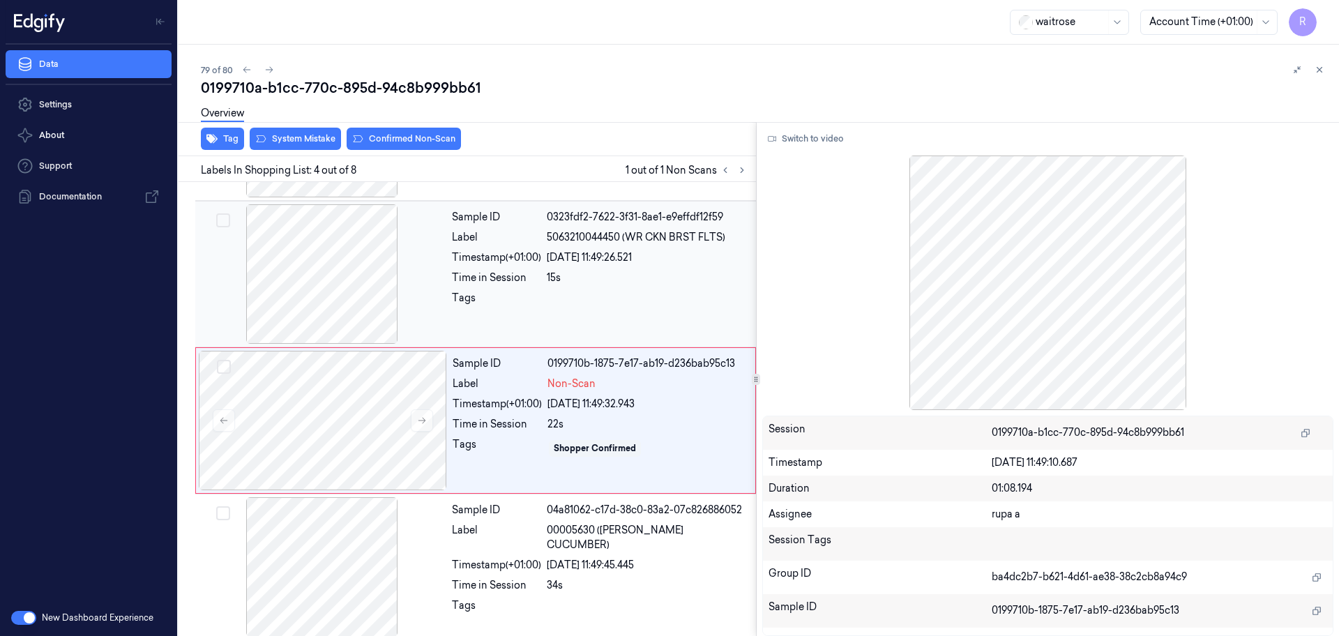
scroll to position [285, 0]
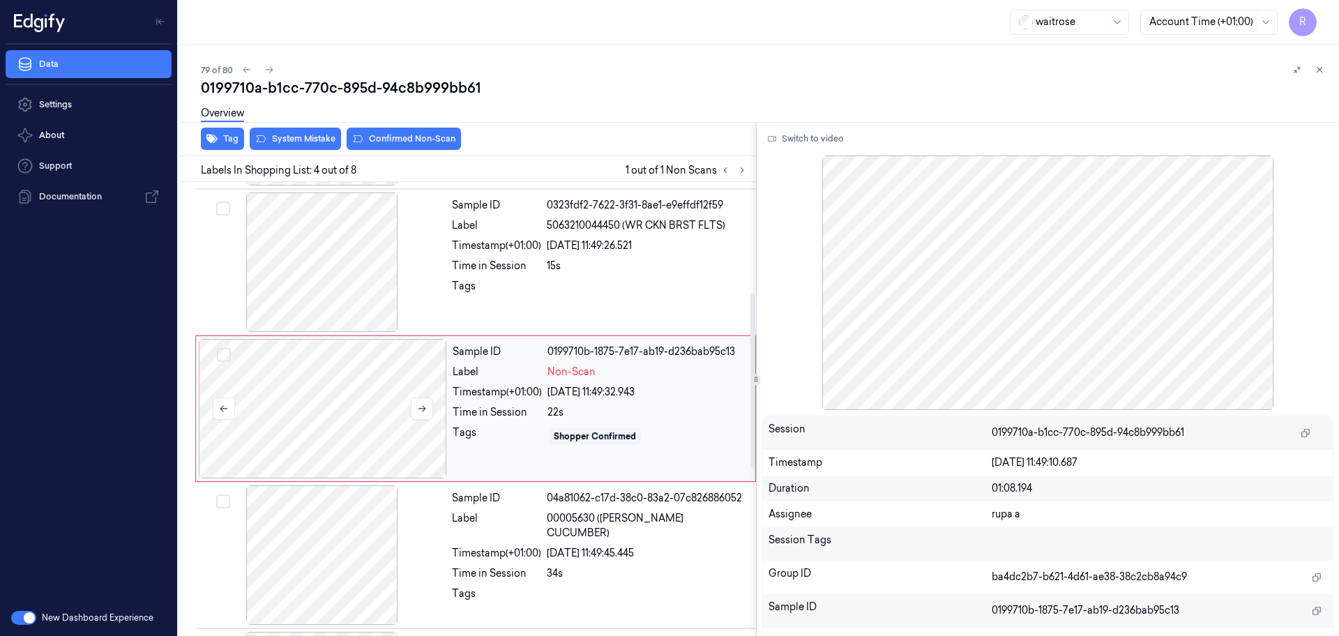
click at [374, 432] on div at bounding box center [323, 408] width 248 height 139
click at [423, 402] on button at bounding box center [422, 409] width 22 height 22
click at [817, 141] on button "Switch to video" at bounding box center [805, 139] width 87 height 22
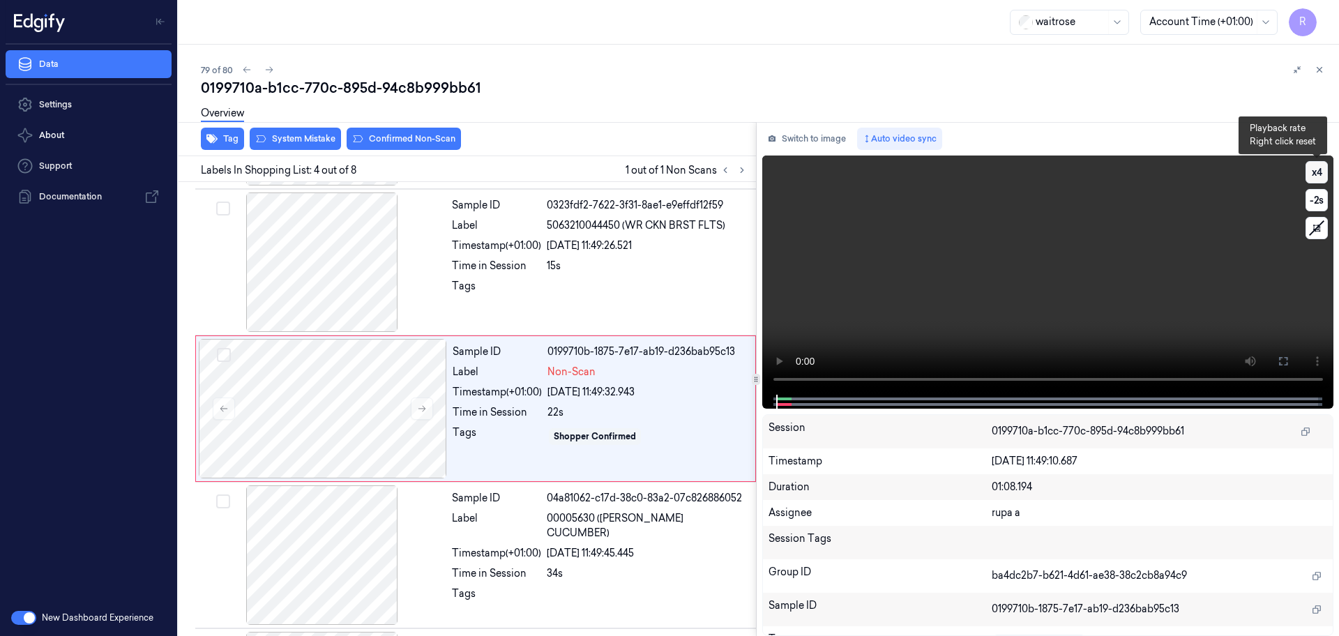
click at [1315, 179] on button "x 4" at bounding box center [1317, 172] width 22 height 22
click at [1315, 179] on button "x 1" at bounding box center [1317, 172] width 22 height 22
click at [1280, 356] on icon at bounding box center [1283, 361] width 11 height 11
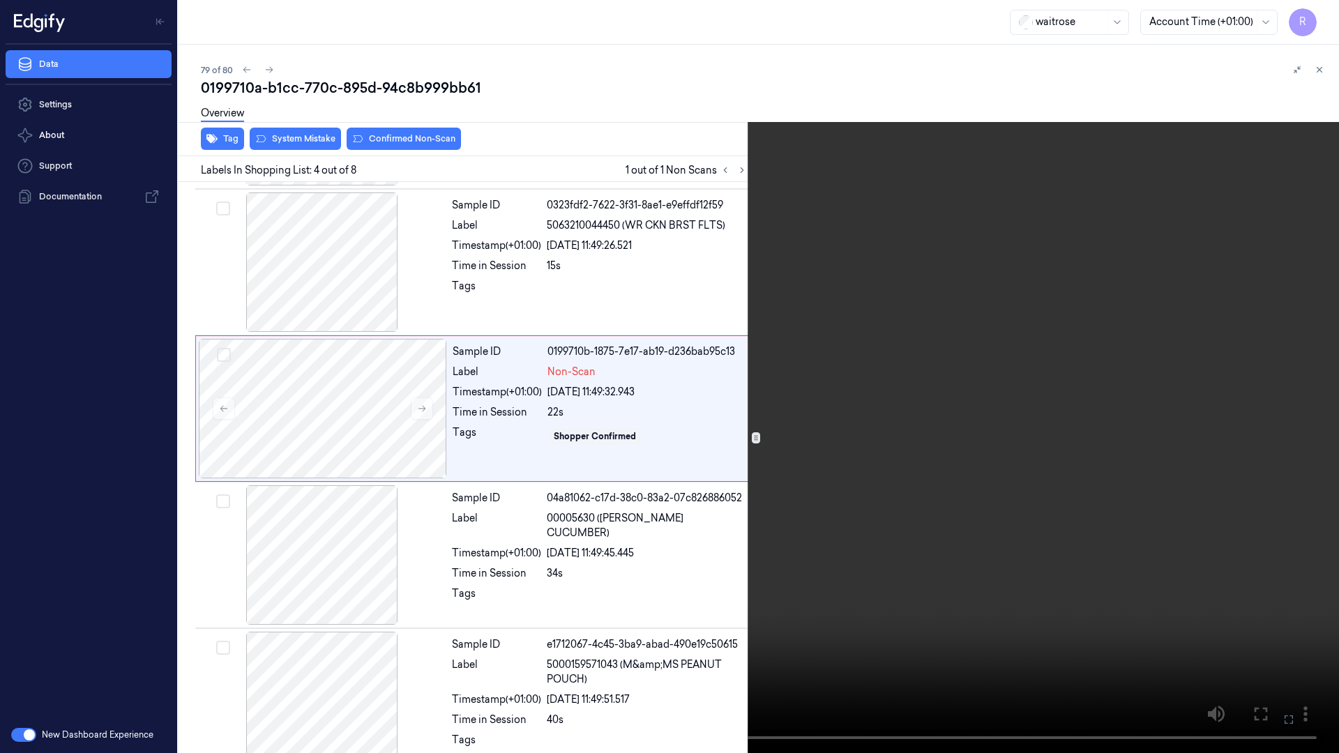
click at [1278, 431] on video at bounding box center [669, 376] width 1339 height 753
click at [1278, 430] on video at bounding box center [669, 376] width 1339 height 753
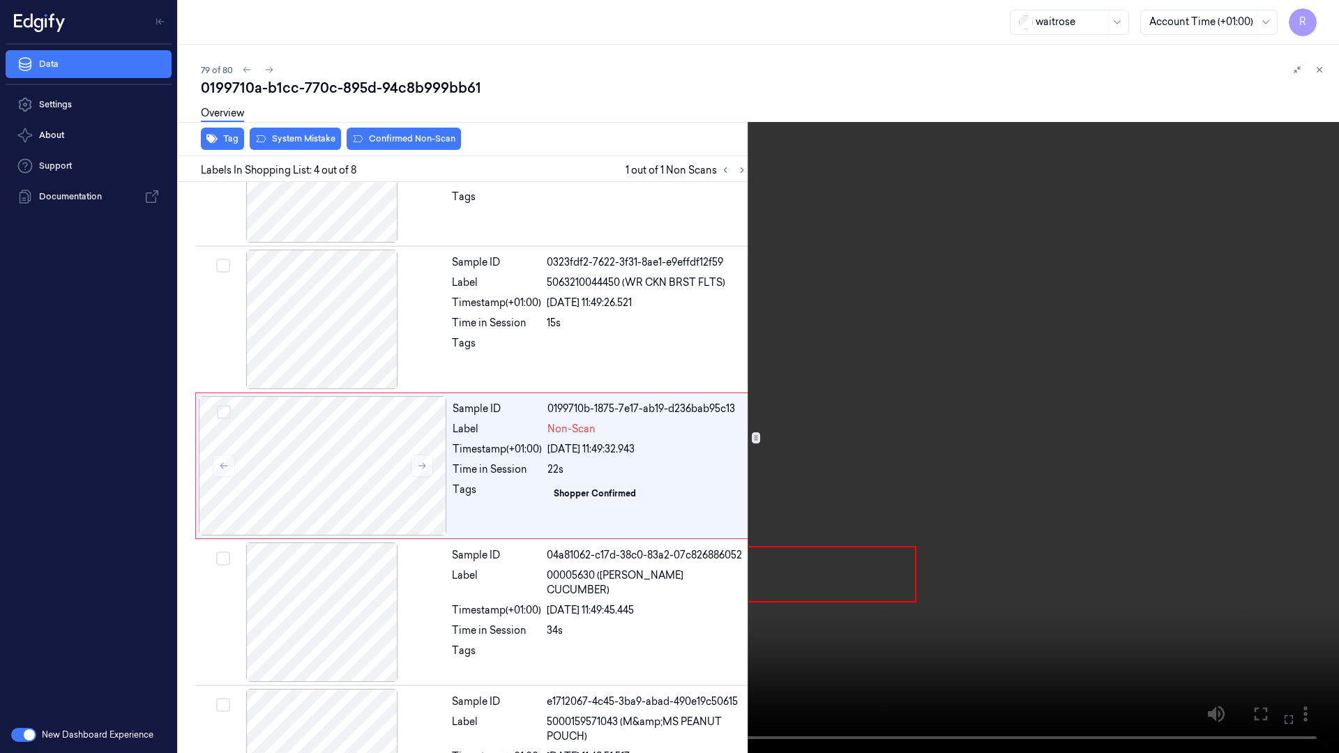
scroll to position [227, 0]
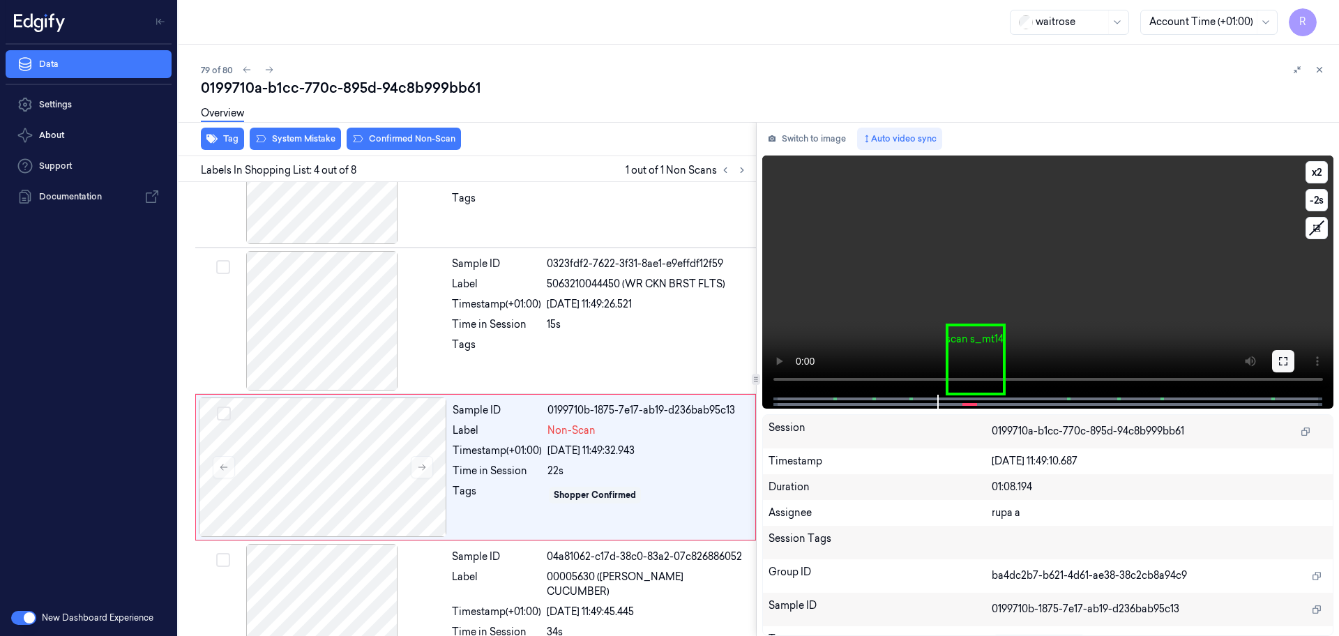
click at [1288, 358] on icon at bounding box center [1283, 361] width 11 height 11
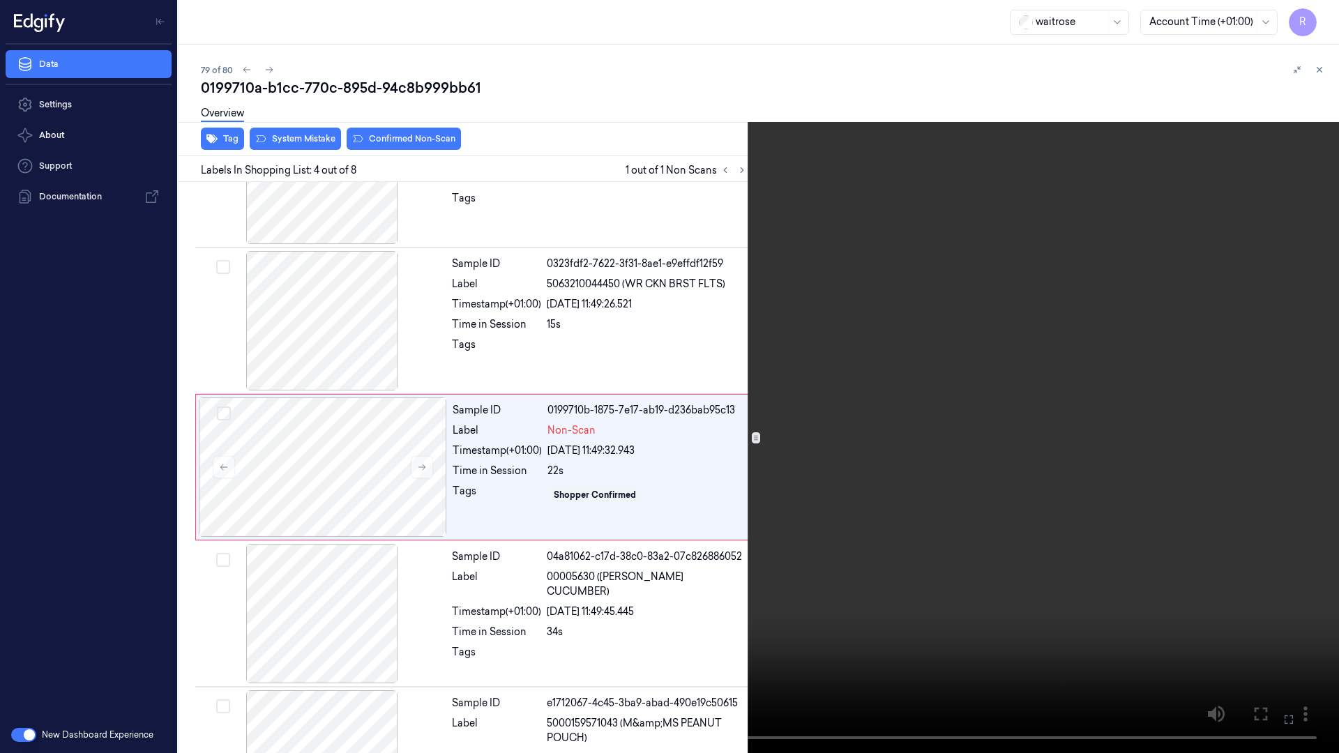
click at [1285, 434] on video at bounding box center [669, 376] width 1339 height 753
click at [1287, 433] on video at bounding box center [669, 376] width 1339 height 753
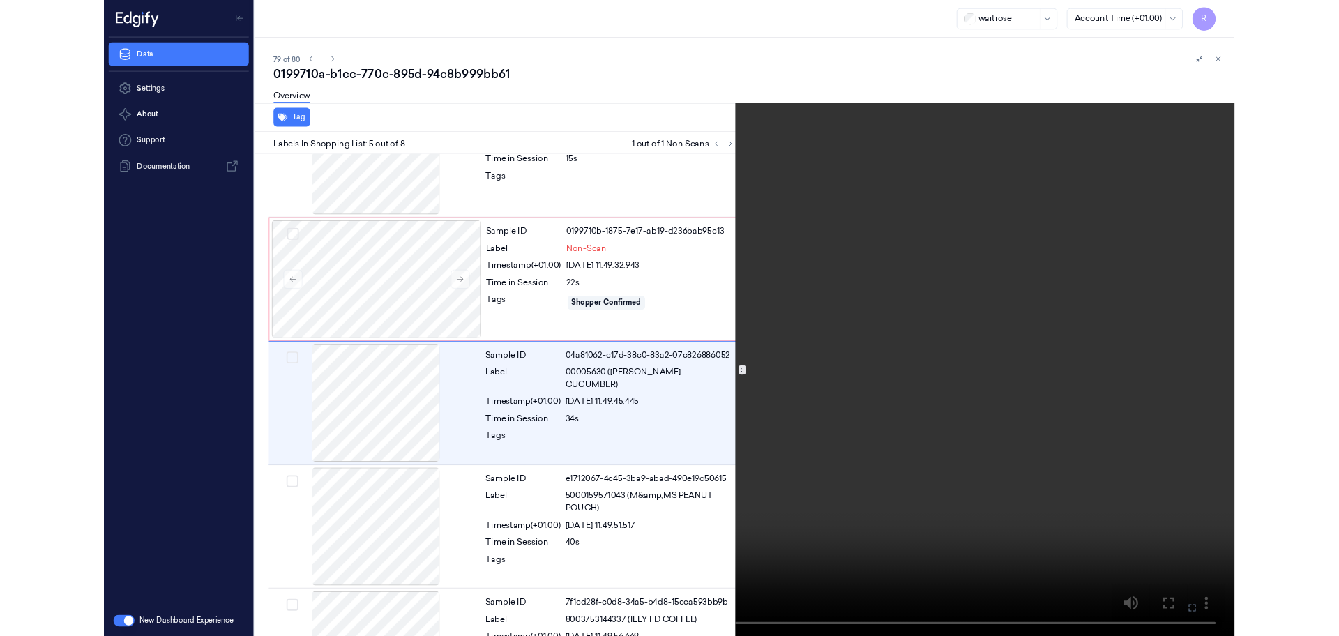
scroll to position [373, 0]
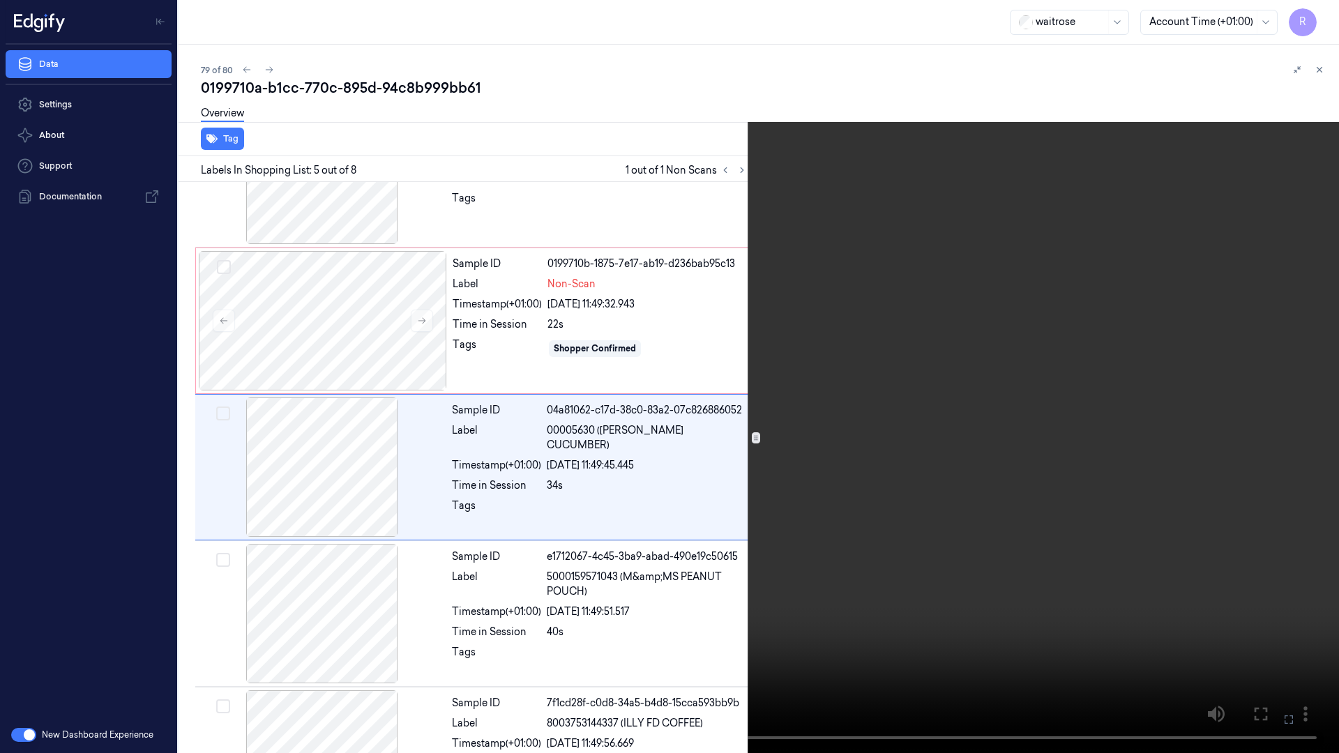
click at [1287, 433] on video at bounding box center [669, 376] width 1339 height 753
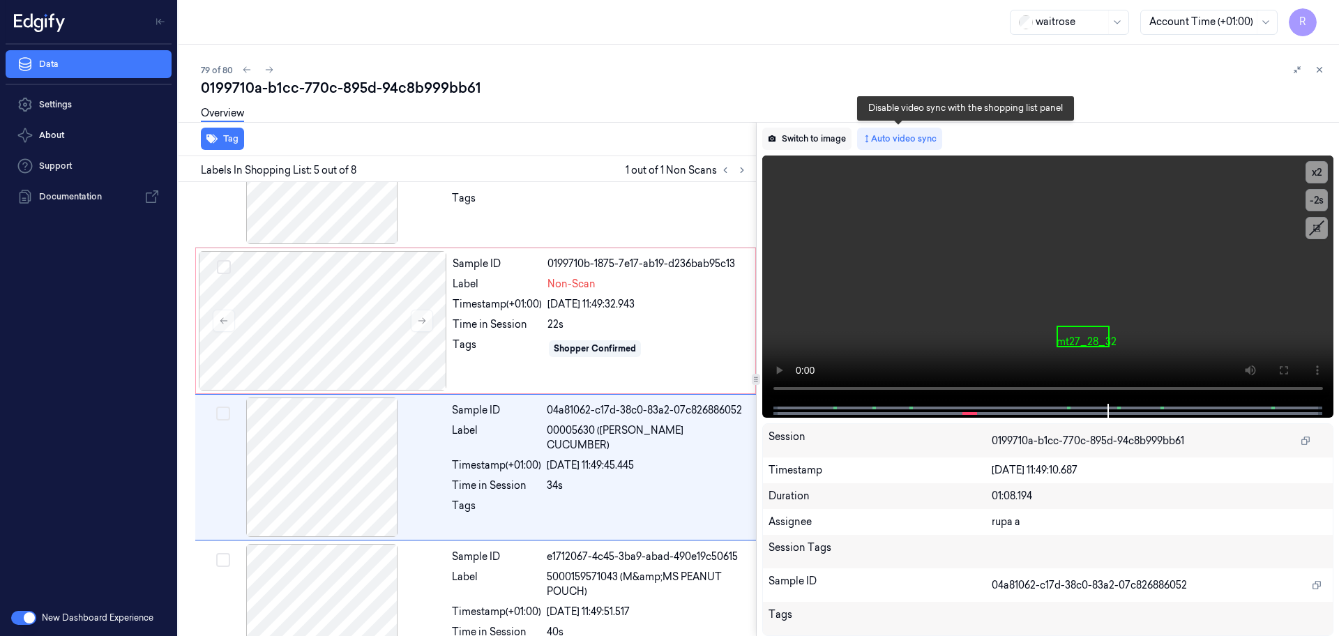
click at [819, 138] on button "Switch to image" at bounding box center [806, 139] width 89 height 22
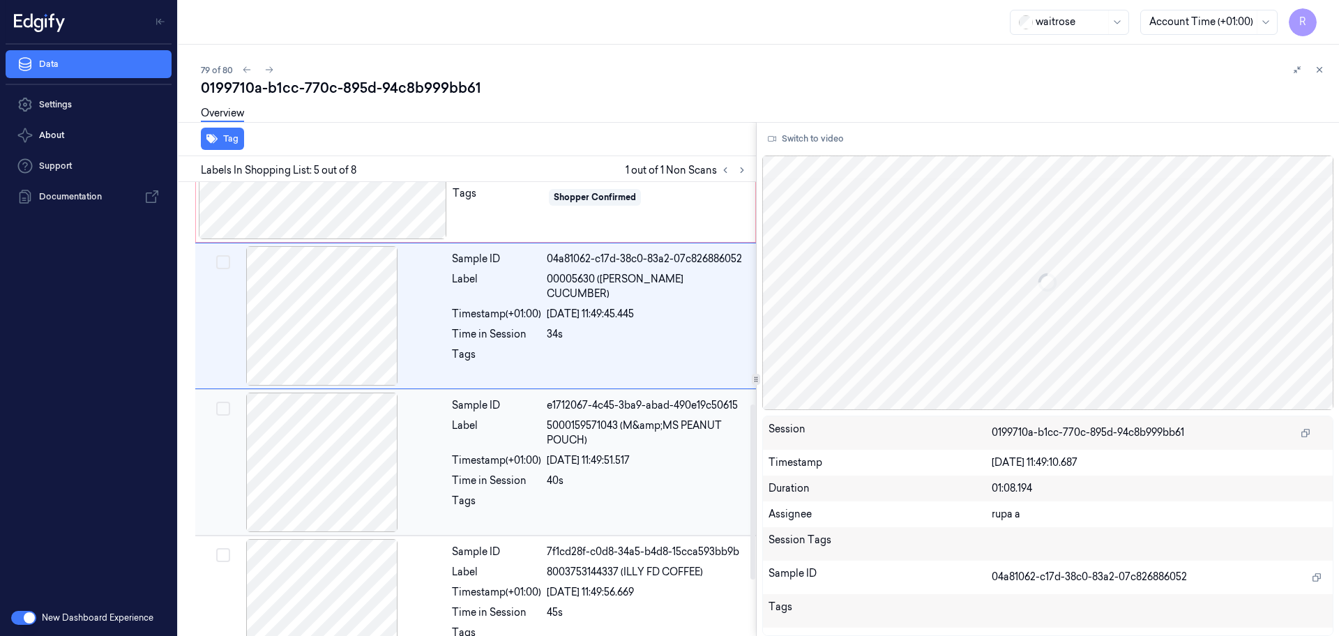
scroll to position [606, 0]
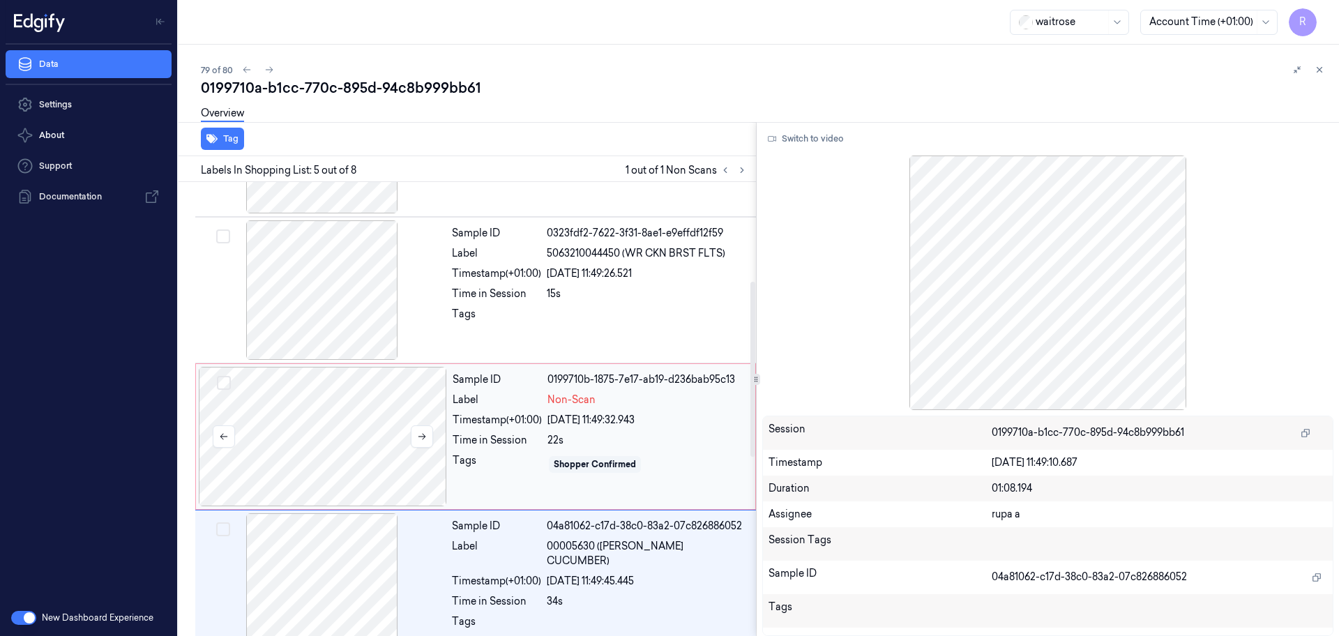
click at [328, 456] on div at bounding box center [323, 436] width 248 height 139
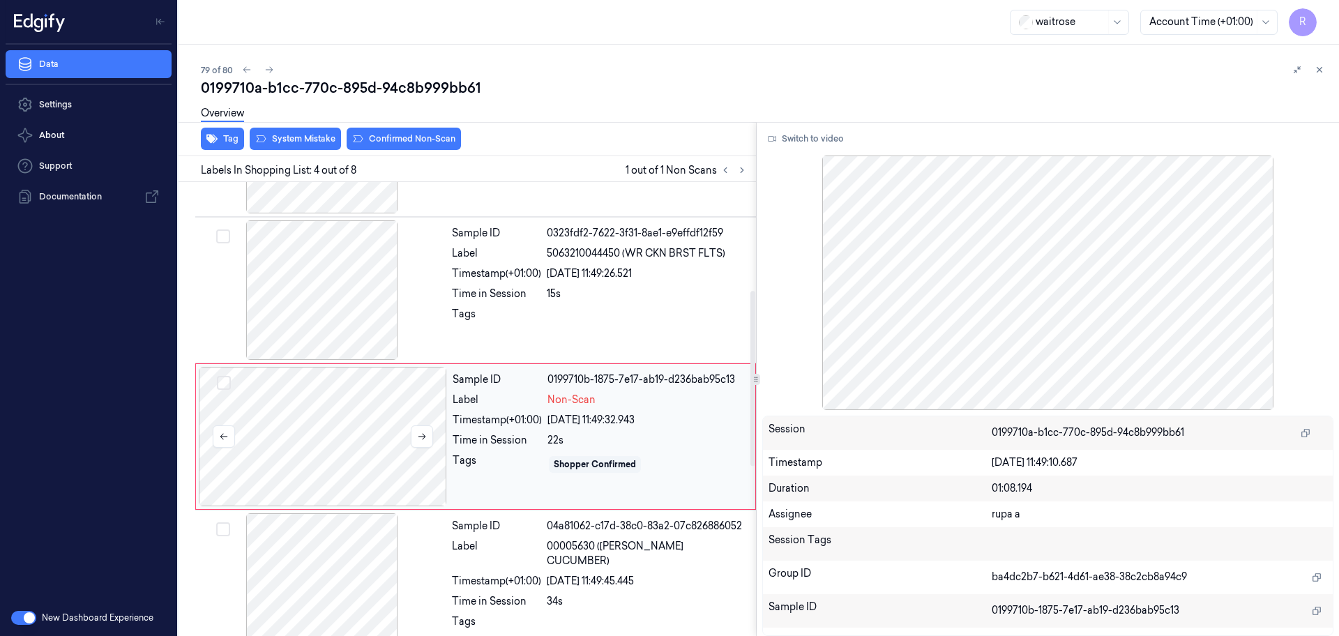
scroll to position [285, 0]
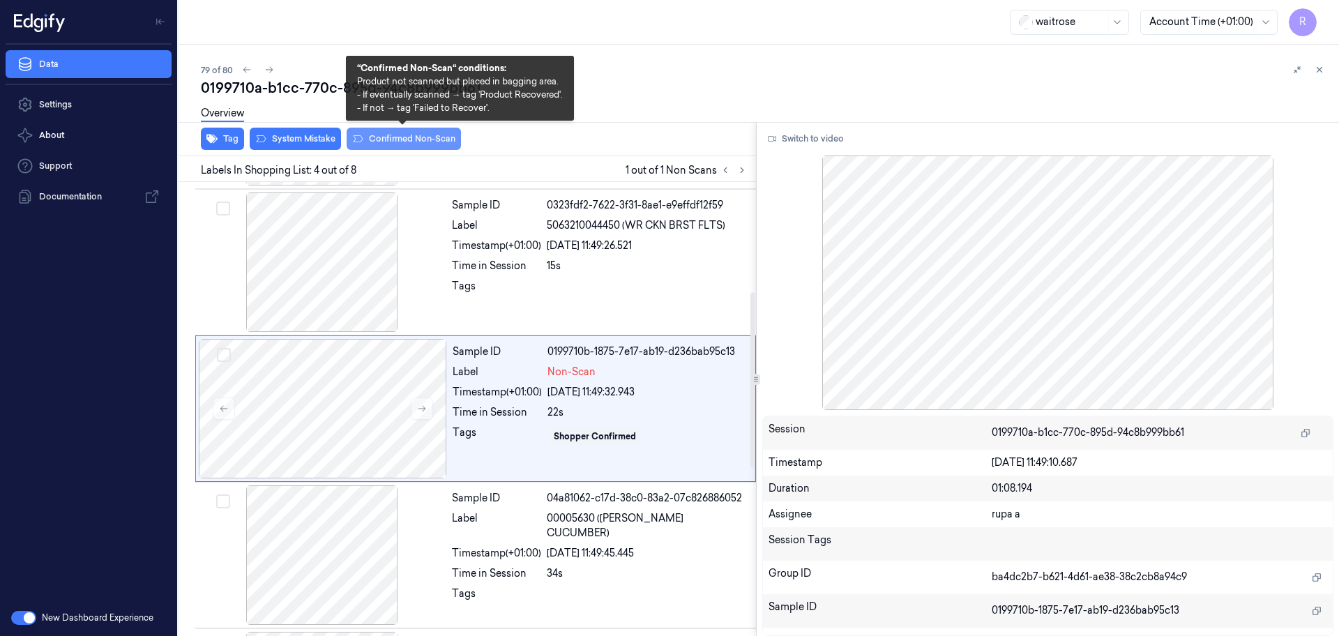
click at [392, 146] on button "Confirmed Non-Scan" at bounding box center [404, 139] width 114 height 22
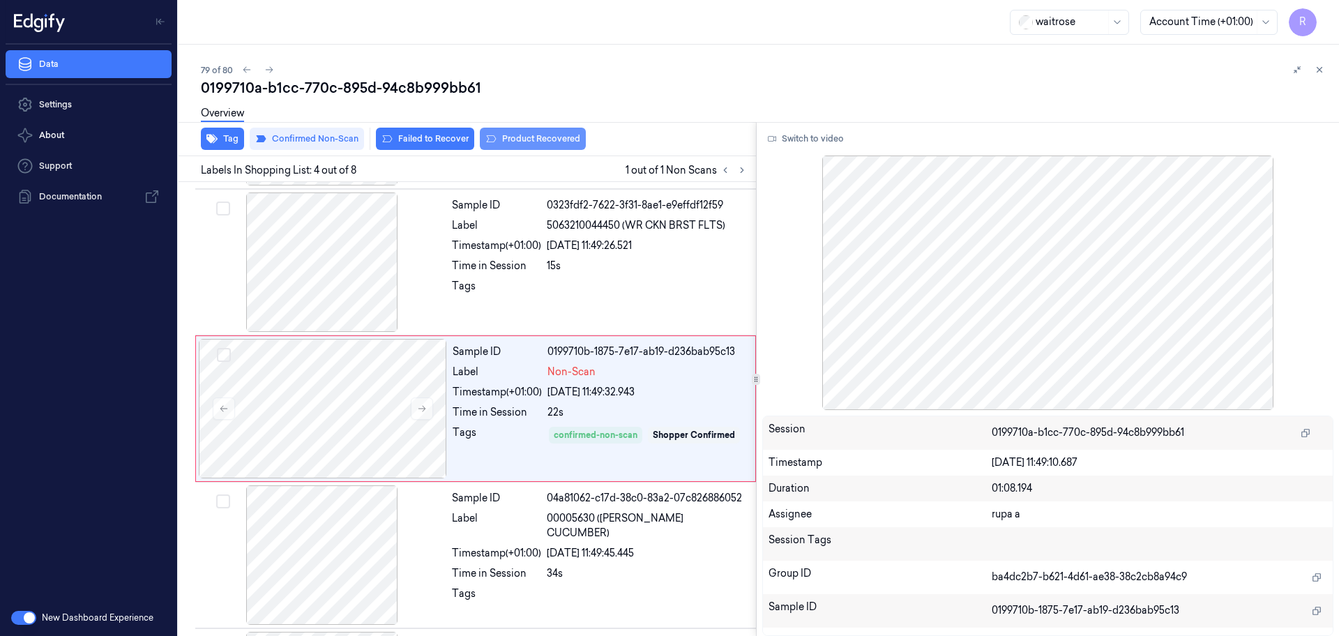
click at [511, 138] on button "Product Recovered" at bounding box center [533, 139] width 106 height 22
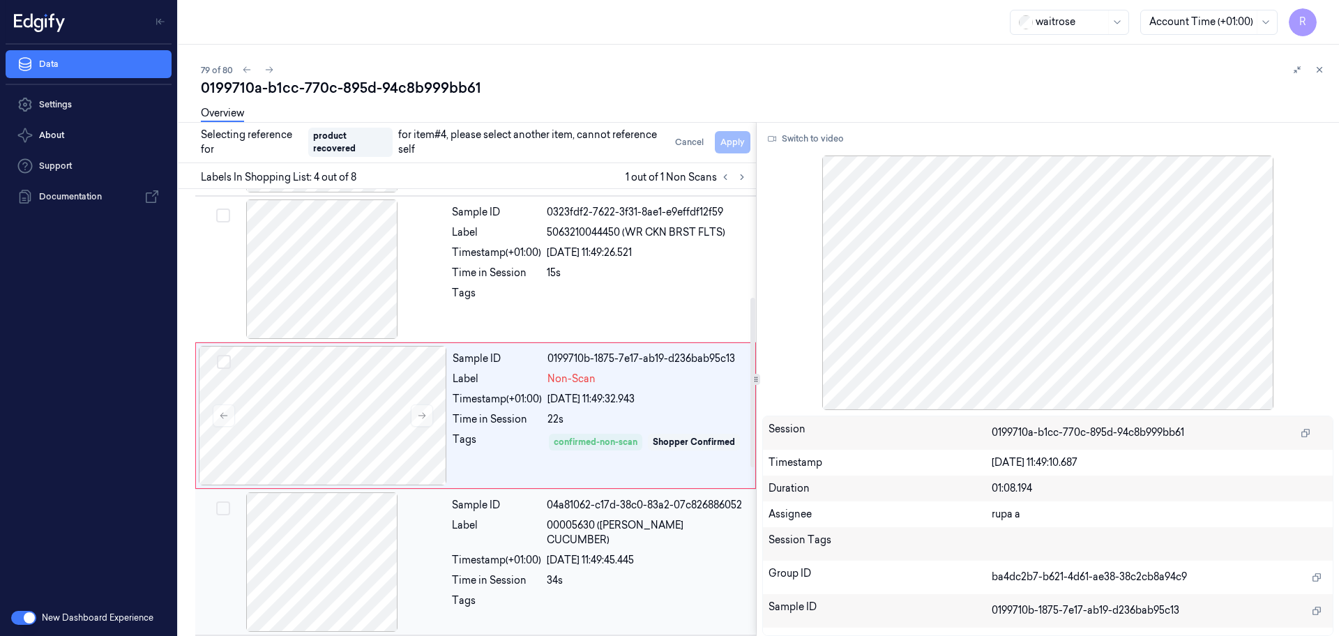
click at [368, 568] on div at bounding box center [322, 561] width 248 height 139
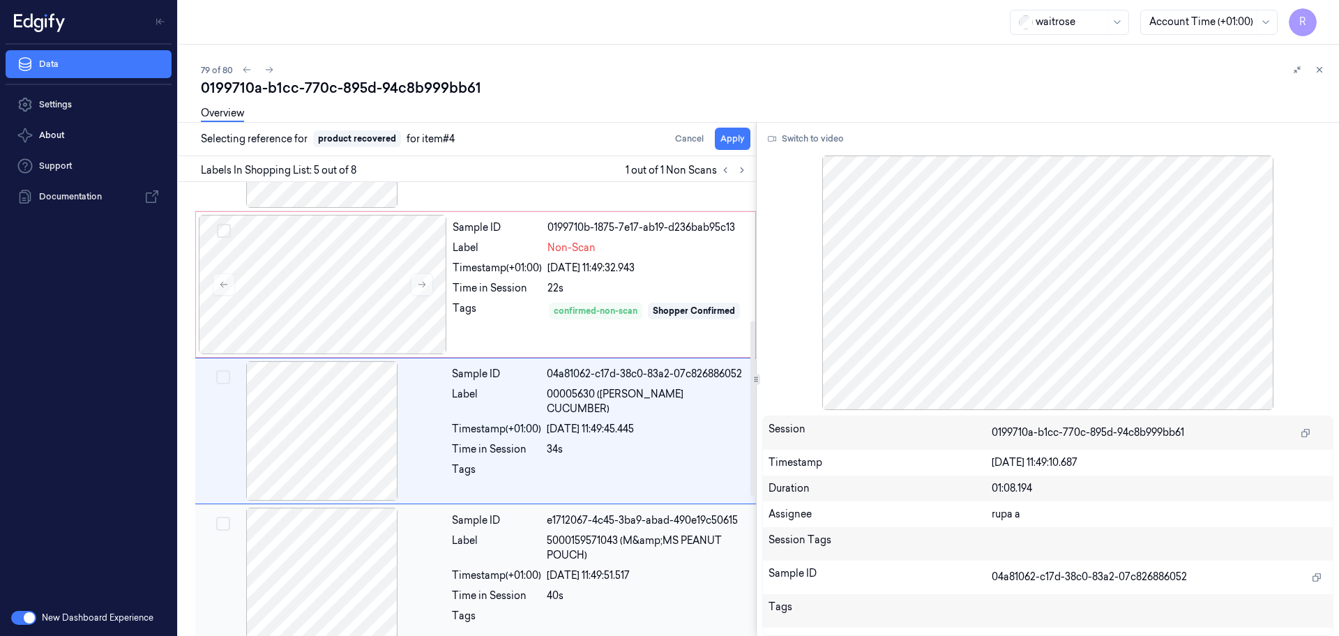
scroll to position [432, 0]
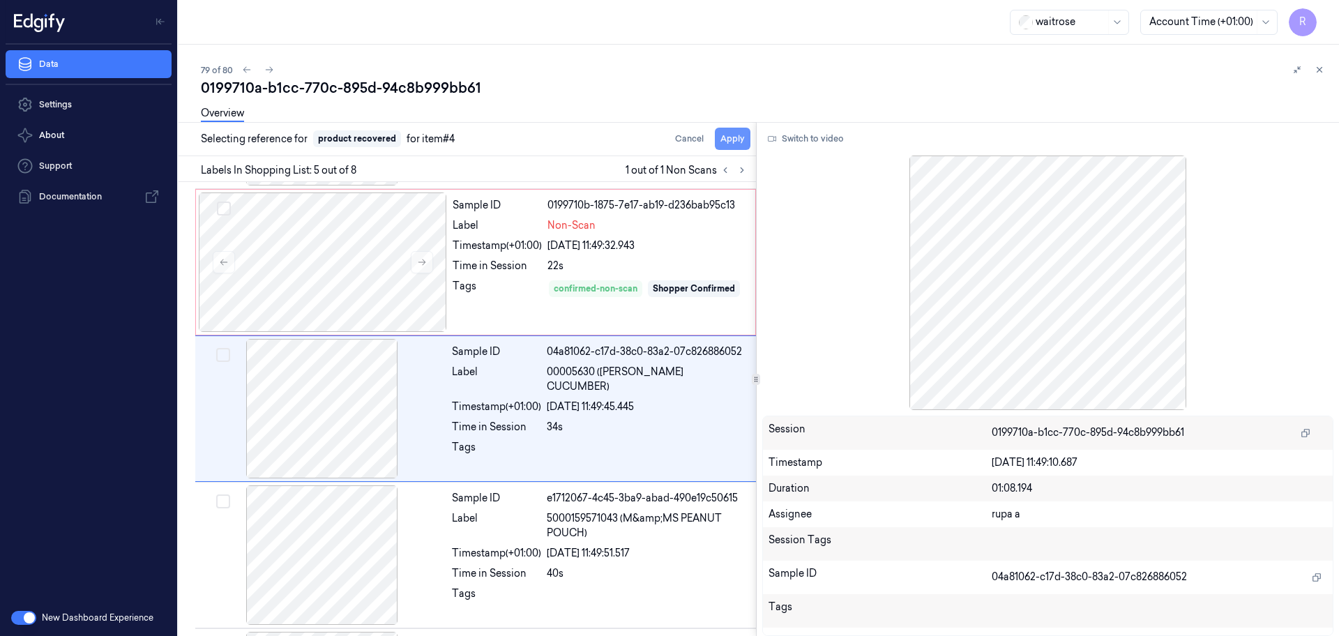
click at [727, 144] on button "Apply" at bounding box center [733, 139] width 36 height 22
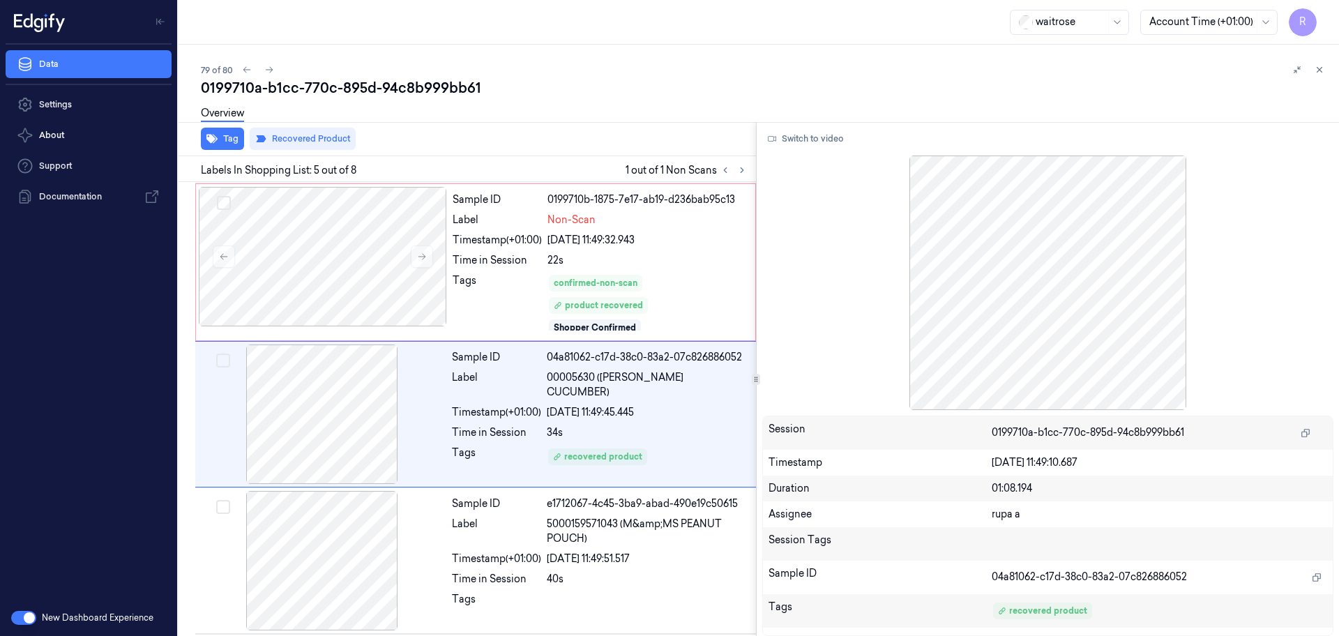
scroll to position [443, 0]
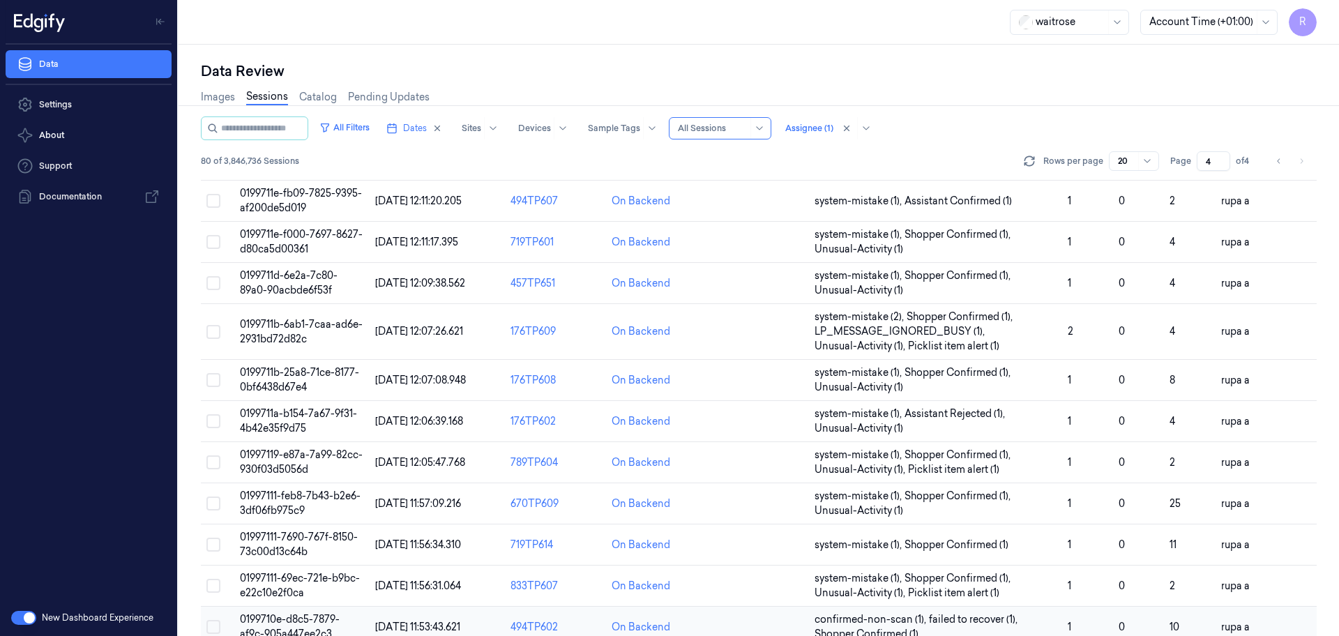
scroll to position [448, 0]
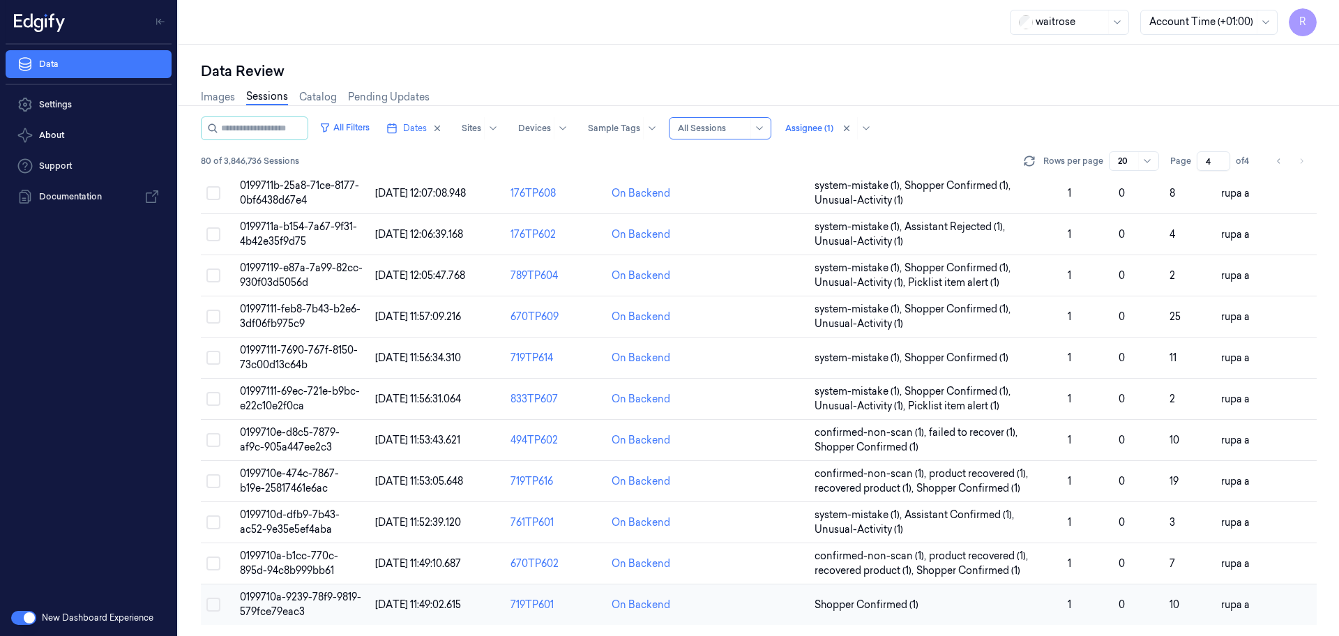
click at [326, 608] on td "0199710a-9239-78f9-9819-579fce79eac3" at bounding box center [301, 604] width 135 height 41
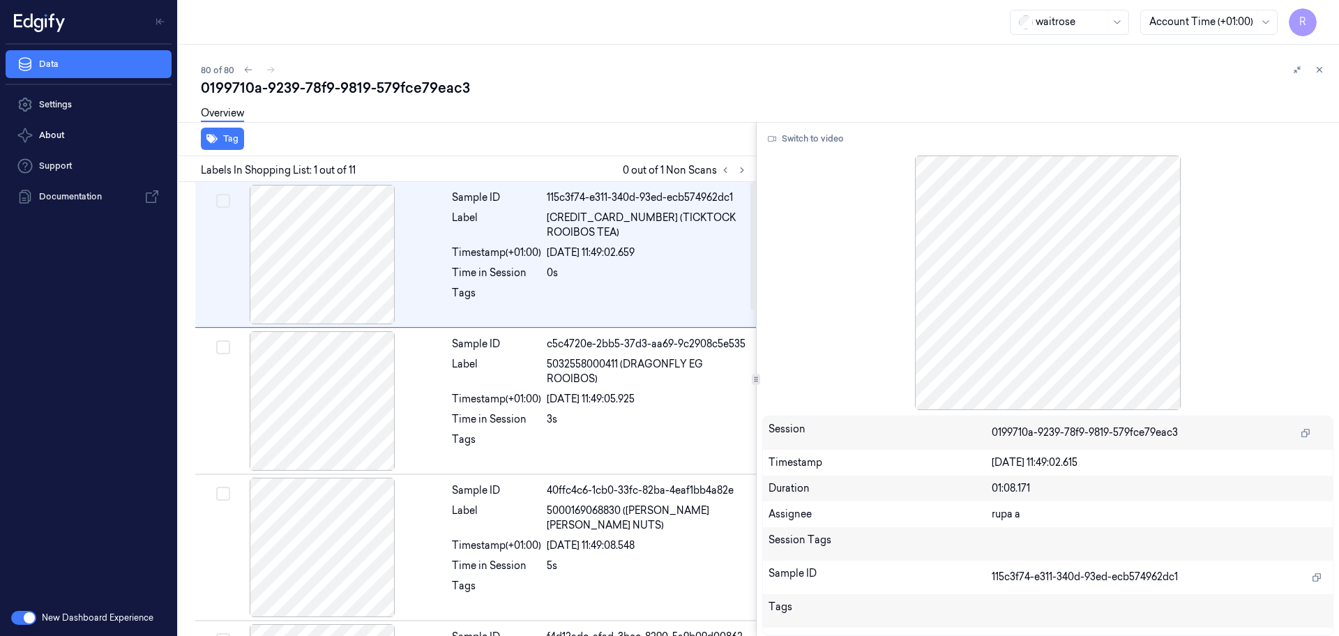
click at [734, 175] on div at bounding box center [733, 170] width 33 height 17
click at [739, 170] on icon at bounding box center [742, 170] width 10 height 10
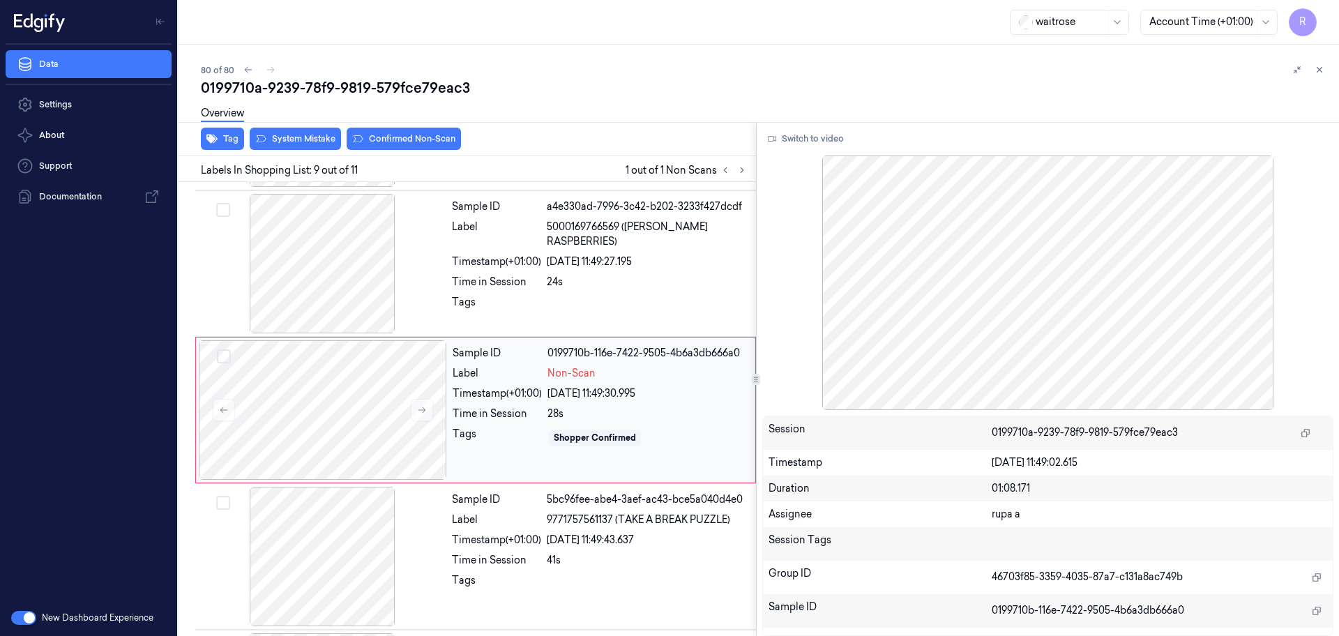
scroll to position [1018, 0]
click at [387, 411] on div at bounding box center [323, 408] width 248 height 139
click at [432, 409] on button at bounding box center [422, 409] width 22 height 22
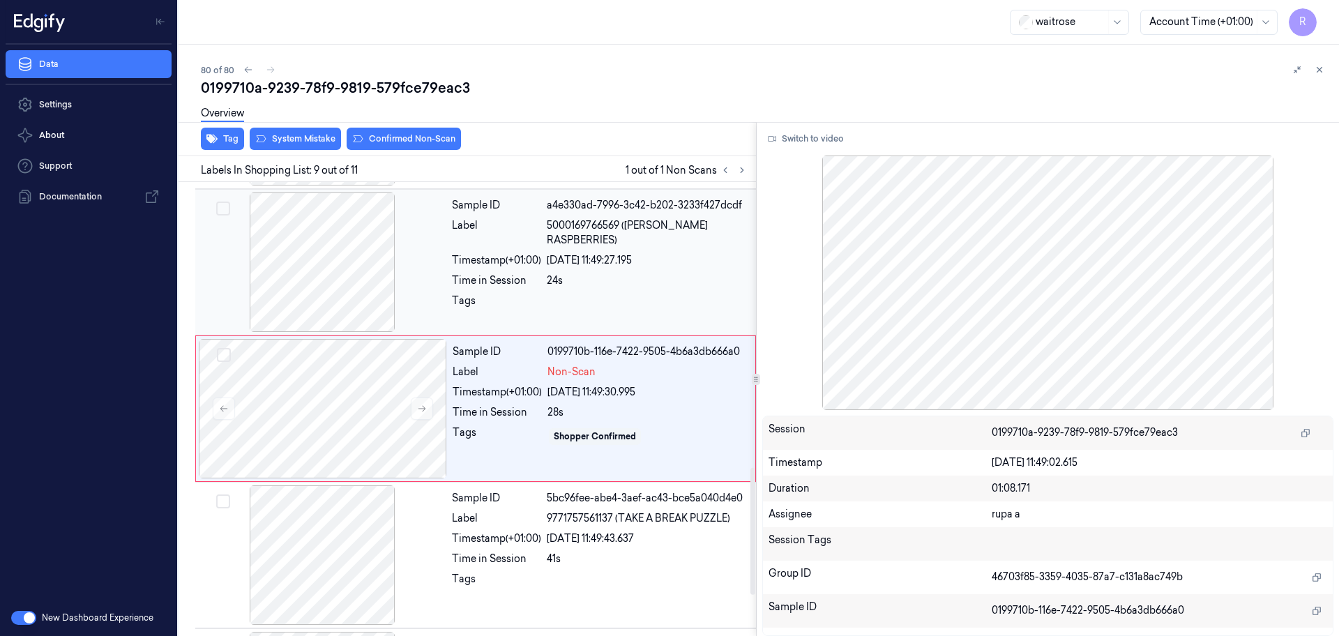
click at [255, 270] on div at bounding box center [322, 261] width 248 height 139
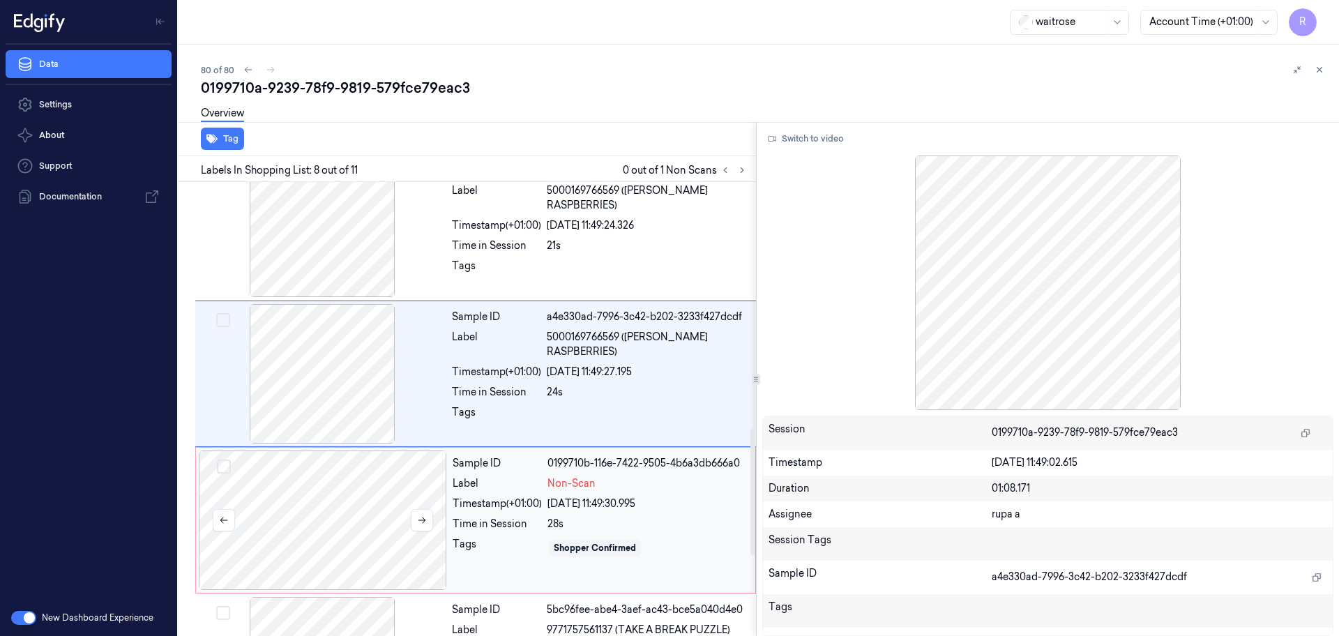
scroll to position [958, 0]
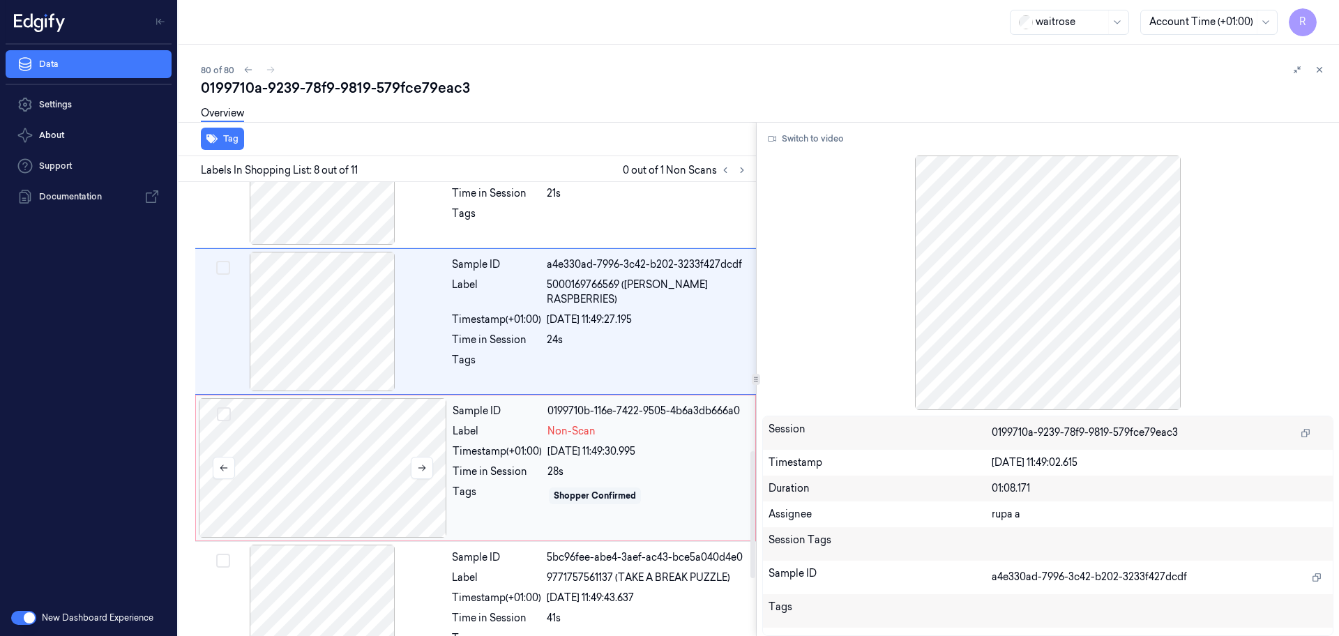
click at [331, 453] on div at bounding box center [323, 467] width 248 height 139
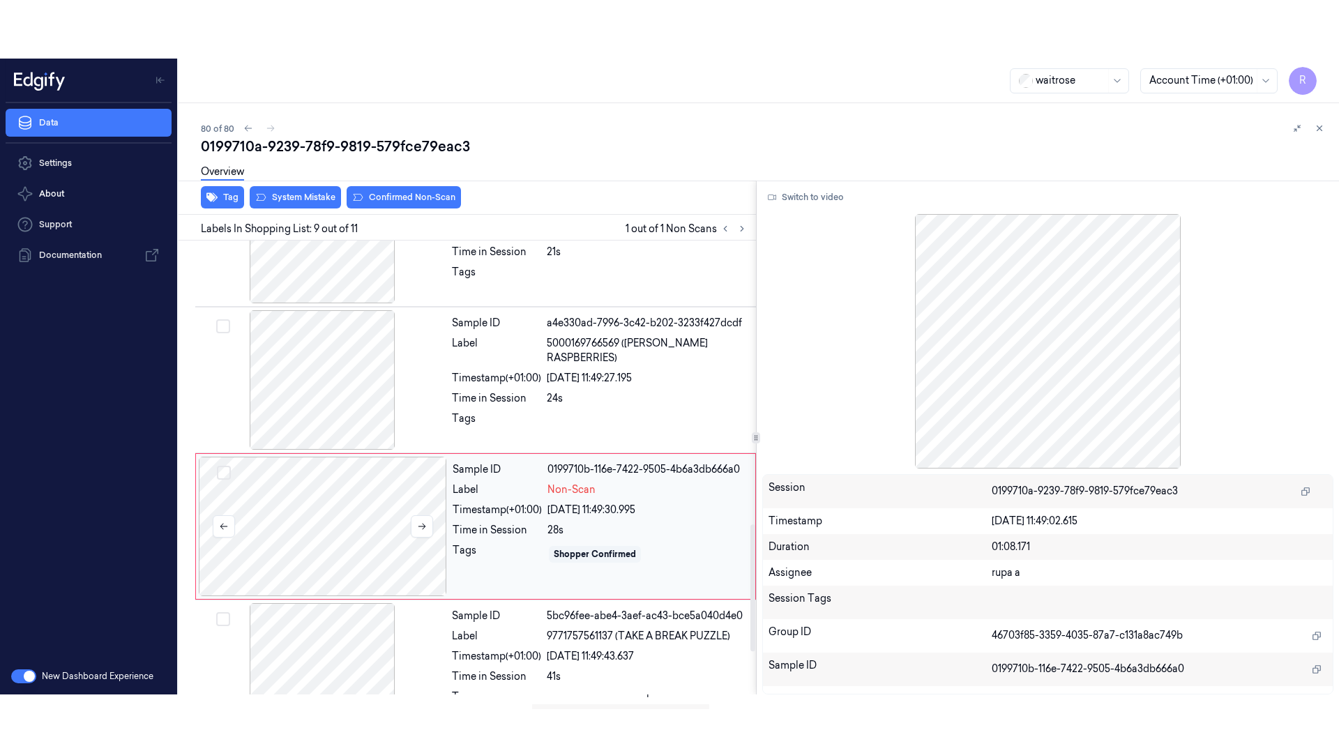
scroll to position [1018, 0]
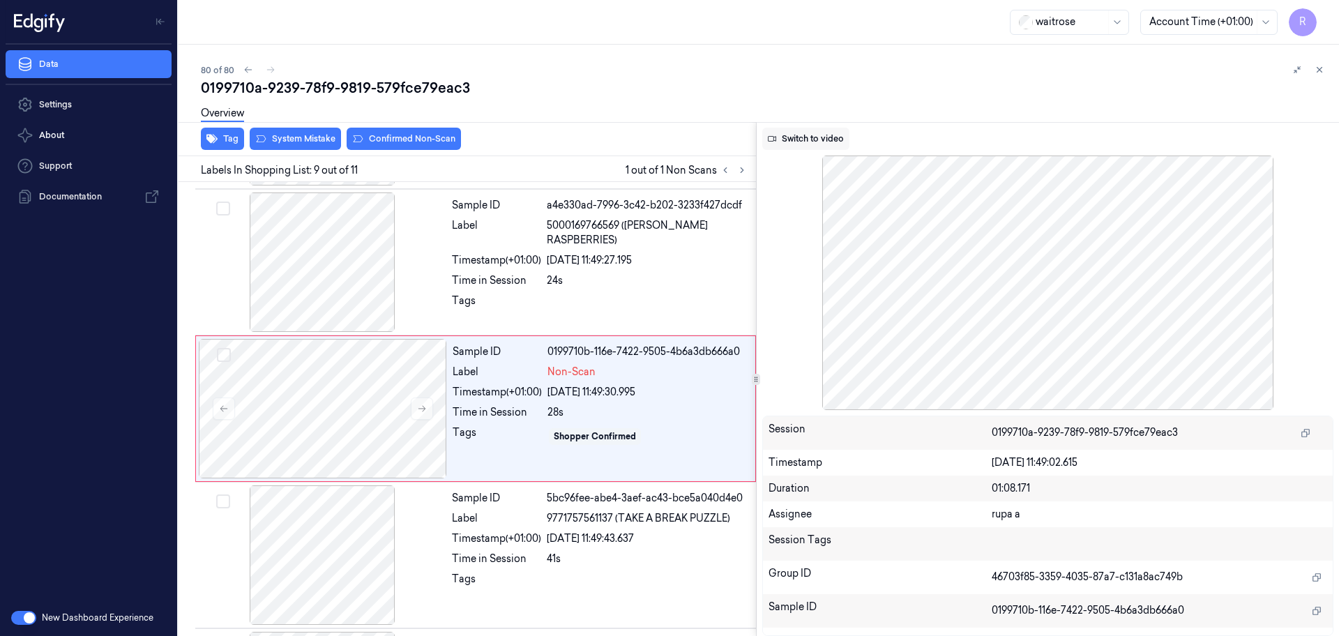
click at [803, 134] on button "Switch to video" at bounding box center [805, 139] width 87 height 22
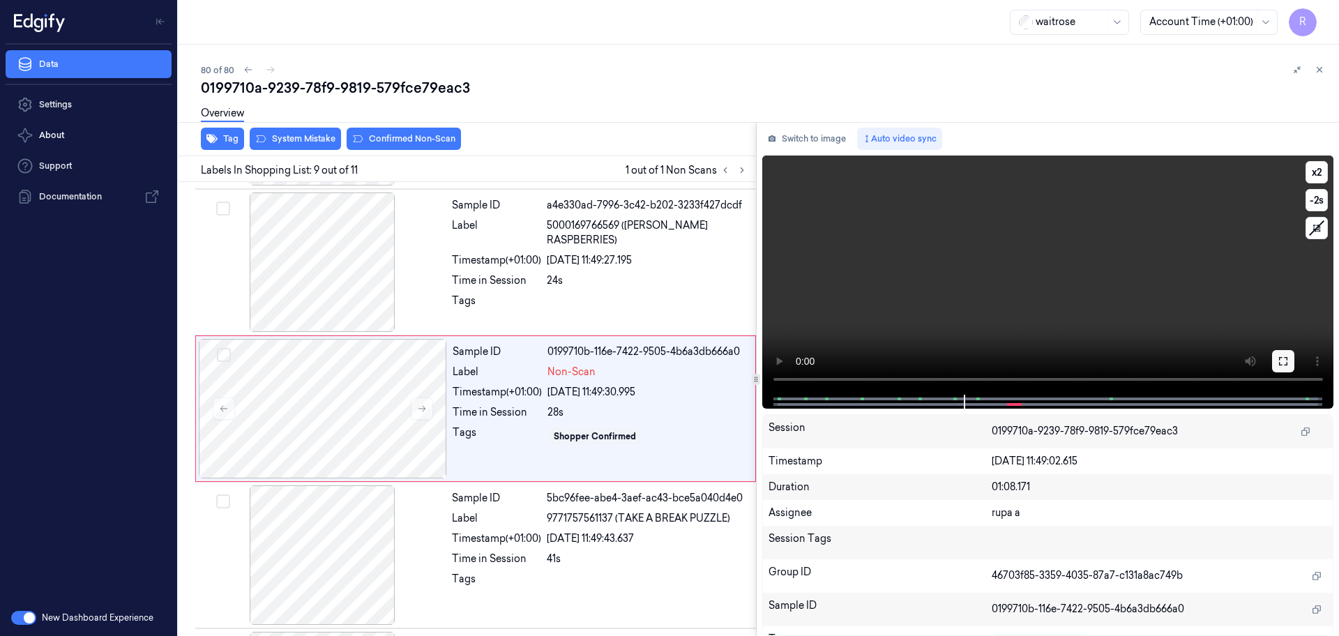
click at [1285, 357] on icon at bounding box center [1283, 361] width 8 height 8
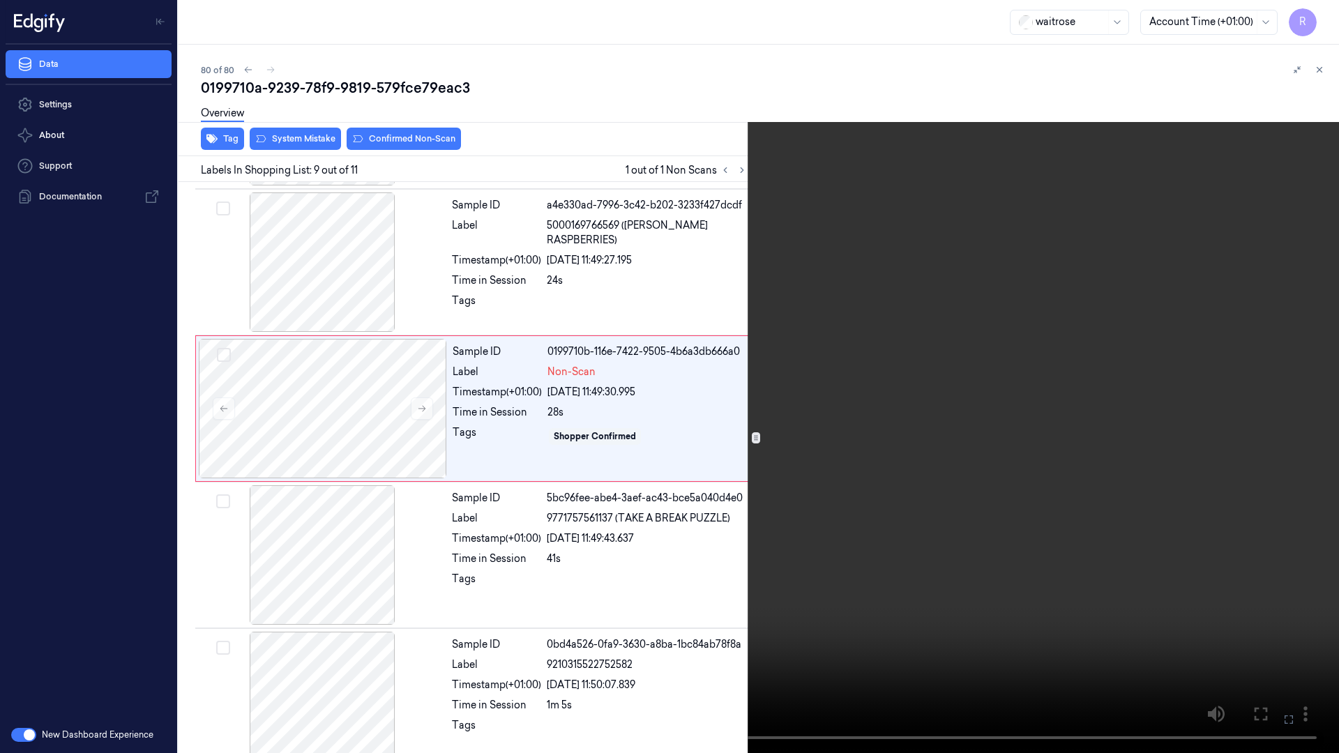
click at [1251, 421] on video at bounding box center [669, 376] width 1339 height 753
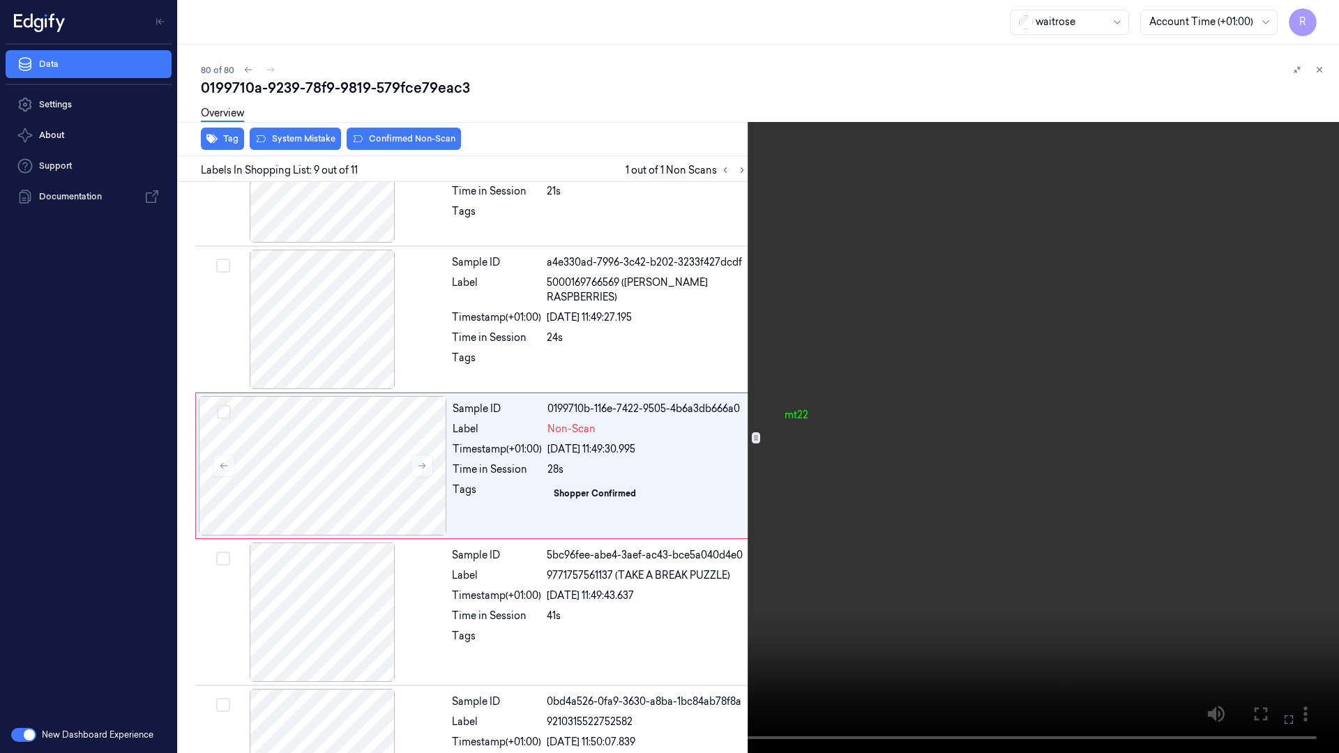
scroll to position [959, 0]
click at [1251, 421] on video at bounding box center [669, 376] width 1339 height 753
click at [678, 509] on video at bounding box center [669, 376] width 1339 height 753
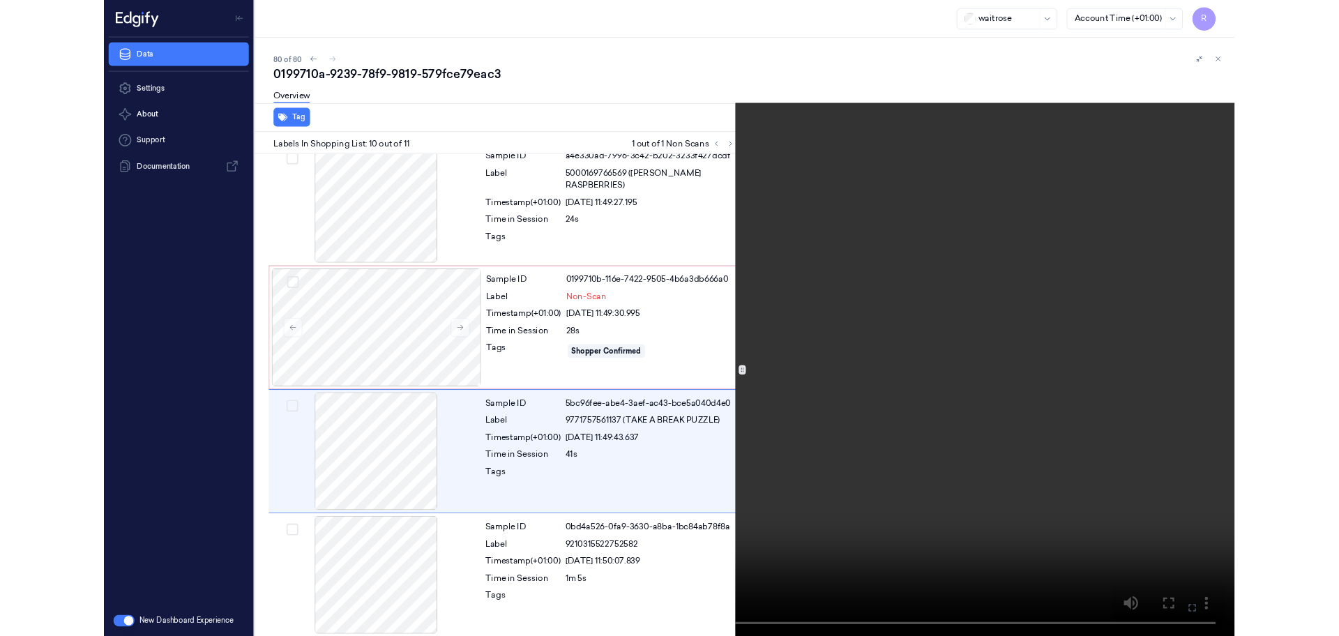
scroll to position [1044, 0]
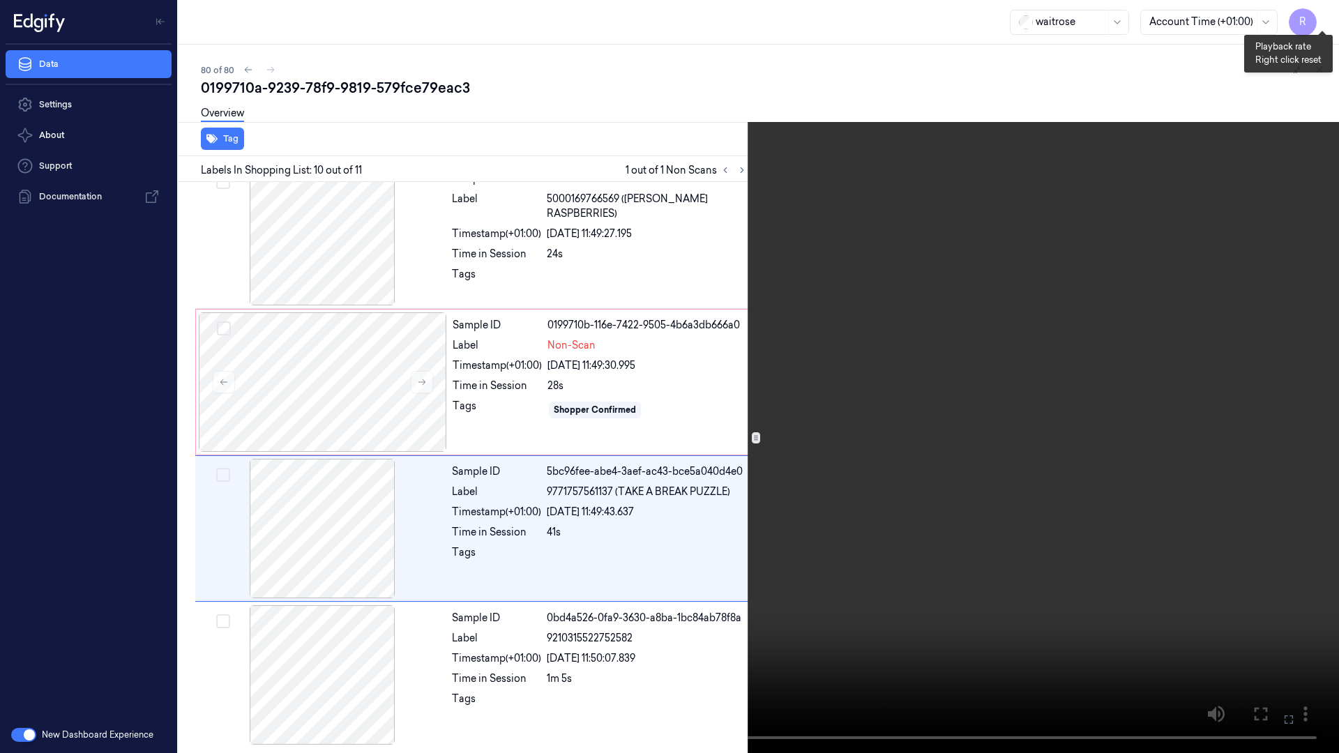
click at [1321, 15] on button "x 2" at bounding box center [1322, 17] width 22 height 22
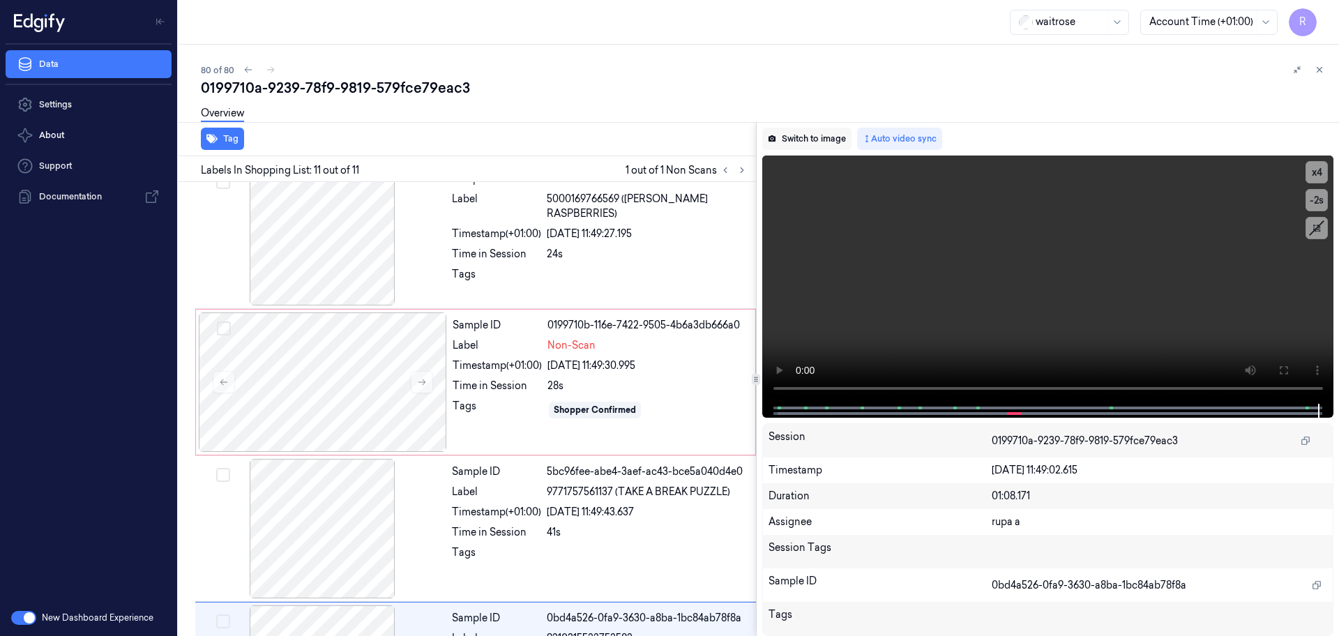
click at [797, 143] on button "Switch to image" at bounding box center [806, 139] width 89 height 22
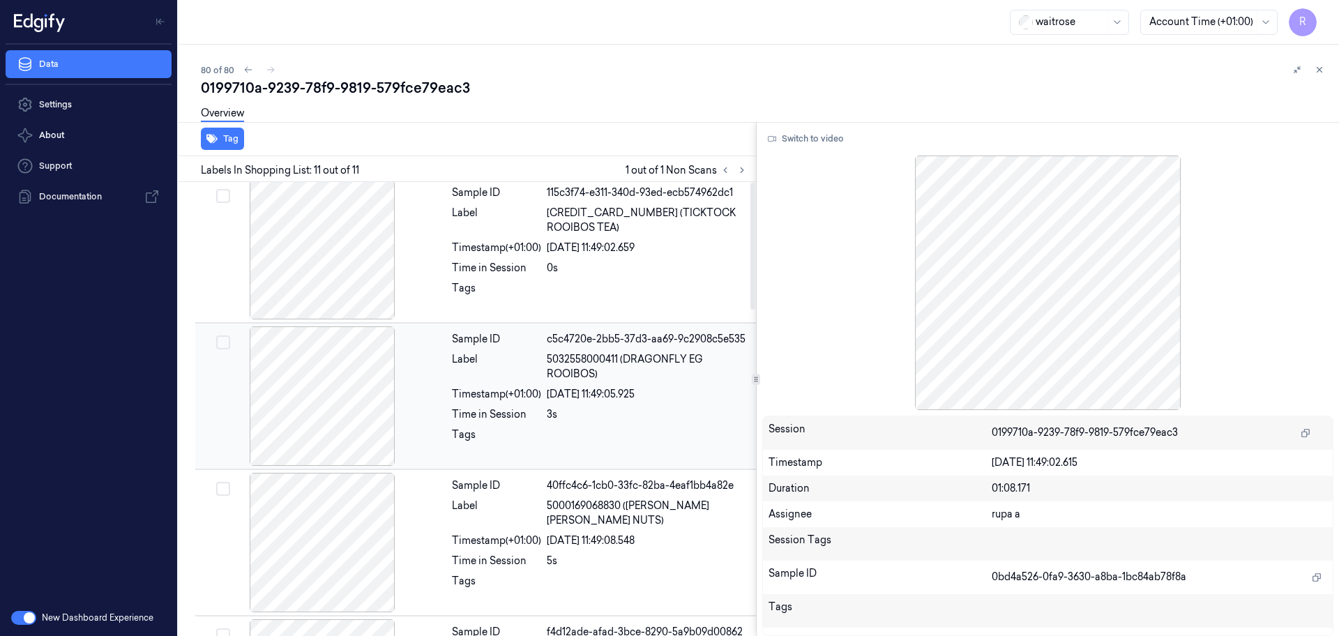
scroll to position [0, 0]
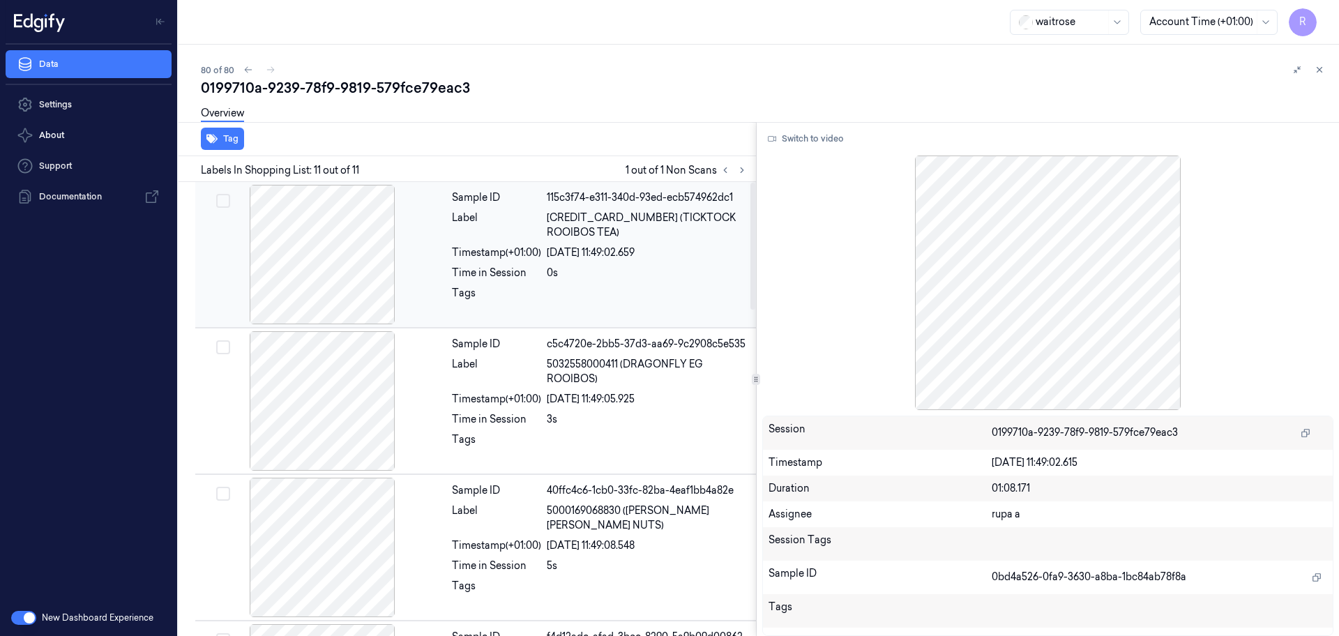
click at [314, 271] on div at bounding box center [322, 254] width 248 height 139
click at [332, 398] on div at bounding box center [322, 400] width 248 height 139
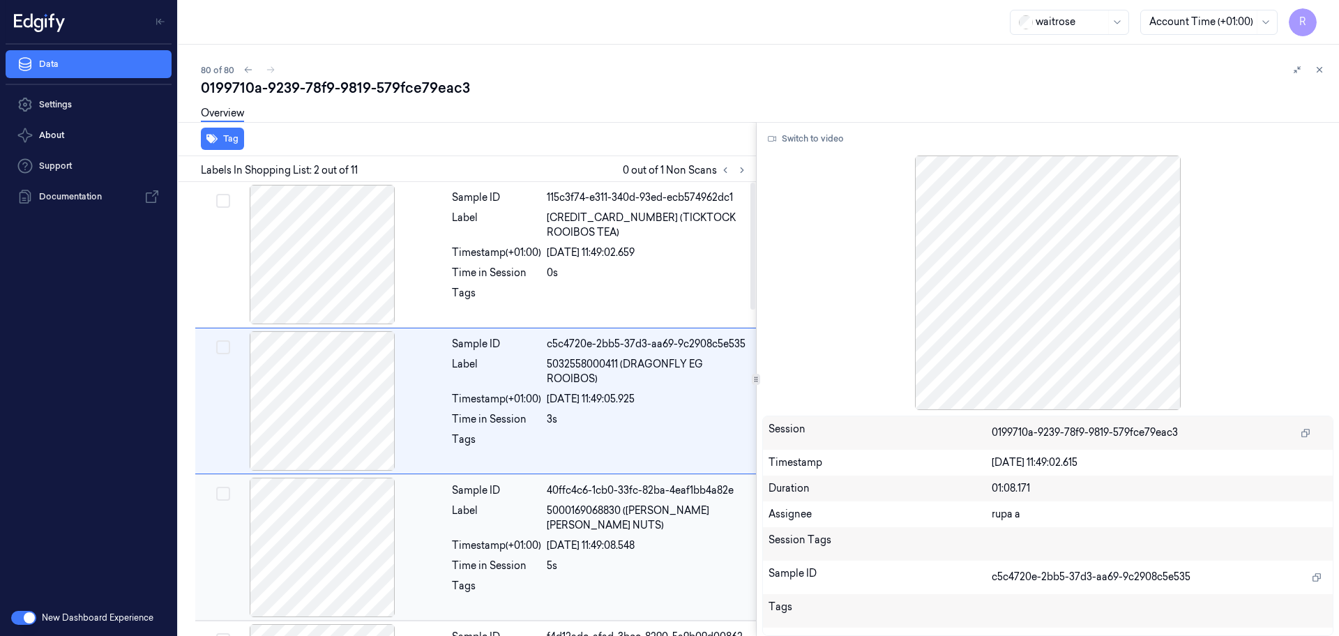
click at [361, 511] on div at bounding box center [322, 547] width 248 height 139
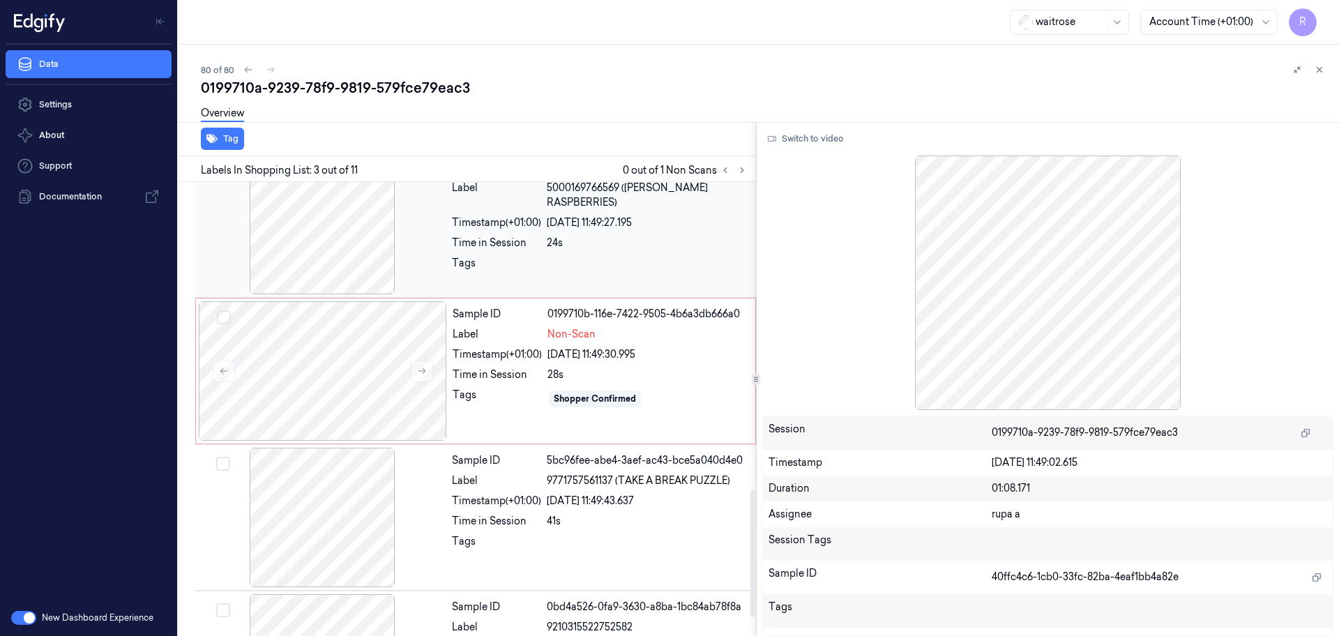
scroll to position [1098, 0]
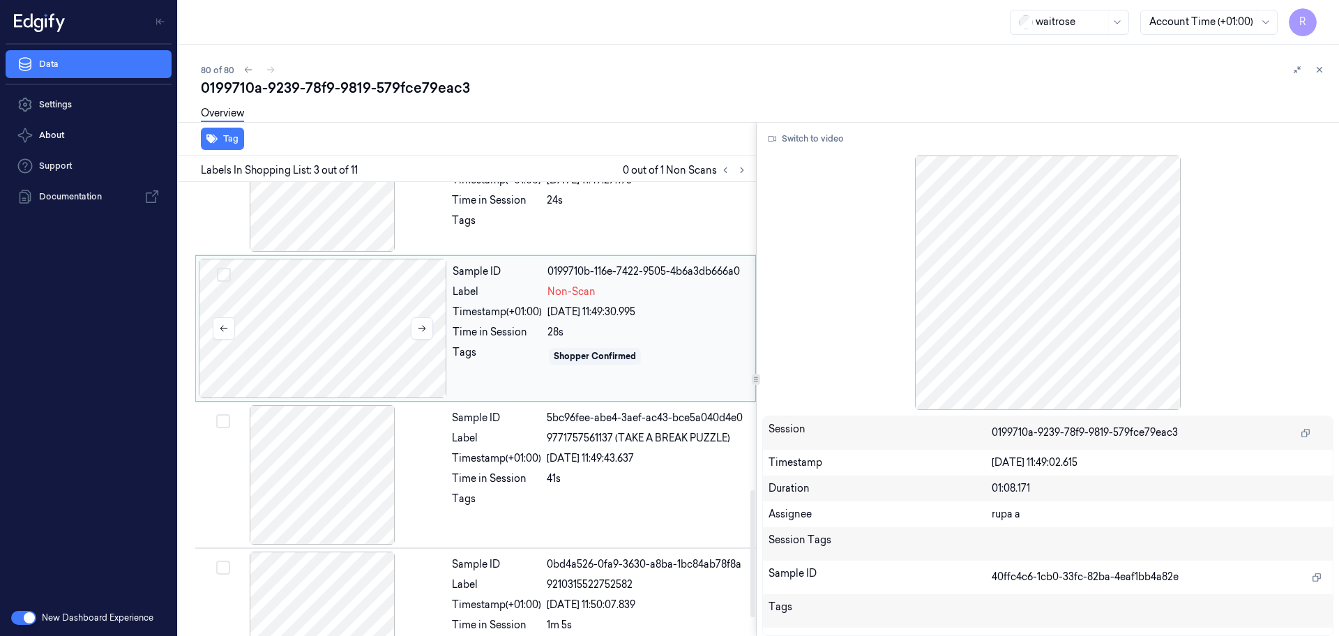
click at [398, 327] on div at bounding box center [323, 328] width 248 height 139
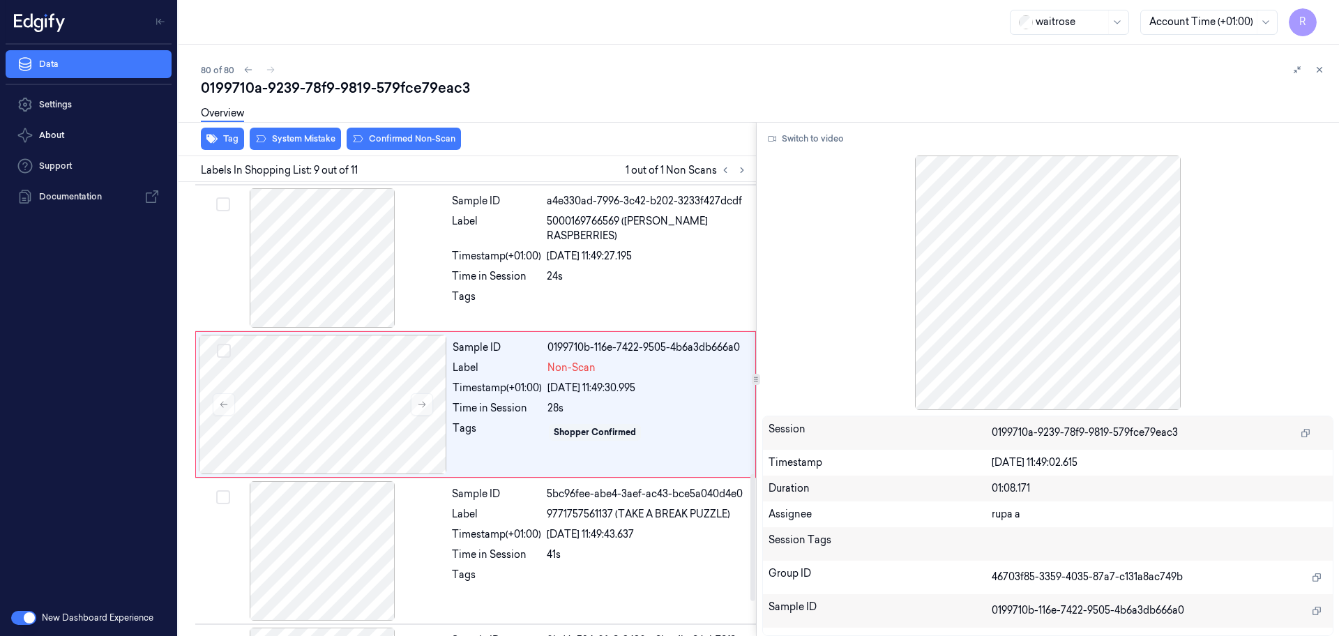
scroll to position [1018, 0]
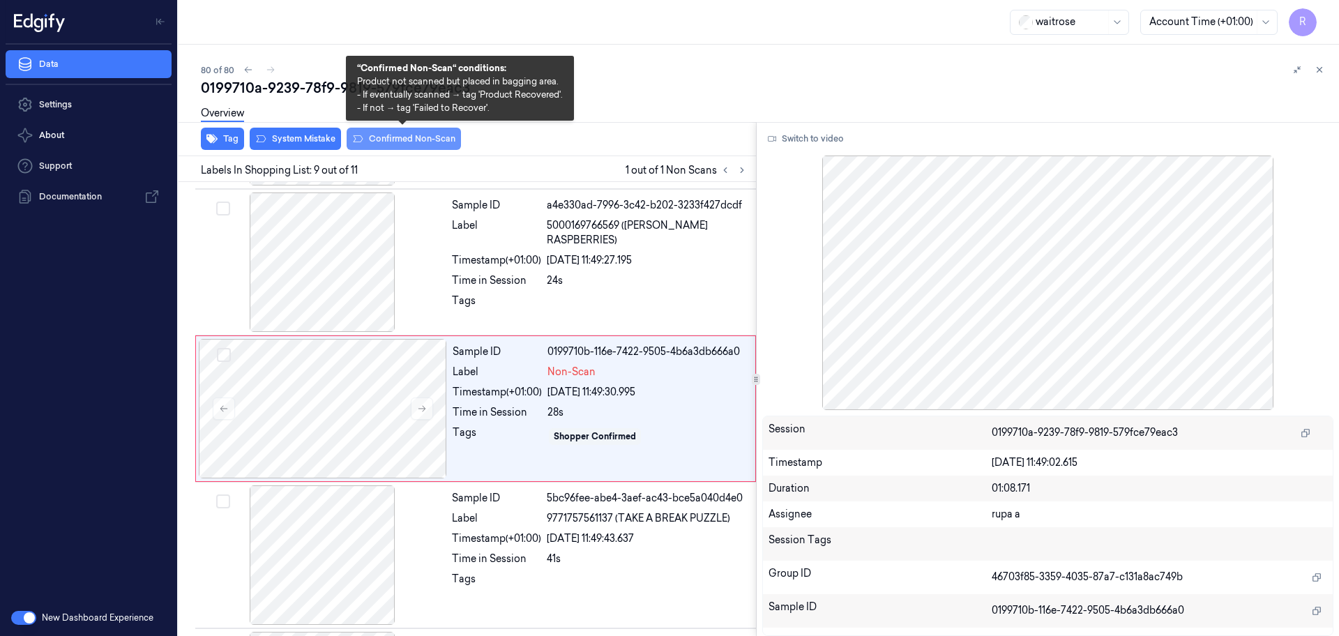
click at [405, 146] on button "Confirmed Non-Scan" at bounding box center [404, 139] width 114 height 22
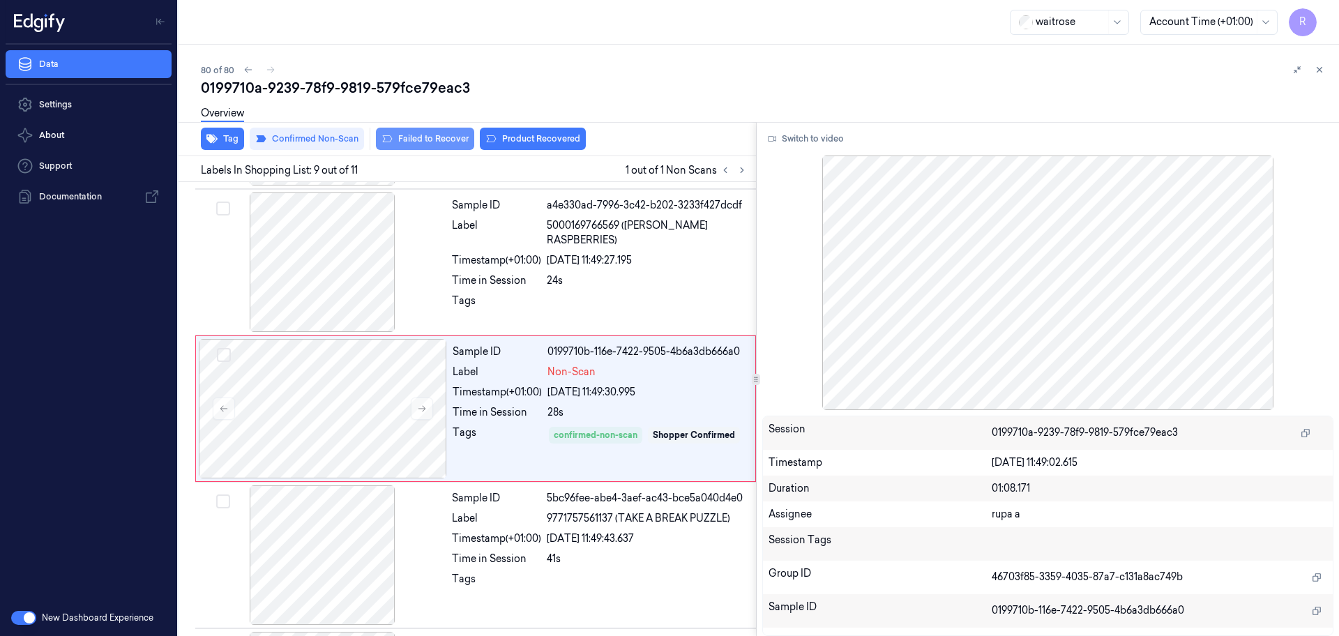
click at [448, 140] on button "Failed to Recover" at bounding box center [425, 139] width 98 height 22
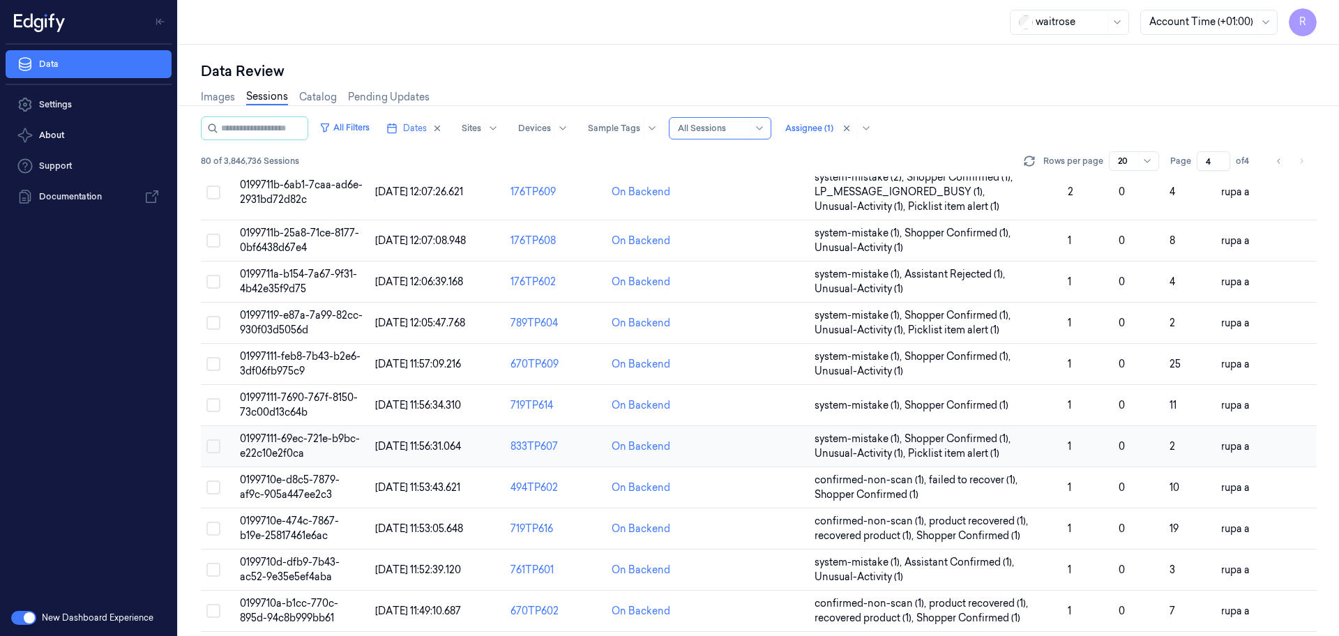
scroll to position [448, 0]
